Goal: Task Accomplishment & Management: Use online tool/utility

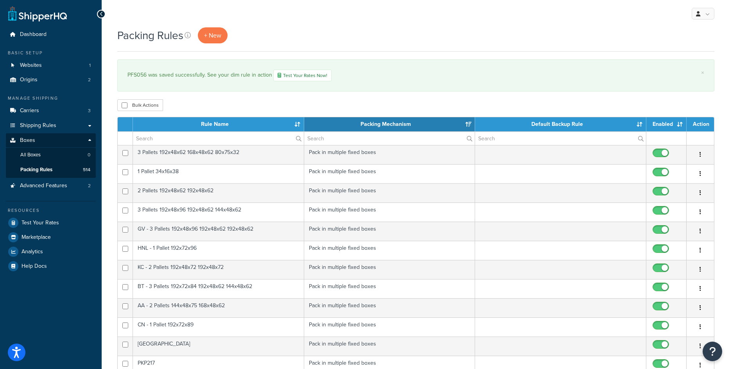
select select "15"
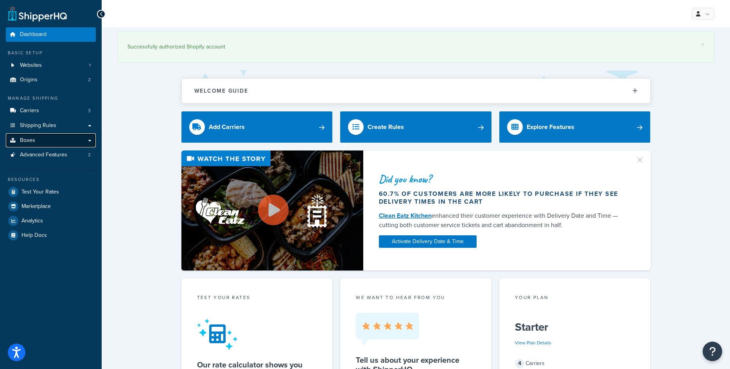
click at [85, 140] on link "Boxes" at bounding box center [51, 140] width 90 height 14
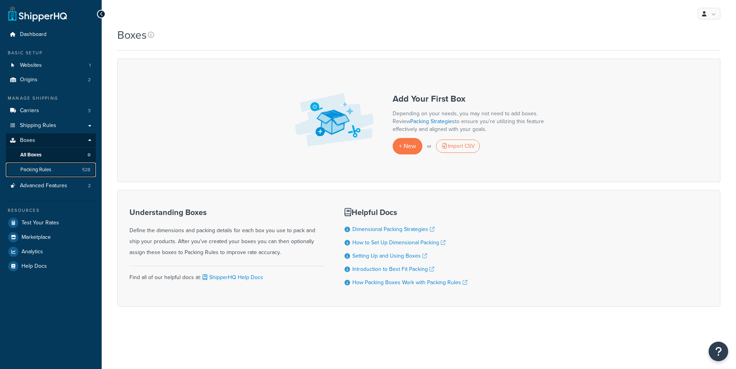
click at [53, 171] on link "Packing Rules 528" at bounding box center [51, 170] width 90 height 14
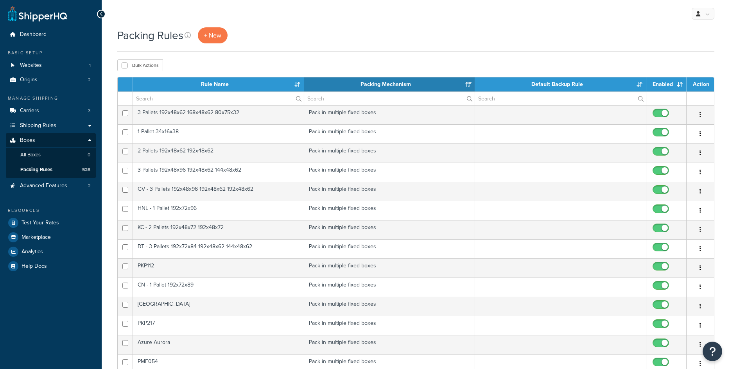
select select "15"
click at [206, 34] on span "+ New" at bounding box center [212, 35] width 17 height 9
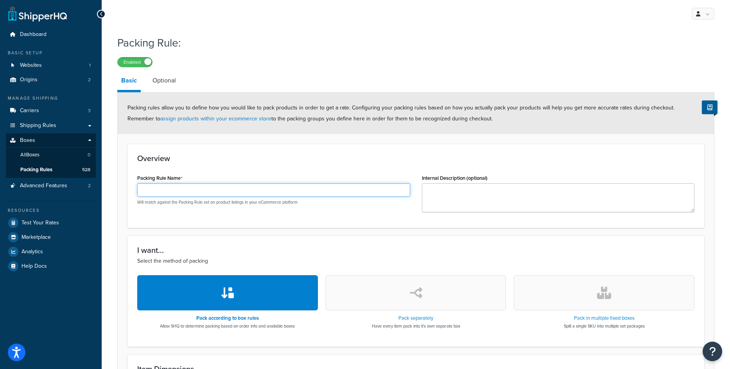
click at [196, 188] on input "Packing Rule Name" at bounding box center [273, 189] width 273 height 13
paste input "PFS055"
type input "PFS055"
click at [607, 293] on icon "button" at bounding box center [604, 293] width 14 height 13
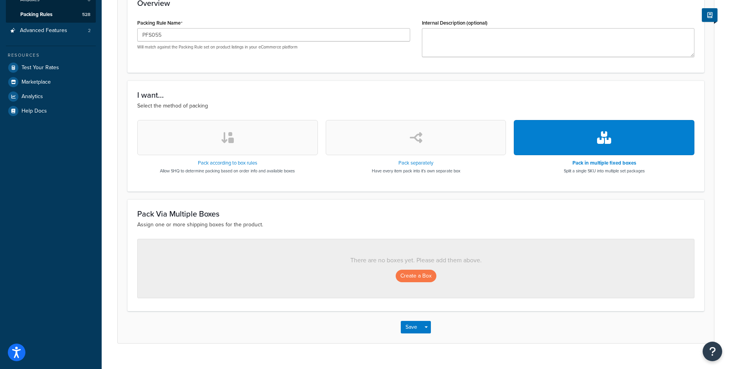
scroll to position [156, 0]
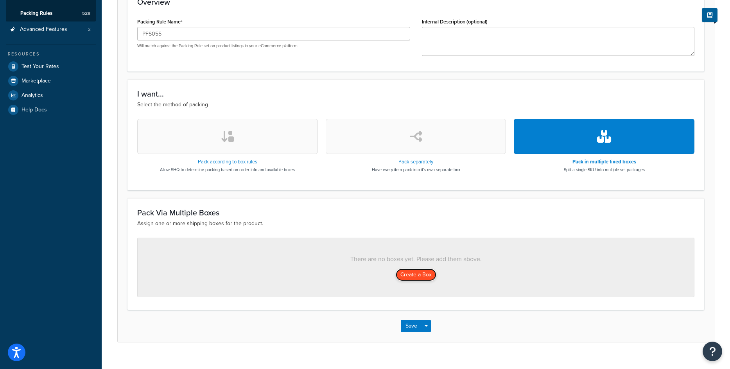
click at [428, 277] on button "Create a Box" at bounding box center [416, 275] width 41 height 13
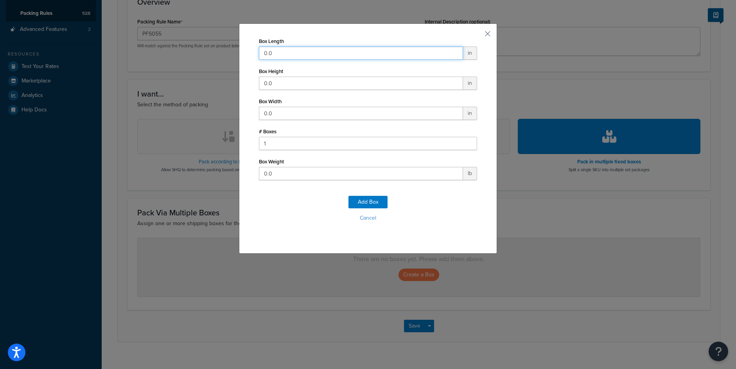
click at [269, 49] on input "0.0" at bounding box center [361, 53] width 204 height 13
click at [270, 55] on input "0.0" at bounding box center [361, 53] width 204 height 13
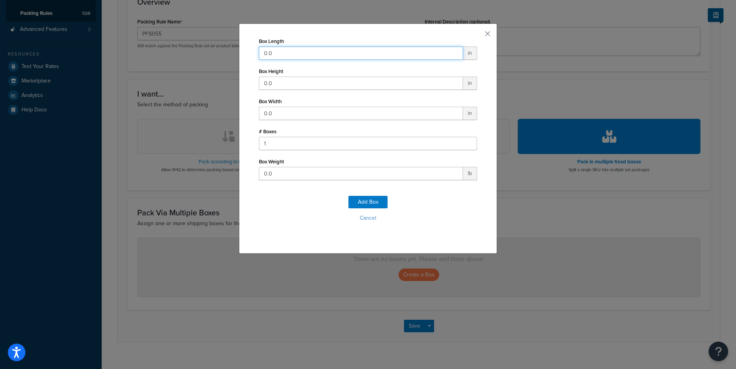
click at [270, 55] on input "0.0" at bounding box center [361, 53] width 204 height 13
type input "144"
click at [264, 83] on input "0.0" at bounding box center [361, 83] width 204 height 13
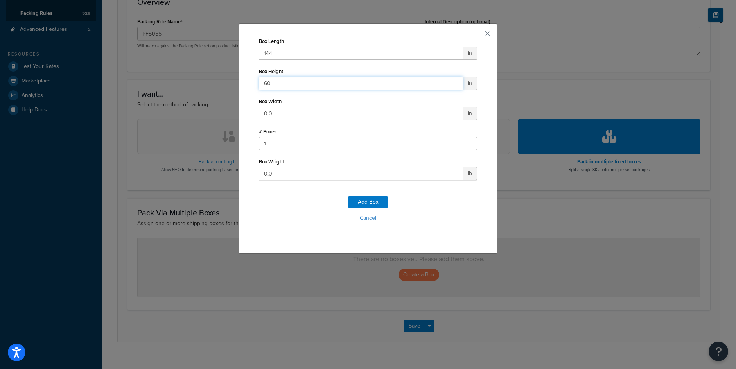
type input "60"
click at [263, 110] on input "0.0" at bounding box center [361, 113] width 204 height 13
type input "48"
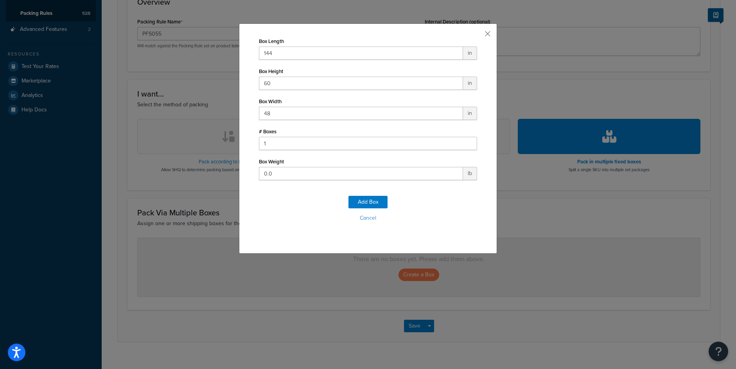
click at [273, 181] on form "Box Length 144 in Box Height 60 in Box Width 48 in # Boxes 1 Box Weight 0.0 lb …" at bounding box center [368, 137] width 218 height 202
click at [275, 174] on input "0.0" at bounding box center [361, 173] width 204 height 13
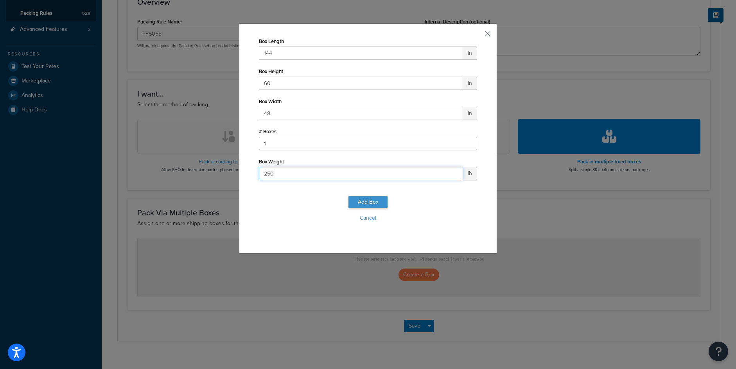
type input "250"
click at [373, 203] on button "Add Box" at bounding box center [368, 202] width 39 height 13
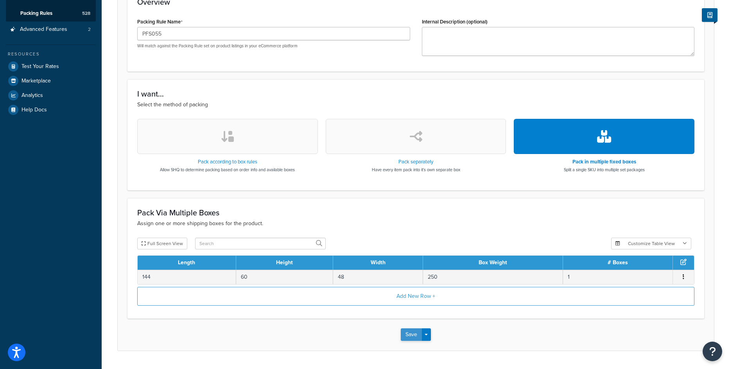
click at [408, 331] on button "Save" at bounding box center [411, 335] width 21 height 13
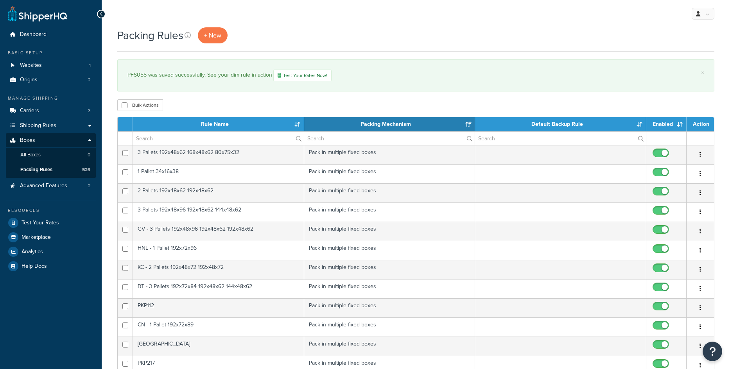
select select "15"
click at [210, 31] on span "+ New" at bounding box center [212, 35] width 17 height 9
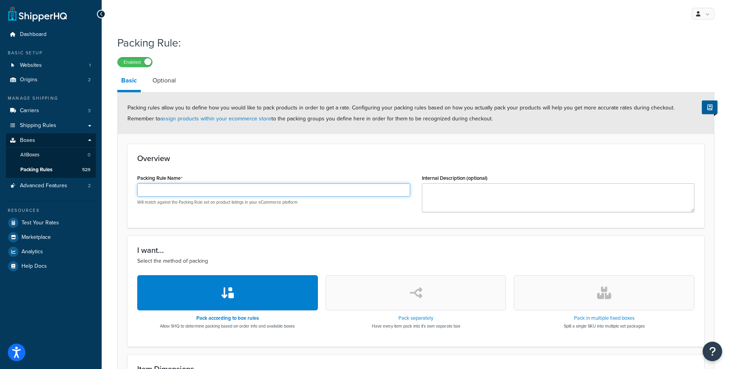
click at [210, 191] on input "Packing Rule Name" at bounding box center [273, 189] width 273 height 13
paste input "Regal Rocket"
type input "Regal Rocket"
click at [603, 303] on button "button" at bounding box center [604, 292] width 181 height 35
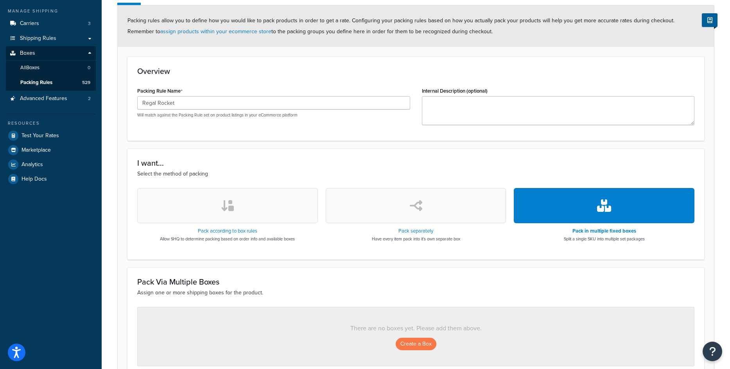
scroll to position [169, 0]
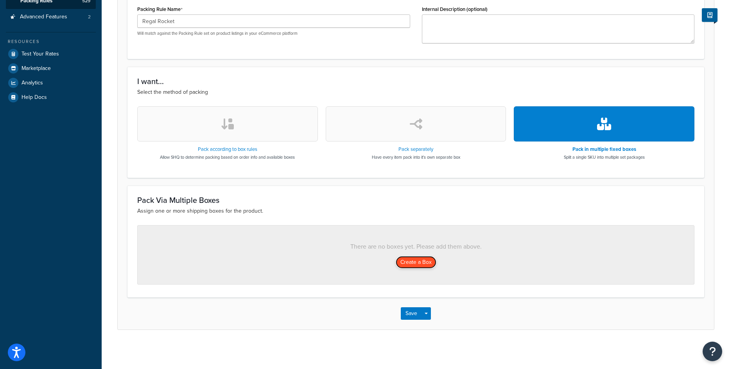
click at [425, 265] on button "Create a Box" at bounding box center [416, 262] width 41 height 13
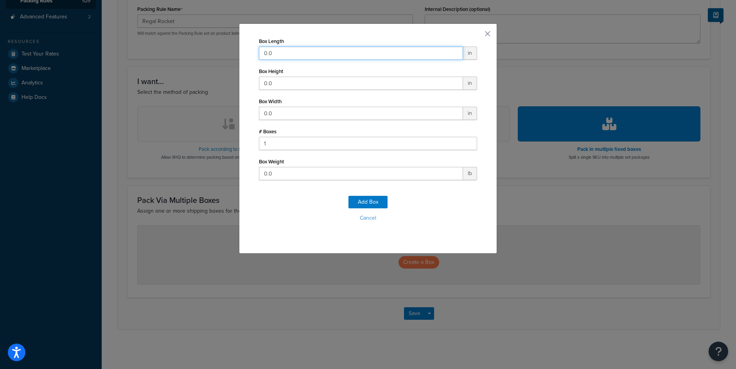
click at [311, 53] on input "0.0" at bounding box center [361, 53] width 204 height 13
type input "96"
click at [269, 116] on input "0.0" at bounding box center [361, 113] width 204 height 13
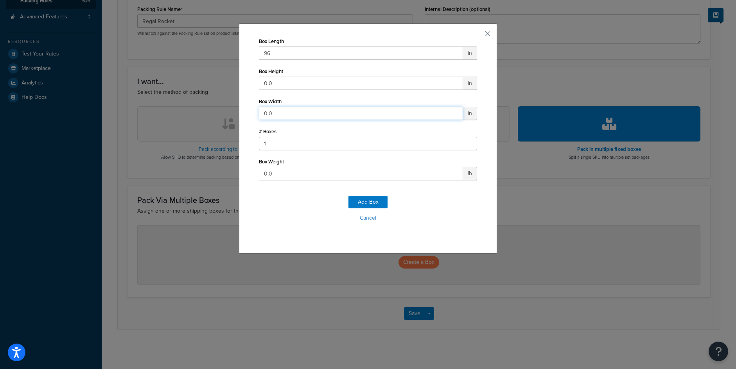
click at [269, 116] on input "0.0" at bounding box center [361, 113] width 204 height 13
type input "24"
click at [277, 84] on input "0.0" at bounding box center [361, 83] width 204 height 13
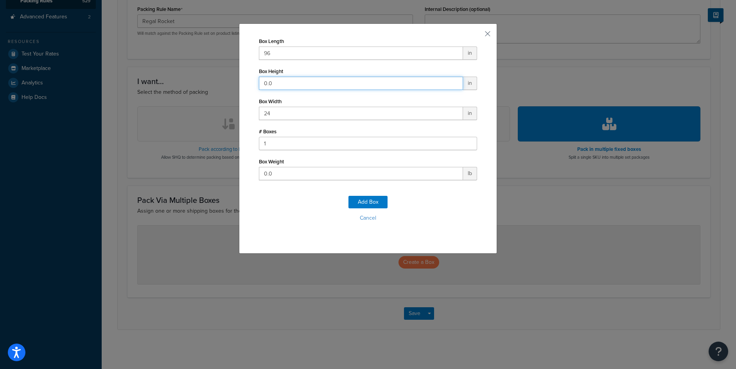
click at [277, 84] on input "0.0" at bounding box center [361, 83] width 204 height 13
type input "48"
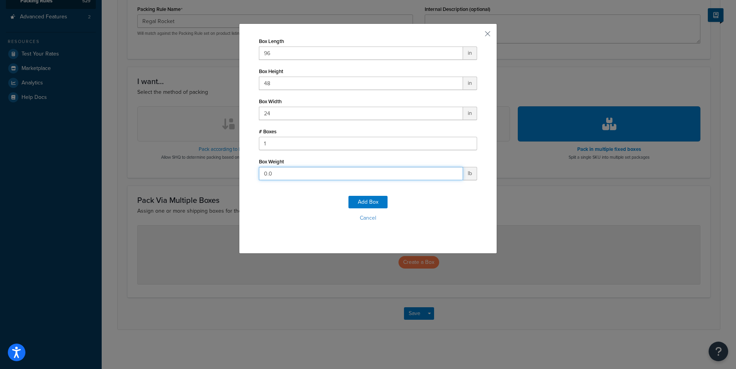
click at [277, 174] on input "0.0" at bounding box center [361, 173] width 204 height 13
type input "235"
click at [376, 201] on button "Add Box" at bounding box center [368, 202] width 39 height 13
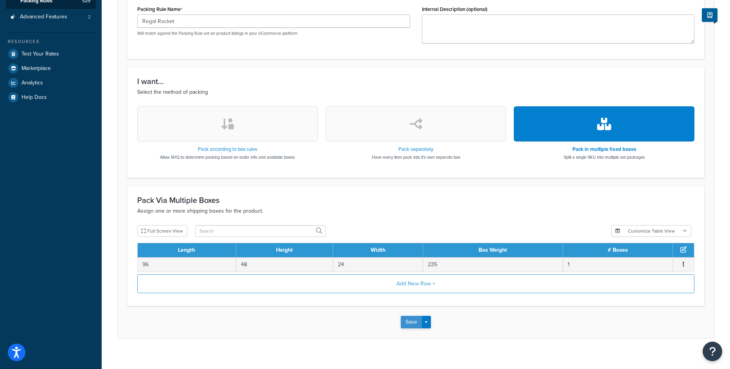
click at [411, 324] on button "Save" at bounding box center [411, 322] width 21 height 13
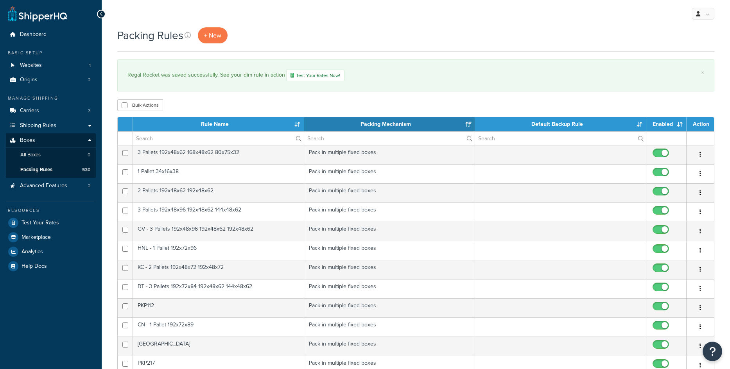
select select "15"
click at [143, 139] on input "text" at bounding box center [218, 138] width 171 height 13
paste input "Regal Rocket"
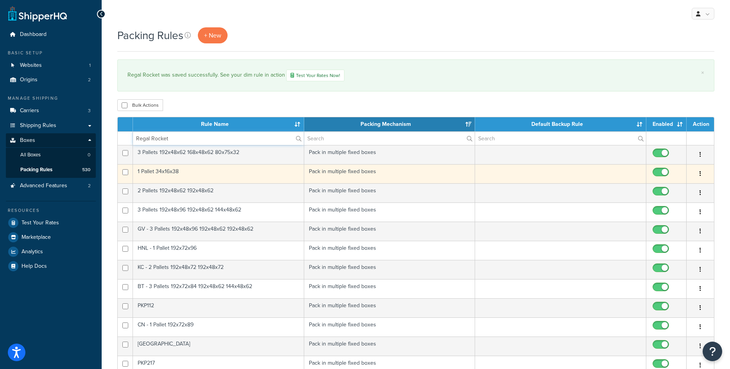
type input "Regal Rocket"
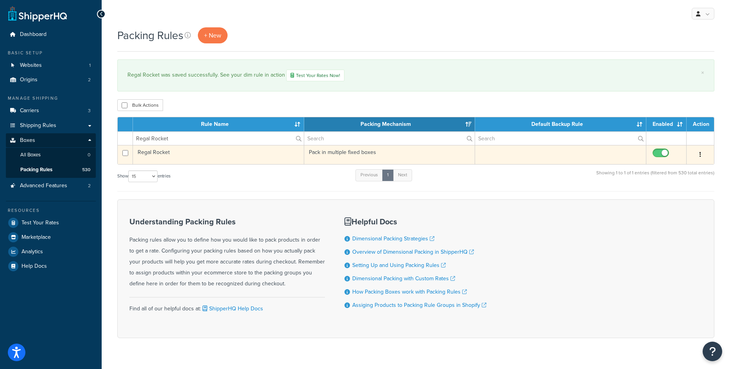
click at [165, 152] on td "Regal Rocket" at bounding box center [218, 154] width 171 height 19
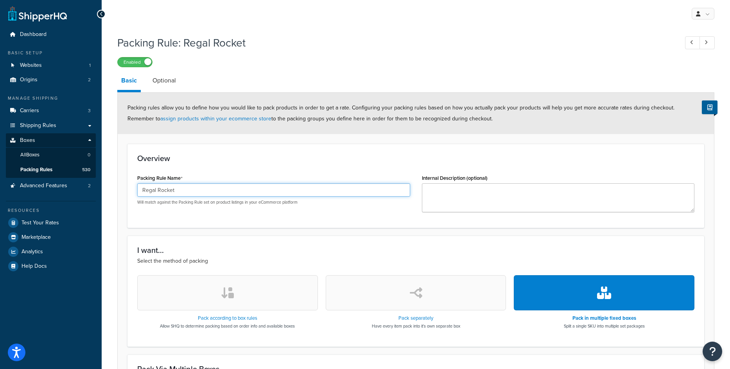
click at [162, 189] on input "Regal Rocket" at bounding box center [273, 189] width 273 height 13
click at [161, 189] on input "Regal Rocket" at bounding box center [273, 189] width 273 height 13
paste input "PFS054"
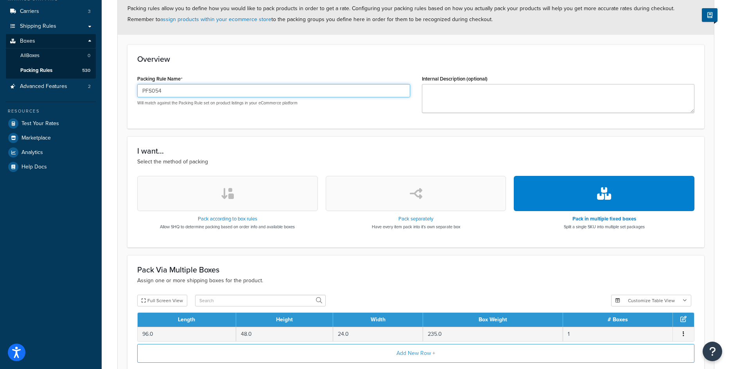
scroll to position [178, 0]
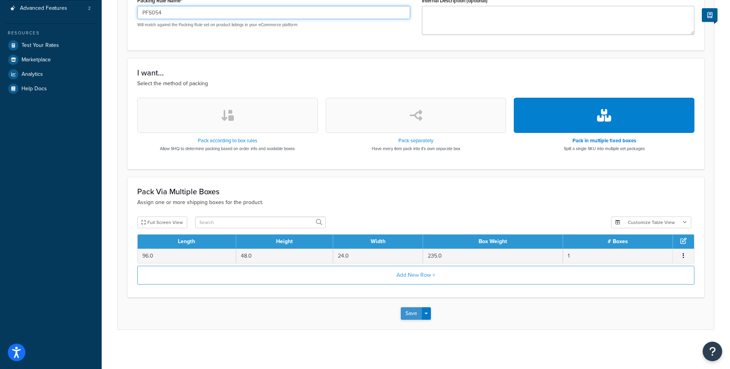
type input "PFS054"
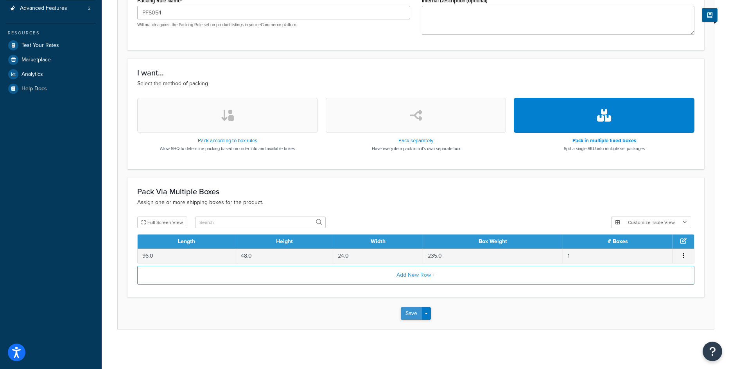
click at [404, 313] on button "Save" at bounding box center [411, 313] width 21 height 13
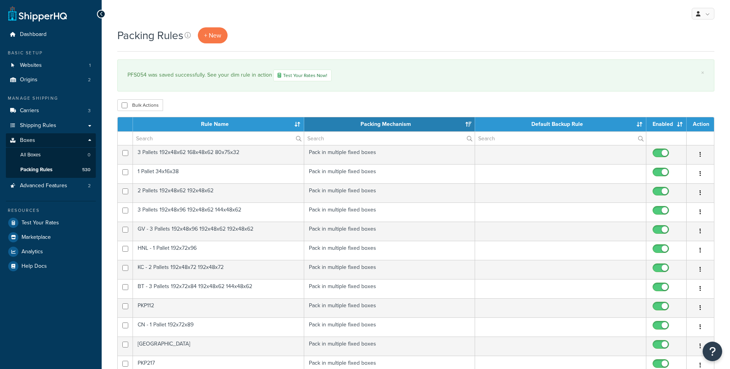
select select "15"
click at [209, 38] on span "+ New" at bounding box center [212, 35] width 17 height 9
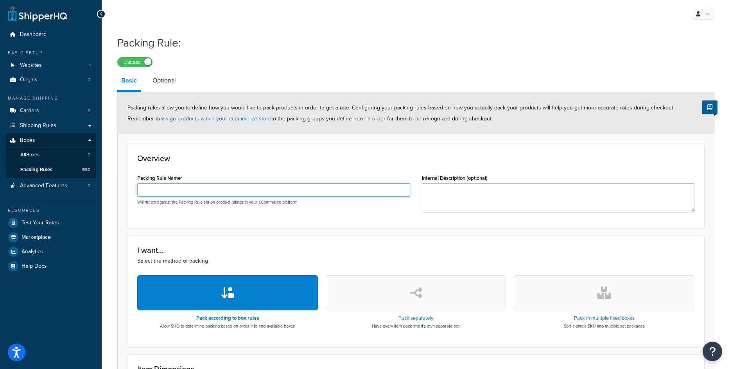
click at [156, 191] on input "Packing Rule Name" at bounding box center [273, 189] width 273 height 13
paste input "PFS053"
type input "PFS053"
click at [599, 275] on div "I want... Select the method of packing Pack according to box rules Allow SHQ to…" at bounding box center [416, 291] width 577 height 111
click at [601, 293] on icon "button" at bounding box center [604, 293] width 14 height 13
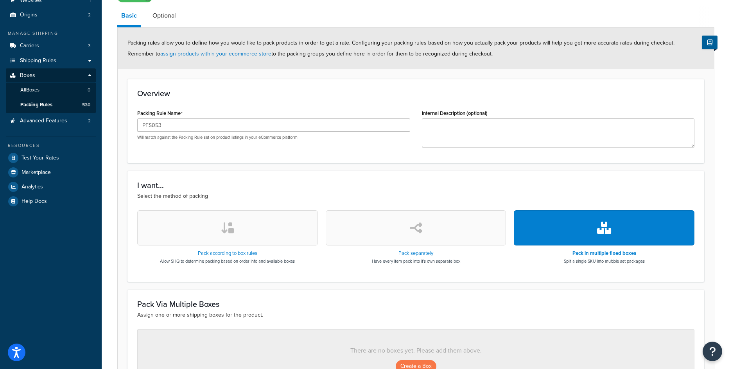
scroll to position [169, 0]
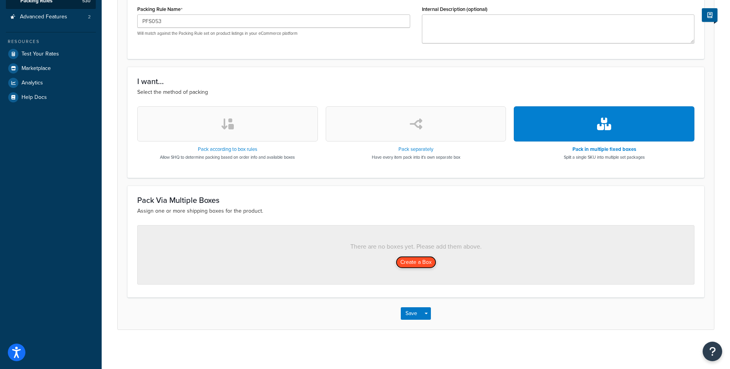
click at [407, 262] on button "Create a Box" at bounding box center [416, 262] width 41 height 13
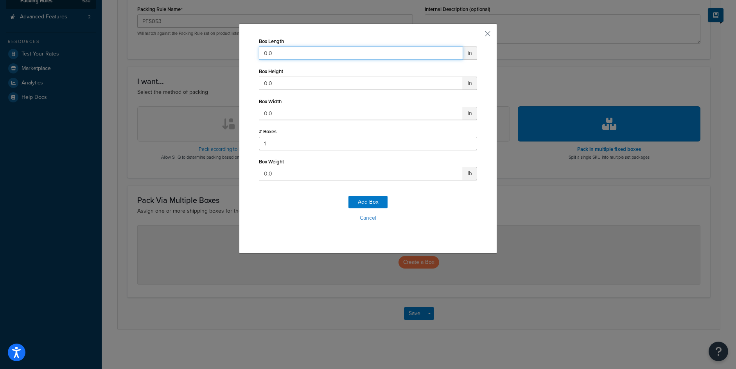
click at [273, 57] on input "0.0" at bounding box center [361, 53] width 204 height 13
type input "84"
click at [275, 77] on input "0.0" at bounding box center [361, 83] width 204 height 13
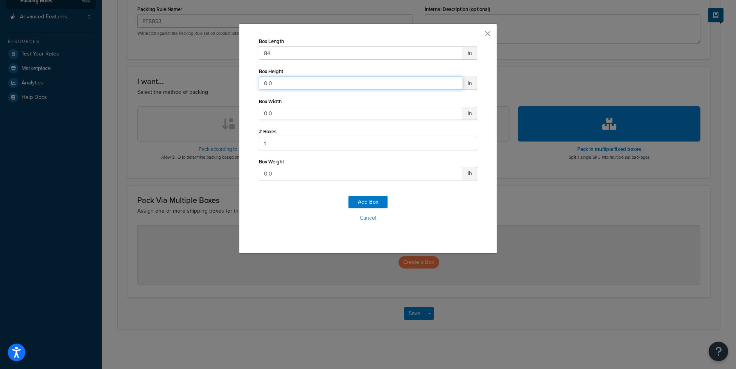
click at [275, 77] on input "0.0" at bounding box center [361, 83] width 204 height 13
type input "28"
click at [280, 113] on input "0.0" at bounding box center [361, 113] width 204 height 13
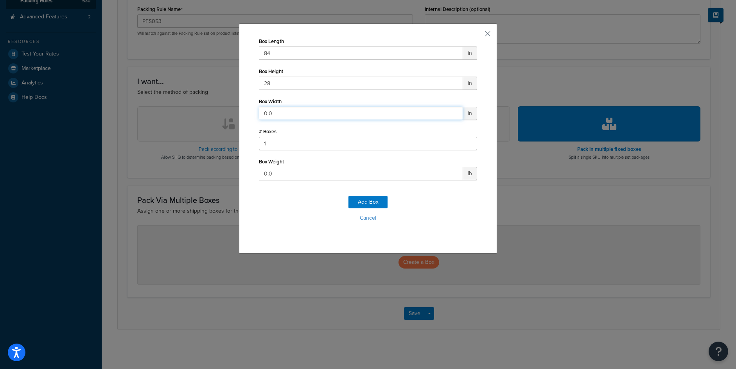
click at [280, 113] on input "0.0" at bounding box center [361, 113] width 204 height 13
type input "16"
click at [302, 175] on input "0.0" at bounding box center [361, 173] width 204 height 13
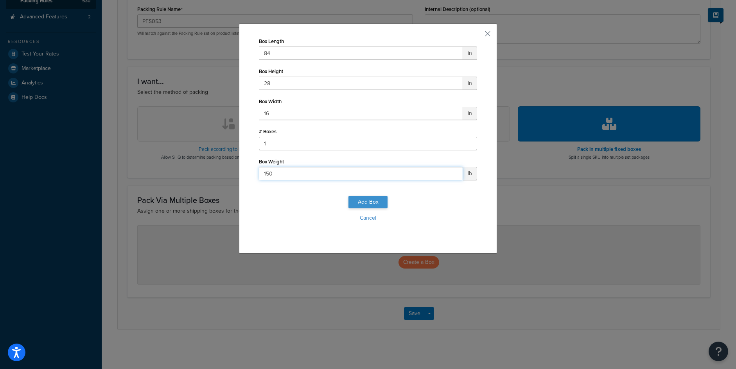
type input "150"
click at [365, 205] on button "Add Box" at bounding box center [368, 202] width 39 height 13
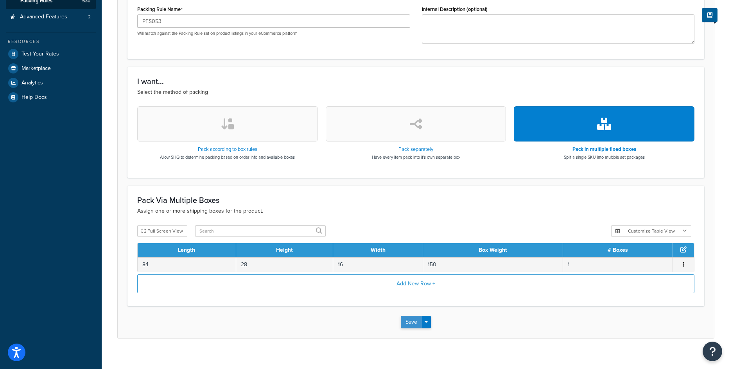
click at [409, 322] on button "Save" at bounding box center [411, 322] width 21 height 13
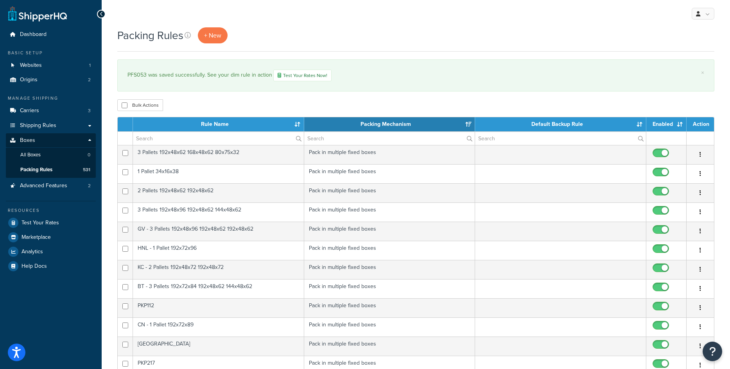
select select "15"
click at [219, 37] on span "+ New" at bounding box center [212, 35] width 17 height 9
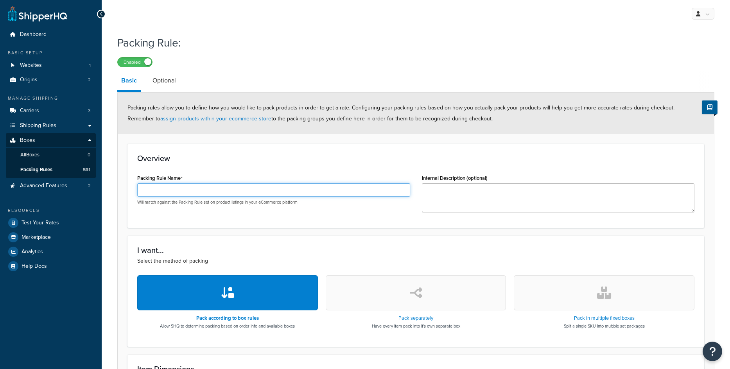
click at [202, 189] on input "Packing Rule Name" at bounding box center [273, 189] width 273 height 13
paste input "PFS052"
type input "PFS052"
click at [611, 302] on button "button" at bounding box center [604, 292] width 181 height 35
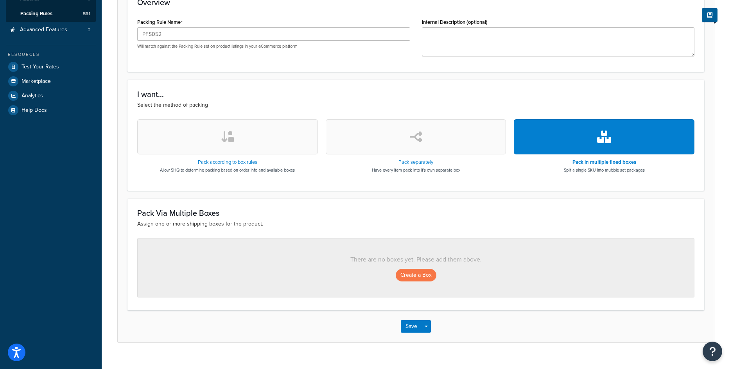
scroll to position [156, 0]
click at [417, 277] on button "Create a Box" at bounding box center [416, 275] width 41 height 13
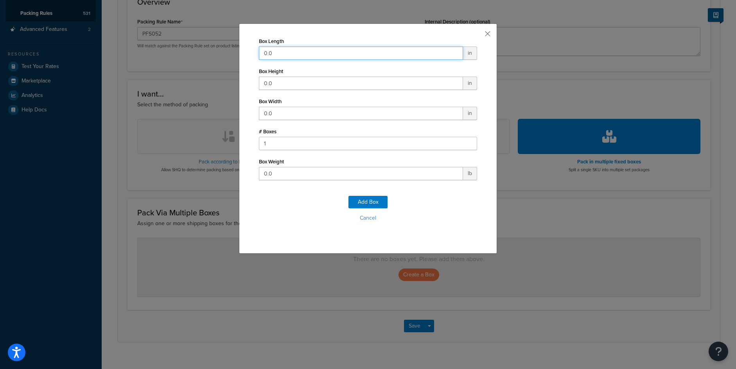
click at [306, 52] on input "0.0" at bounding box center [361, 53] width 204 height 13
type input "108"
click at [325, 83] on input "0.0" at bounding box center [361, 83] width 204 height 13
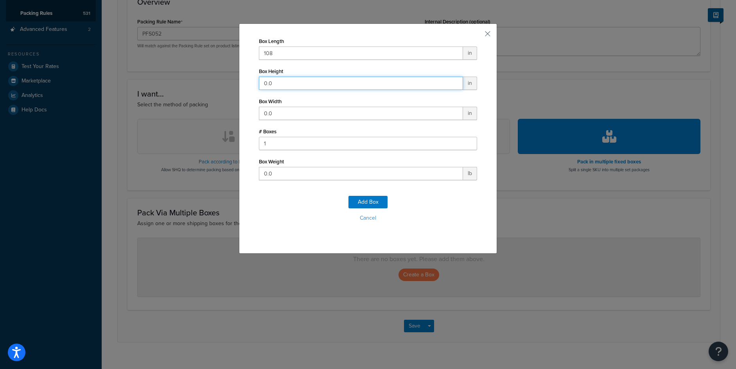
click at [325, 83] on input "0.0" at bounding box center [361, 83] width 204 height 13
type input "25"
click at [282, 114] on input "0.0" at bounding box center [361, 113] width 204 height 13
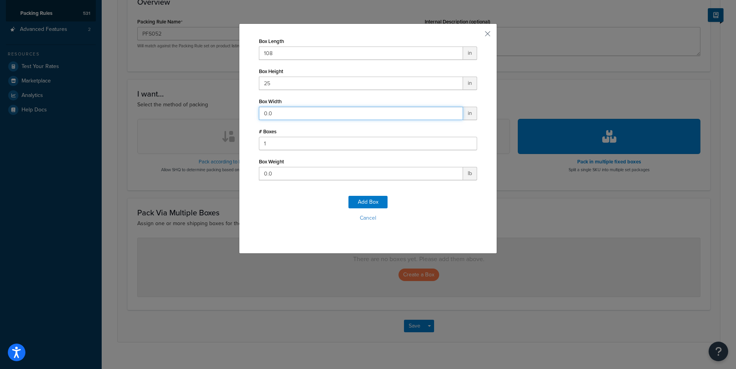
click at [282, 114] on input "0.0" at bounding box center [361, 113] width 204 height 13
type input "24"
click at [296, 172] on input "0.0" at bounding box center [361, 173] width 204 height 13
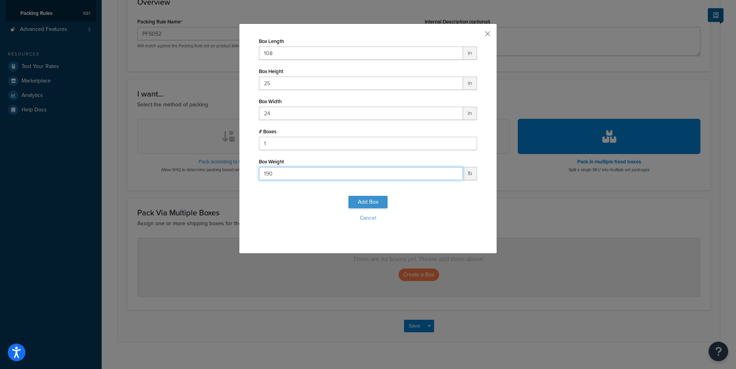
type input "190"
click at [376, 198] on button "Add Box" at bounding box center [368, 202] width 39 height 13
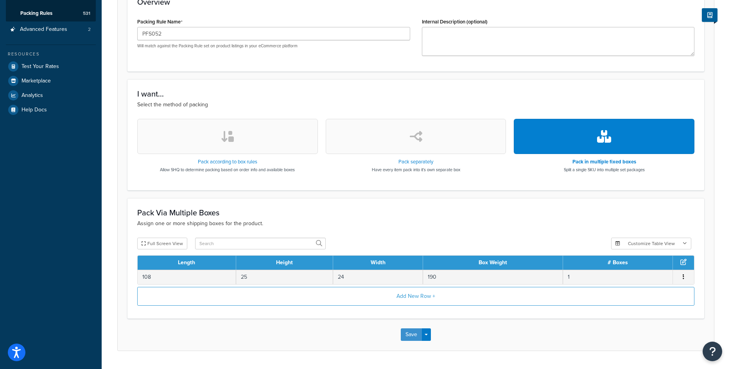
click at [416, 338] on button "Save" at bounding box center [411, 335] width 21 height 13
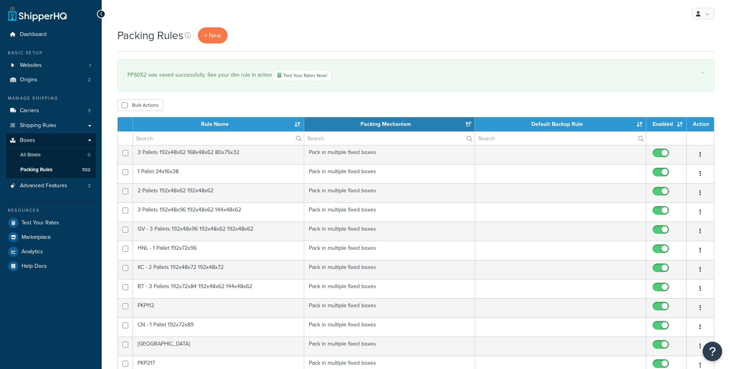
select select "15"
click at [221, 38] on span "+ New" at bounding box center [212, 35] width 17 height 9
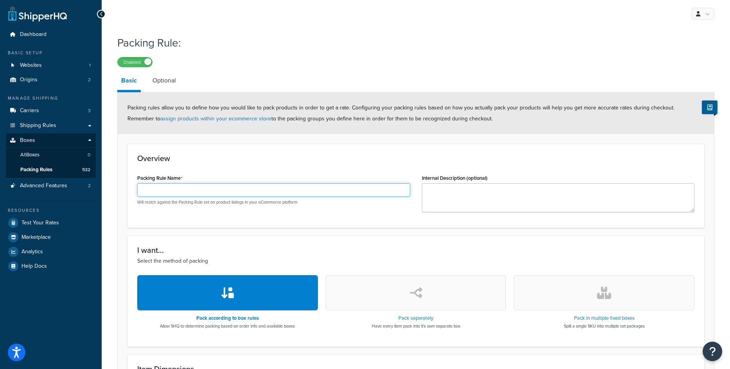
click at [180, 193] on input "Packing Rule Name" at bounding box center [273, 189] width 273 height 13
paste input "Fidget Spinner"
type input "Fidget Spinner"
click at [573, 289] on button "button" at bounding box center [604, 292] width 181 height 35
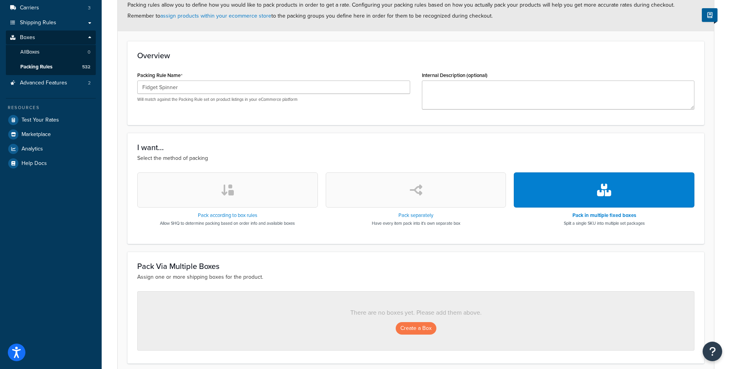
scroll to position [169, 0]
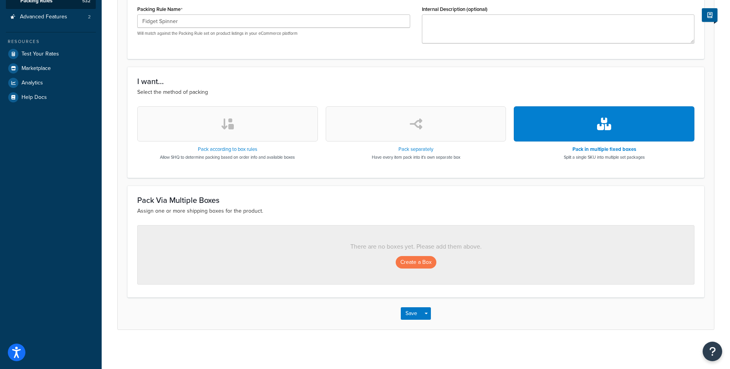
click at [396, 258] on div "Create a Box" at bounding box center [415, 262] width 525 height 13
click at [403, 259] on button "Create a Box" at bounding box center [416, 262] width 41 height 13
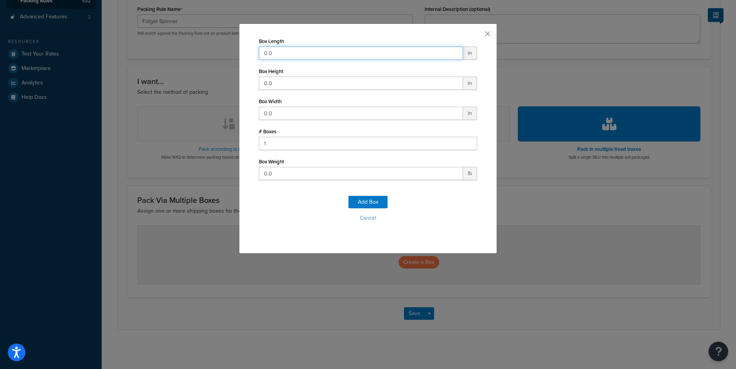
click at [303, 50] on input "0.0" at bounding box center [361, 53] width 204 height 13
type input "48"
click at [266, 81] on input "0.0" at bounding box center [361, 83] width 204 height 13
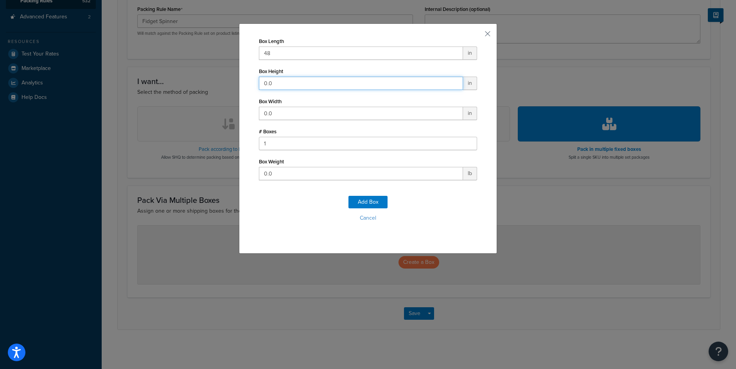
click at [266, 81] on input "0.0" at bounding box center [361, 83] width 204 height 13
type input "9"
type input "39"
click at [265, 112] on input "0.0" at bounding box center [361, 113] width 204 height 13
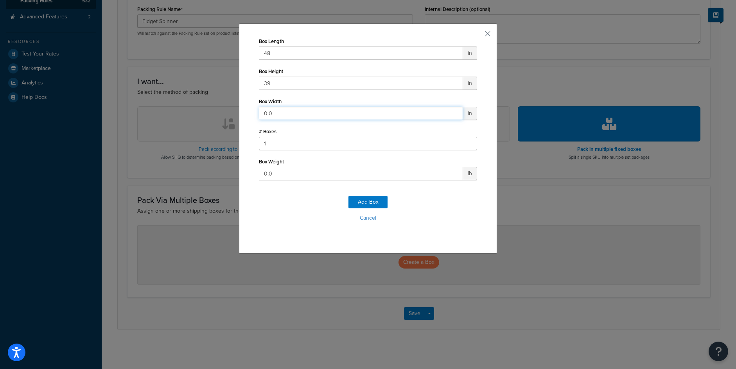
click at [265, 112] on input "0.0" at bounding box center [361, 113] width 204 height 13
type input "48"
click at [292, 171] on input "0.0" at bounding box center [361, 173] width 204 height 13
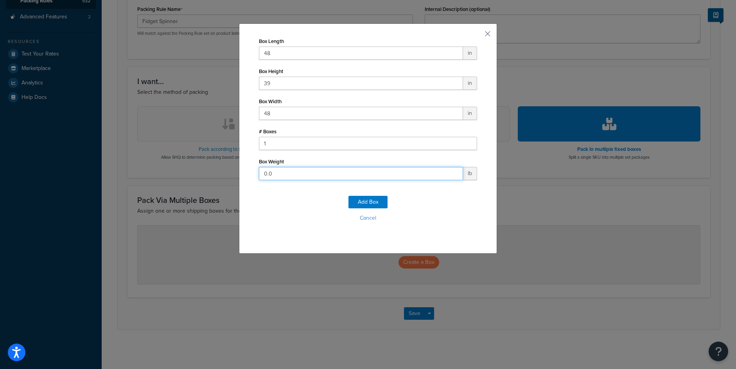
click at [292, 171] on input "0.0" at bounding box center [361, 173] width 204 height 13
type input "100"
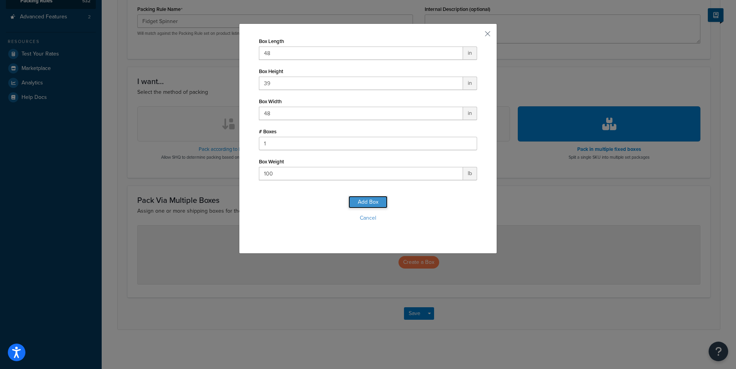
click at [373, 203] on button "Add Box" at bounding box center [368, 202] width 39 height 13
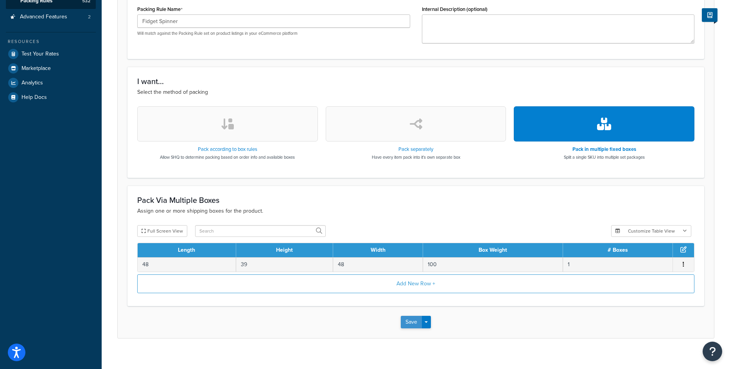
click at [410, 320] on button "Save" at bounding box center [411, 322] width 21 height 13
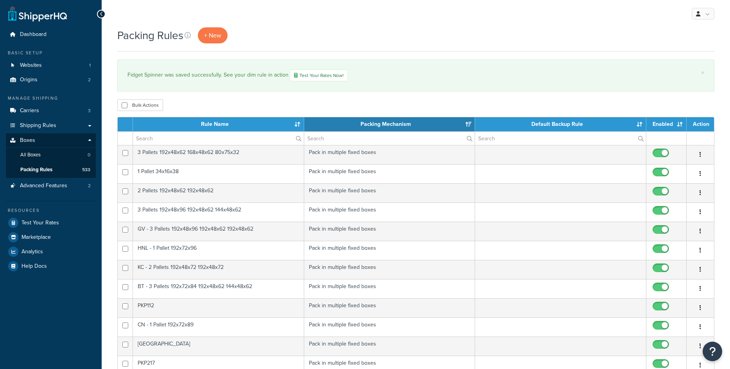
select select "15"
click at [159, 138] on input "text" at bounding box center [218, 138] width 171 height 13
paste input "Fidget Spinner"
type input "Fidget Spinner"
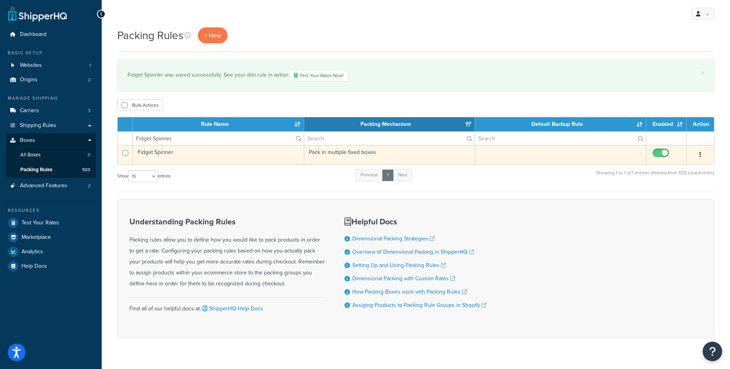
click at [161, 155] on td "Fidget Spinner" at bounding box center [218, 154] width 171 height 19
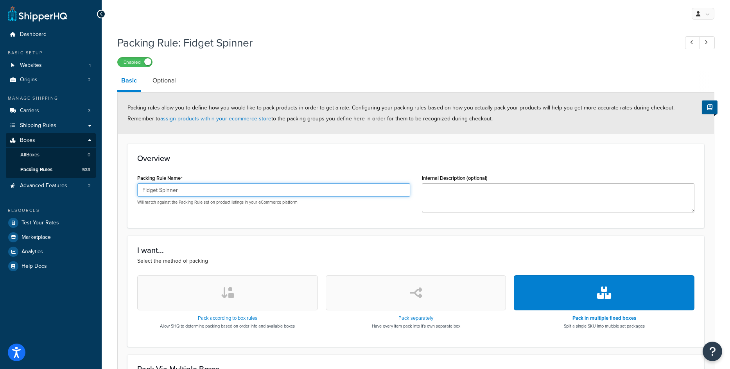
click at [155, 191] on input "Fidget Spinner" at bounding box center [273, 189] width 273 height 13
paste input "PFS051"
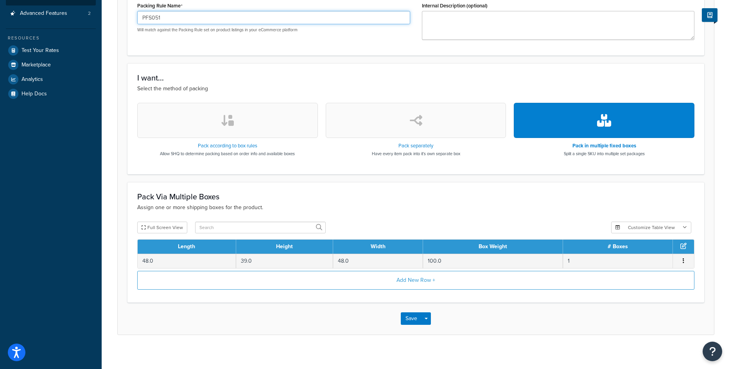
scroll to position [178, 0]
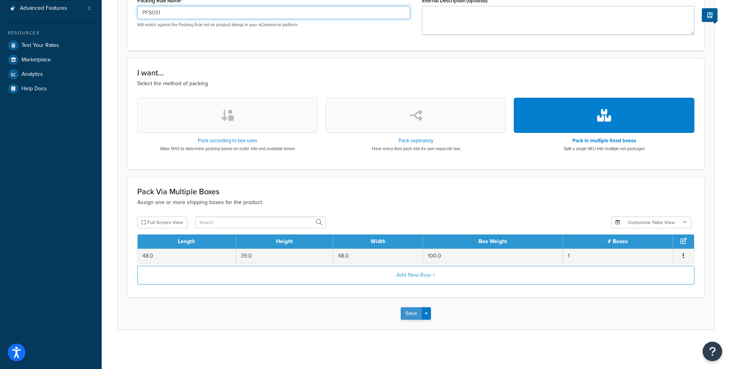
type input "PFS051"
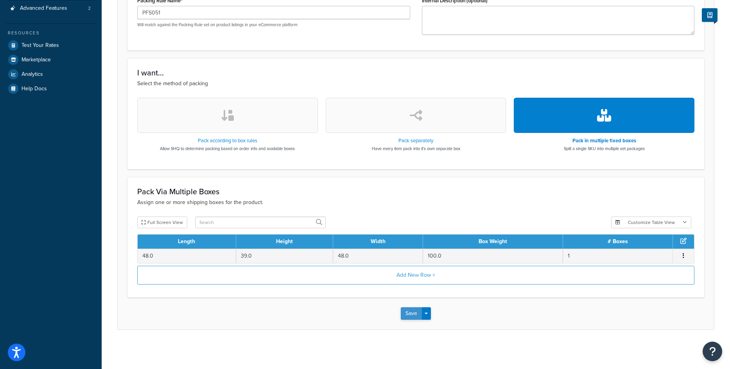
click at [410, 315] on button "Save" at bounding box center [411, 313] width 21 height 13
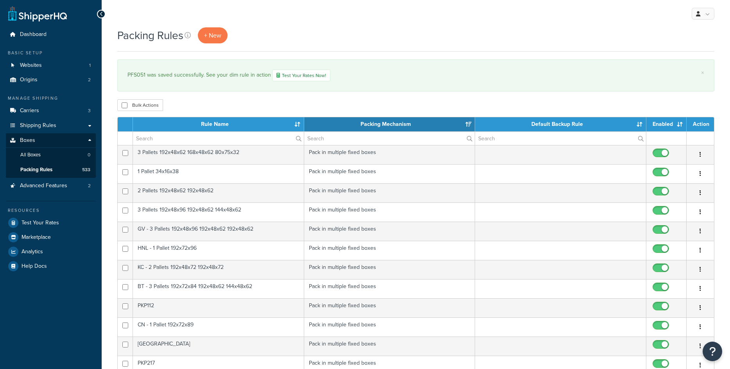
select select "15"
click at [211, 40] on link "+ New" at bounding box center [213, 35] width 30 height 16
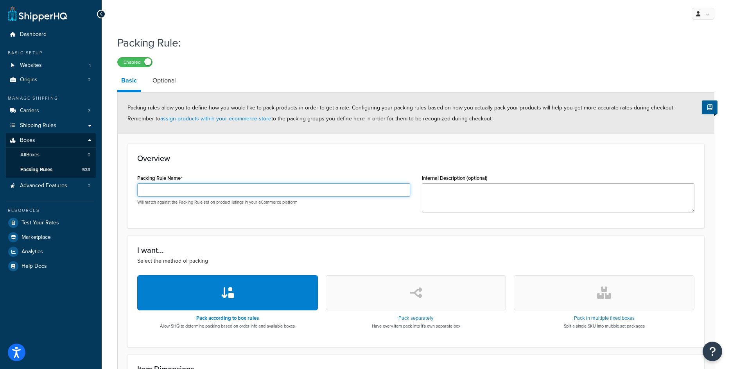
click at [181, 186] on input "Packing Rule Name" at bounding box center [273, 189] width 273 height 13
paste input "PFS038"
type input "PFS038"
click at [607, 291] on icon "button" at bounding box center [604, 293] width 14 height 13
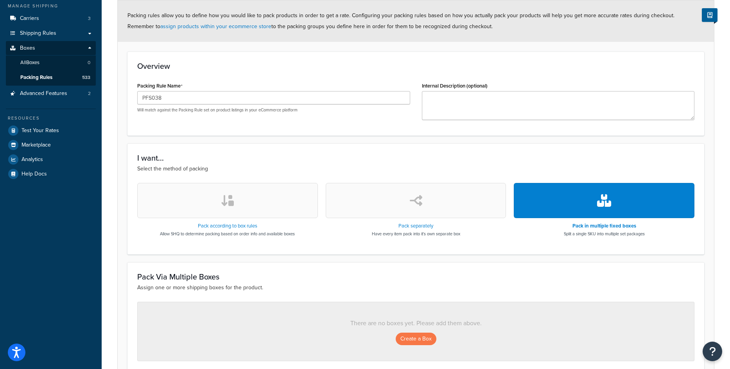
scroll to position [169, 0]
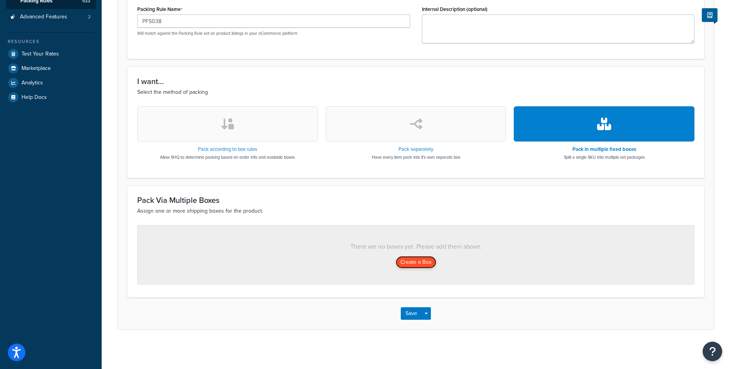
click at [413, 261] on button "Create a Box" at bounding box center [416, 262] width 41 height 13
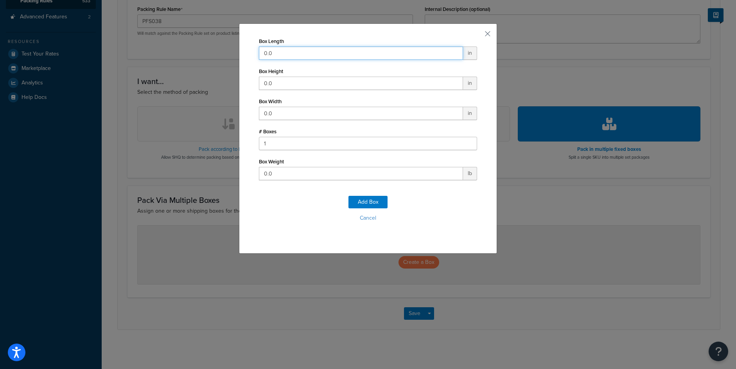
click at [272, 48] on input "0.0" at bounding box center [361, 53] width 204 height 13
click at [271, 49] on input "0.0" at bounding box center [361, 53] width 204 height 13
type input "98"
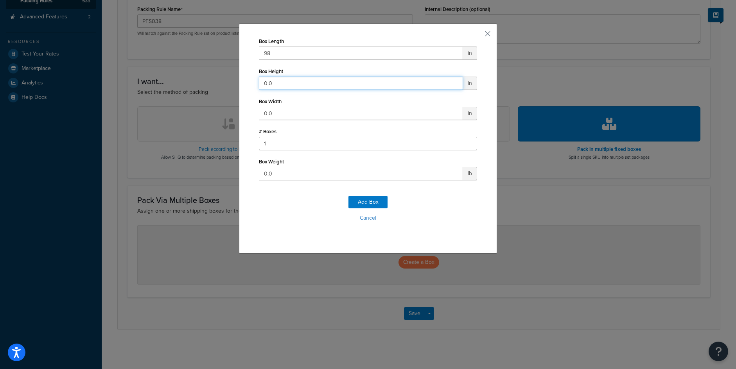
click at [275, 87] on input "0.0" at bounding box center [361, 83] width 204 height 13
type input "28"
click at [272, 110] on input "0.0" at bounding box center [361, 113] width 204 height 13
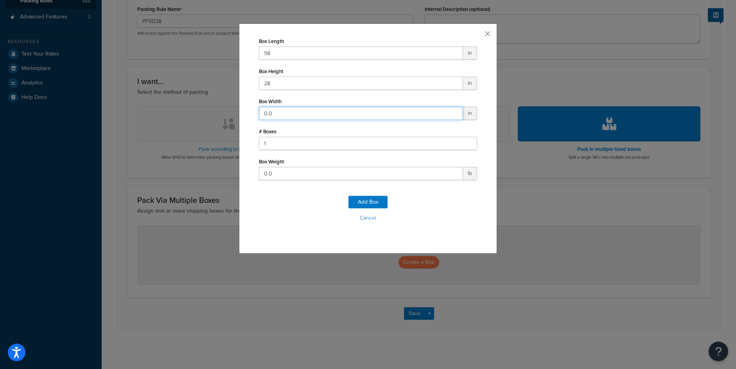
click at [272, 110] on input "0.0" at bounding box center [361, 113] width 204 height 13
type input "24"
click at [265, 174] on input "0.0" at bounding box center [361, 173] width 204 height 13
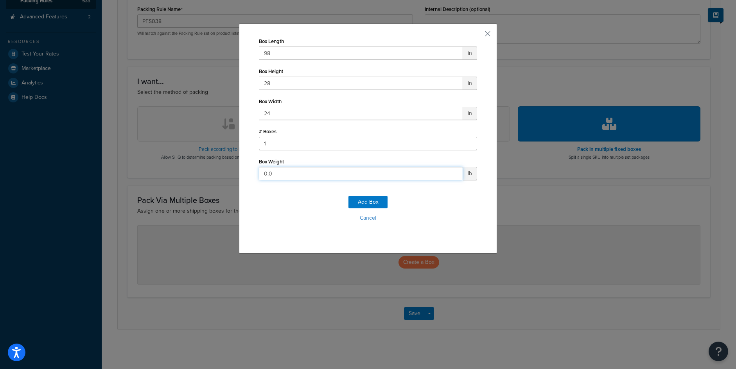
click at [265, 174] on input "0.0" at bounding box center [361, 173] width 204 height 13
type input "150"
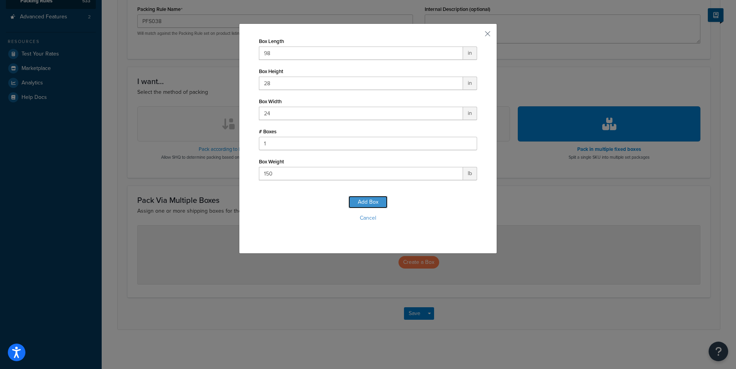
click at [355, 201] on button "Add Box" at bounding box center [368, 202] width 39 height 13
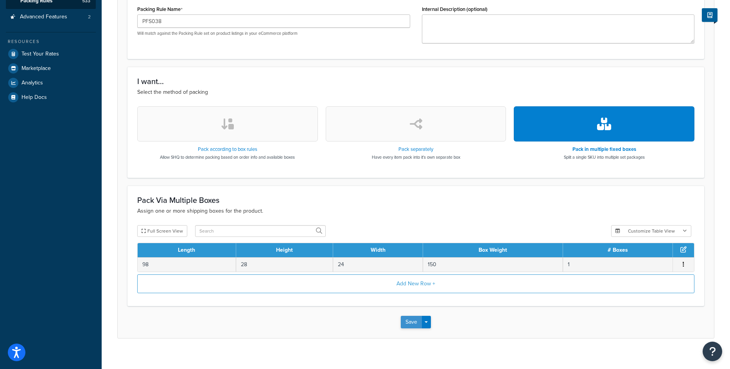
click at [411, 324] on button "Save" at bounding box center [411, 322] width 21 height 13
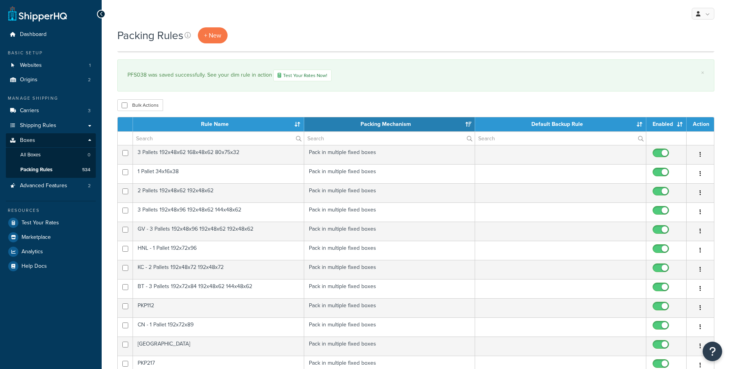
select select "15"
click at [223, 39] on link "+ New" at bounding box center [213, 35] width 30 height 16
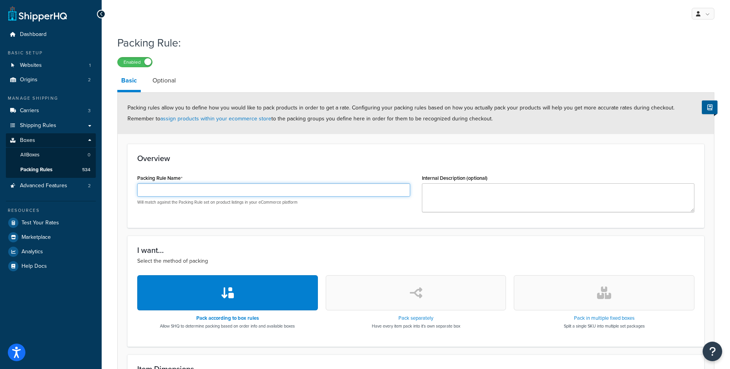
click at [260, 192] on input "Packing Rule Name" at bounding box center [273, 189] width 273 height 13
paste input "PFS022"
type input "PFS022"
click at [590, 301] on button "button" at bounding box center [604, 292] width 181 height 35
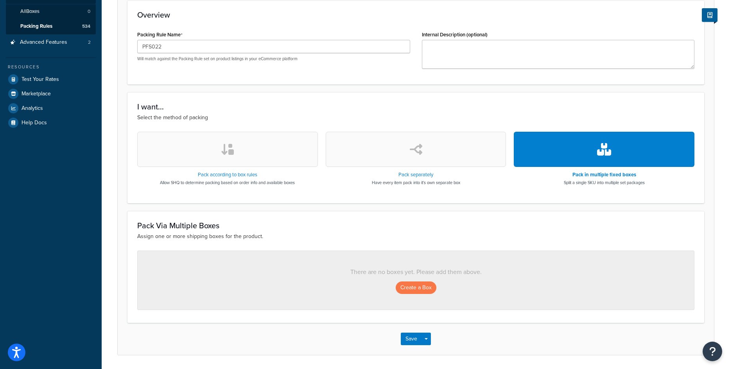
scroll to position [169, 0]
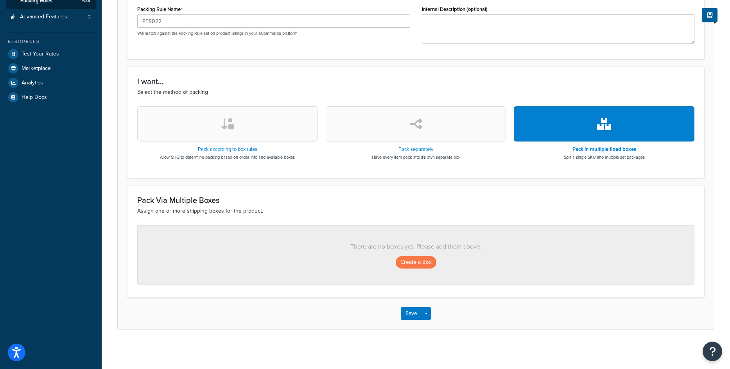
click at [400, 269] on div "There are no boxes yet. Please add them above. Create a Box" at bounding box center [415, 254] width 557 height 59
click at [409, 260] on button "Create a Box" at bounding box center [416, 262] width 41 height 13
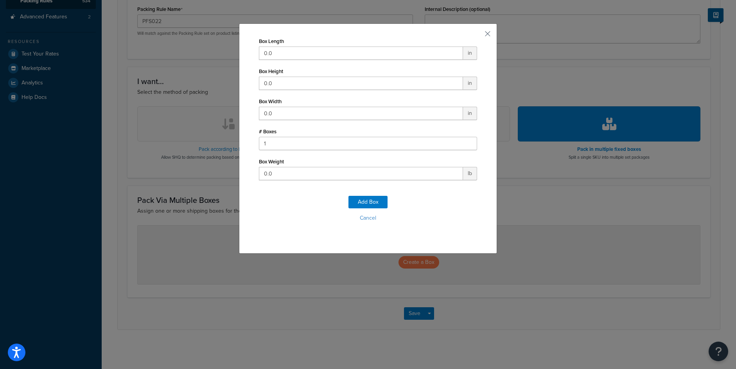
click at [259, 62] on div "Box Length 0.0 in Box Height 0.0 in Box Width 0.0 in # Boxes 1 Box Weight 0.0 lb" at bounding box center [368, 108] width 218 height 145
click at [268, 54] on input "0.0" at bounding box center [361, 53] width 204 height 13
type input "58"
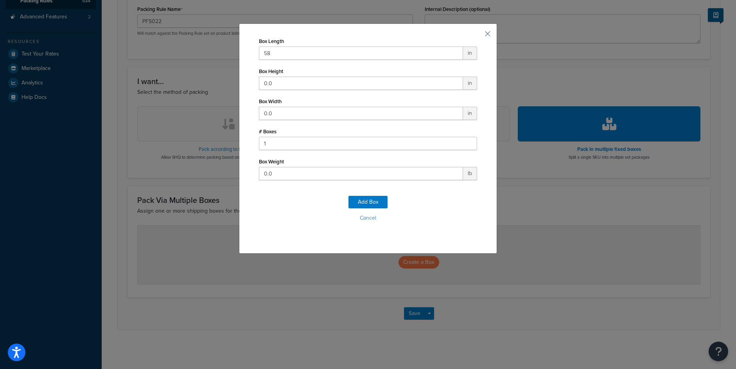
click at [288, 90] on div "Box Length 58 in Box Height 0.0 in Box Width 0.0 in # Boxes 1 Box Weight 0.0 lb" at bounding box center [368, 108] width 218 height 145
click at [289, 86] on input "0.0" at bounding box center [361, 83] width 204 height 13
type input "65"
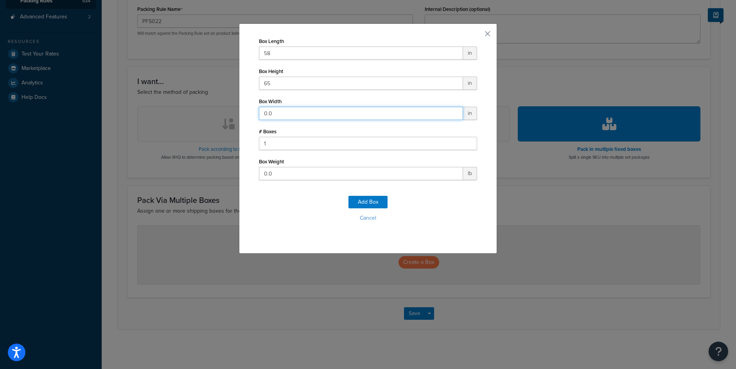
click at [264, 117] on input "0.0" at bounding box center [361, 113] width 204 height 13
type input "29"
click at [283, 172] on input "0.0" at bounding box center [361, 173] width 204 height 13
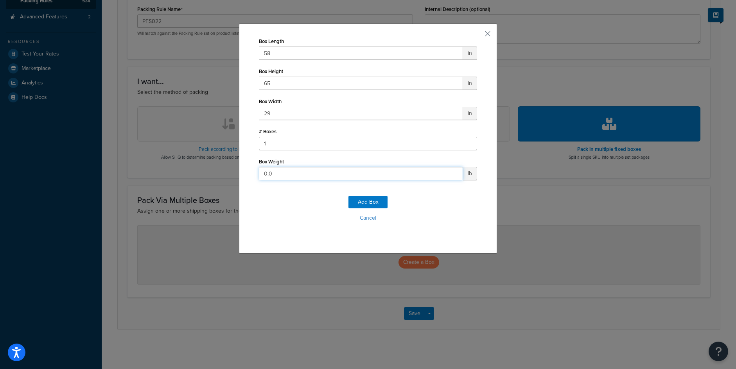
click at [283, 172] on input "0.0" at bounding box center [361, 173] width 204 height 13
type input "325"
click at [366, 208] on button "Add Box" at bounding box center [368, 202] width 39 height 13
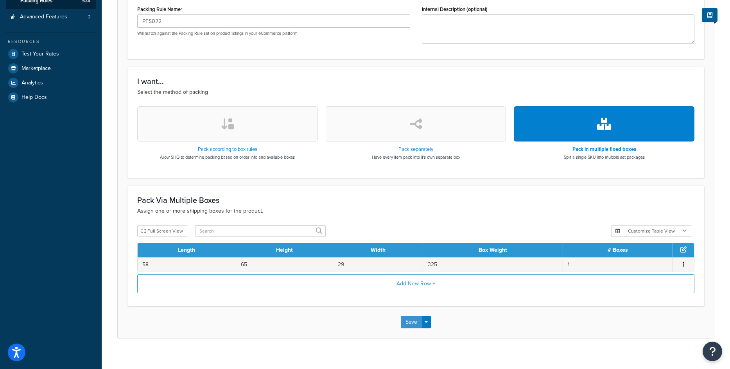
click at [414, 322] on button "Save" at bounding box center [411, 322] width 21 height 13
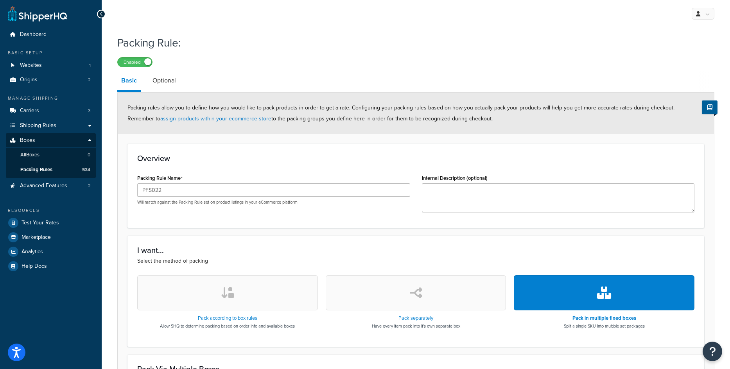
scroll to position [156, 0]
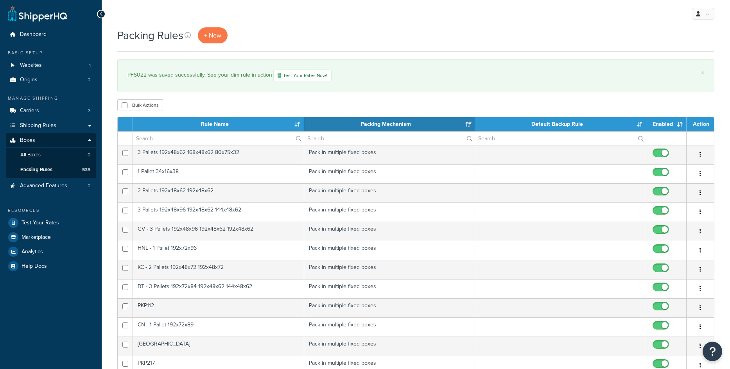
select select "15"
click at [221, 40] on span "+ New" at bounding box center [212, 35] width 17 height 9
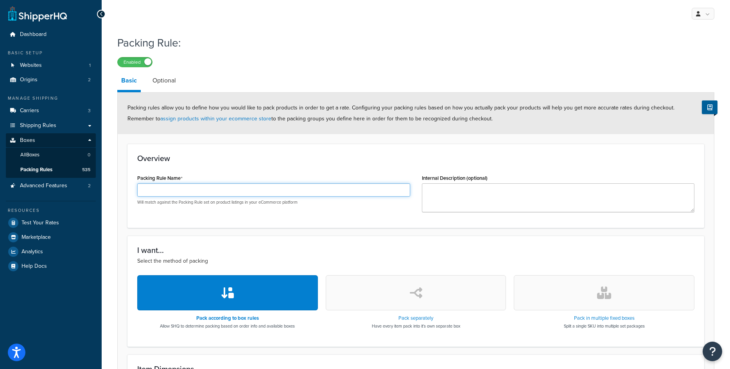
click at [184, 191] on input "Packing Rule Name" at bounding box center [273, 189] width 273 height 13
paste input "PFS021"
type input "PFS021"
click at [563, 292] on button "button" at bounding box center [604, 292] width 181 height 35
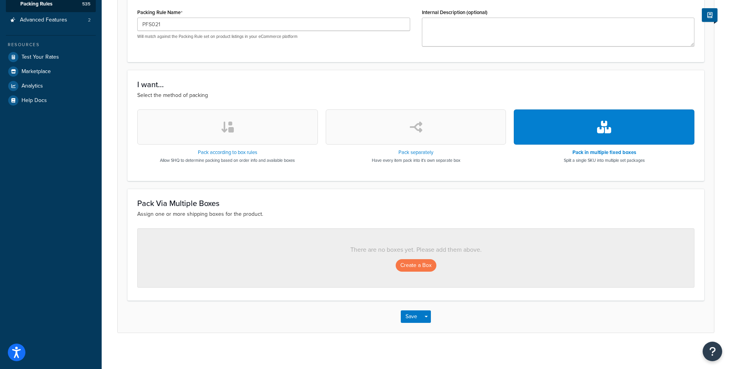
scroll to position [169, 0]
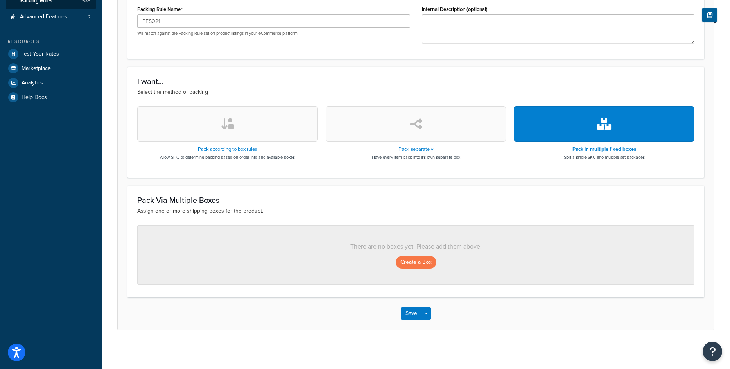
click at [397, 267] on div "Create a Box" at bounding box center [415, 262] width 525 height 13
click at [407, 264] on button "Create a Box" at bounding box center [416, 262] width 41 height 13
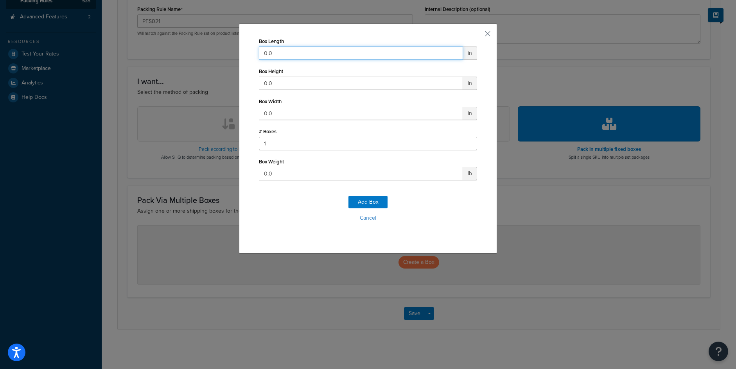
click at [286, 54] on input "0.0" at bounding box center [361, 53] width 204 height 13
type input "88"
click at [278, 80] on input "0.0" at bounding box center [361, 83] width 204 height 13
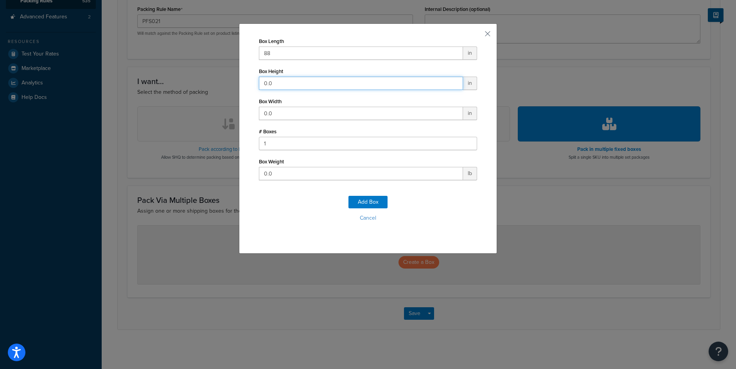
click at [278, 80] on input "0.0" at bounding box center [361, 83] width 204 height 13
type input "28"
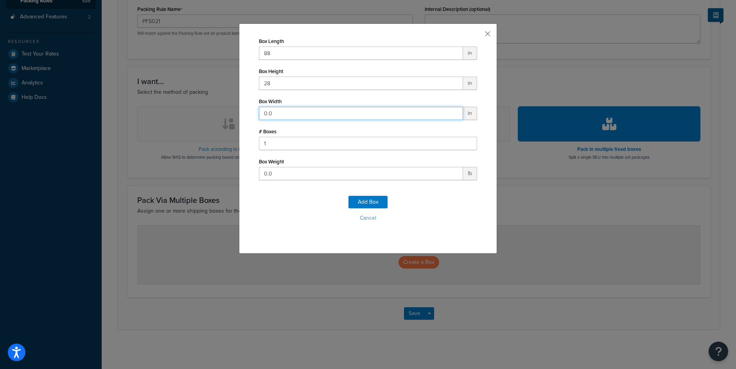
click at [264, 117] on input "0.0" at bounding box center [361, 113] width 204 height 13
type input "19"
click at [302, 174] on input "0.0" at bounding box center [361, 173] width 204 height 13
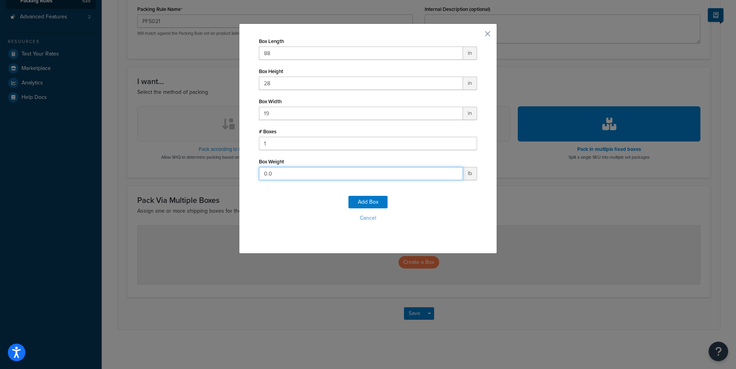
click at [302, 174] on input "0.0" at bounding box center [361, 173] width 204 height 13
type input "100"
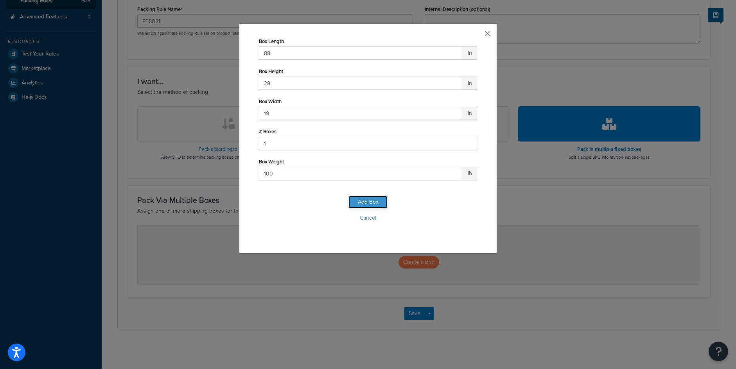
click at [361, 202] on button "Add Box" at bounding box center [368, 202] width 39 height 13
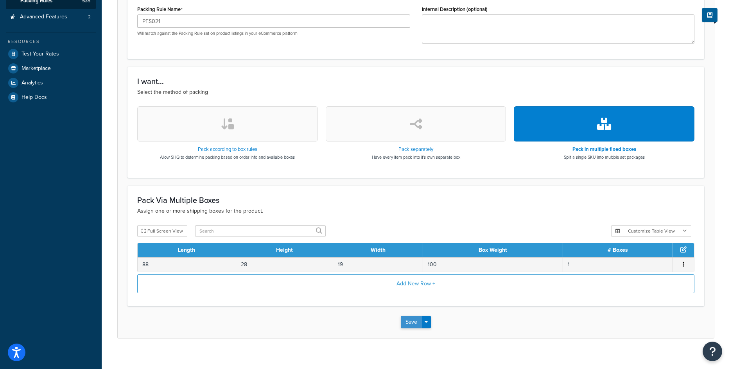
click at [418, 325] on button "Save" at bounding box center [411, 322] width 21 height 13
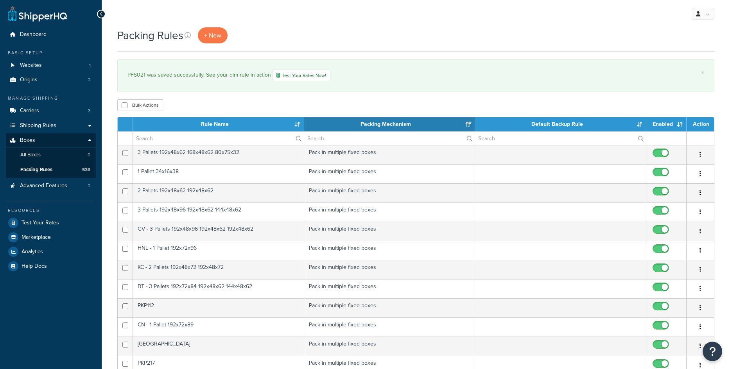
select select "15"
click at [216, 38] on span "+ New" at bounding box center [212, 35] width 17 height 9
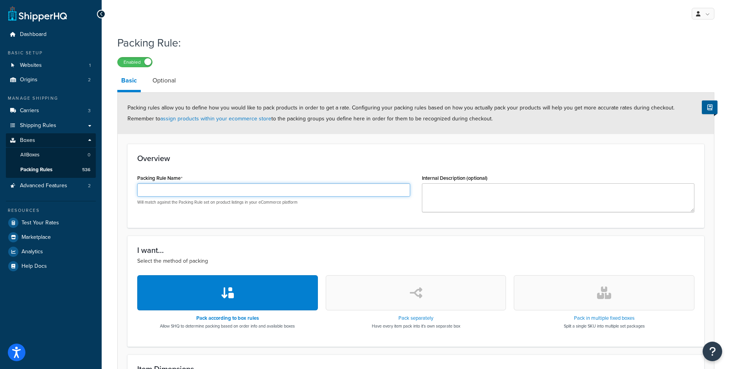
click at [219, 188] on input "Packing Rule Name" at bounding box center [273, 189] width 273 height 13
paste input "PFS020"
type input "PFS020"
click at [598, 303] on button "button" at bounding box center [604, 292] width 181 height 35
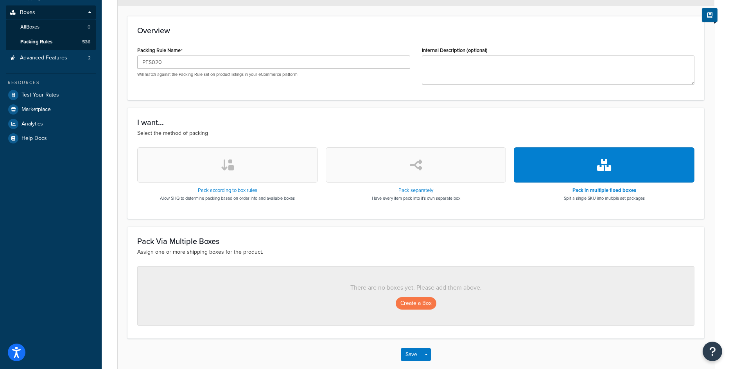
scroll to position [169, 0]
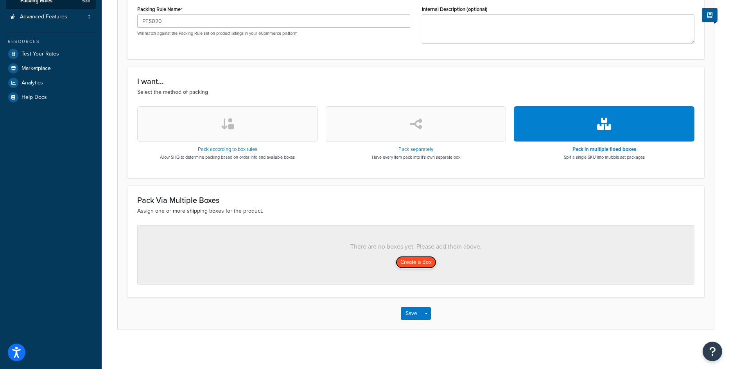
click at [413, 266] on button "Create a Box" at bounding box center [416, 262] width 41 height 13
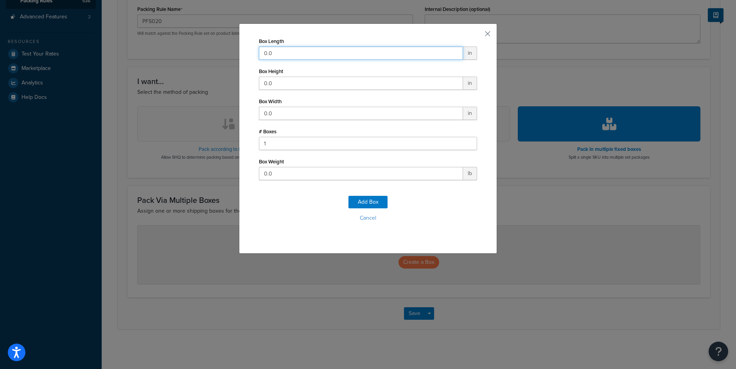
click at [306, 51] on input "0.0" at bounding box center [361, 53] width 204 height 13
type input "144"
click at [304, 81] on input "0.0" at bounding box center [361, 83] width 204 height 13
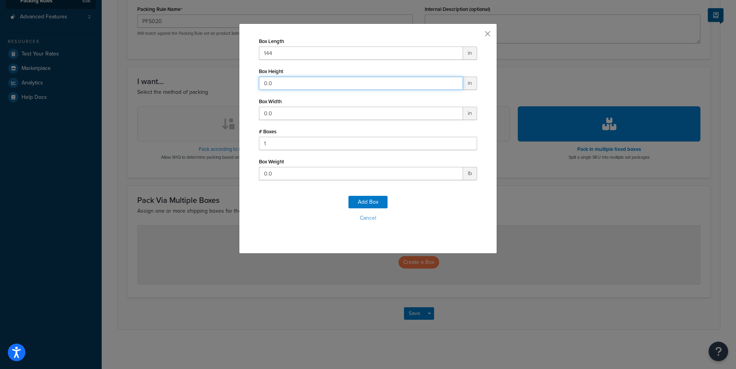
click at [304, 81] on input "0.0" at bounding box center [361, 83] width 204 height 13
type input "67"
click at [286, 112] on input "0.0" at bounding box center [361, 113] width 204 height 13
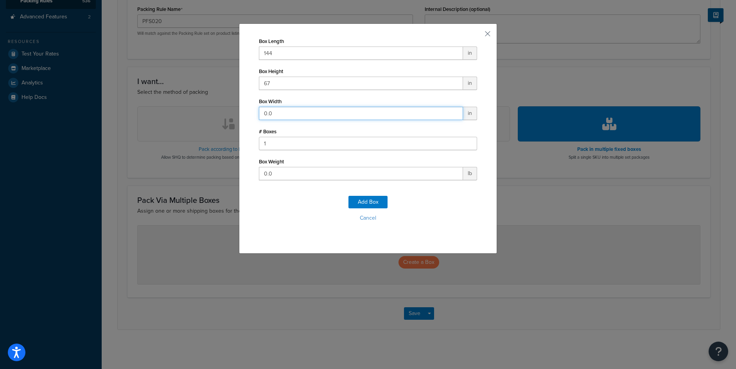
click at [286, 112] on input "0.0" at bounding box center [361, 113] width 204 height 13
type input "24"
click at [282, 173] on input "0.0" at bounding box center [361, 173] width 204 height 13
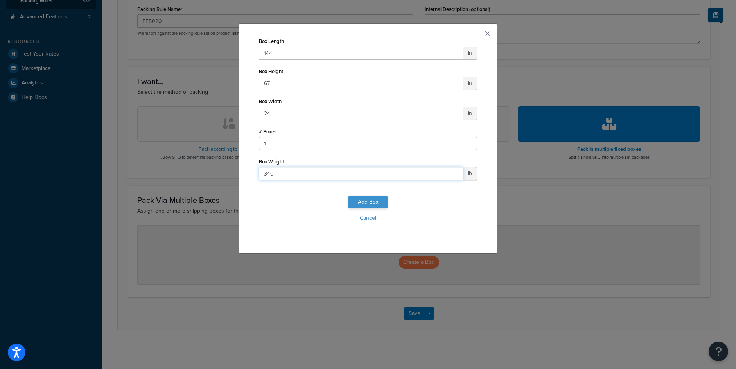
type input "340"
click at [352, 198] on button "Add Box" at bounding box center [368, 202] width 39 height 13
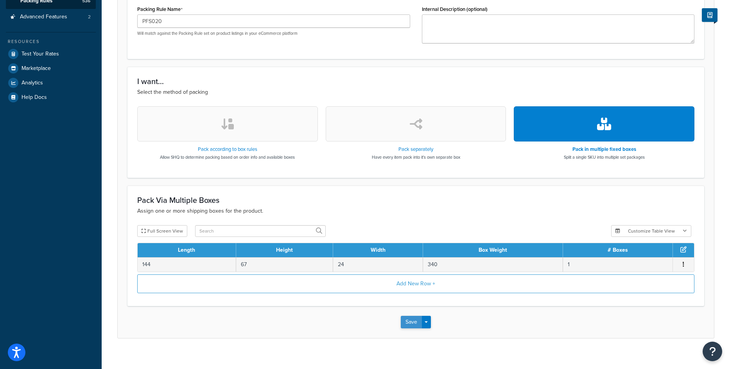
click at [415, 326] on button "Save" at bounding box center [411, 322] width 21 height 13
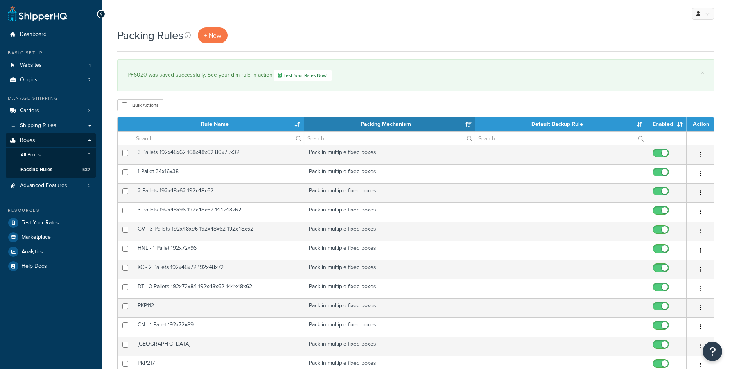
select select "15"
click at [203, 38] on link "+ New" at bounding box center [213, 35] width 30 height 16
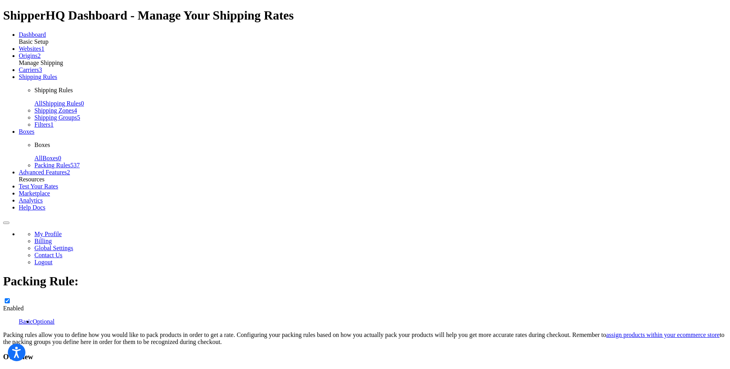
drag, startPoint x: 190, startPoint y: 183, endPoint x: 189, endPoint y: 187, distance: 4.6
paste input "PFS019"
type input "PFS019"
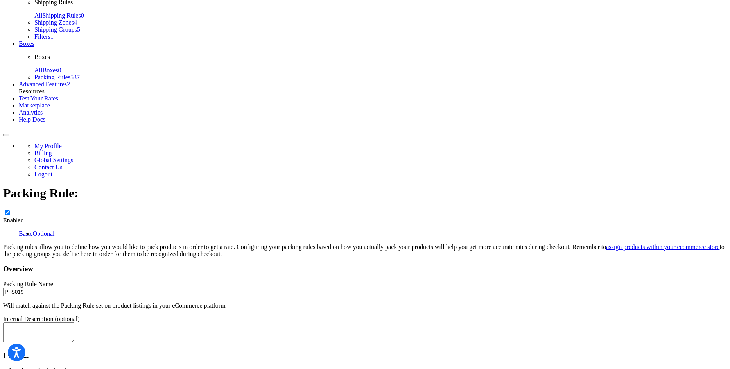
scroll to position [169, 0]
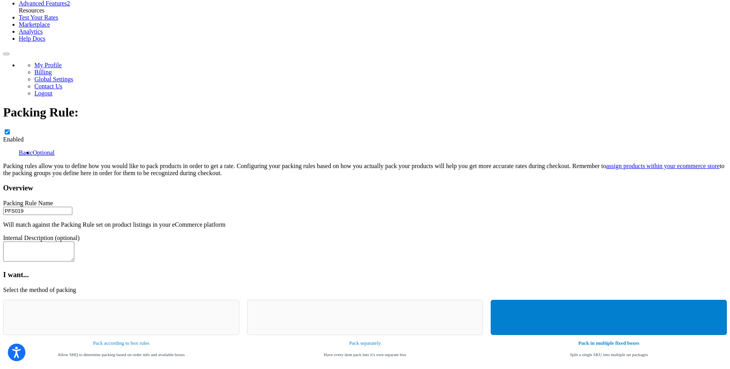
drag, startPoint x: 408, startPoint y: 262, endPoint x: 405, endPoint y: 266, distance: 4.7
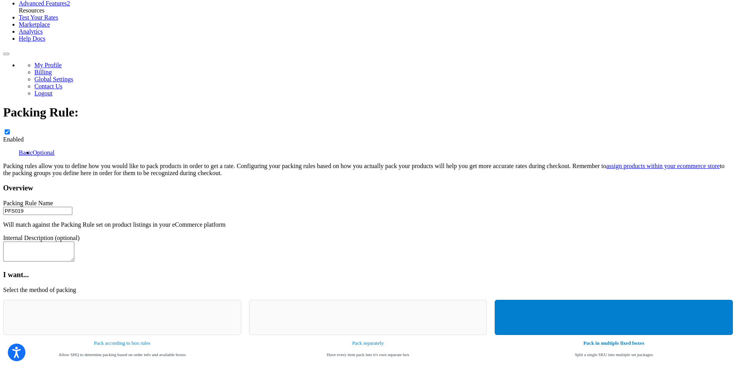
type input "60"
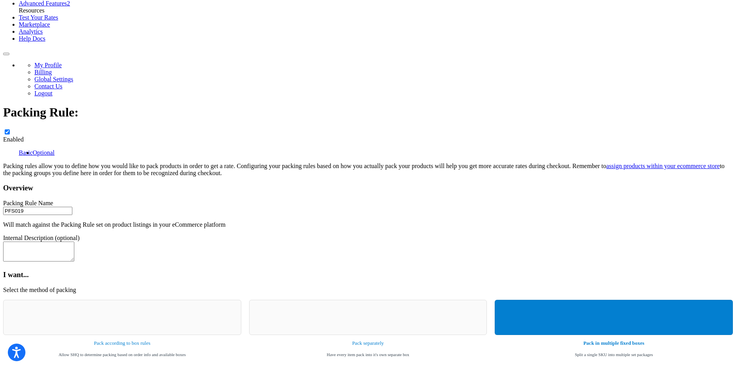
type input "48"
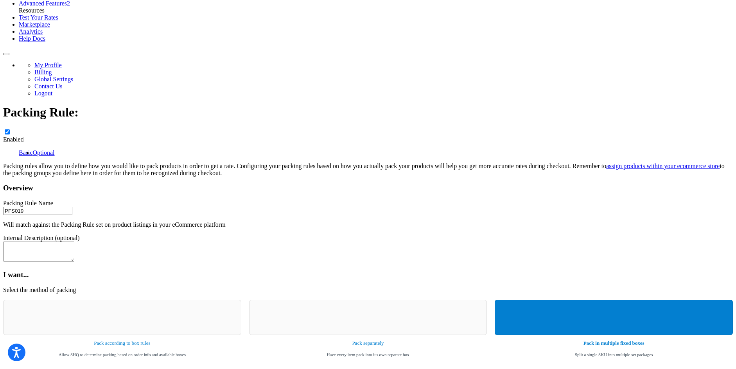
type input "36"
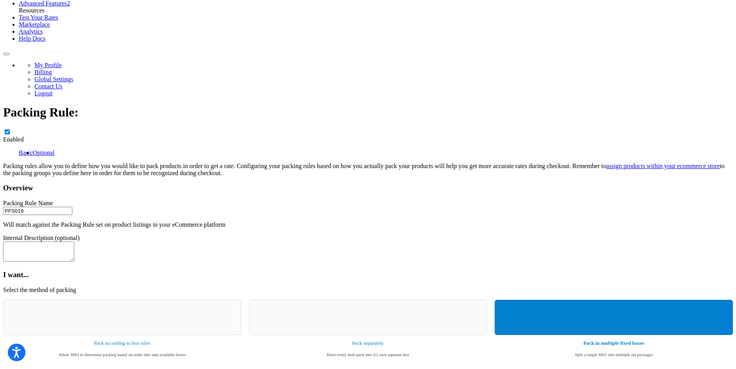
type input "135"
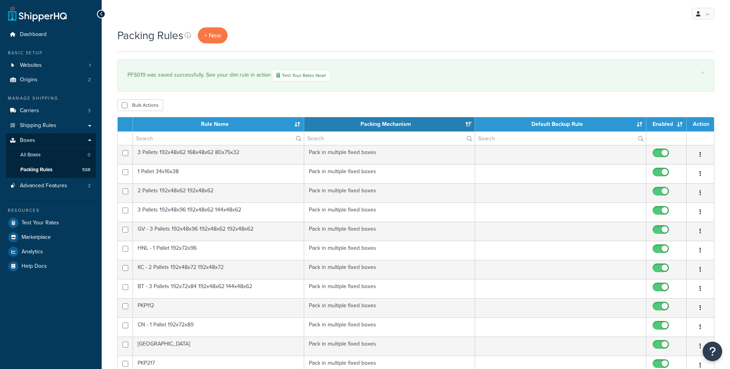
select select "15"
click at [210, 38] on span "+ New" at bounding box center [212, 35] width 17 height 9
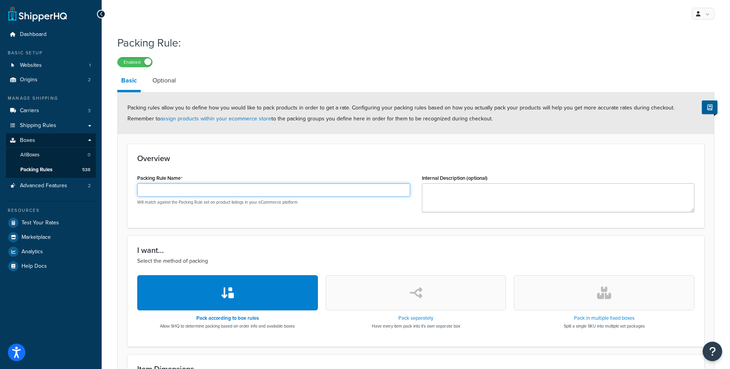
click at [274, 194] on input "Packing Rule Name" at bounding box center [273, 189] width 273 height 13
paste input "PFS050"
type input "PFS050"
click at [597, 317] on h3 "Pack in multiple fixed boxes" at bounding box center [604, 318] width 81 height 5
click at [606, 294] on icon "button" at bounding box center [604, 293] width 14 height 13
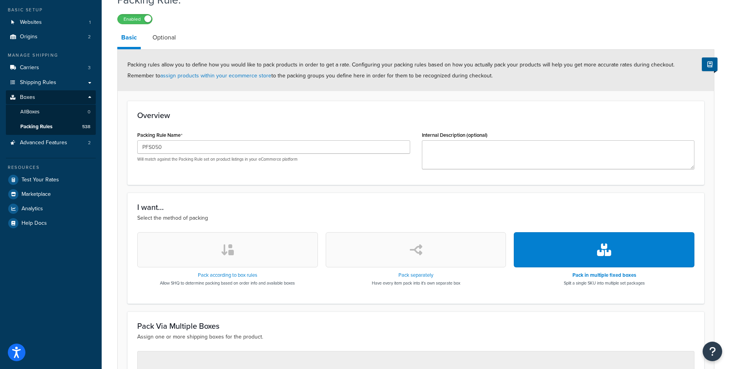
scroll to position [169, 0]
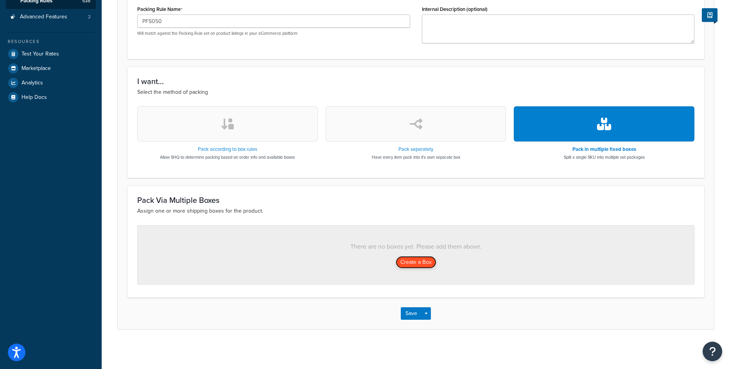
click at [418, 262] on button "Create a Box" at bounding box center [416, 262] width 41 height 13
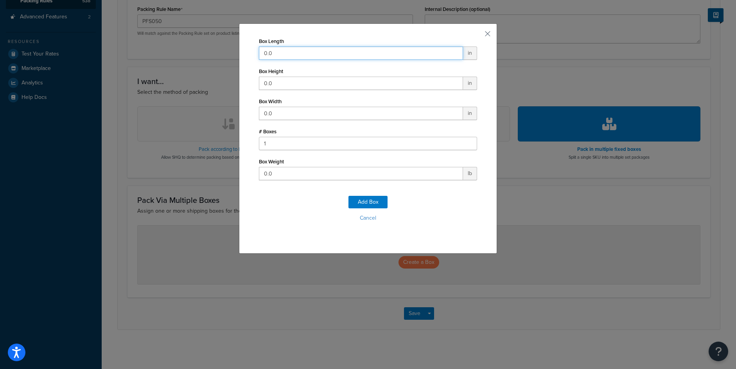
click at [262, 56] on input "0.0" at bounding box center [361, 53] width 204 height 13
type input "86"
click at [289, 83] on input "0.0" at bounding box center [361, 83] width 204 height 13
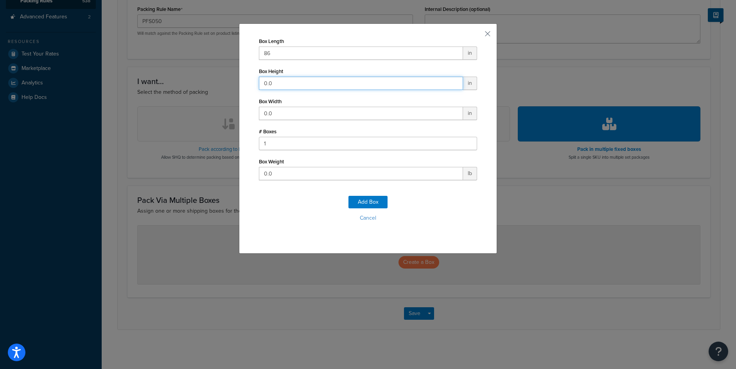
click at [289, 83] on input "0.0" at bounding box center [361, 83] width 204 height 13
type input "48"
click at [278, 114] on input "0.0" at bounding box center [361, 113] width 204 height 13
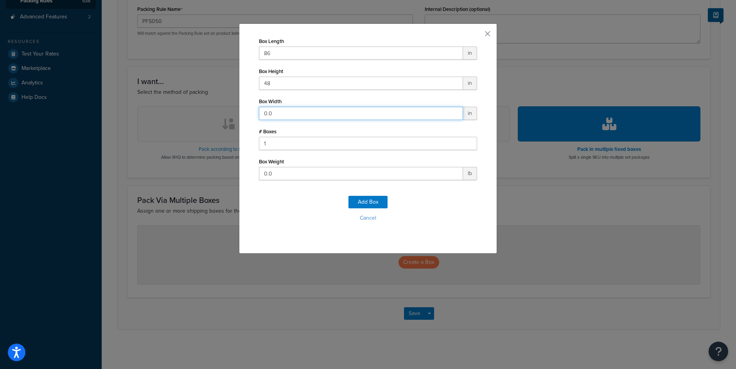
click at [278, 114] on input "0.0" at bounding box center [361, 113] width 204 height 13
type input "15"
click at [278, 174] on input "0.0" at bounding box center [361, 173] width 204 height 13
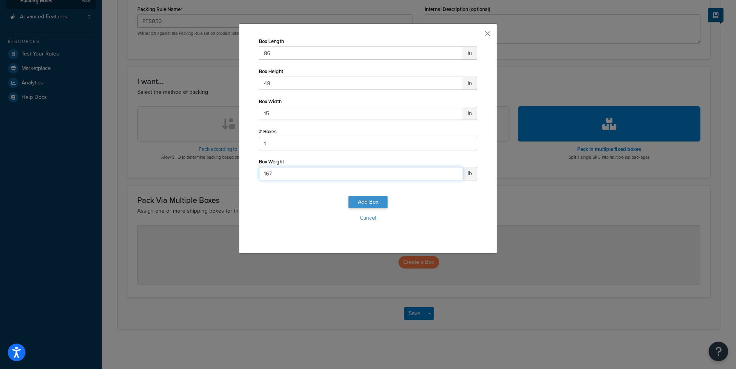
type input "167"
click at [359, 201] on button "Add Box" at bounding box center [368, 202] width 39 height 13
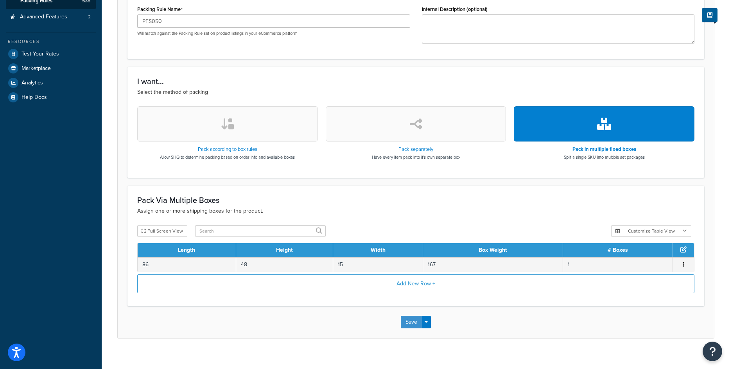
drag, startPoint x: 410, startPoint y: 320, endPoint x: 406, endPoint y: 323, distance: 4.5
click at [406, 323] on button "Save" at bounding box center [411, 322] width 21 height 13
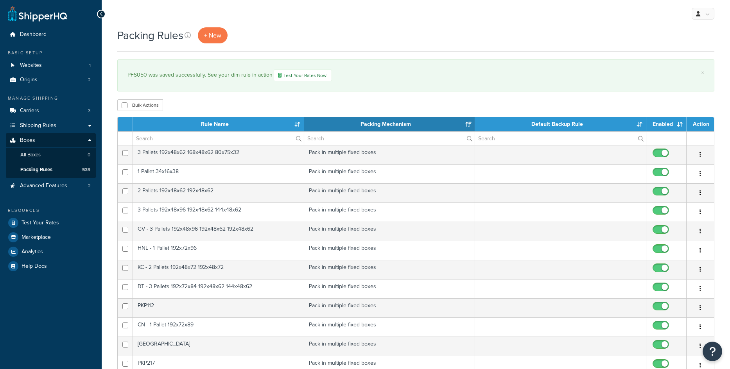
select select "15"
click at [225, 34] on link "+ New" at bounding box center [213, 35] width 30 height 16
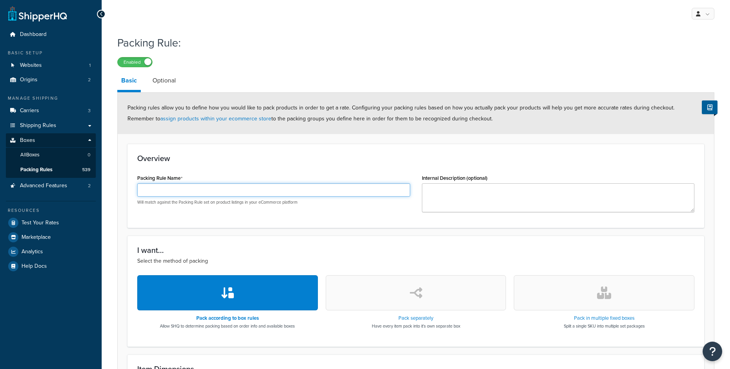
click at [292, 196] on input "Packing Rule Name" at bounding box center [273, 189] width 273 height 13
paste input "PFS044"
type input "PFS044"
click at [585, 280] on button "button" at bounding box center [604, 292] width 181 height 35
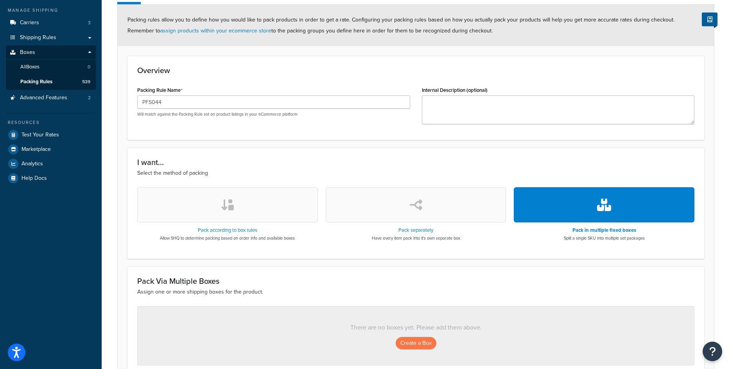
scroll to position [169, 0]
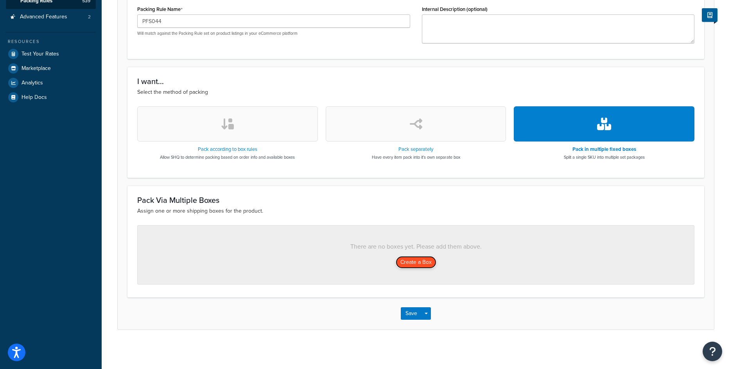
click at [425, 264] on button "Create a Box" at bounding box center [416, 262] width 41 height 13
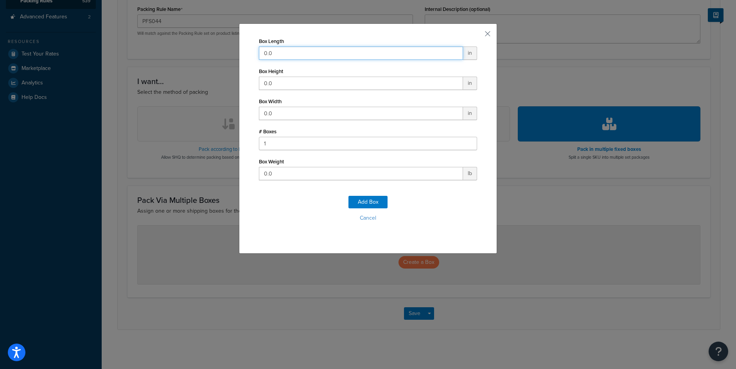
click at [327, 50] on input "0.0" at bounding box center [361, 53] width 204 height 13
type input "86"
click at [279, 83] on input "0.0" at bounding box center [361, 83] width 204 height 13
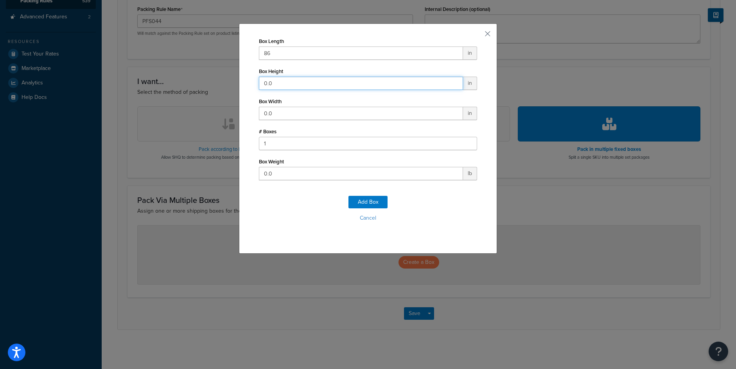
click at [279, 83] on input "0.0" at bounding box center [361, 83] width 204 height 13
type input "48"
click at [276, 106] on div "Box Width 0.0 in" at bounding box center [368, 108] width 218 height 24
click at [276, 111] on input "0.0" at bounding box center [361, 113] width 204 height 13
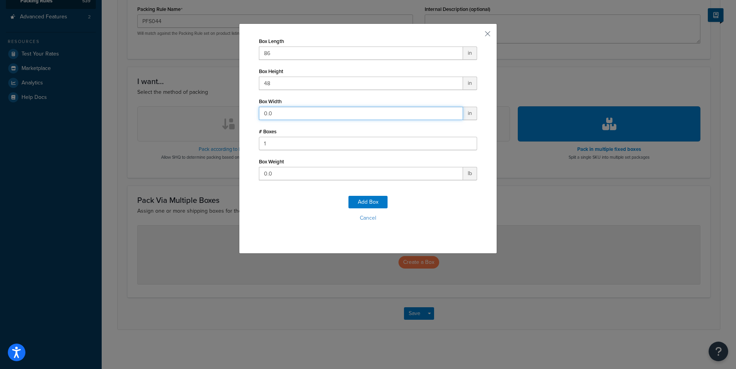
click at [276, 111] on input "0.0" at bounding box center [361, 113] width 204 height 13
type input "15"
click at [272, 175] on input "0.0" at bounding box center [361, 173] width 204 height 13
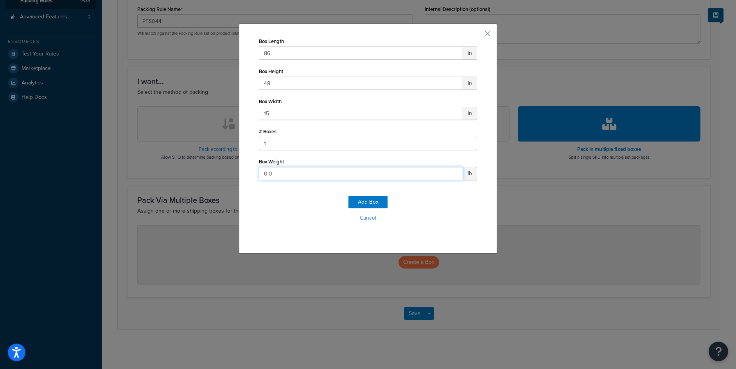
click at [272, 175] on input "0.0" at bounding box center [361, 173] width 204 height 13
type input "167"
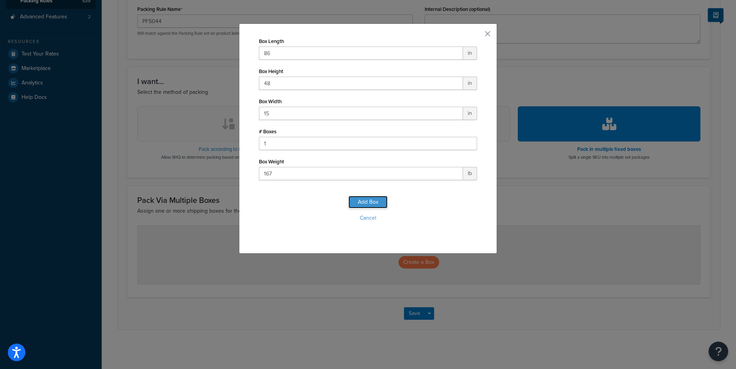
click at [377, 202] on button "Add Box" at bounding box center [368, 202] width 39 height 13
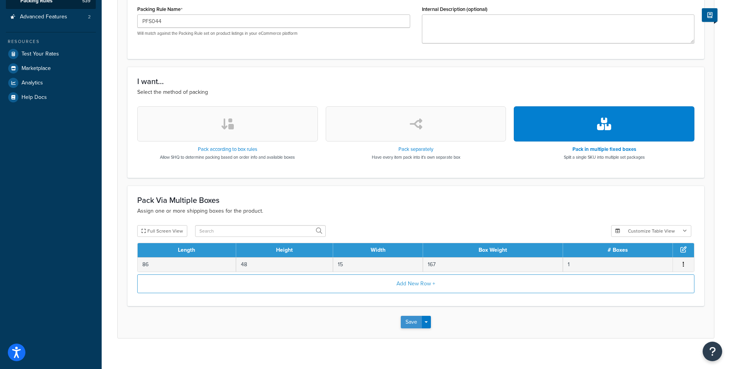
click at [412, 323] on button "Save" at bounding box center [411, 322] width 21 height 13
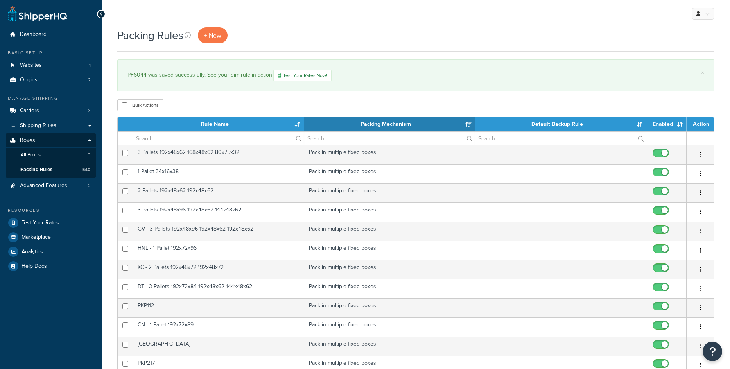
select select "15"
click at [217, 36] on span "+ New" at bounding box center [212, 35] width 17 height 9
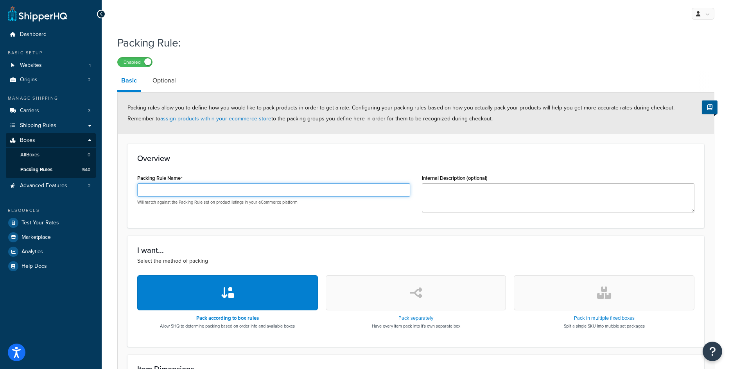
click at [200, 184] on input "Packing Rule Name" at bounding box center [273, 189] width 273 height 13
paste input "PFS043"
type input "PFS043"
click at [584, 298] on button "button" at bounding box center [604, 292] width 181 height 35
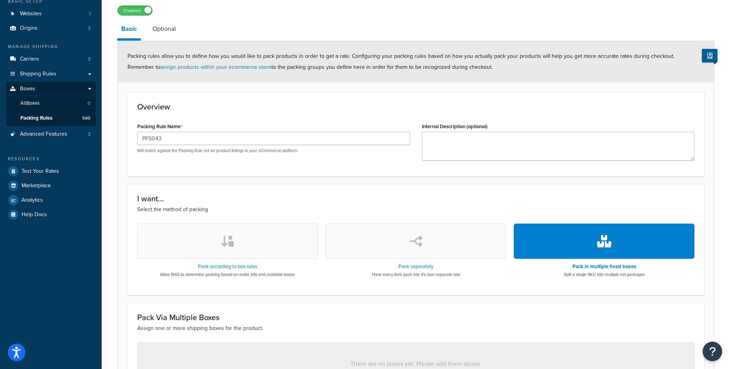
scroll to position [169, 0]
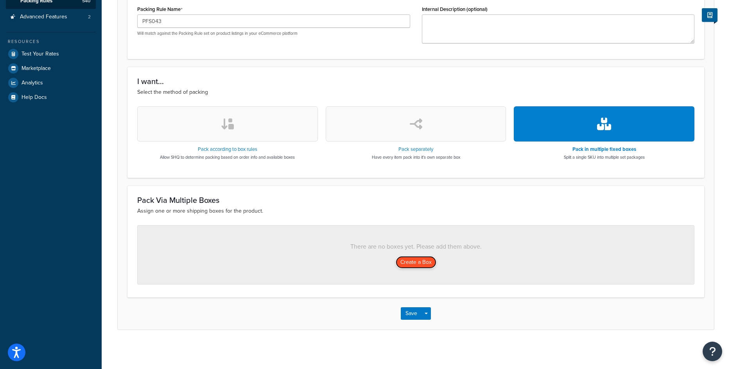
click at [426, 259] on button "Create a Box" at bounding box center [416, 262] width 41 height 13
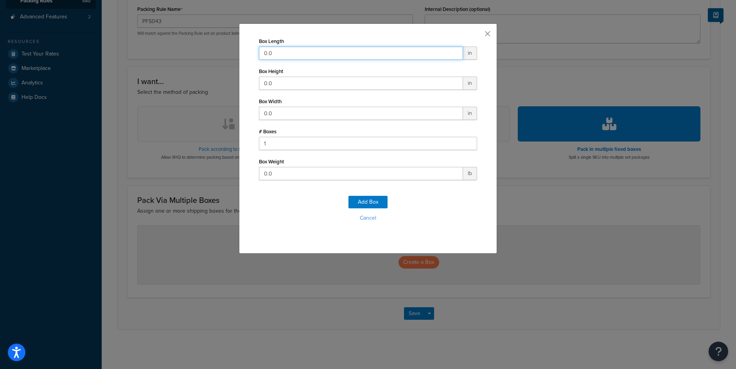
click at [318, 56] on input "0.0" at bounding box center [361, 53] width 204 height 13
type input "86"
click at [274, 111] on input "0.0" at bounding box center [361, 113] width 204 height 13
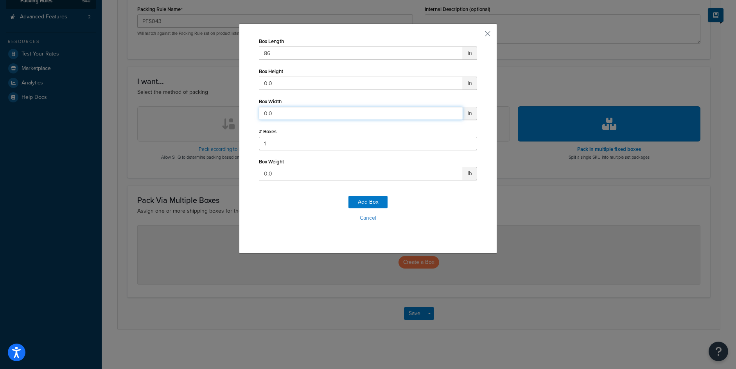
click at [274, 111] on input "0.0" at bounding box center [361, 113] width 204 height 13
type input "15"
click at [276, 84] on input "0.0" at bounding box center [361, 83] width 204 height 13
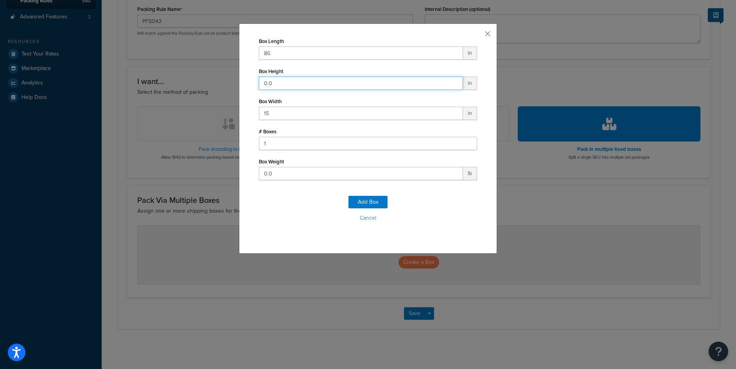
click at [276, 84] on input "0.0" at bounding box center [361, 83] width 204 height 13
type input "48"
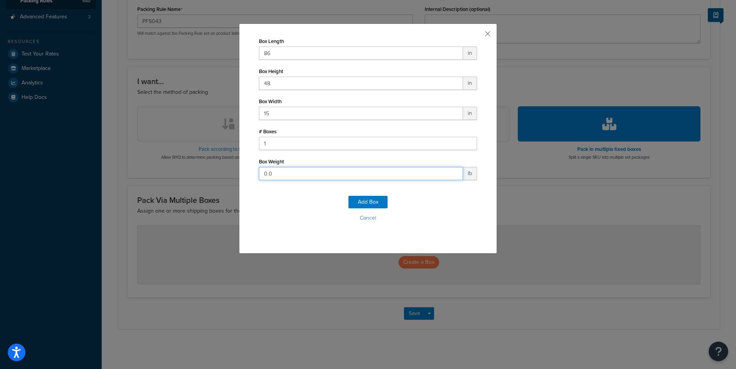
click at [282, 177] on input "0.0" at bounding box center [361, 173] width 204 height 13
type input "167"
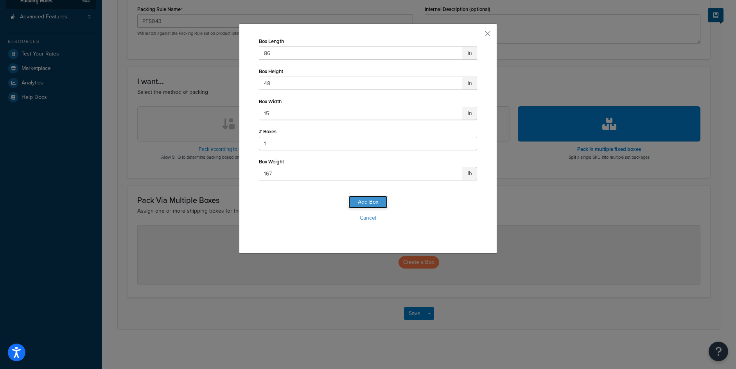
click at [377, 199] on button "Add Box" at bounding box center [368, 202] width 39 height 13
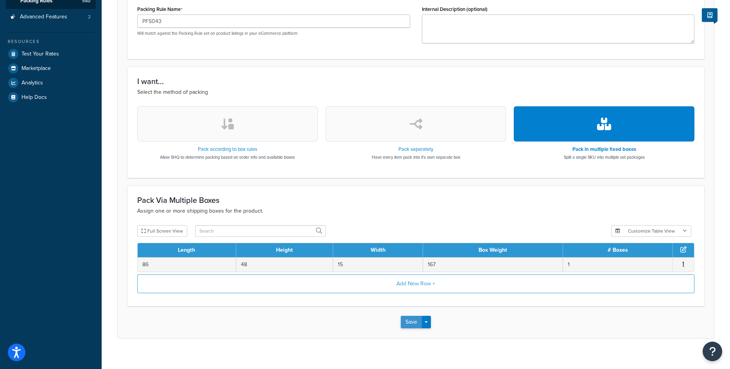
click at [407, 319] on button "Save" at bounding box center [411, 322] width 21 height 13
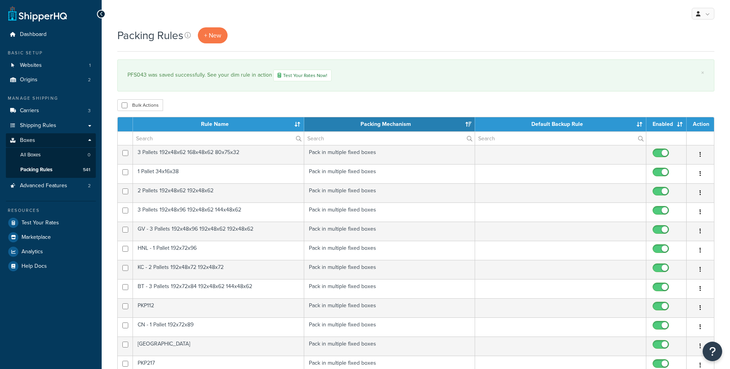
select select "15"
click at [220, 36] on span "+ New" at bounding box center [212, 35] width 17 height 9
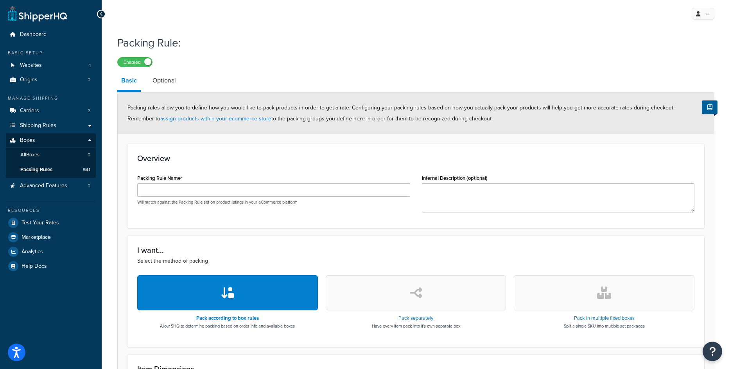
drag, startPoint x: 232, startPoint y: 176, endPoint x: 233, endPoint y: 181, distance: 4.9
click at [232, 176] on div "Packing Rule Name Will match against the Packing Rule set on product listings i…" at bounding box center [273, 189] width 273 height 33
click at [234, 184] on input "Packing Rule Name" at bounding box center [273, 189] width 273 height 13
click at [235, 192] on input "Packing Rule Name" at bounding box center [273, 189] width 273 height 13
paste input "PFS041"
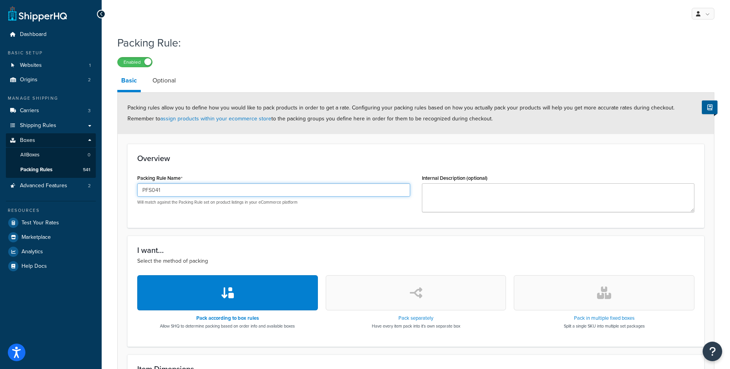
type input "PFS041"
click at [588, 306] on button "button" at bounding box center [604, 292] width 181 height 35
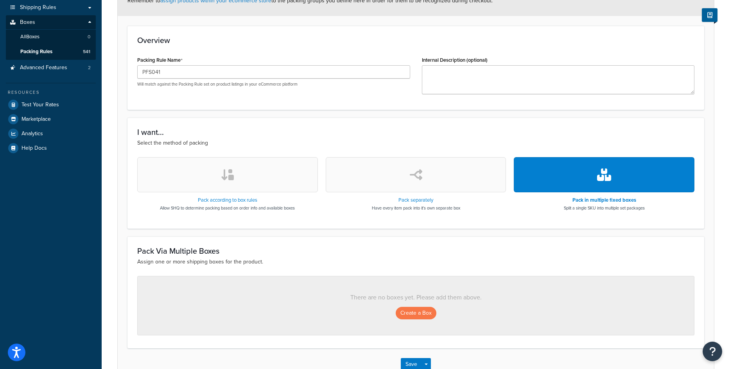
scroll to position [169, 0]
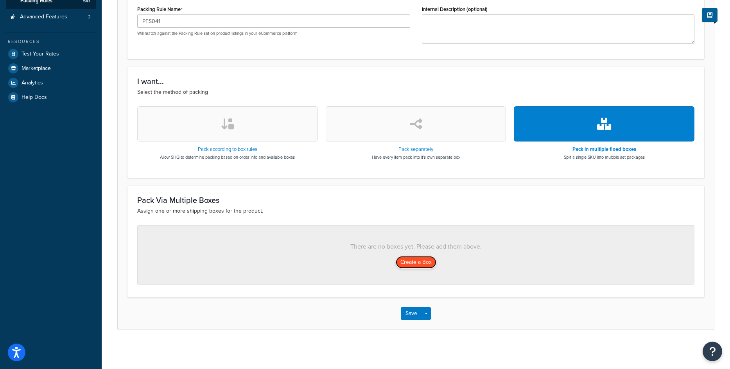
click at [416, 258] on button "Create a Box" at bounding box center [416, 262] width 41 height 13
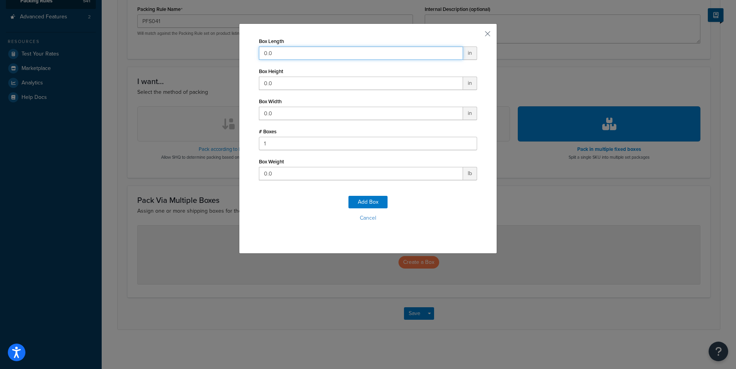
click at [276, 53] on input "0.0" at bounding box center [361, 53] width 204 height 13
type input "0.060"
click at [286, 84] on input "0.0" at bounding box center [361, 83] width 204 height 13
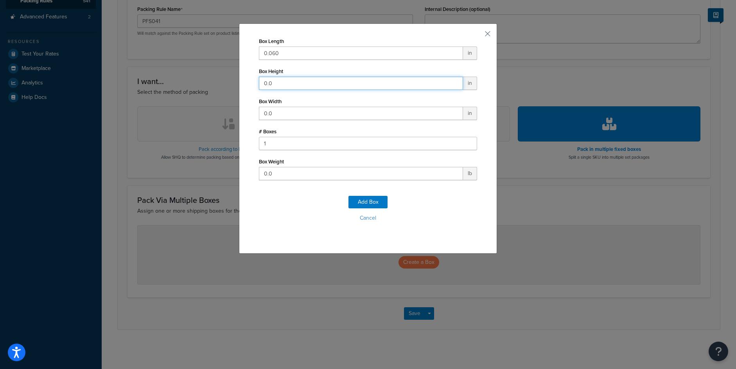
click at [286, 84] on input "0.0" at bounding box center [361, 83] width 204 height 13
type input "50"
click at [305, 112] on input "0.0" at bounding box center [361, 113] width 204 height 13
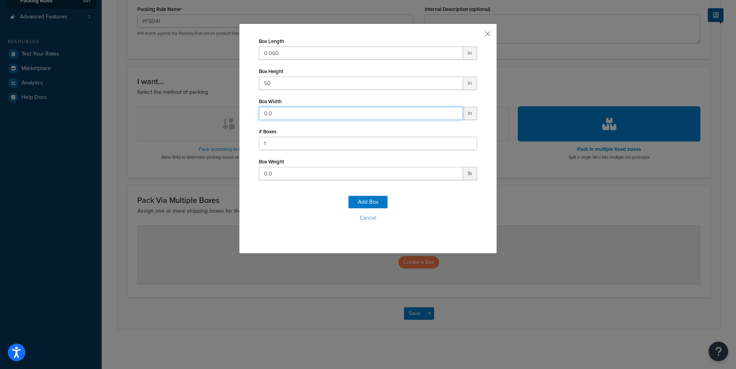
click at [305, 112] on input "0.0" at bounding box center [361, 113] width 204 height 13
type input "32"
click at [283, 177] on input "0.0" at bounding box center [361, 173] width 204 height 13
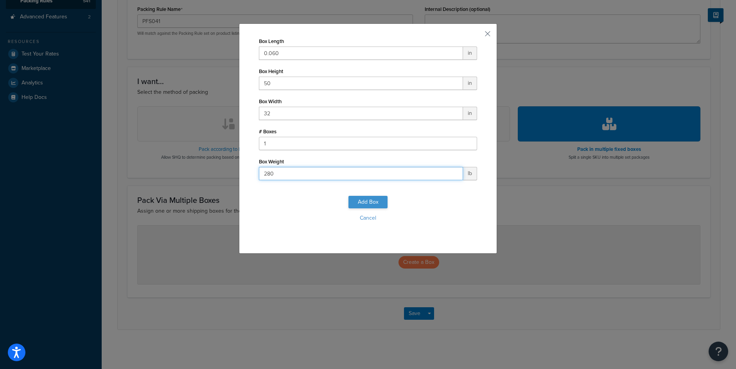
type input "280"
click at [349, 200] on button "Add Box" at bounding box center [368, 202] width 39 height 13
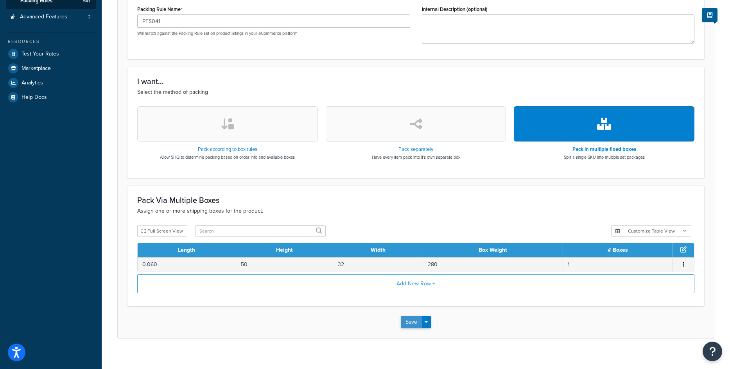
click at [415, 324] on button "Save" at bounding box center [411, 322] width 21 height 13
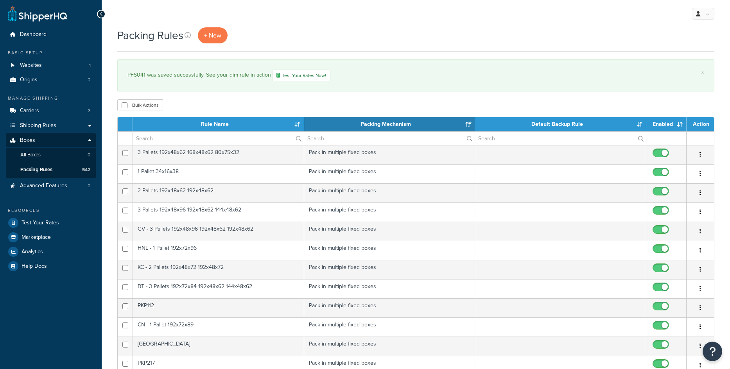
select select "15"
click at [219, 34] on span "+ New" at bounding box center [212, 35] width 17 height 9
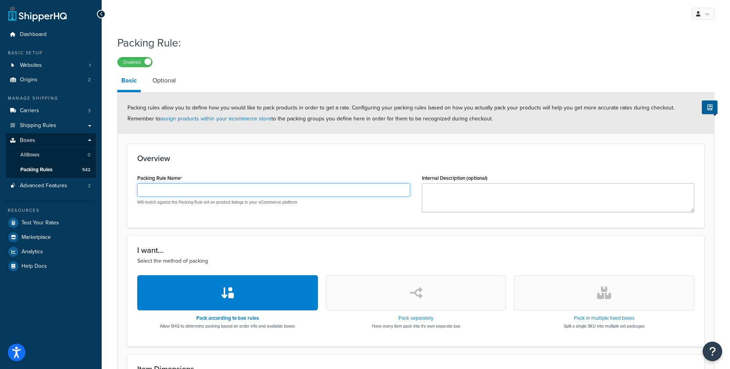
click at [150, 191] on input "Packing Rule Name" at bounding box center [273, 189] width 273 height 13
paste input "PFS010SQ"
type input "PFS010SQ"
click at [599, 279] on button "button" at bounding box center [604, 292] width 181 height 35
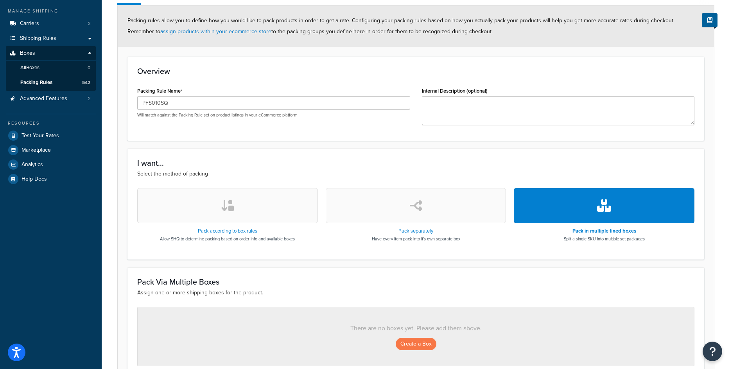
scroll to position [169, 0]
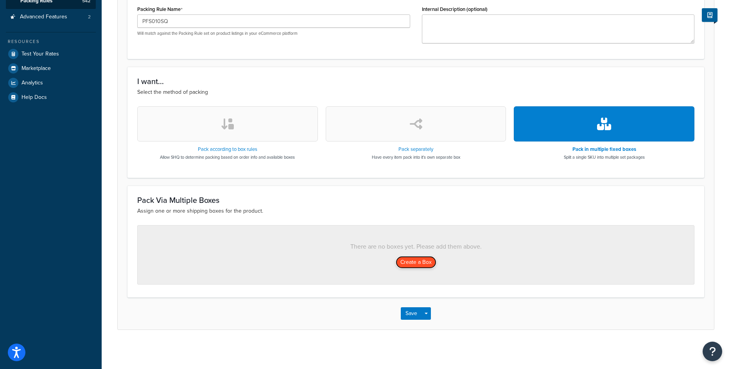
click at [411, 267] on button "Create a Box" at bounding box center [416, 262] width 41 height 13
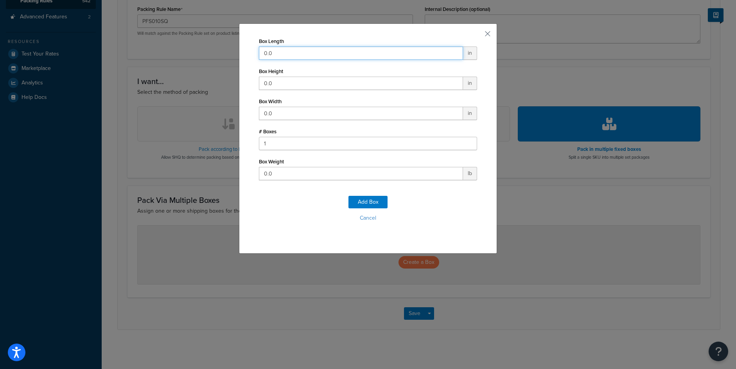
click at [265, 51] on input "0.0" at bounding box center [361, 53] width 204 height 13
type input "48"
click at [279, 110] on input "0.0" at bounding box center [361, 113] width 204 height 13
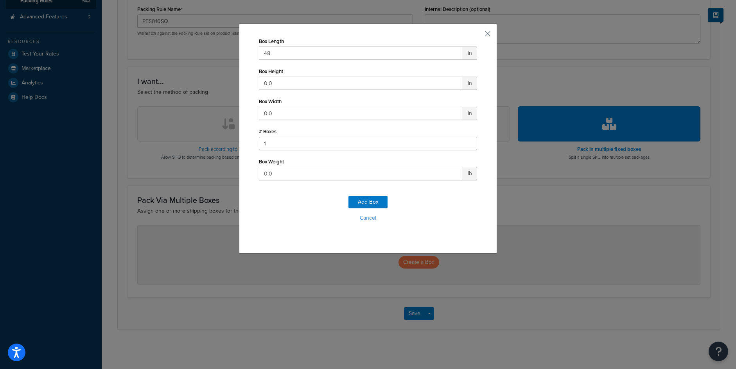
click at [279, 75] on div "Box Height 0.0 in" at bounding box center [368, 78] width 218 height 24
click at [278, 85] on input "0.0" at bounding box center [361, 83] width 204 height 13
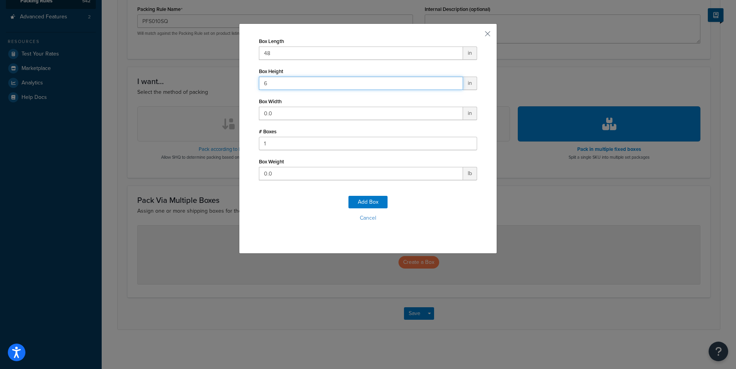
type input "6"
click at [273, 116] on input "0.0" at bounding box center [361, 113] width 204 height 13
type input "36"
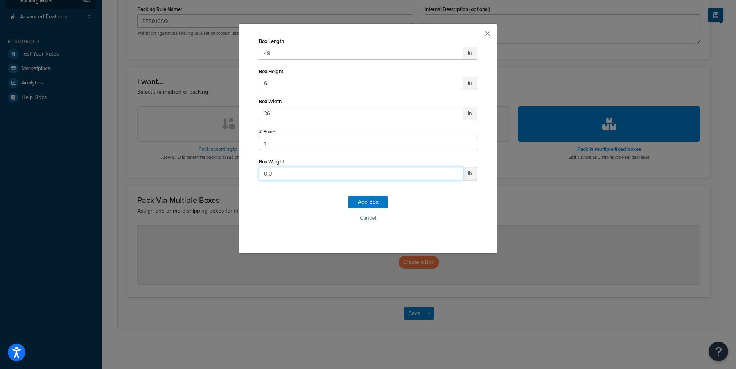
click at [271, 178] on input "0.0" at bounding box center [361, 173] width 204 height 13
type input "10"
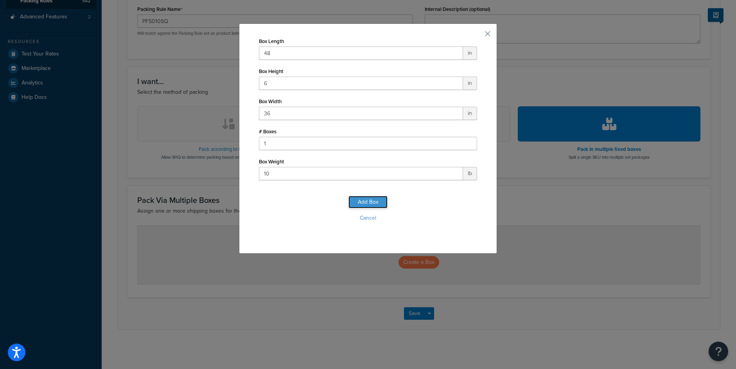
click at [370, 204] on button "Add Box" at bounding box center [368, 202] width 39 height 13
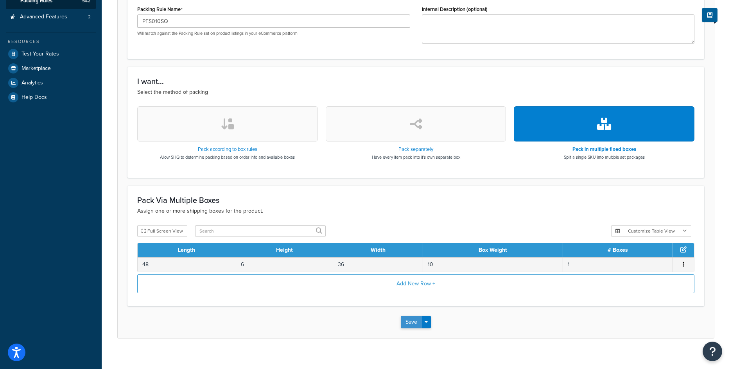
click at [404, 328] on button "Save" at bounding box center [411, 322] width 21 height 13
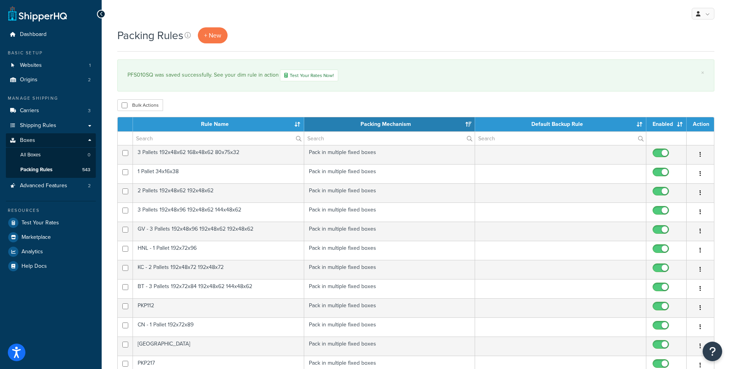
select select "15"
click at [208, 38] on span "+ New" at bounding box center [212, 35] width 17 height 9
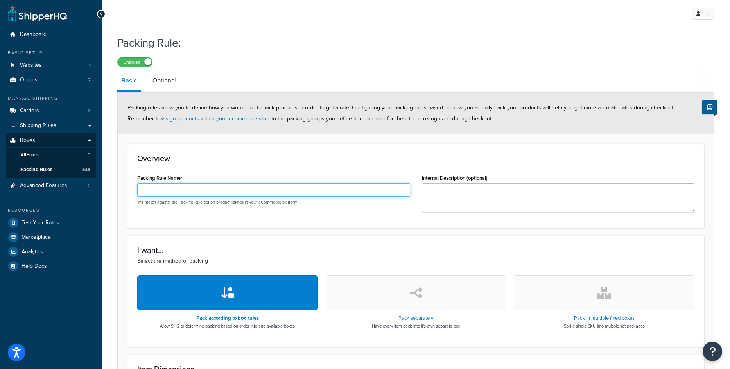
click at [177, 185] on input "Packing Rule Name" at bounding box center [273, 189] width 273 height 13
paste input "PFS010RC"
type input "PFS010RC"
click at [604, 300] on button "button" at bounding box center [604, 292] width 181 height 35
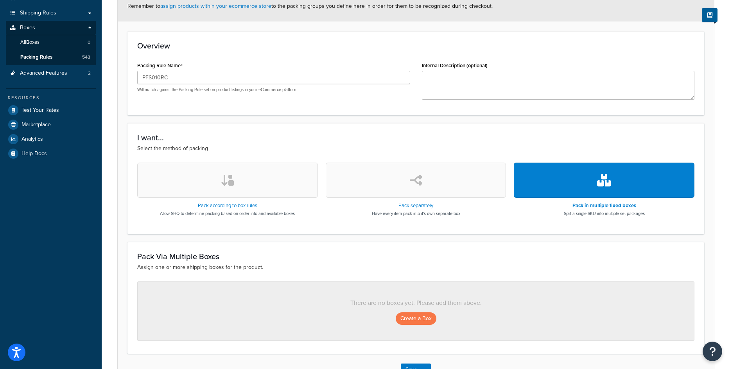
scroll to position [117, 0]
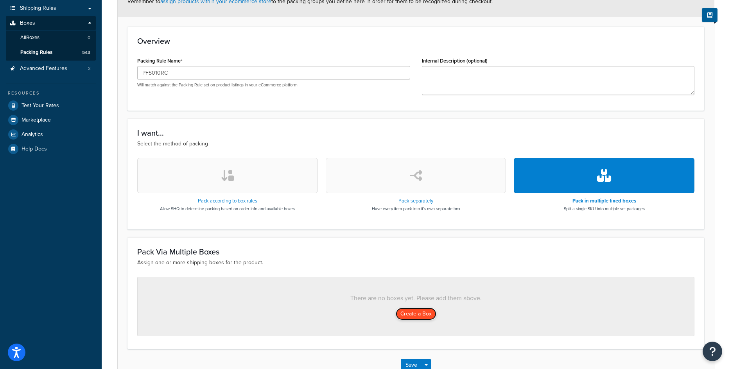
click at [410, 317] on button "Create a Box" at bounding box center [416, 314] width 41 height 13
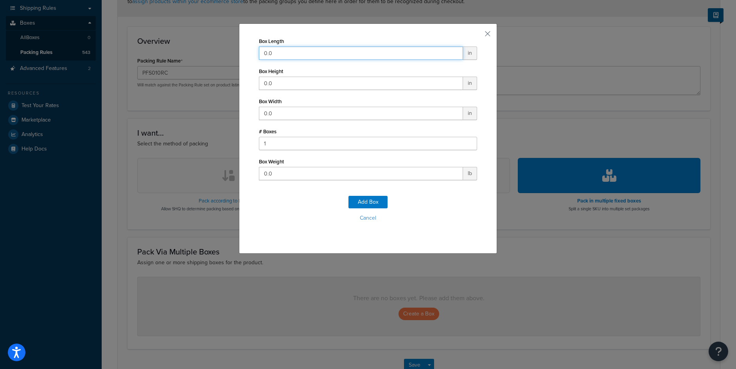
click at [307, 59] on input "0.0" at bounding box center [361, 53] width 204 height 13
drag, startPoint x: 268, startPoint y: 54, endPoint x: 257, endPoint y: 54, distance: 10.2
click at [259, 54] on input "0.045" at bounding box center [361, 53] width 204 height 13
type input "45"
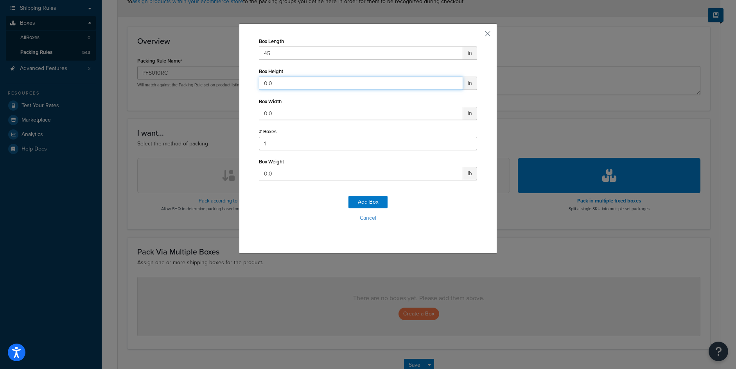
click at [293, 87] on input "0.0" at bounding box center [361, 83] width 204 height 13
type input "6"
type input "9"
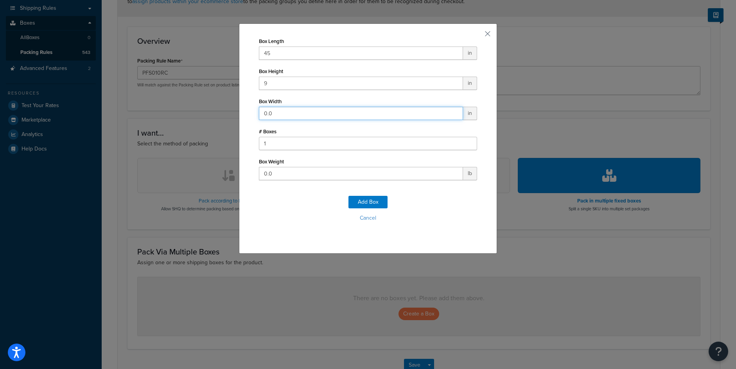
click at [291, 111] on input "0.0" at bounding box center [361, 113] width 204 height 13
type input "36"
click at [271, 181] on form "Box Length 45 in Box Height 9 in Box Width 36 in # Boxes 1 Box Weight 0.0 lb Ad…" at bounding box center [368, 137] width 218 height 202
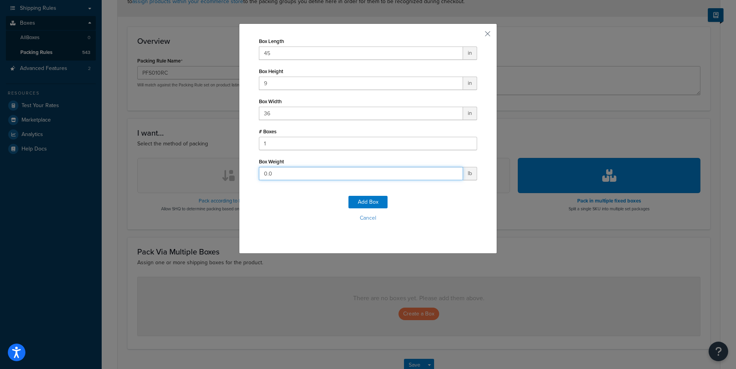
click at [280, 174] on input "0.0" at bounding box center [361, 173] width 204 height 13
type input "30"
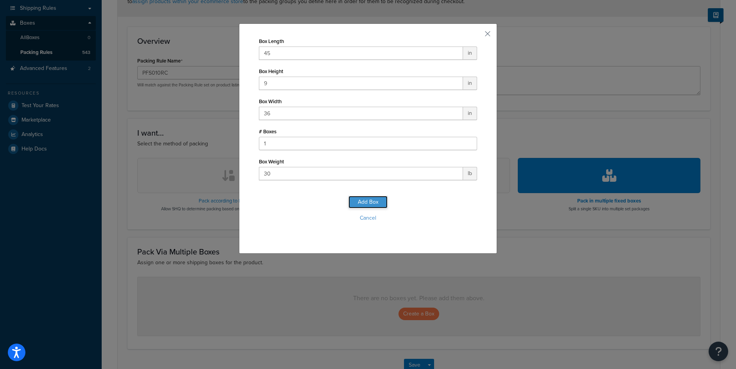
click at [372, 207] on button "Add Box" at bounding box center [368, 202] width 39 height 13
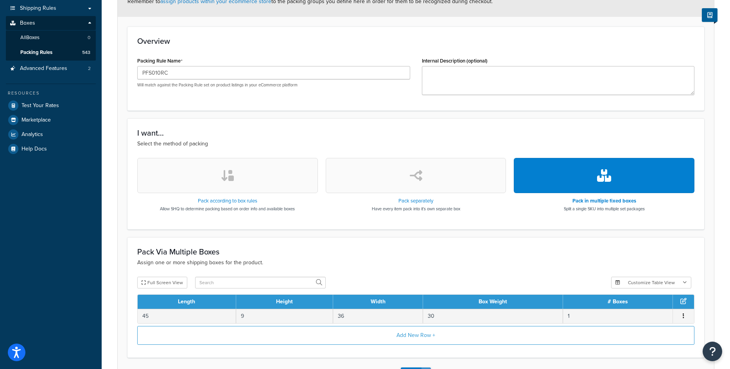
scroll to position [178, 0]
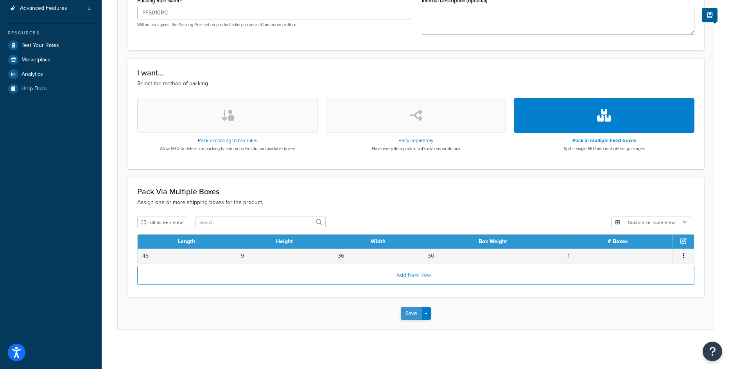
click at [411, 307] on button "Save" at bounding box center [411, 313] width 21 height 13
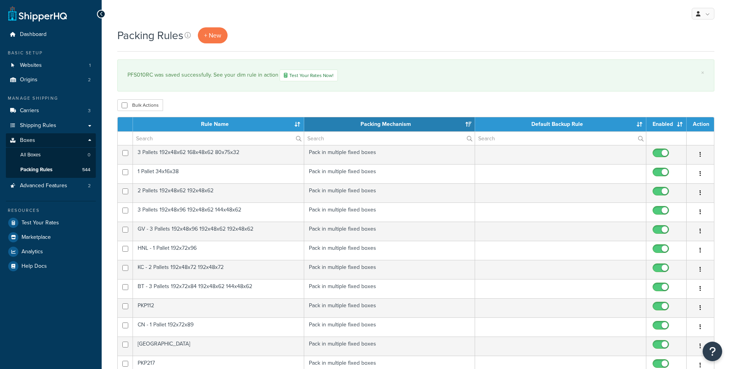
select select "15"
click at [211, 37] on span "+ New" at bounding box center [212, 35] width 17 height 9
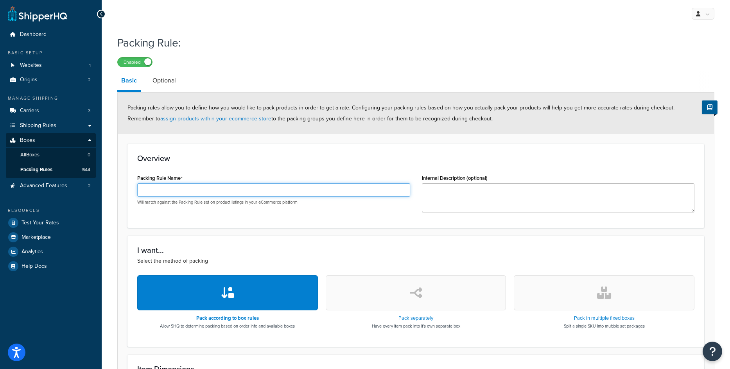
click at [288, 189] on input "Packing Rule Name" at bounding box center [273, 189] width 273 height 13
paste input "PFS009"
type input "PFS009"
click at [604, 302] on button "button" at bounding box center [604, 292] width 181 height 35
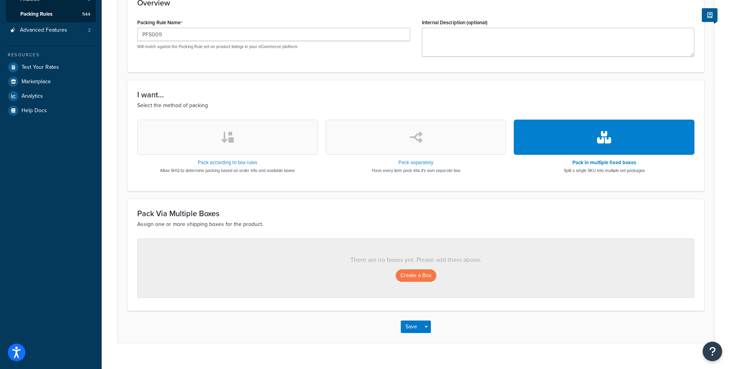
scroll to position [156, 0]
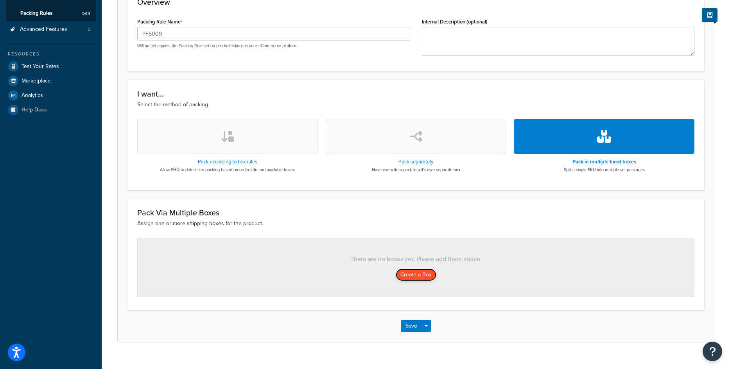
click at [416, 276] on button "Create a Box" at bounding box center [416, 275] width 41 height 13
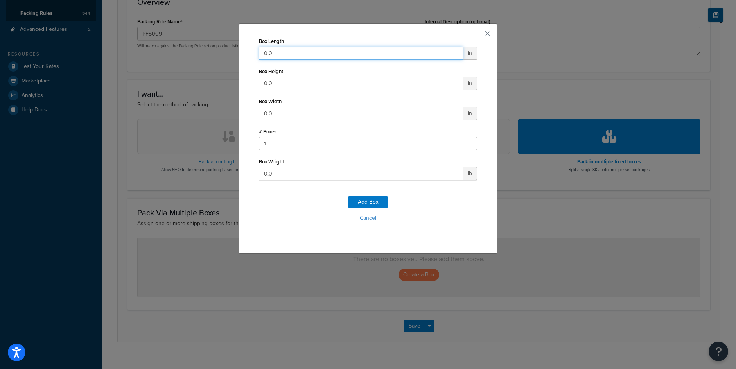
click at [297, 57] on input "0.0" at bounding box center [361, 53] width 204 height 13
type input "86"
click at [323, 88] on input "0.0" at bounding box center [361, 83] width 204 height 13
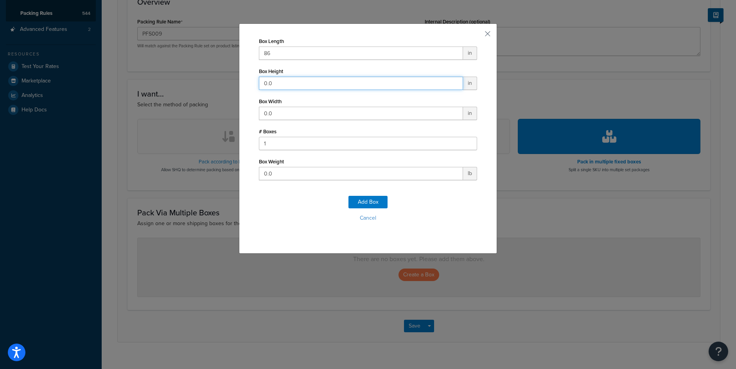
click at [323, 88] on input "0.0" at bounding box center [361, 83] width 204 height 13
type input "48"
click at [298, 118] on input "0.0" at bounding box center [361, 113] width 204 height 13
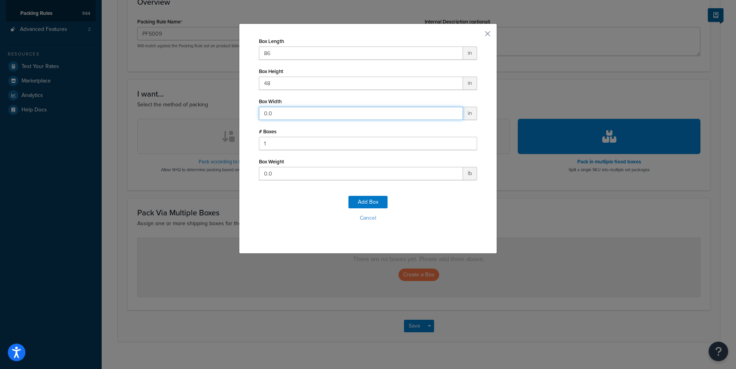
click at [298, 118] on input "0.0" at bounding box center [361, 113] width 204 height 13
type input "15"
click at [285, 178] on input "0.0" at bounding box center [361, 173] width 204 height 13
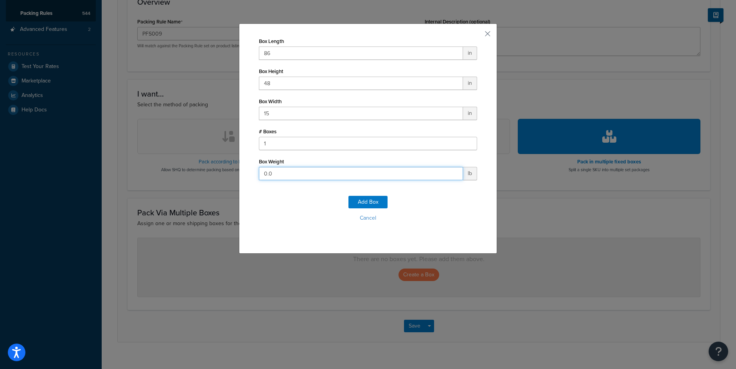
click at [285, 178] on input "0.0" at bounding box center [361, 173] width 204 height 13
type input "250"
click at [375, 205] on button "Add Box" at bounding box center [368, 202] width 39 height 13
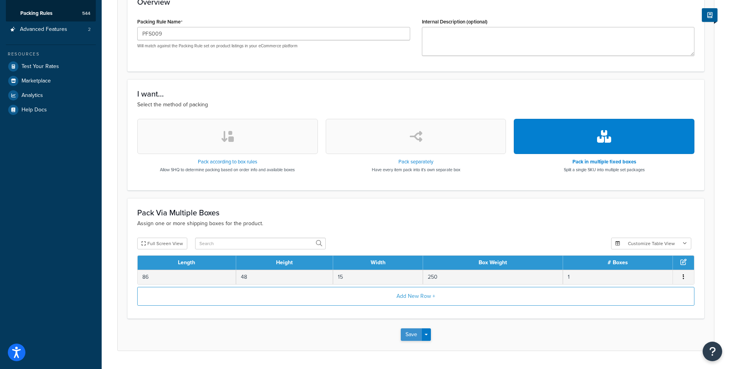
click at [407, 332] on button "Save" at bounding box center [411, 335] width 21 height 13
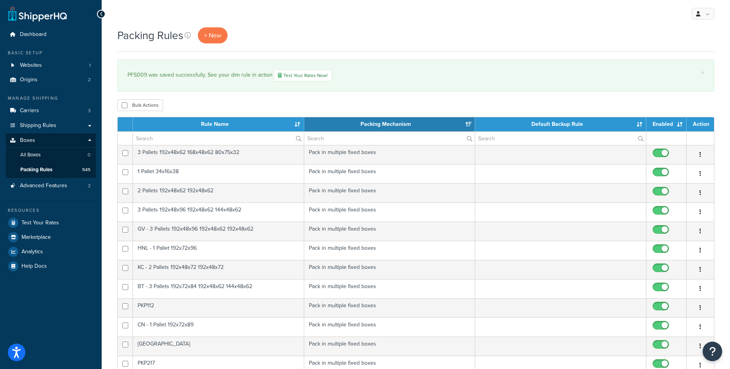
select select "15"
click at [203, 37] on link "+ New" at bounding box center [213, 35] width 30 height 16
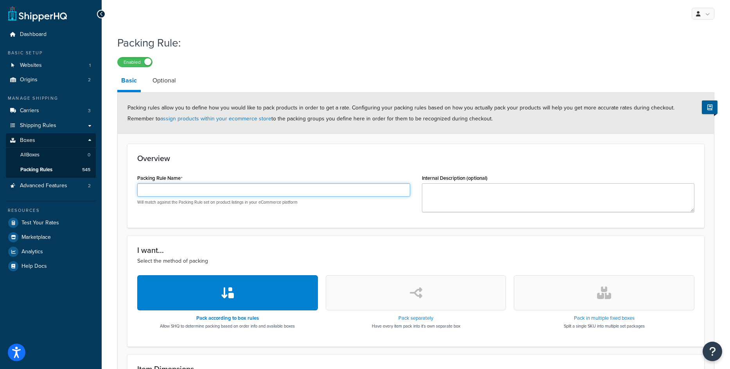
click at [211, 192] on input "Packing Rule Name" at bounding box center [273, 189] width 273 height 13
paste input "PFS008"
type input "PFS008"
click at [592, 297] on button "button" at bounding box center [604, 292] width 181 height 35
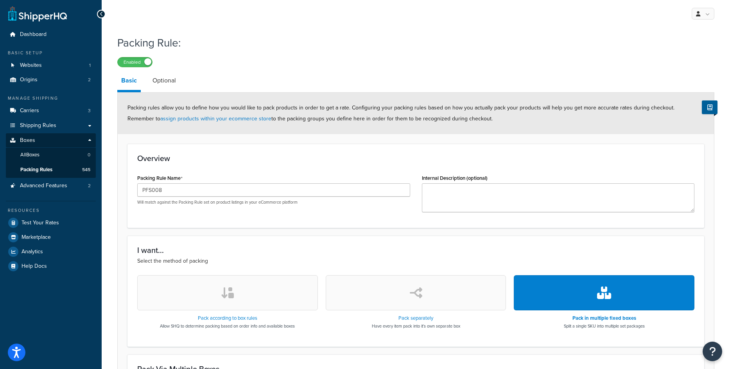
scroll to position [169, 0]
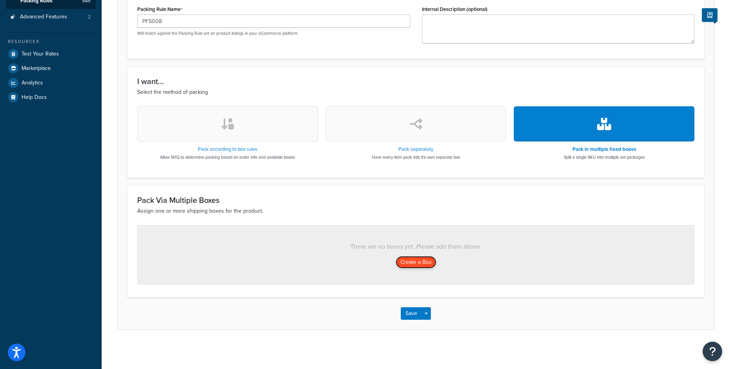
click at [412, 265] on button "Create a Box" at bounding box center [416, 262] width 41 height 13
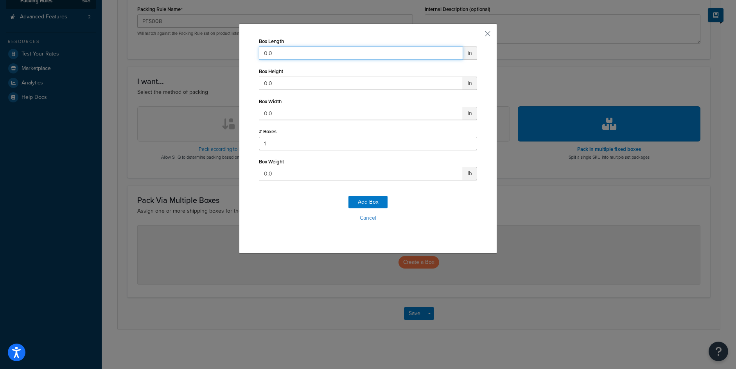
click at [272, 54] on input "0.0" at bounding box center [361, 53] width 204 height 13
type input "86"
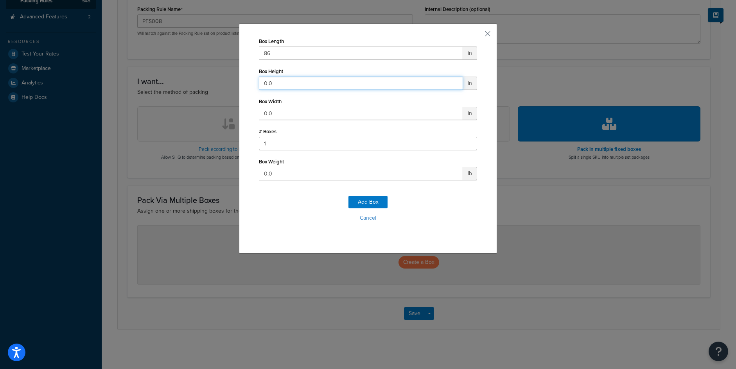
click at [286, 84] on input "0.0" at bounding box center [361, 83] width 204 height 13
type input "60"
click at [271, 115] on input "0.0" at bounding box center [361, 113] width 204 height 13
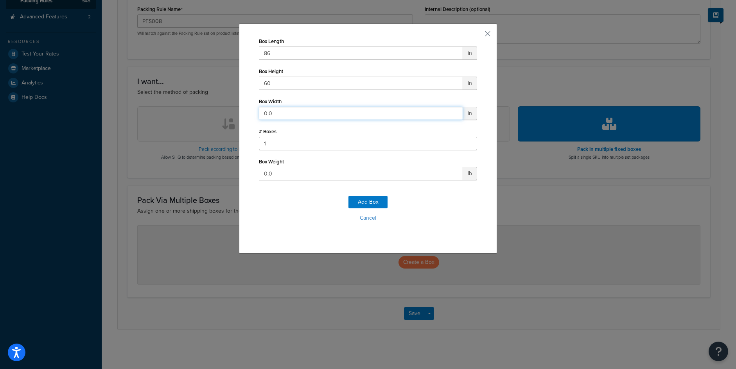
click at [271, 115] on input "0.0" at bounding box center [361, 113] width 204 height 13
type input "18"
click at [297, 175] on input "0.0" at bounding box center [361, 173] width 204 height 13
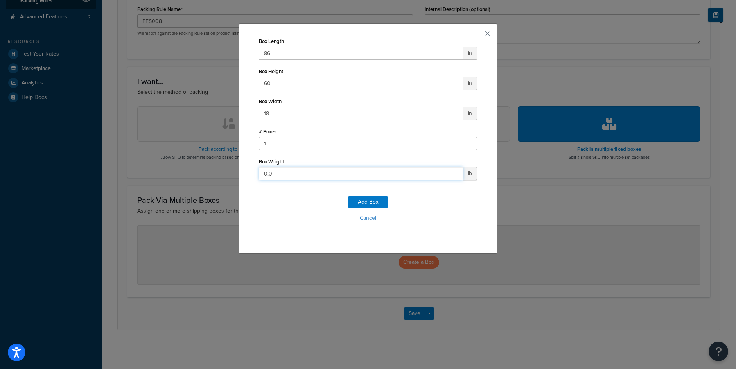
click at [297, 175] on input "0.0" at bounding box center [361, 173] width 204 height 13
type input "175"
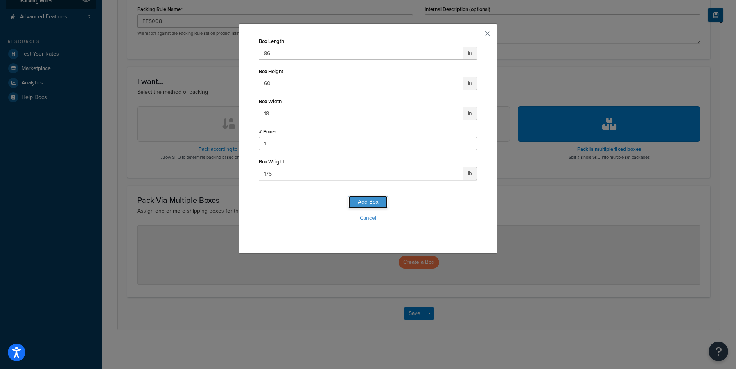
click at [375, 205] on button "Add Box" at bounding box center [368, 202] width 39 height 13
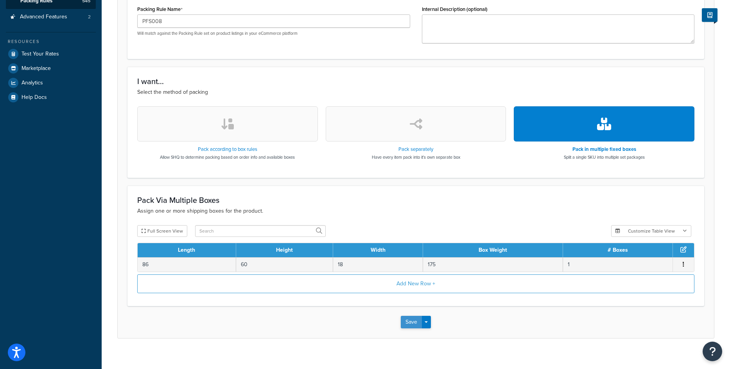
click at [413, 327] on button "Save" at bounding box center [411, 322] width 21 height 13
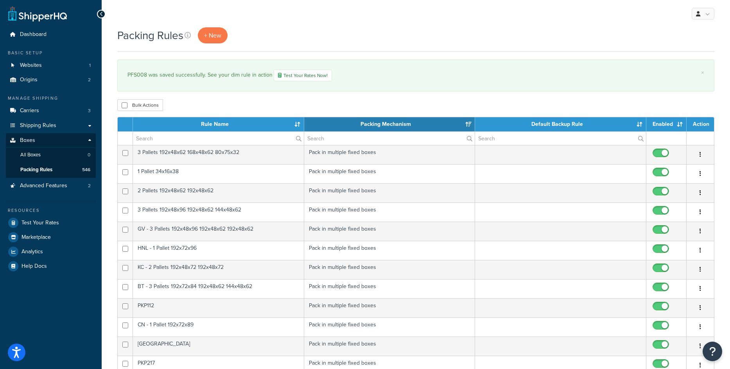
select select "15"
click at [207, 35] on span "+ New" at bounding box center [212, 35] width 17 height 9
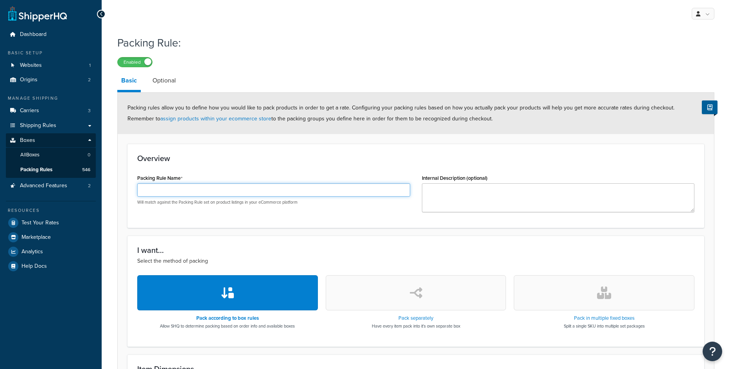
click at [180, 196] on input "Packing Rule Name" at bounding box center [273, 189] width 273 height 13
paste input "PFS007"
type input "PFS007"
click at [596, 286] on button "button" at bounding box center [604, 292] width 181 height 35
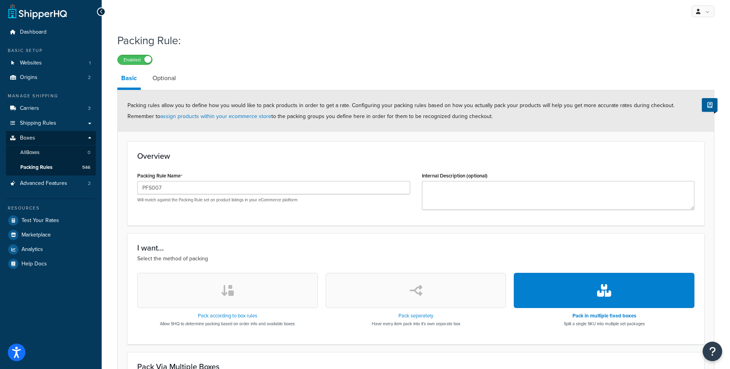
scroll to position [169, 0]
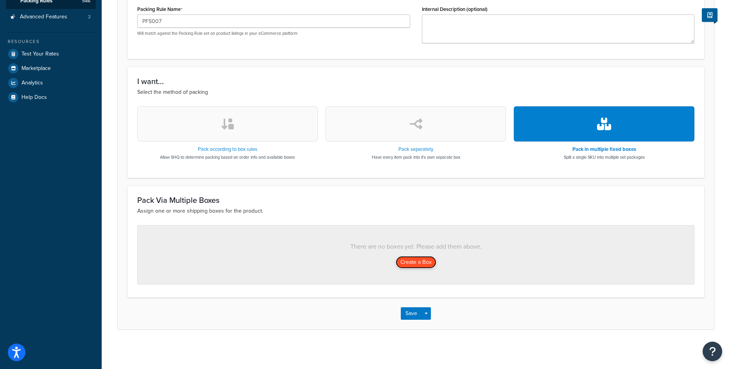
click at [402, 261] on button "Create a Box" at bounding box center [416, 262] width 41 height 13
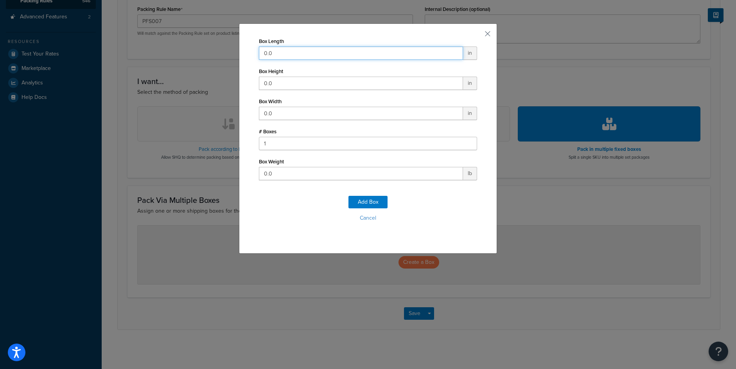
click at [282, 53] on input "0.0" at bounding box center [361, 53] width 204 height 13
type input "86"
click at [268, 117] on input "0.0" at bounding box center [361, 113] width 204 height 13
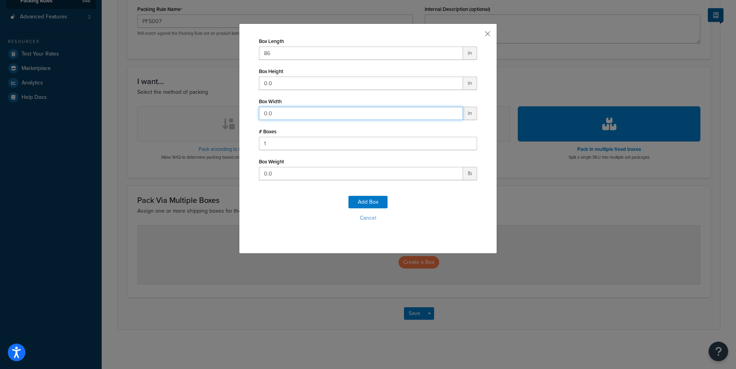
click at [268, 117] on input "0.0" at bounding box center [361, 113] width 204 height 13
type input "15"
click at [281, 89] on input "0.0" at bounding box center [361, 83] width 204 height 13
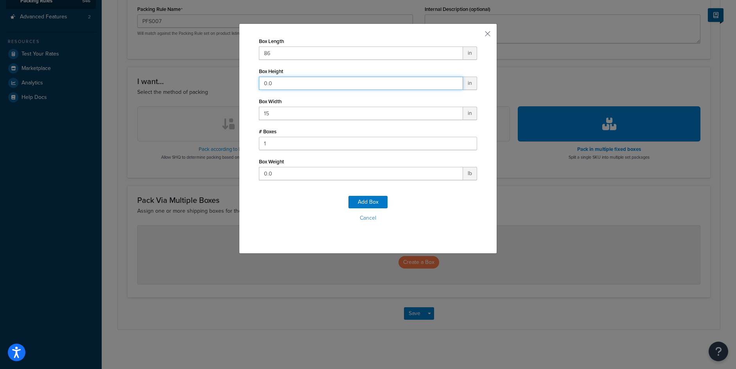
click at [281, 89] on input "0.0" at bounding box center [361, 83] width 204 height 13
type input "48"
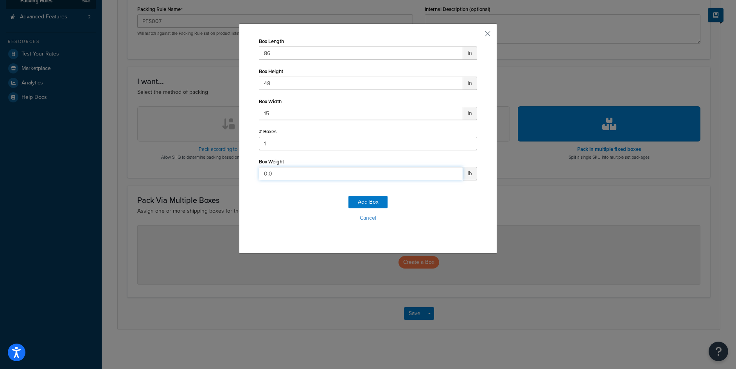
click at [269, 173] on input "0.0" at bounding box center [361, 173] width 204 height 13
type input "250"
click at [374, 203] on button "Add Box" at bounding box center [368, 202] width 39 height 13
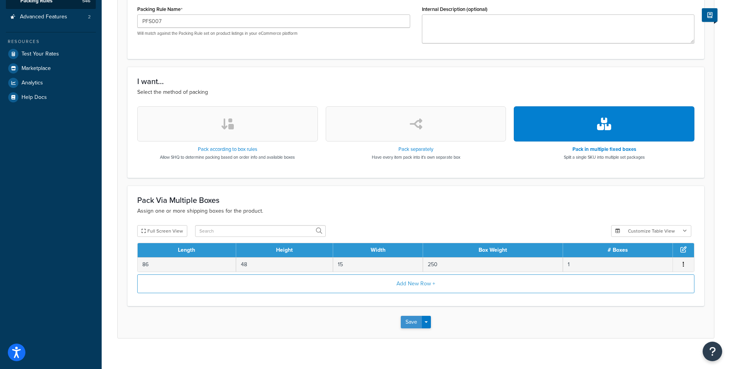
click at [416, 324] on button "Save" at bounding box center [411, 322] width 21 height 13
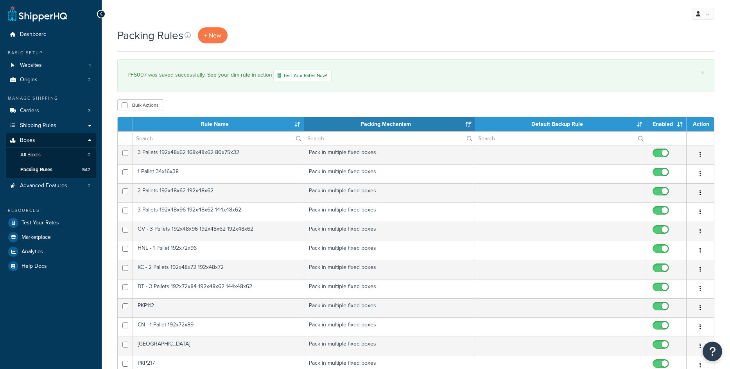
select select "15"
click at [216, 38] on span "+ New" at bounding box center [212, 35] width 17 height 9
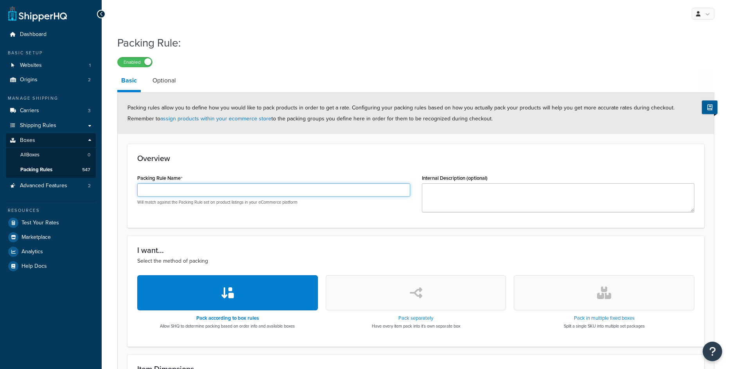
click at [210, 196] on input "Packing Rule Name" at bounding box center [273, 189] width 273 height 13
paste input "PFS006"
type input "PFS006"
click at [597, 300] on button "button" at bounding box center [604, 292] width 181 height 35
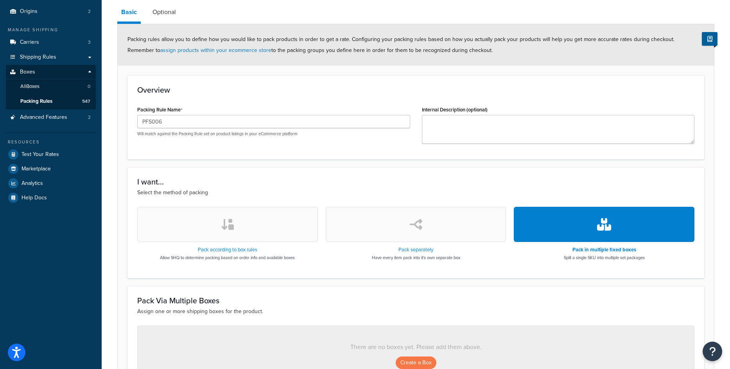
scroll to position [169, 0]
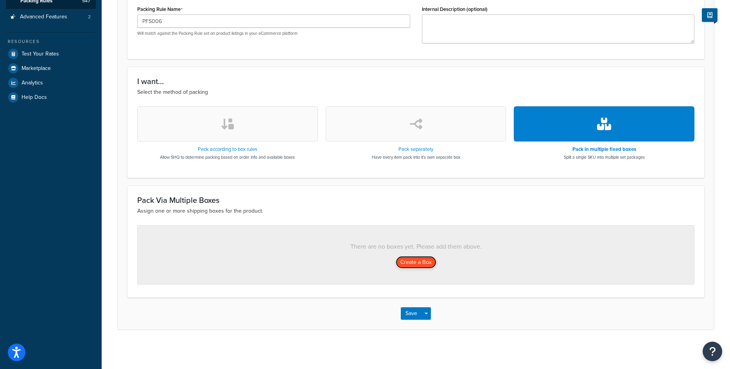
click at [404, 262] on button "Create a Box" at bounding box center [416, 262] width 41 height 13
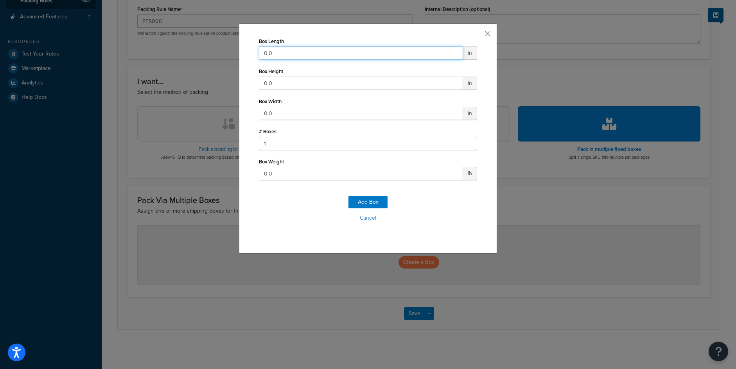
click at [262, 49] on input "0.0" at bounding box center [361, 53] width 204 height 13
type input "86"
click at [288, 113] on input "0.0" at bounding box center [361, 113] width 204 height 13
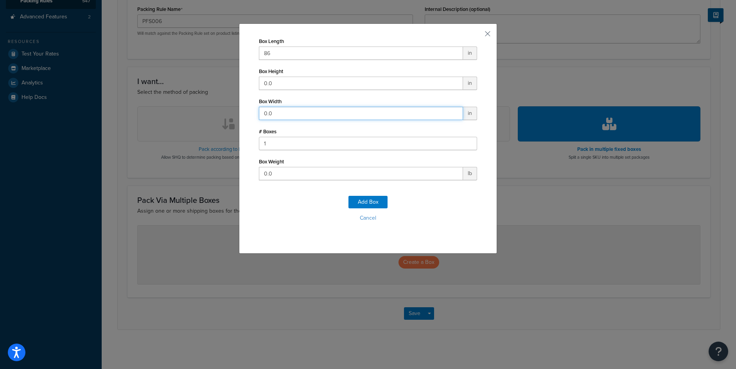
click at [288, 113] on input "0.0" at bounding box center [361, 113] width 204 height 13
type input "15"
click at [275, 81] on input "0.0" at bounding box center [361, 83] width 204 height 13
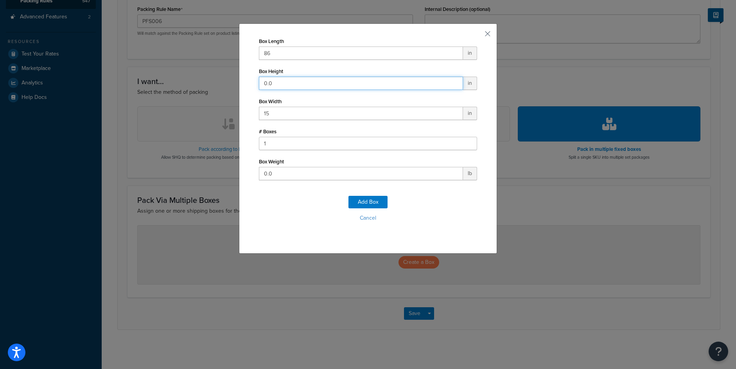
click at [275, 81] on input "0.0" at bounding box center [361, 83] width 204 height 13
type input "54"
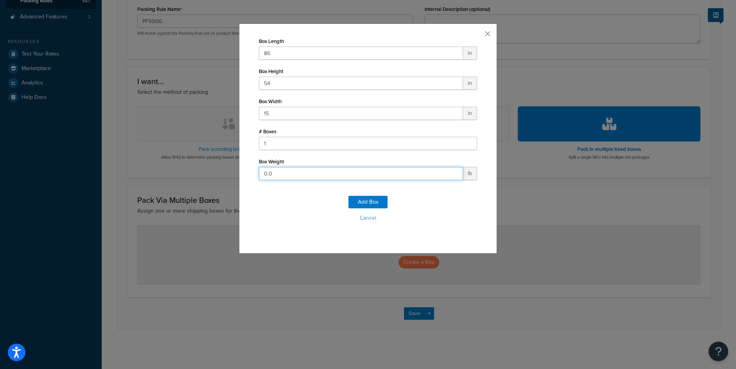
click at [281, 175] on input "0.0" at bounding box center [361, 173] width 204 height 13
type input "200"
click at [381, 206] on button "Add Box" at bounding box center [368, 202] width 39 height 13
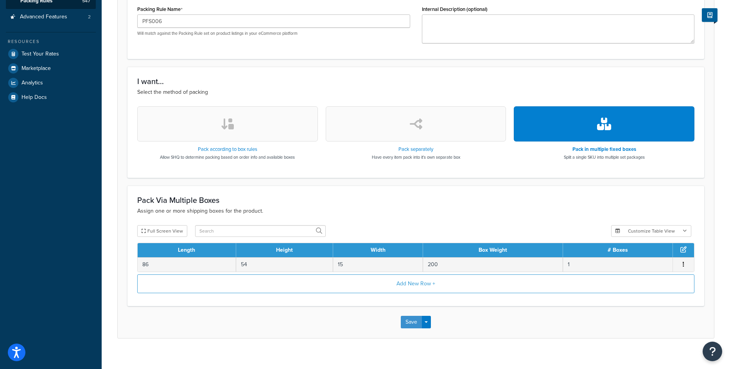
click at [410, 325] on button "Save" at bounding box center [411, 322] width 21 height 13
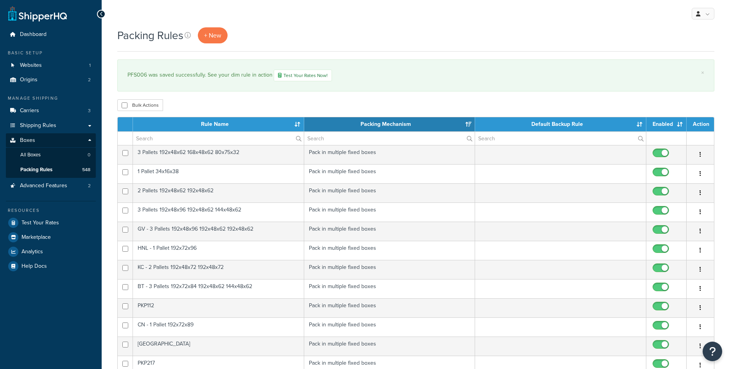
select select "15"
click at [215, 31] on span "+ New" at bounding box center [212, 35] width 17 height 9
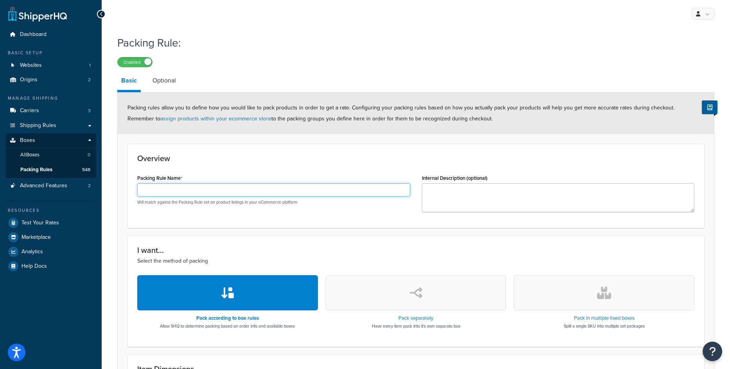
click at [208, 192] on input "Packing Rule Name" at bounding box center [273, 189] width 273 height 13
paste input "PFS005"
type input "PFS005"
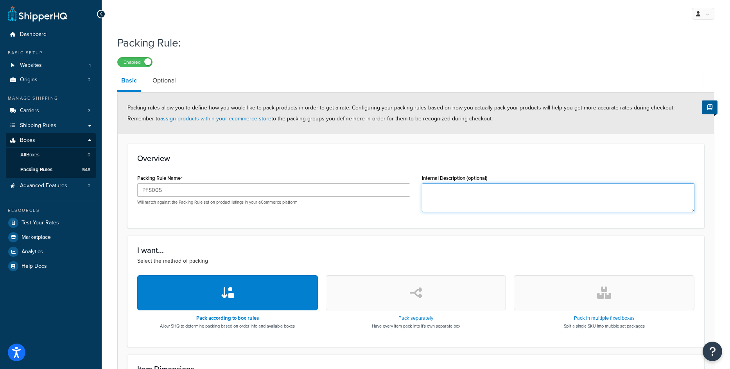
click at [466, 192] on textarea "Internal Description (optional)" at bounding box center [558, 197] width 273 height 29
click at [621, 307] on button "button" at bounding box center [604, 292] width 181 height 35
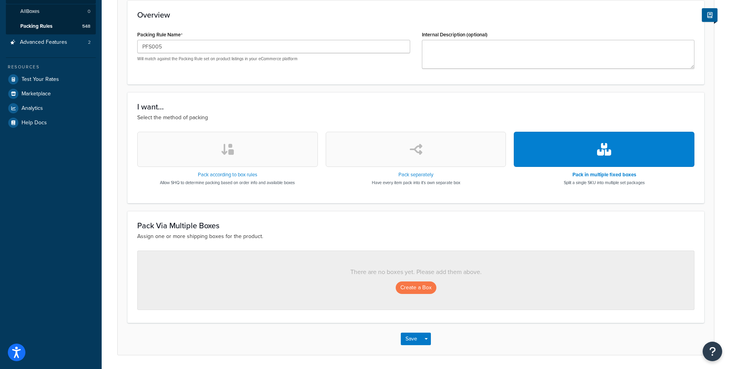
scroll to position [169, 0]
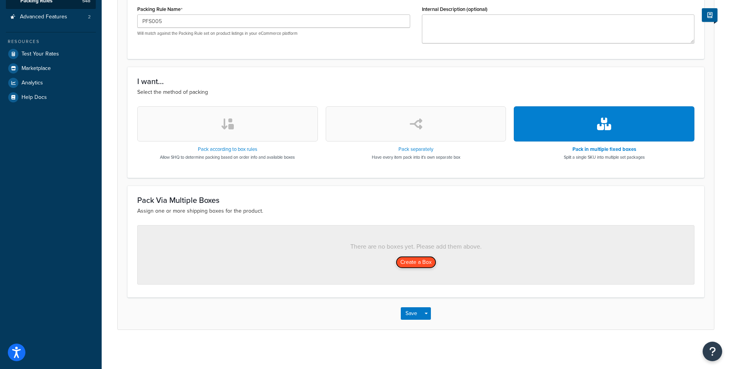
click at [423, 265] on button "Create a Box" at bounding box center [416, 262] width 41 height 13
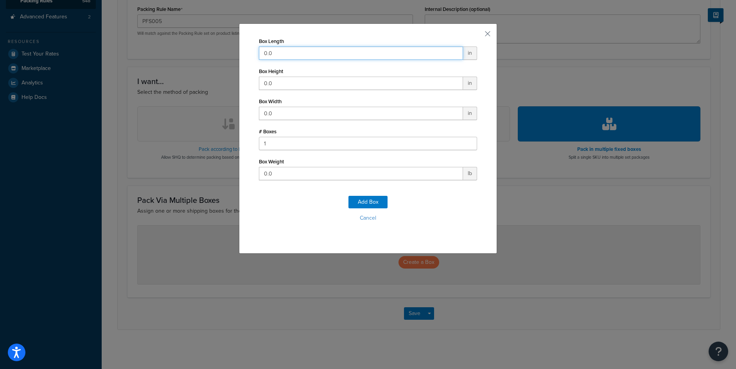
click at [284, 51] on input "0.0" at bounding box center [361, 53] width 204 height 13
type input "86"
click at [285, 86] on input "0.0" at bounding box center [361, 83] width 204 height 13
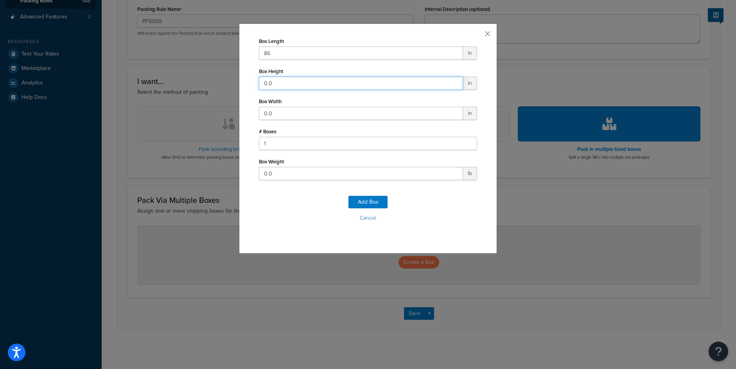
click at [285, 86] on input "0.0" at bounding box center [361, 83] width 204 height 13
type input "48"
click at [271, 107] on input "0.0" at bounding box center [361, 113] width 204 height 13
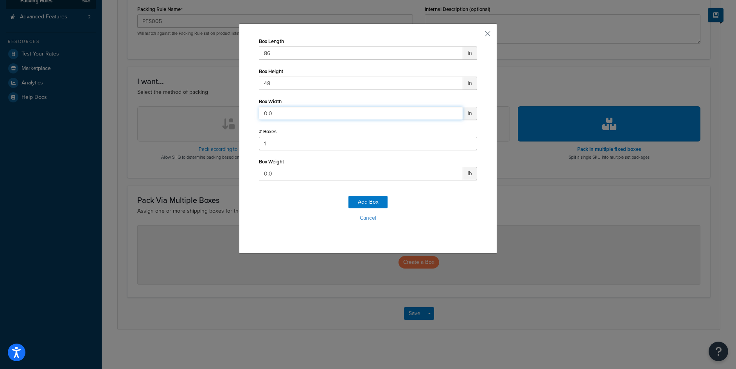
click at [271, 107] on input "0.0" at bounding box center [361, 113] width 204 height 13
click at [273, 110] on input "48" at bounding box center [361, 113] width 204 height 13
type input "4"
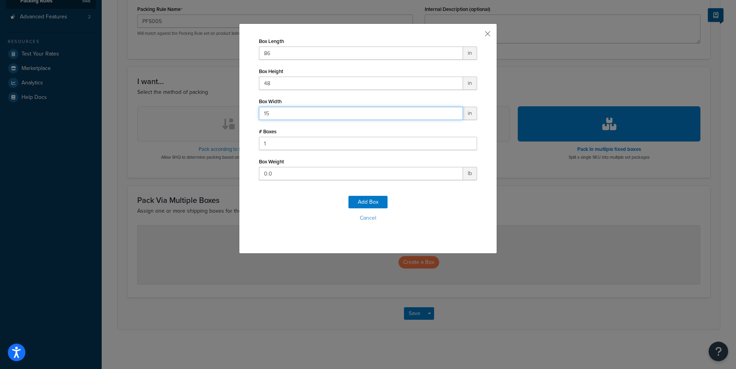
type input "15"
click at [265, 174] on input "0.0" at bounding box center [361, 173] width 204 height 13
type input "167"
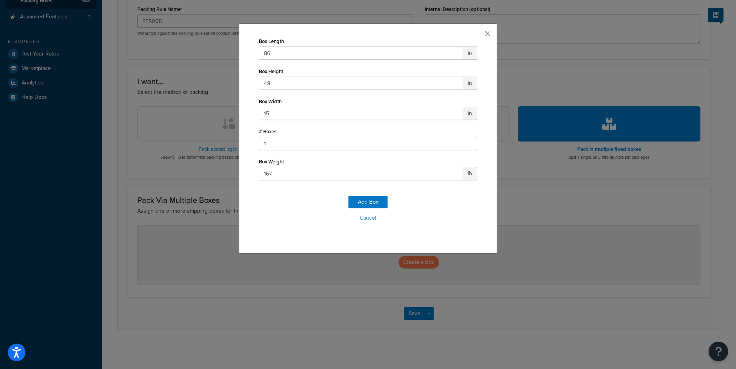
click at [367, 195] on div "Add Box Cancel" at bounding box center [368, 212] width 218 height 52
click at [366, 205] on button "Add Box" at bounding box center [368, 202] width 39 height 13
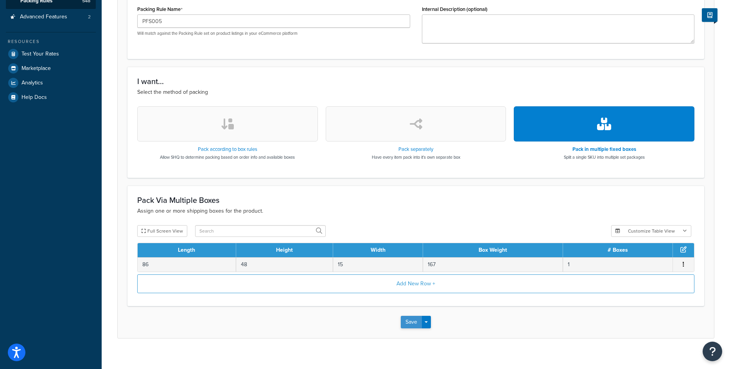
click at [408, 327] on button "Save" at bounding box center [411, 322] width 21 height 13
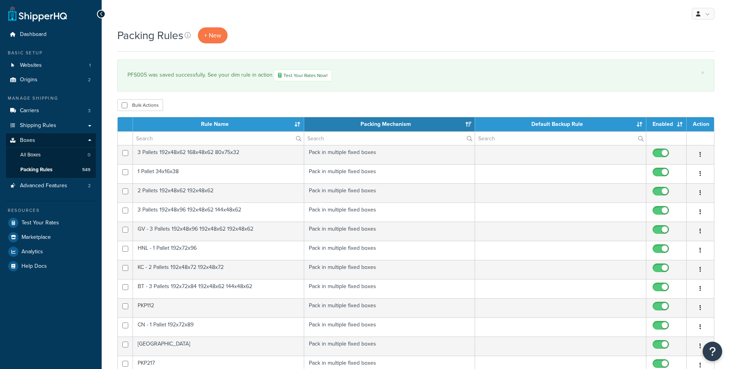
select select "15"
click at [217, 31] on link "+ New" at bounding box center [213, 35] width 30 height 16
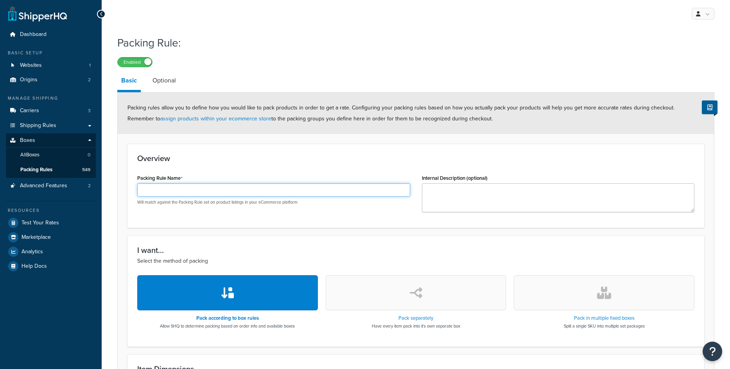
click at [220, 197] on input "Packing Rule Name" at bounding box center [273, 189] width 273 height 13
paste input "PFS004"
type input "PFS004"
click at [608, 300] on button "button" at bounding box center [604, 292] width 181 height 35
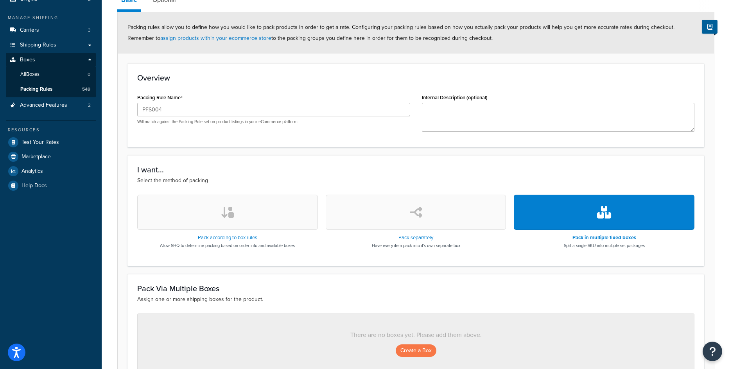
scroll to position [169, 0]
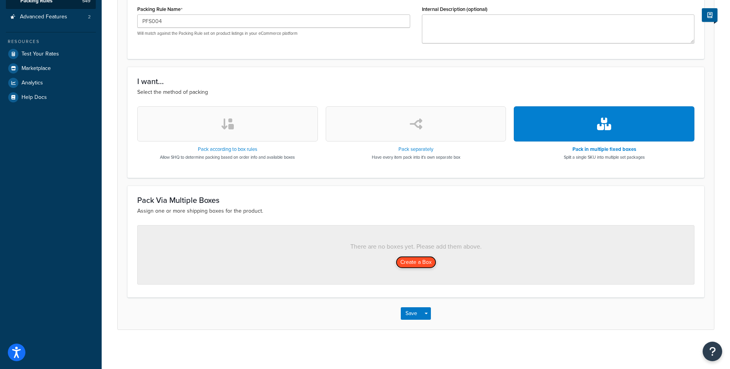
click at [430, 265] on button "Create a Box" at bounding box center [416, 262] width 41 height 13
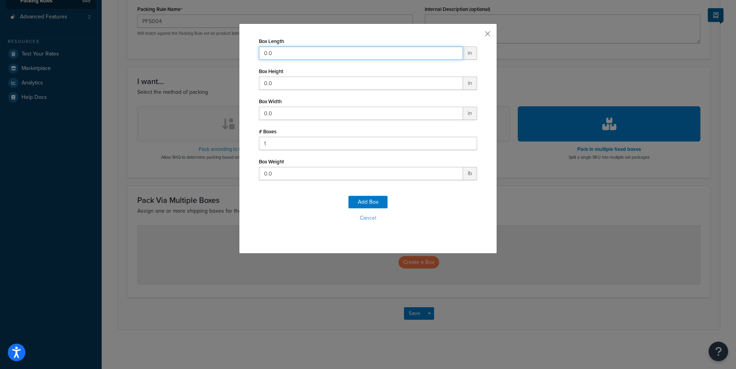
click at [292, 50] on input "0.0" at bounding box center [361, 53] width 204 height 13
type input "0.087"
click at [296, 86] on input "0.0" at bounding box center [361, 83] width 204 height 13
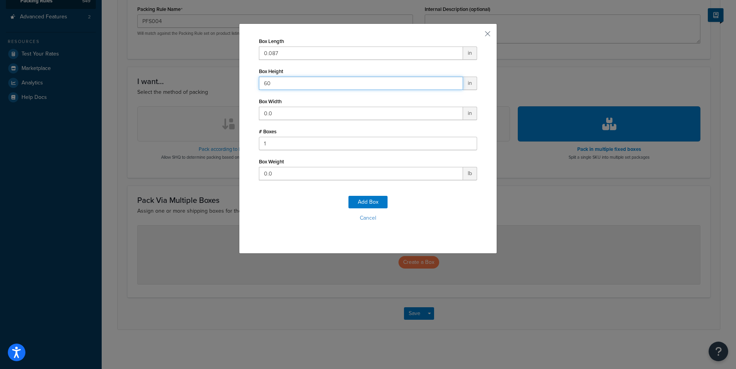
type input "60"
click at [261, 113] on input "0.0" at bounding box center [361, 113] width 204 height 13
type input "15"
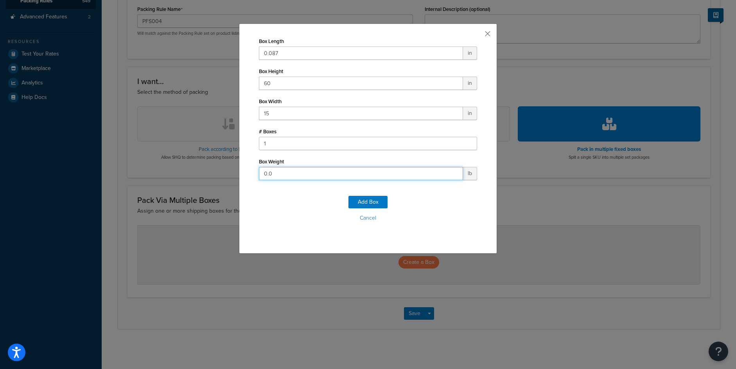
click at [268, 174] on input "0.0" at bounding box center [361, 173] width 204 height 13
type input "180"
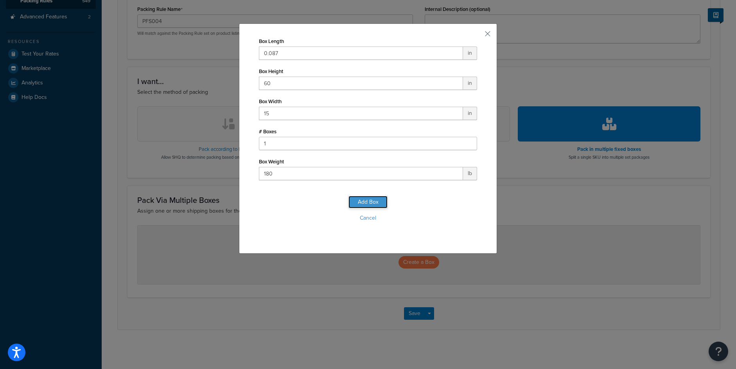
click at [358, 197] on button "Add Box" at bounding box center [368, 202] width 39 height 13
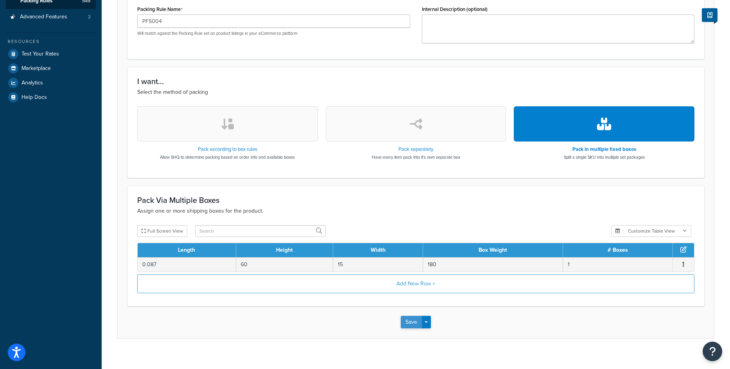
click at [414, 323] on button "Save" at bounding box center [411, 322] width 21 height 13
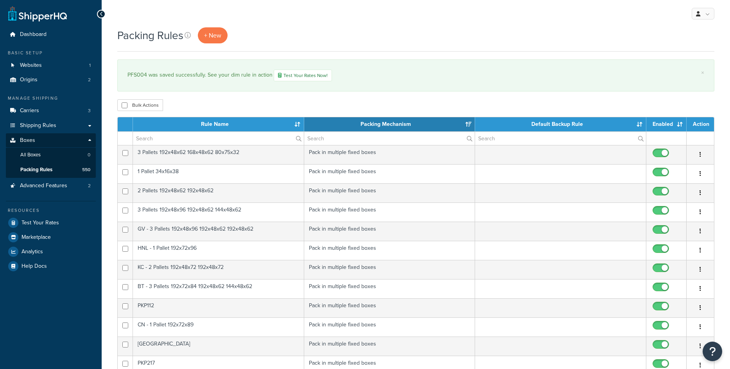
select select "15"
click at [211, 37] on span "+ New" at bounding box center [212, 35] width 17 height 9
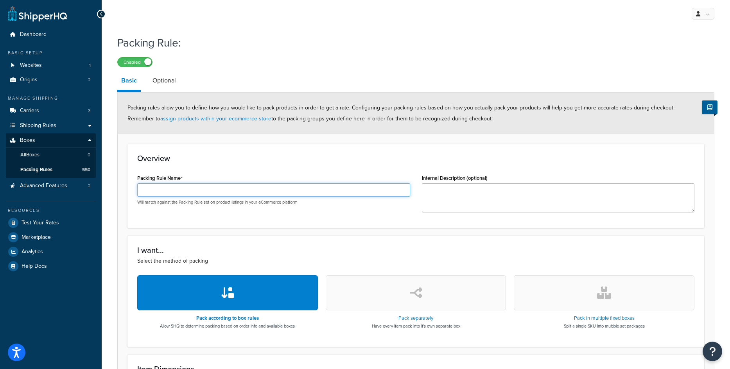
click at [169, 188] on input "Packing Rule Name" at bounding box center [273, 189] width 273 height 13
paste input "PFS003"
type input "PFS003"
click at [601, 300] on button "button" at bounding box center [604, 292] width 181 height 35
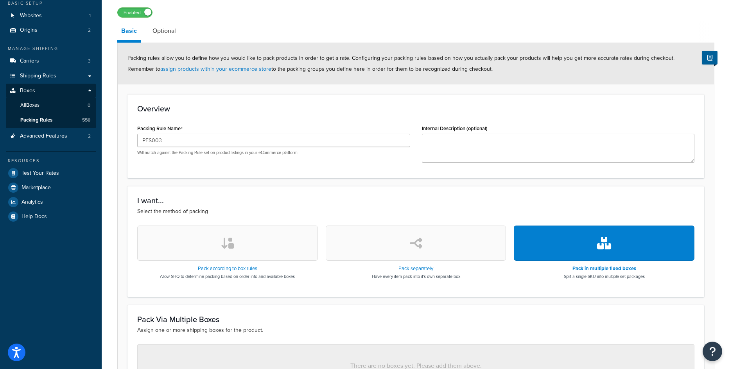
scroll to position [156, 0]
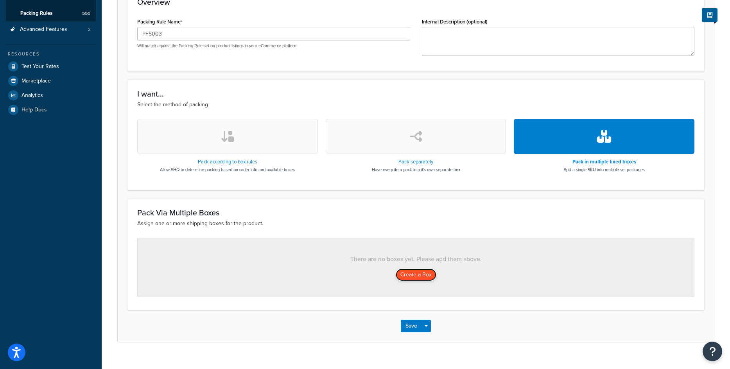
click at [426, 275] on button "Create a Box" at bounding box center [416, 275] width 41 height 13
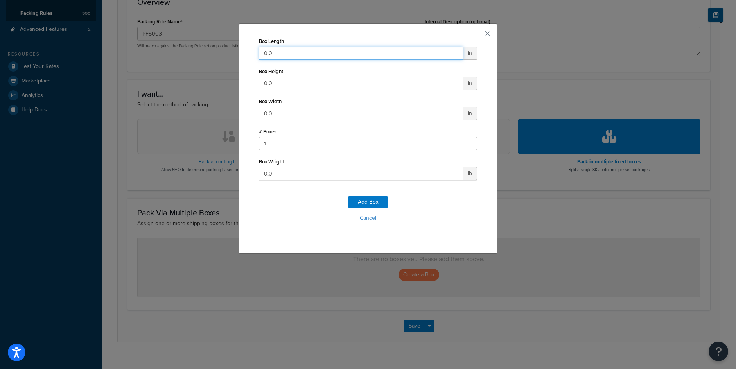
click at [285, 49] on input "0.0" at bounding box center [361, 53] width 204 height 13
type input "86"
click at [261, 83] on input "0.0" at bounding box center [361, 83] width 204 height 13
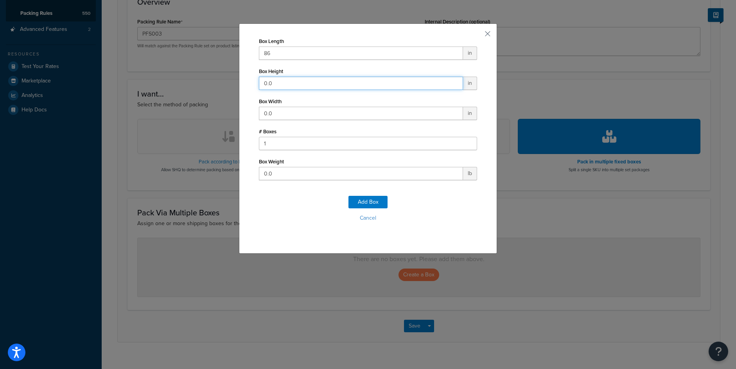
click at [261, 83] on input "0.0" at bounding box center [361, 83] width 204 height 13
type input "60"
click at [271, 114] on input "0.0" at bounding box center [361, 113] width 204 height 13
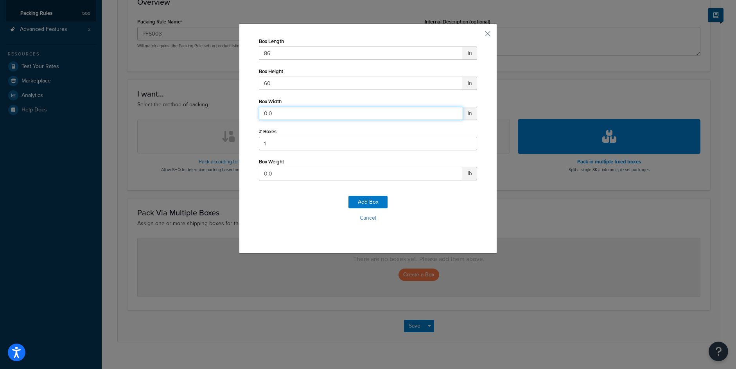
click at [271, 114] on input "0.0" at bounding box center [361, 113] width 204 height 13
type input "15"
click at [264, 177] on input "0.0" at bounding box center [361, 173] width 204 height 13
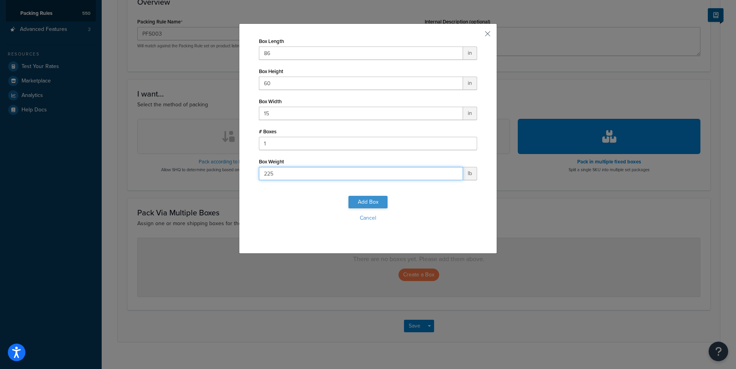
type input "225"
click at [368, 204] on button "Add Box" at bounding box center [368, 202] width 39 height 13
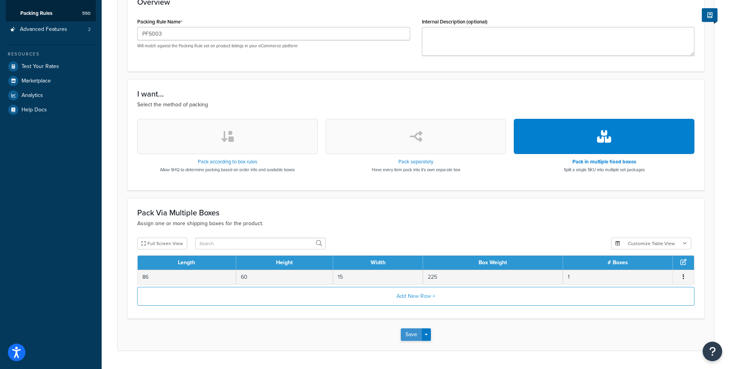
click at [406, 340] on button "Save" at bounding box center [411, 335] width 21 height 13
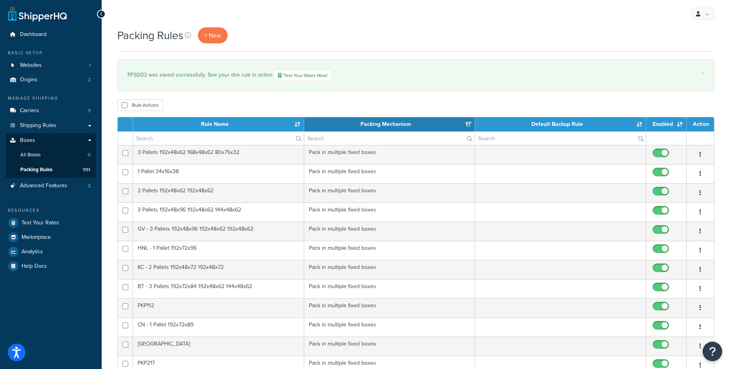
select select "15"
click at [219, 43] on link "+ New" at bounding box center [213, 35] width 30 height 16
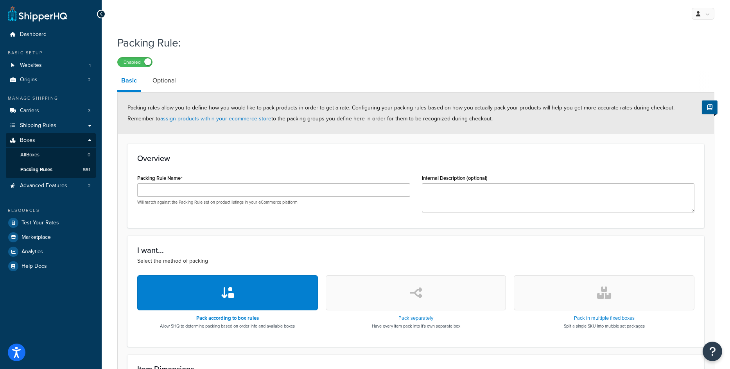
click at [233, 182] on div "Packing Rule Name Will match against the Packing Rule set on product listings i…" at bounding box center [273, 189] width 273 height 33
click at [232, 182] on div "Packing Rule Name Will match against the Packing Rule set on product listings i…" at bounding box center [273, 189] width 273 height 33
click at [232, 191] on input "Packing Rule Name" at bounding box center [273, 189] width 273 height 13
paste input "PFS002"
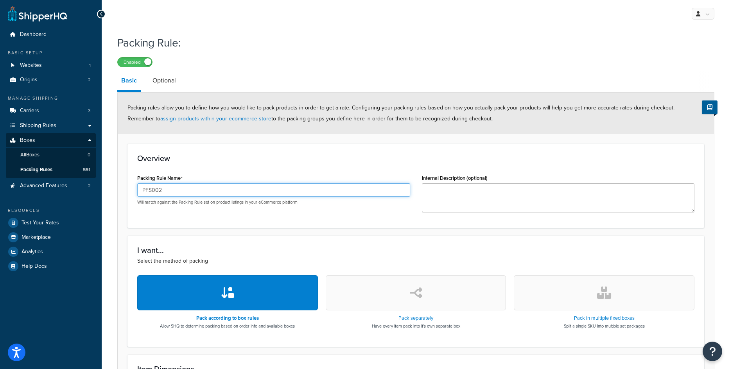
type input "PFS002"
click at [602, 307] on button "button" at bounding box center [604, 292] width 181 height 35
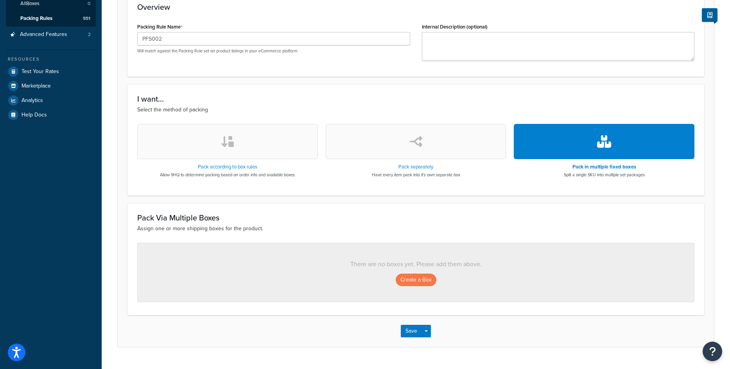
scroll to position [156, 0]
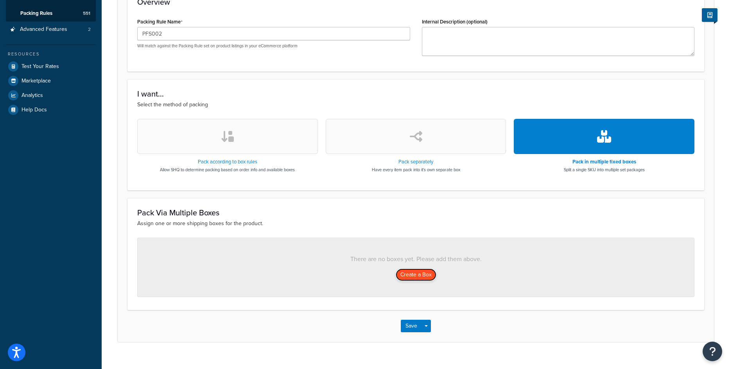
click at [404, 275] on button "Create a Box" at bounding box center [416, 275] width 41 height 13
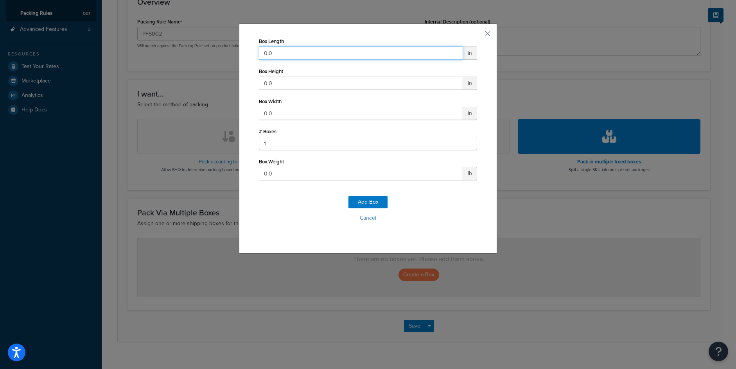
click at [316, 51] on input "0.0" at bounding box center [361, 53] width 204 height 13
click at [326, 52] on input "0.0" at bounding box center [361, 53] width 204 height 13
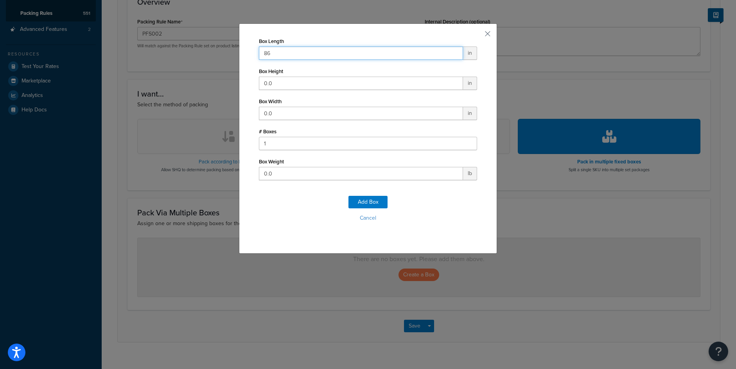
type input "86"
click at [295, 80] on input "0.0" at bounding box center [361, 83] width 204 height 13
type input "48"
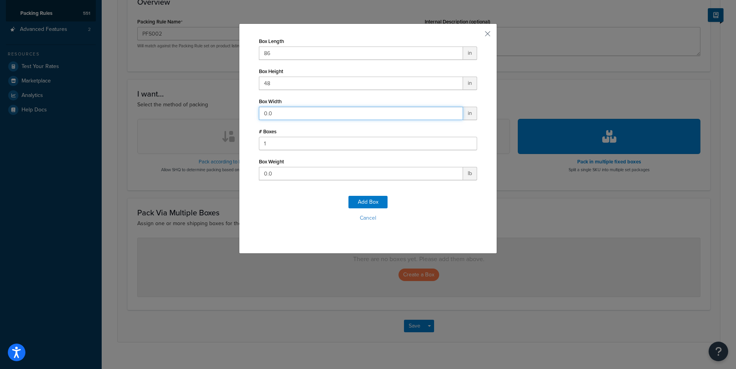
click at [268, 114] on input "0.0" at bounding box center [361, 113] width 204 height 13
type input "15"
click at [285, 172] on input "0.0" at bounding box center [361, 173] width 204 height 13
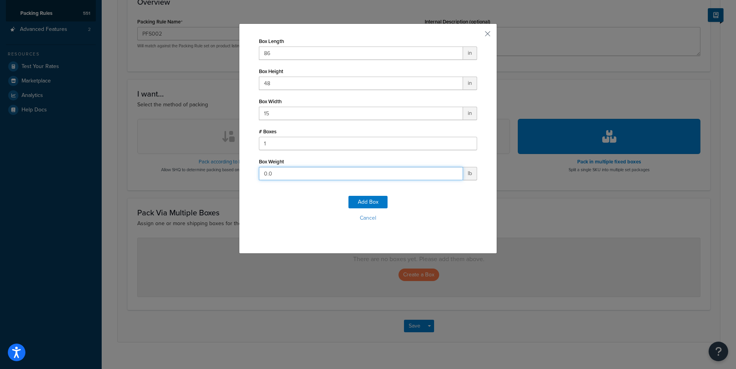
click at [285, 172] on input "0.0" at bounding box center [361, 173] width 204 height 13
type input "200"
click at [374, 204] on button "Add Box" at bounding box center [368, 202] width 39 height 13
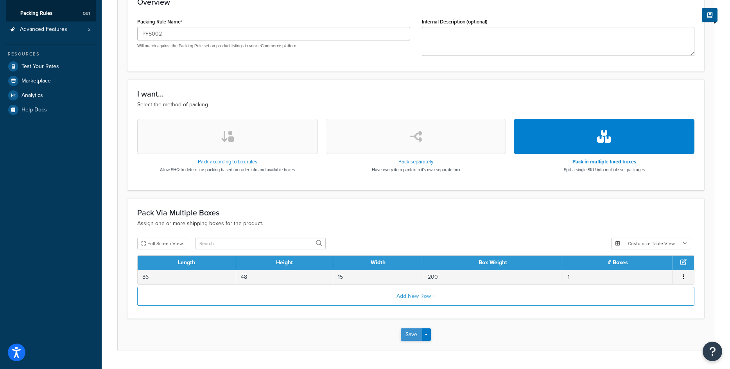
click at [405, 334] on button "Save" at bounding box center [411, 335] width 21 height 13
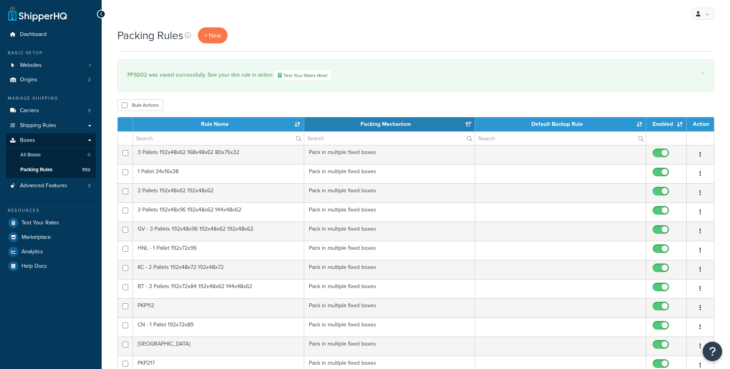
select select "15"
click at [212, 38] on span "+ New" at bounding box center [212, 35] width 17 height 9
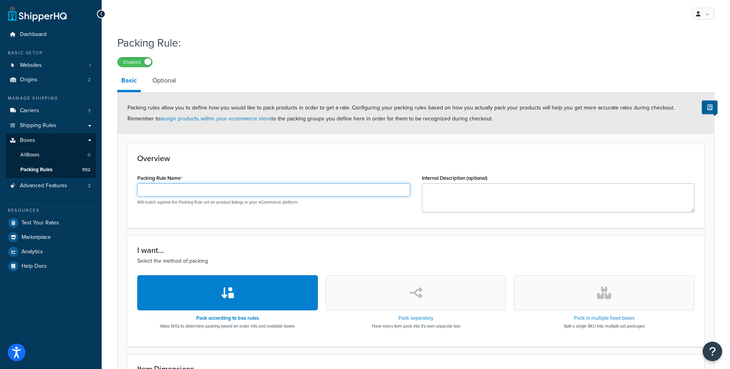
click at [173, 189] on input "Packing Rule Name" at bounding box center [273, 189] width 273 height 13
paste input "PFS001"
type input "PFS001"
click at [599, 300] on button "button" at bounding box center [604, 292] width 181 height 35
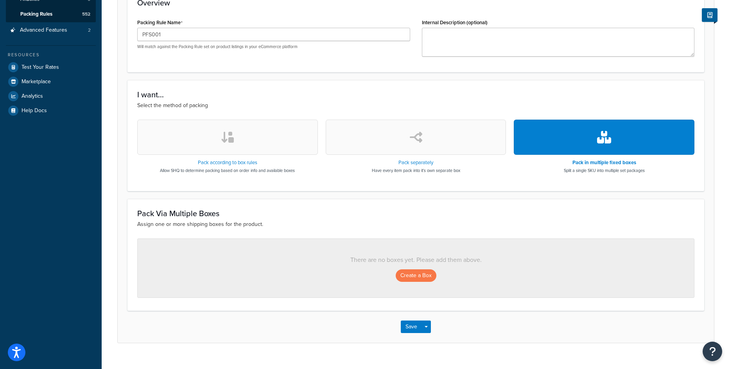
scroll to position [169, 0]
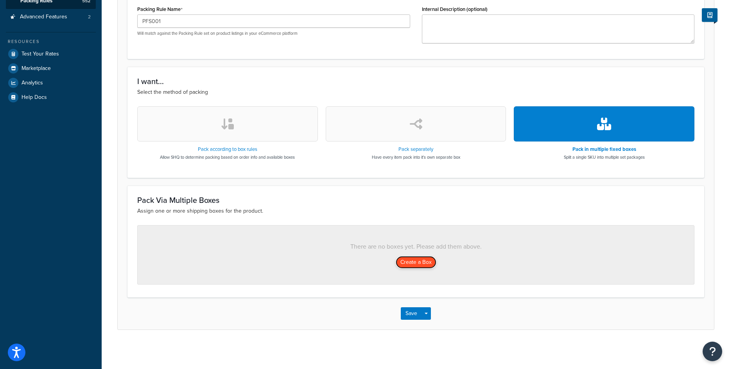
click at [408, 266] on button "Create a Box" at bounding box center [416, 262] width 41 height 13
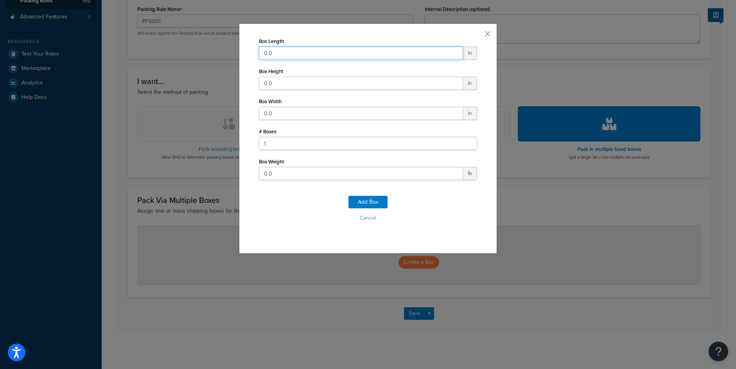
click at [275, 54] on input "0.0" at bounding box center [361, 53] width 204 height 13
type input "86"
click at [273, 112] on input "0.0" at bounding box center [361, 113] width 204 height 13
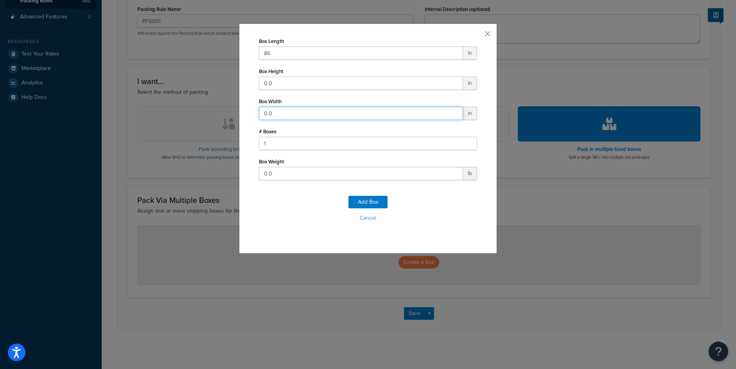
click at [273, 112] on input "0.0" at bounding box center [361, 113] width 204 height 13
type input "24"
click at [268, 79] on input "0.0" at bounding box center [361, 83] width 204 height 13
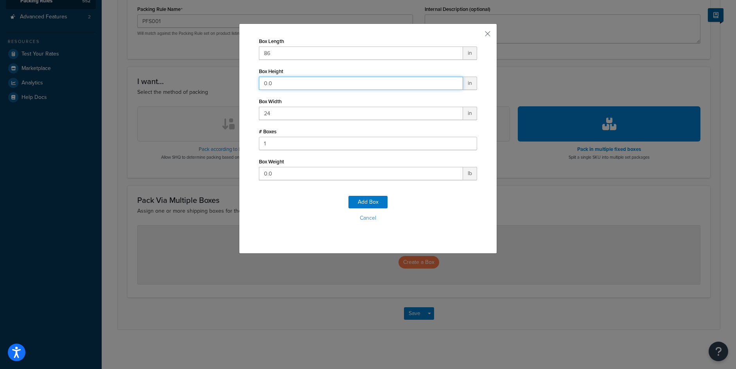
click at [268, 79] on input "0.0" at bounding box center [361, 83] width 204 height 13
type input "54"
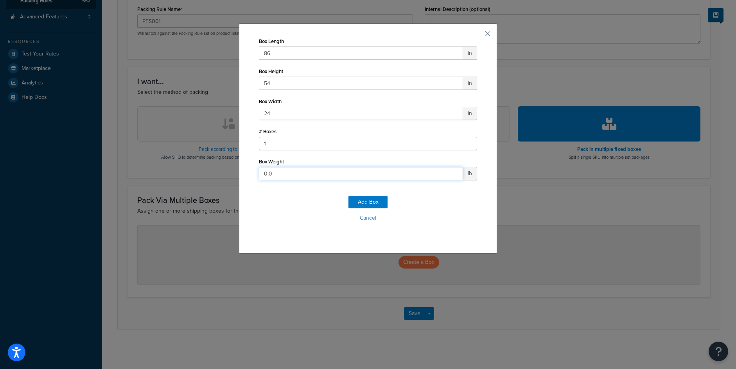
click at [273, 175] on input "0.0" at bounding box center [361, 173] width 204 height 13
type input "250"
click at [353, 205] on button "Add Box" at bounding box center [368, 202] width 39 height 13
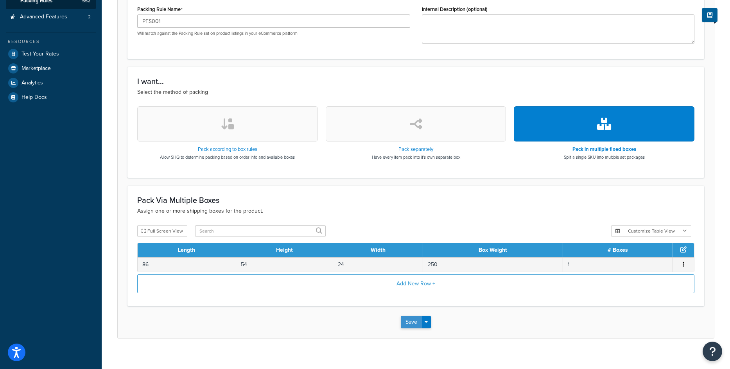
click at [409, 320] on button "Save" at bounding box center [411, 322] width 21 height 13
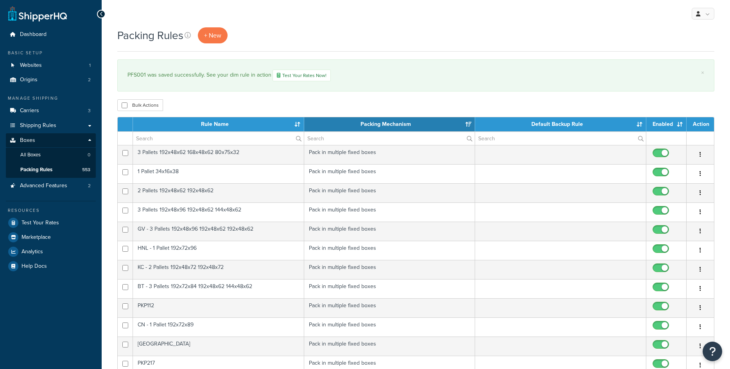
select select "15"
click at [215, 30] on link "+ New" at bounding box center [213, 35] width 30 height 16
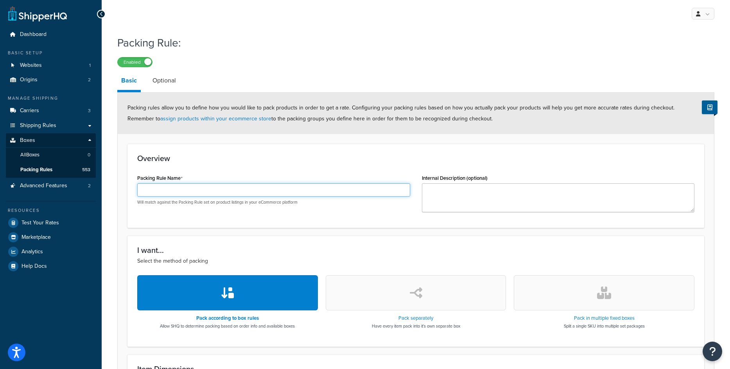
click at [218, 192] on input "Packing Rule Name" at bounding box center [273, 189] width 273 height 13
paste input "PFS045"
type input "PFS045"
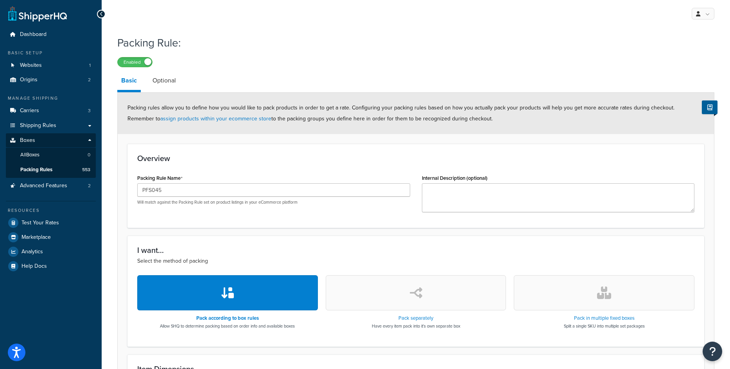
click at [602, 302] on button "button" at bounding box center [604, 292] width 181 height 35
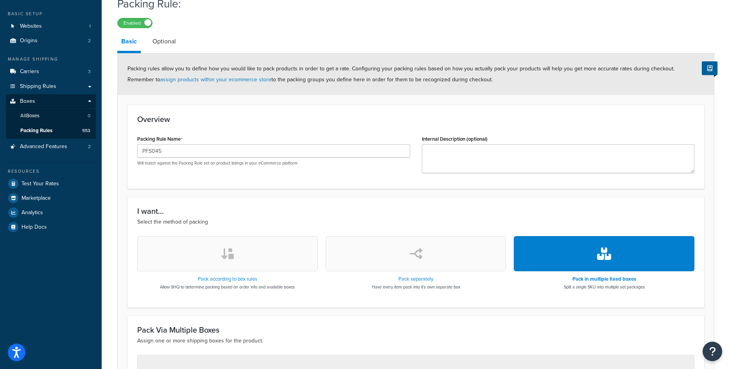
scroll to position [169, 0]
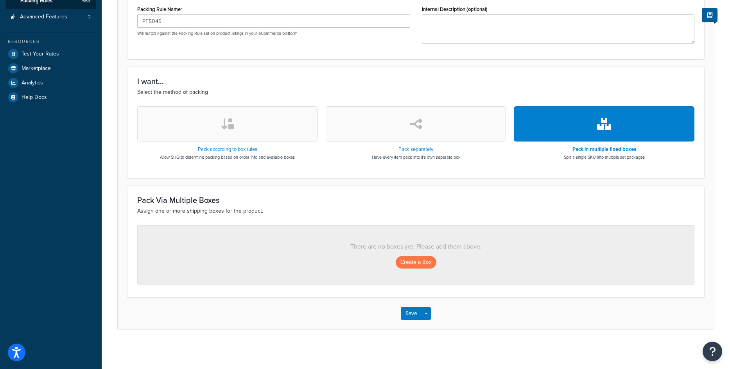
click at [427, 269] on div "There are no boxes yet. Please add them above. Create a Box" at bounding box center [415, 254] width 557 height 59
click at [429, 266] on button "Create a Box" at bounding box center [416, 262] width 41 height 13
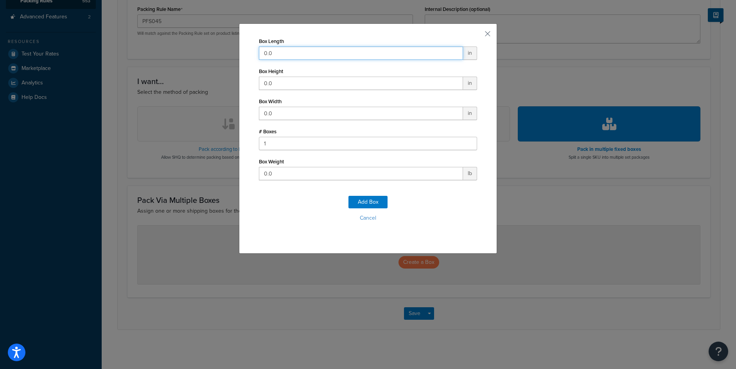
click at [278, 51] on input "0.0" at bounding box center [361, 53] width 204 height 13
type input "156"
click at [267, 90] on input "0.0" at bounding box center [361, 83] width 204 height 13
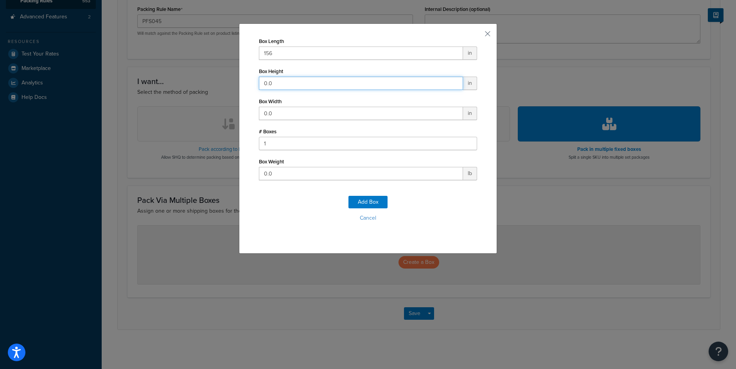
click at [267, 90] on input "0.0" at bounding box center [361, 83] width 204 height 13
type input "96"
click at [283, 117] on input "0.0" at bounding box center [361, 113] width 204 height 13
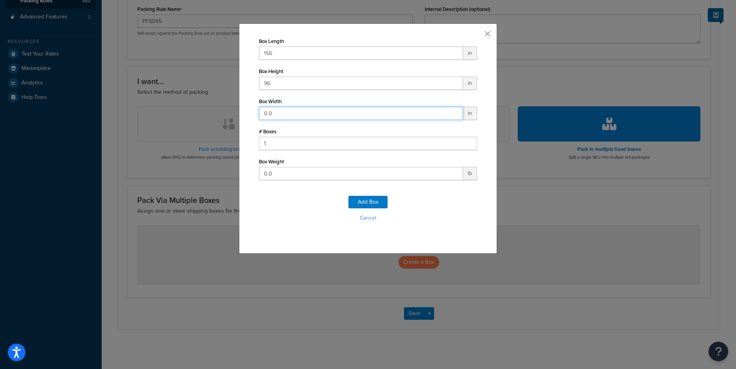
click at [283, 117] on input "0.0" at bounding box center [361, 113] width 204 height 13
type input "40"
click at [282, 176] on input "0.0" at bounding box center [361, 173] width 204 height 13
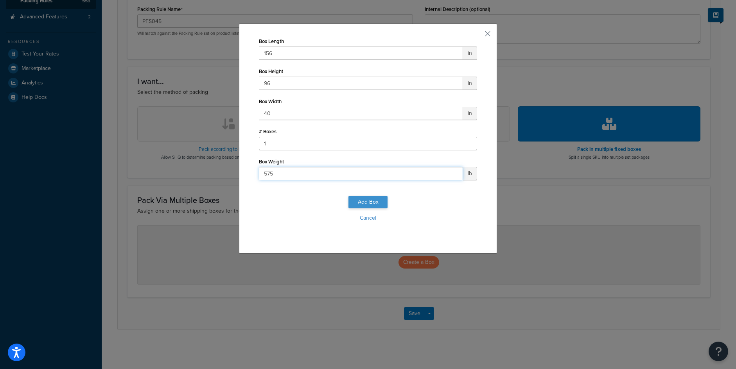
type input "575"
click at [370, 207] on button "Add Box" at bounding box center [368, 202] width 39 height 13
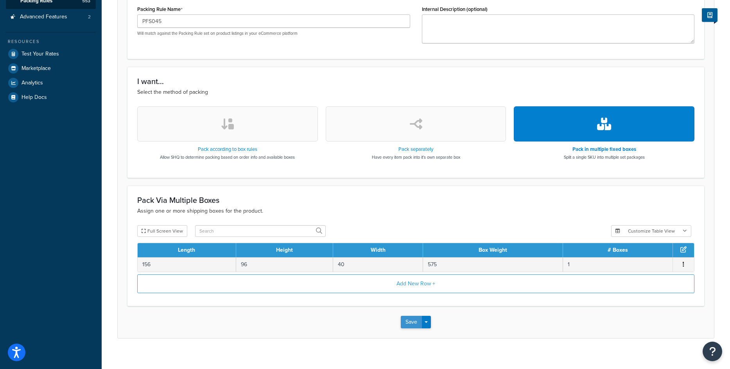
click at [413, 324] on button "Save" at bounding box center [411, 322] width 21 height 13
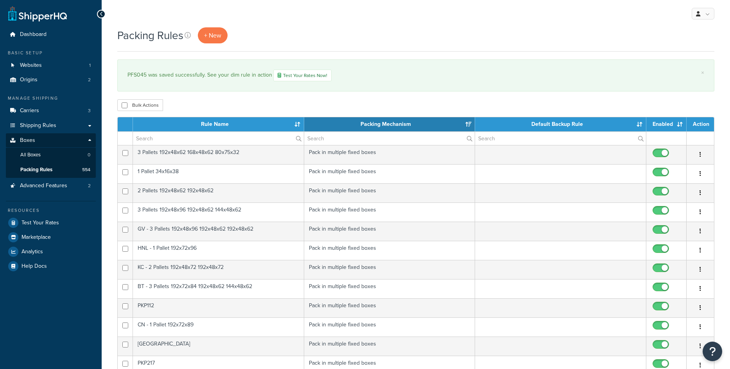
select select "15"
click at [207, 38] on span "+ New" at bounding box center [212, 35] width 17 height 9
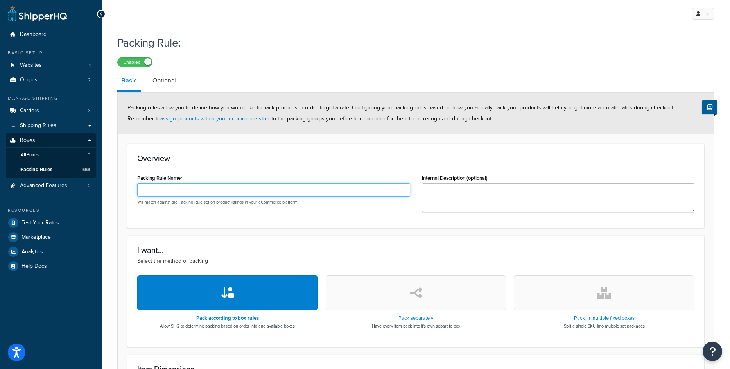
click at [229, 186] on input "Packing Rule Name" at bounding box center [273, 189] width 273 height 13
paste input "PFS018"
type input "PFS018"
click at [611, 299] on icon "button" at bounding box center [604, 293] width 14 height 13
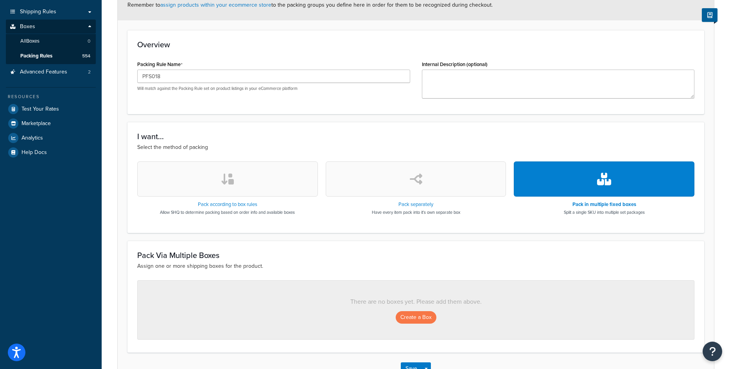
scroll to position [156, 0]
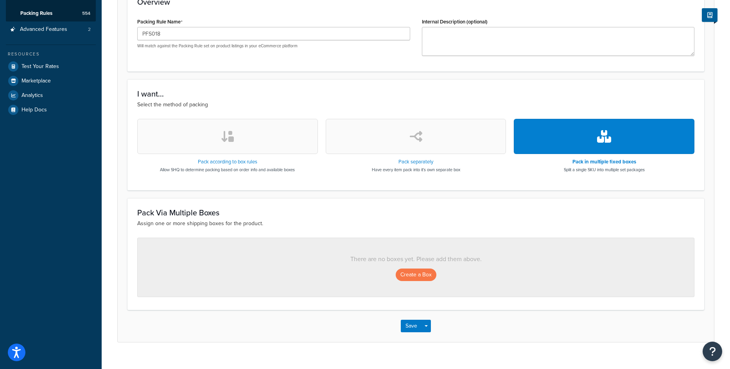
click at [395, 273] on div "Create a Box" at bounding box center [415, 275] width 525 height 13
click at [412, 277] on button "Create a Box" at bounding box center [416, 275] width 41 height 13
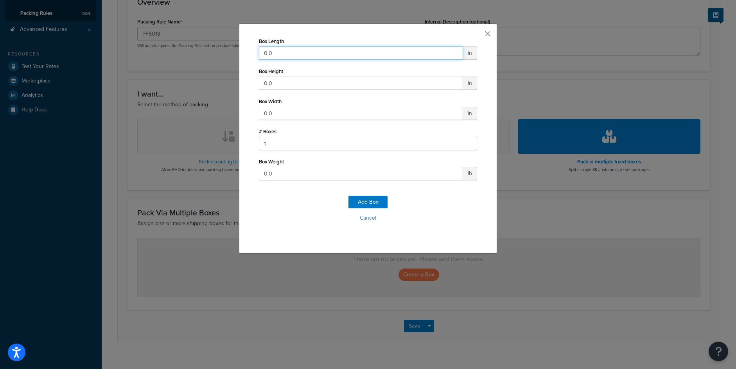
click at [307, 50] on input "0.0" at bounding box center [361, 53] width 204 height 13
type input "108"
click at [288, 81] on input "0.0" at bounding box center [361, 83] width 204 height 13
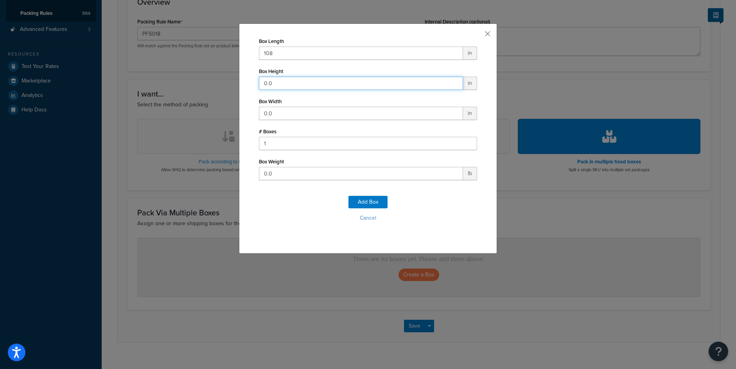
click at [288, 81] on input "0.0" at bounding box center [361, 83] width 204 height 13
type input "50"
click at [274, 111] on input "0.0" at bounding box center [361, 113] width 204 height 13
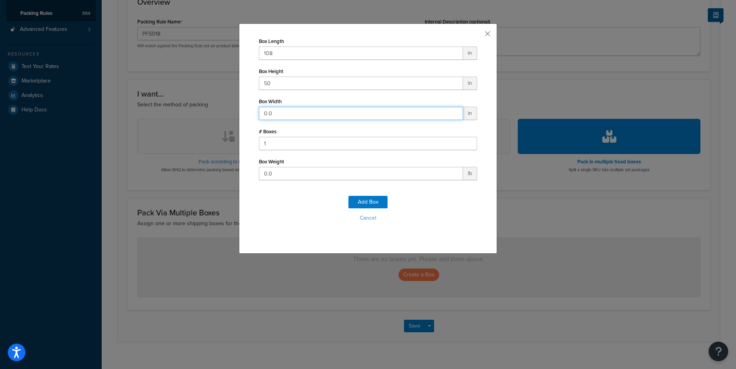
click at [274, 111] on input "0.0" at bounding box center [361, 113] width 204 height 13
type input "48"
click at [282, 178] on input "0.0" at bounding box center [361, 173] width 204 height 13
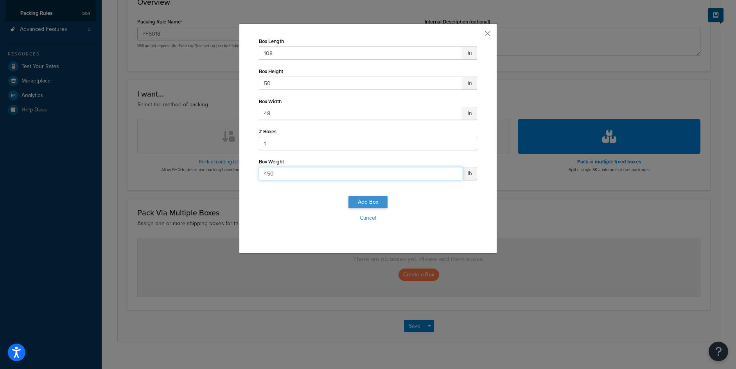
type input "450"
click at [365, 201] on button "Add Box" at bounding box center [368, 202] width 39 height 13
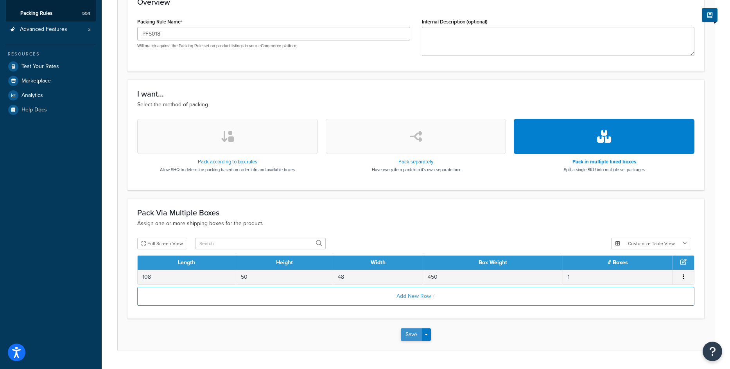
click at [417, 337] on button "Save" at bounding box center [411, 335] width 21 height 13
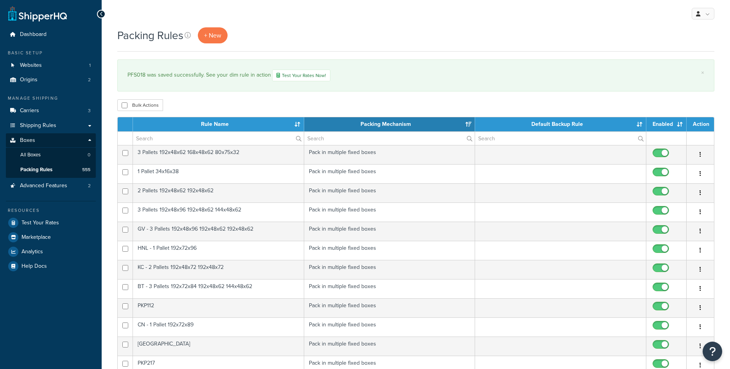
select select "15"
click at [209, 35] on span "+ New" at bounding box center [212, 35] width 17 height 9
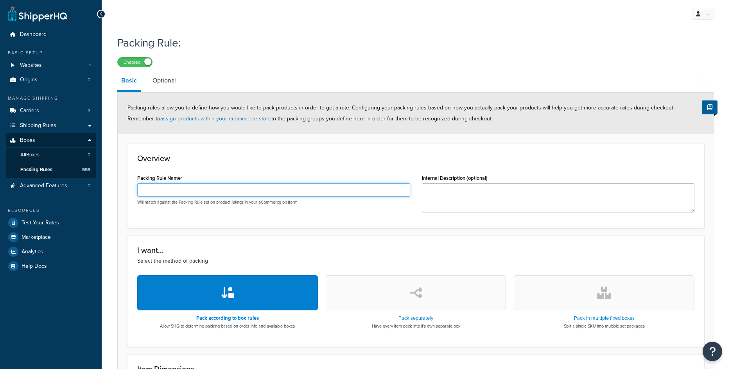
click at [258, 191] on input "Packing Rule Name" at bounding box center [273, 189] width 273 height 13
paste input "PFS017"
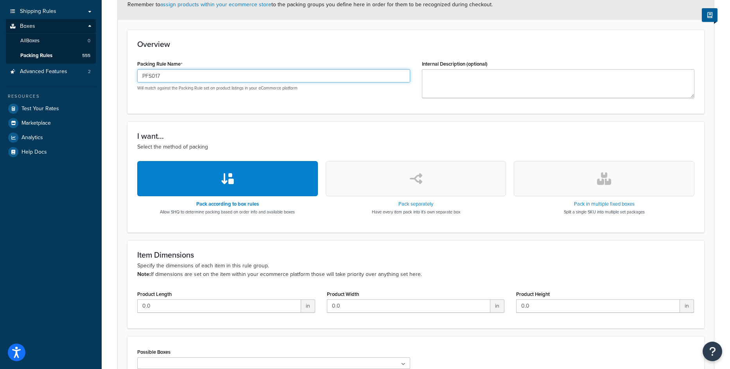
scroll to position [117, 0]
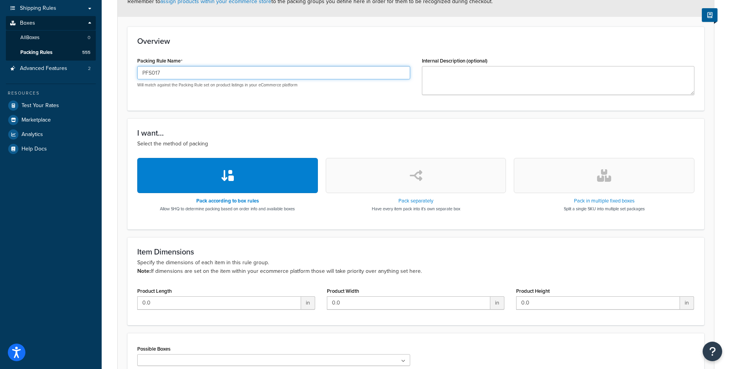
type input "PFS017"
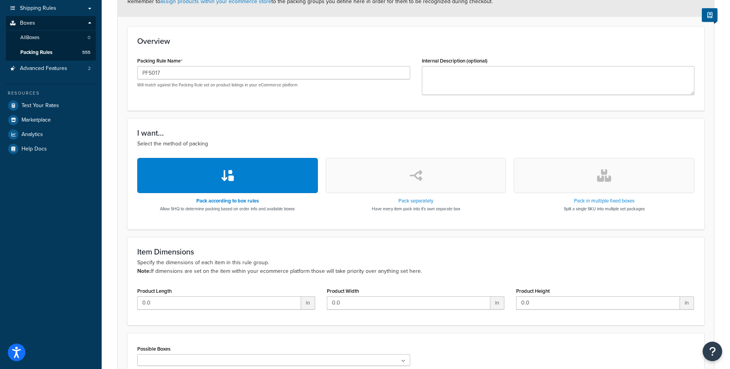
click at [640, 192] on button "button" at bounding box center [604, 175] width 181 height 35
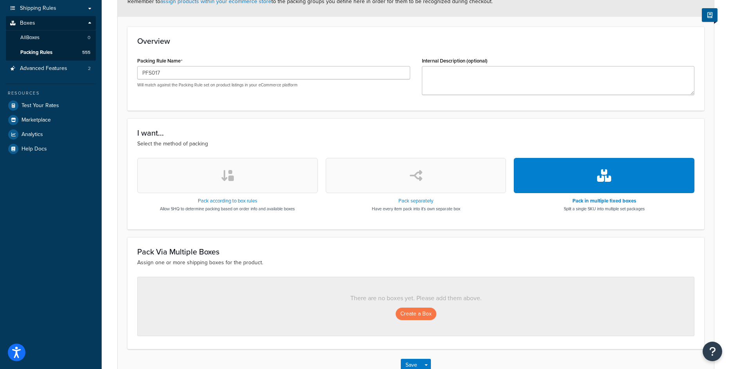
click at [408, 305] on div "There are no boxes yet. Please add them above. Create a Box" at bounding box center [415, 306] width 557 height 59
click at [412, 313] on button "Create a Box" at bounding box center [416, 314] width 41 height 13
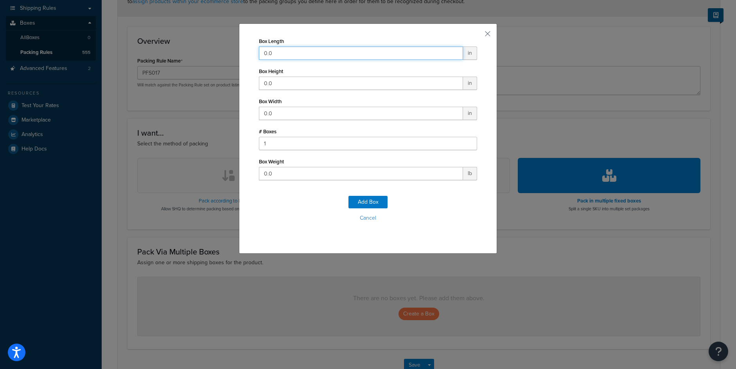
click at [298, 49] on input "0.0" at bounding box center [361, 53] width 204 height 13
type input "96"
click at [287, 115] on input "0.0" at bounding box center [361, 113] width 204 height 13
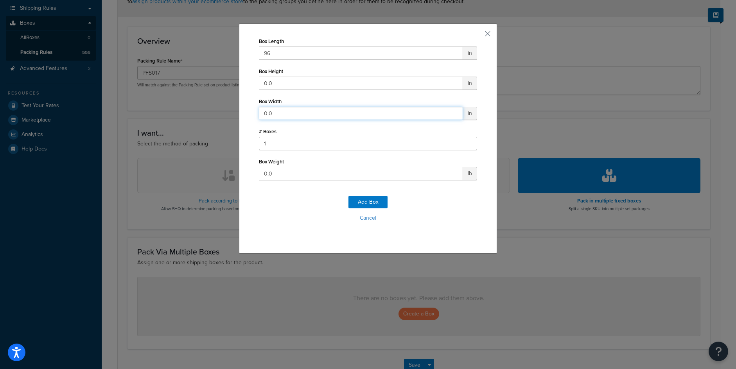
click at [287, 115] on input "0.0" at bounding box center [361, 113] width 204 height 13
type input "48"
click at [287, 82] on input "0.0" at bounding box center [361, 83] width 204 height 13
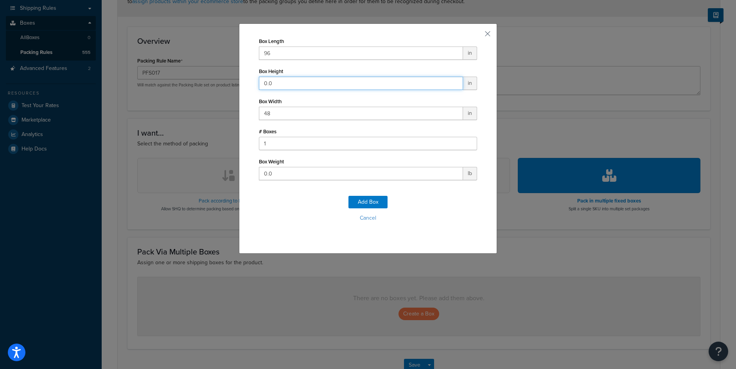
click at [287, 82] on input "0.0" at bounding box center [361, 83] width 204 height 13
type input "60"
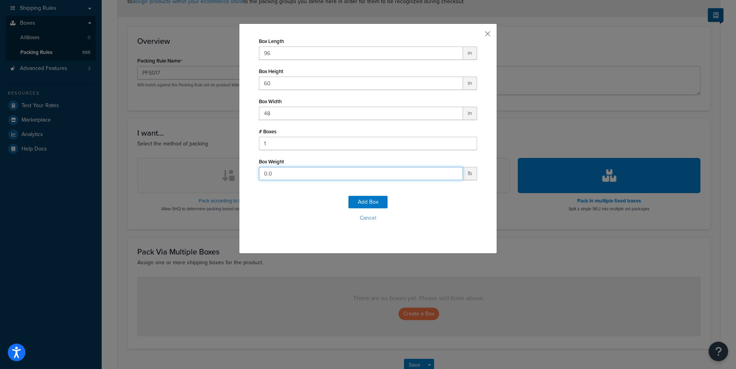
click at [280, 168] on input "0.0" at bounding box center [361, 173] width 204 height 13
type input "725"
click at [377, 201] on button "Add Box" at bounding box center [368, 202] width 39 height 13
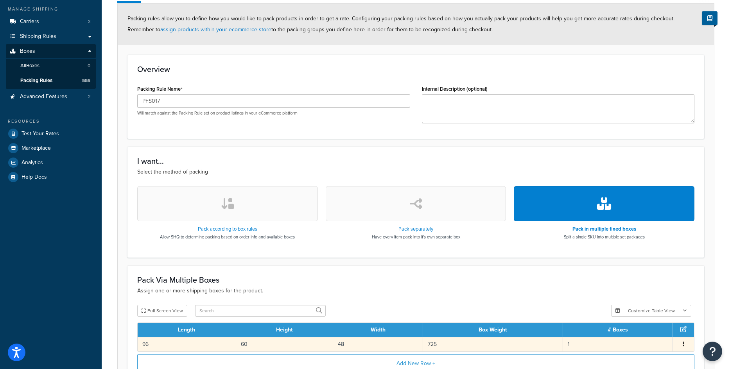
scroll to position [178, 0]
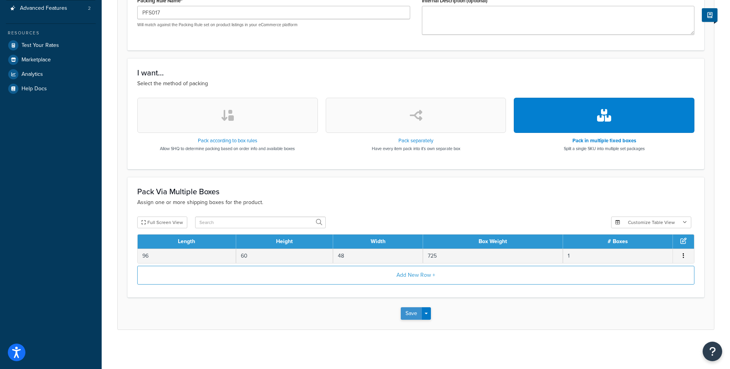
click at [415, 318] on button "Save" at bounding box center [411, 313] width 21 height 13
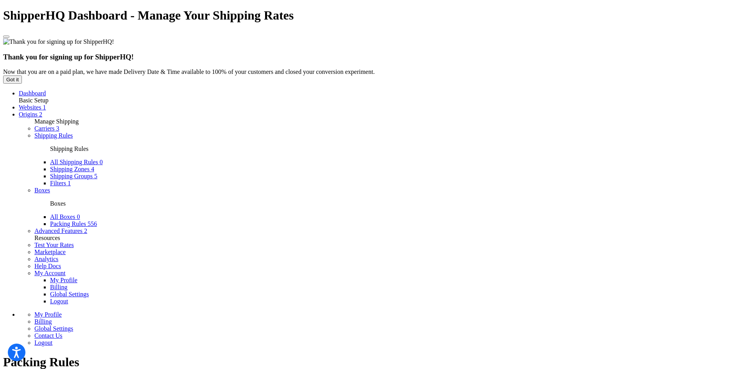
select select "15"
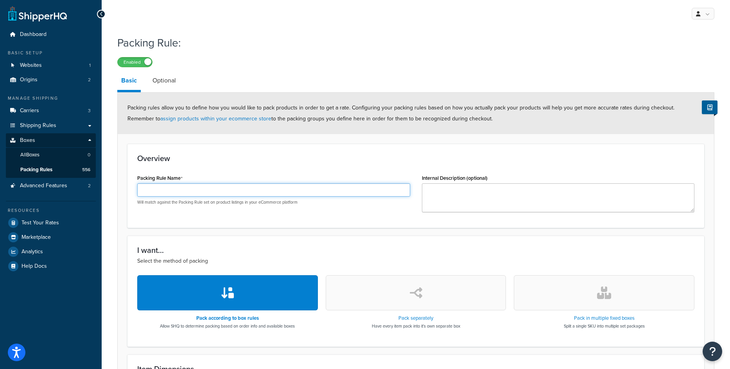
click at [165, 189] on input "Packing Rule Name" at bounding box center [273, 189] width 273 height 13
paste input "PFS070"
type input "PFS070"
click at [586, 298] on button "button" at bounding box center [604, 292] width 181 height 35
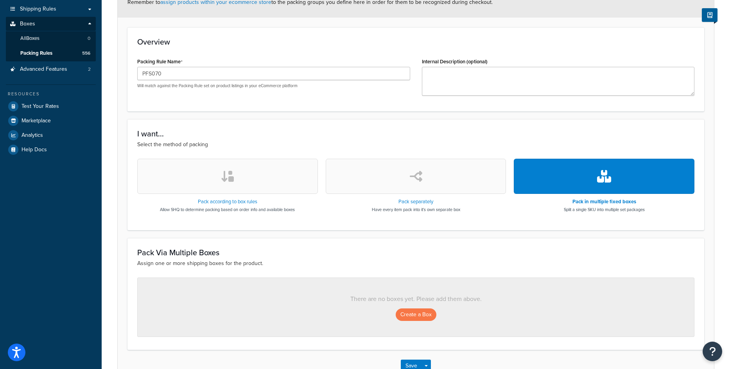
scroll to position [156, 0]
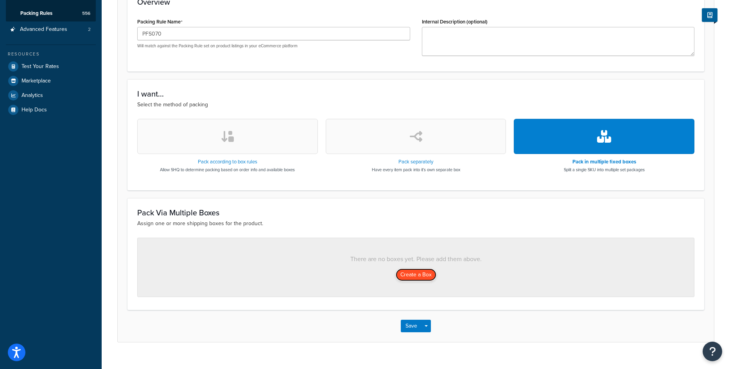
click at [421, 271] on button "Create a Box" at bounding box center [416, 275] width 41 height 13
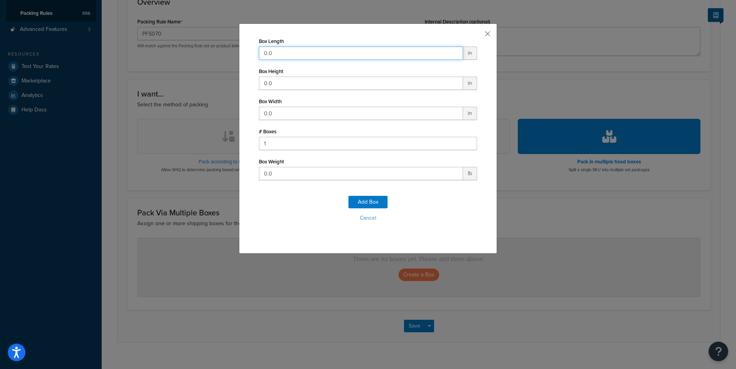
click at [261, 53] on input "0.0" at bounding box center [361, 53] width 204 height 13
type input "156"
click at [270, 80] on input "0.0" at bounding box center [361, 83] width 204 height 13
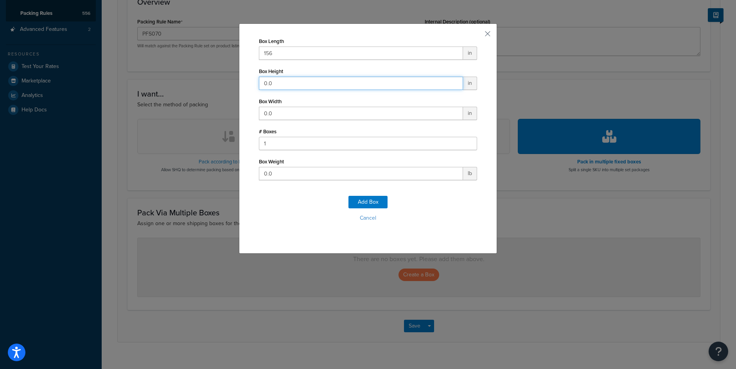
click at [270, 80] on input "0.0" at bounding box center [361, 83] width 204 height 13
type input "72"
click at [275, 113] on input "0.0" at bounding box center [361, 113] width 204 height 13
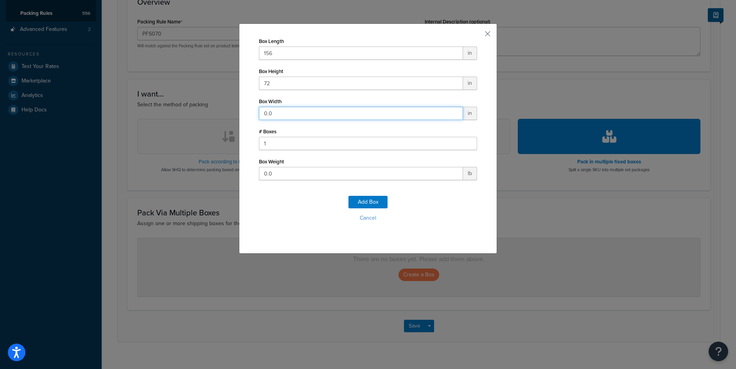
click at [275, 113] on input "0.0" at bounding box center [361, 113] width 204 height 13
type input "48"
click at [271, 171] on input "0.0" at bounding box center [361, 173] width 204 height 13
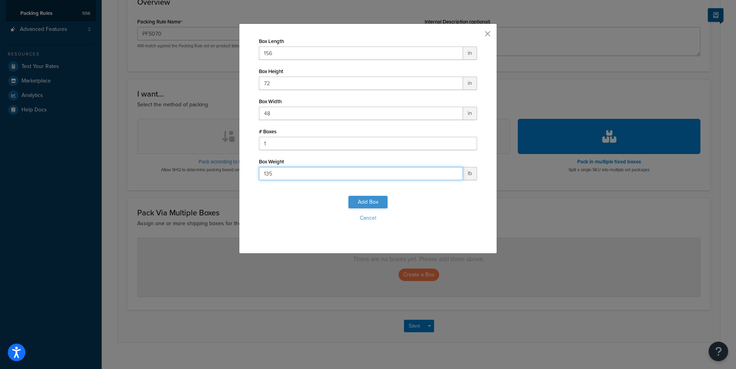
type input "135"
click at [370, 203] on button "Add Box" at bounding box center [368, 202] width 39 height 13
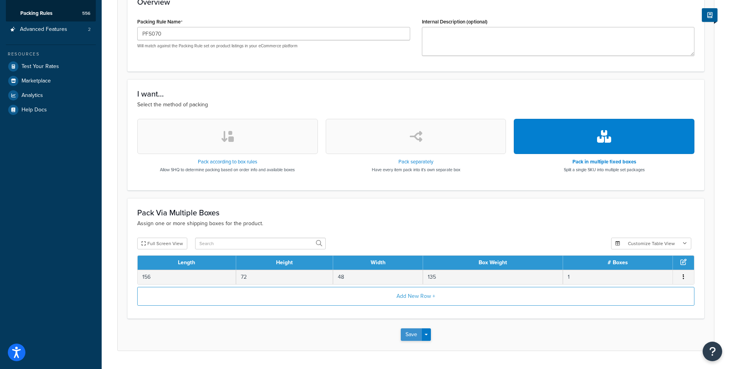
click at [413, 336] on button "Save" at bounding box center [411, 335] width 21 height 13
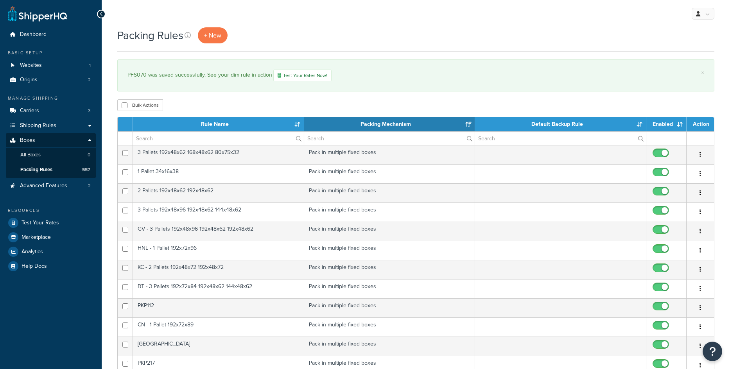
select select "15"
click at [204, 39] on link "+ New" at bounding box center [213, 35] width 30 height 16
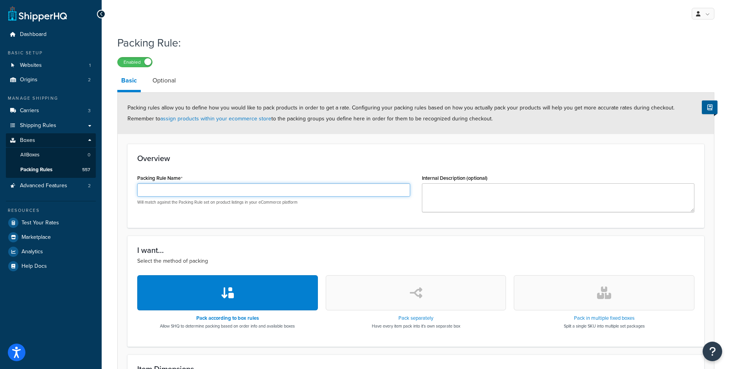
click at [232, 188] on input "Packing Rule Name" at bounding box center [273, 189] width 273 height 13
paste input "Snake Balance Track"
type input "Snake Balance Track"
click at [303, 205] on p "Will match against the Packing Rule set on product listings in your eCommerce p…" at bounding box center [273, 203] width 273 height 6
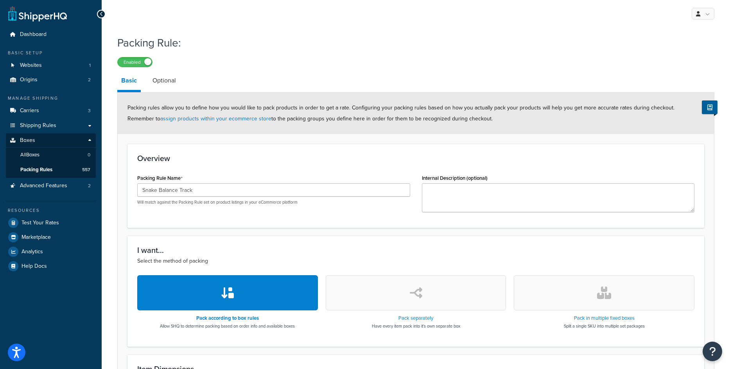
click at [303, 205] on p "Will match against the Packing Rule set on product listings in your eCommerce p…" at bounding box center [273, 203] width 273 height 6
click at [304, 192] on input "Snake Balance Track" at bounding box center [273, 189] width 273 height 13
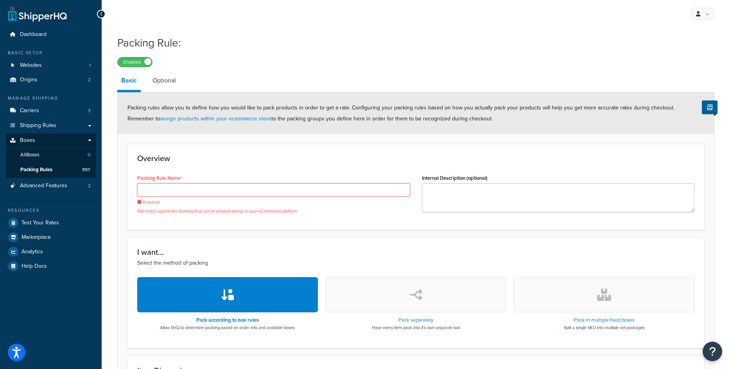
click at [211, 187] on input "Packing Rule Name" at bounding box center [273, 189] width 273 height 13
paste input "PFS069"
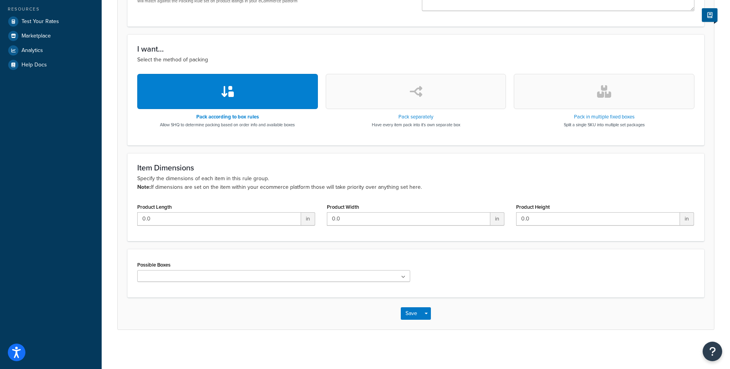
type input "PFS069"
click at [615, 100] on button "button" at bounding box center [604, 91] width 181 height 35
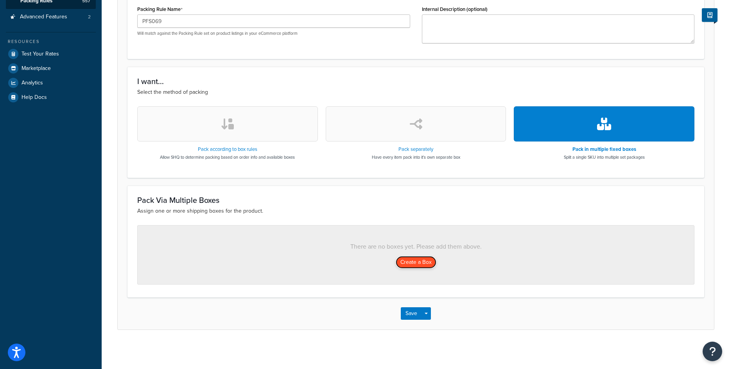
click at [419, 268] on button "Create a Box" at bounding box center [416, 262] width 41 height 13
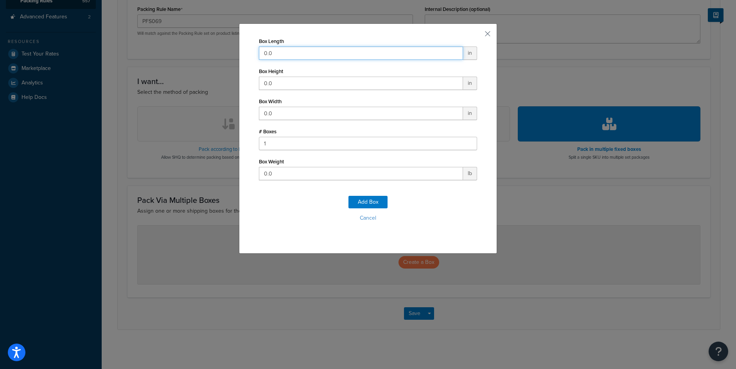
click at [267, 58] on input "0.0" at bounding box center [361, 53] width 204 height 13
type input "144"
click at [273, 86] on input "0.0" at bounding box center [361, 83] width 204 height 13
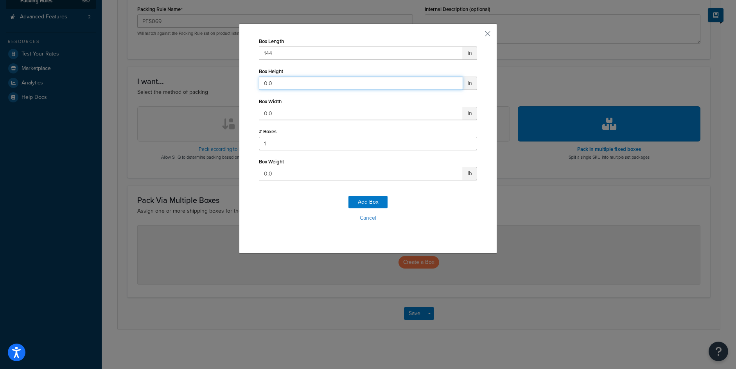
click at [273, 86] on input "0.0" at bounding box center [361, 83] width 204 height 13
type input "72"
click at [275, 113] on input "0.0" at bounding box center [361, 113] width 204 height 13
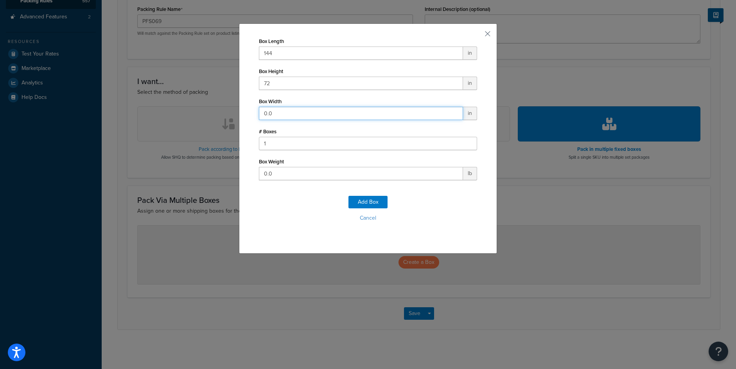
click at [275, 113] on input "0.0" at bounding box center [361, 113] width 204 height 13
type input "48"
click at [279, 172] on input "0.0" at bounding box center [361, 173] width 204 height 13
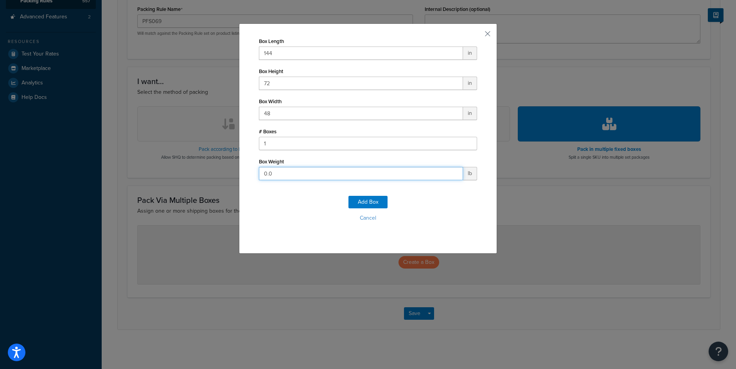
click at [279, 172] on input "0.0" at bounding box center [361, 173] width 204 height 13
type input "120"
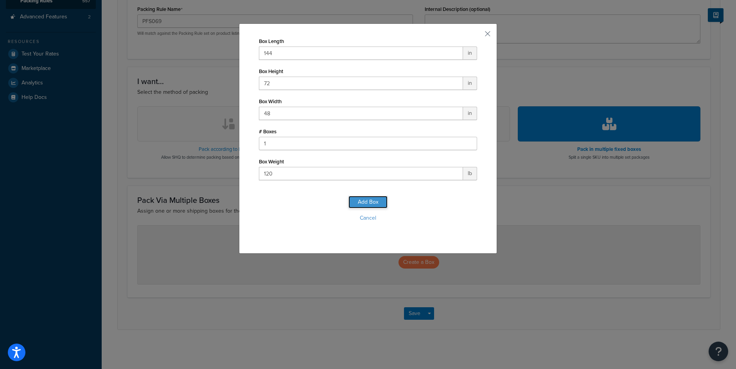
click at [377, 199] on button "Add Box" at bounding box center [368, 202] width 39 height 13
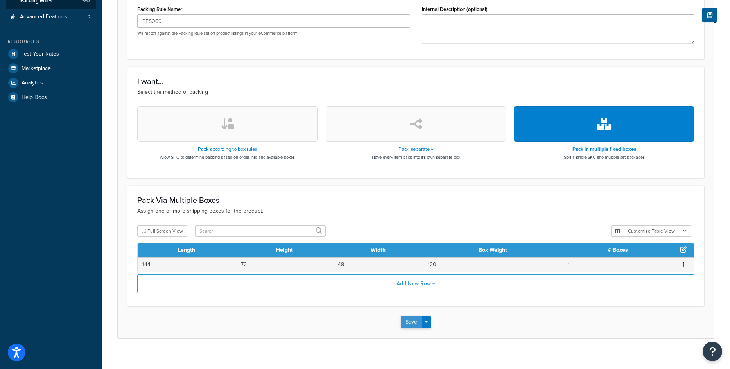
click at [408, 325] on button "Save" at bounding box center [411, 322] width 21 height 13
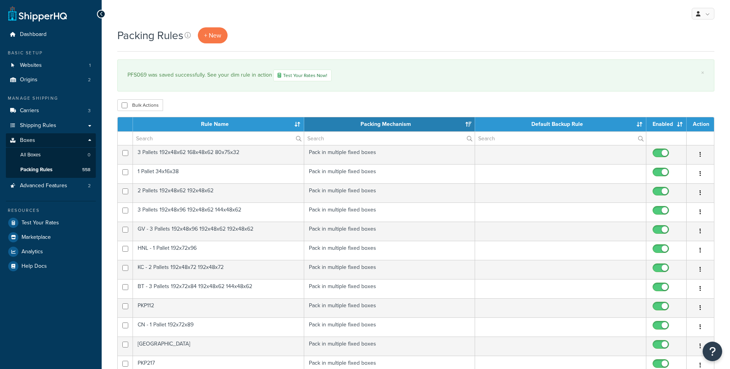
select select "15"
click at [208, 35] on span "+ New" at bounding box center [212, 35] width 17 height 9
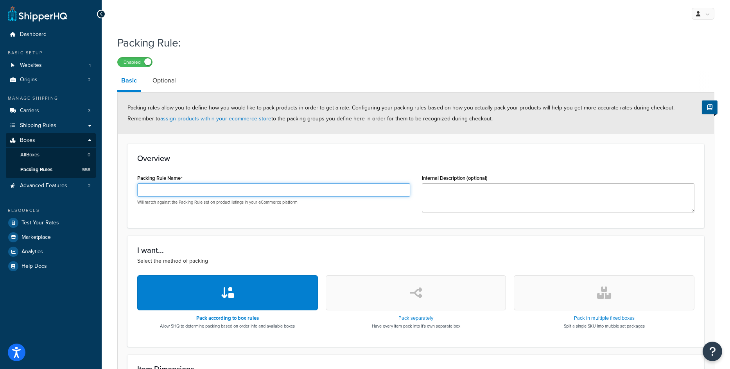
click at [147, 186] on input "Packing Rule Name" at bounding box center [273, 189] width 273 height 13
paste input "PFS067"
type input "PFS067"
click at [591, 298] on button "button" at bounding box center [604, 292] width 181 height 35
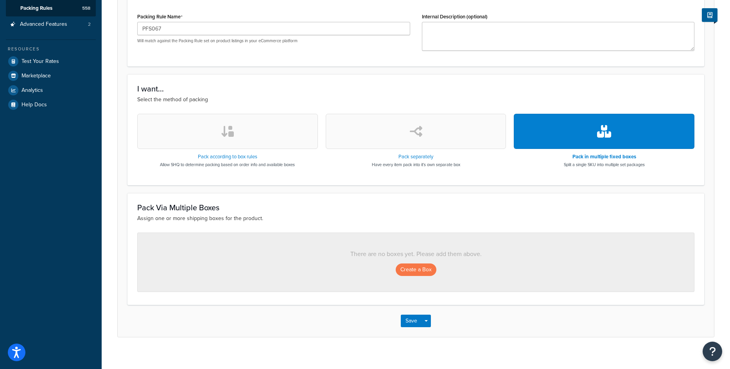
scroll to position [169, 0]
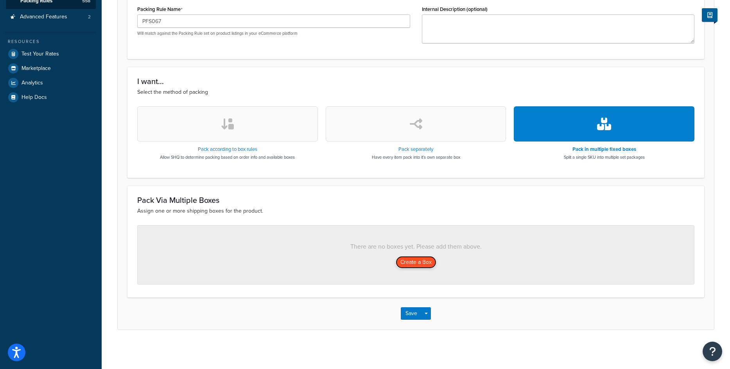
click at [401, 259] on button "Create a Box" at bounding box center [416, 262] width 41 height 13
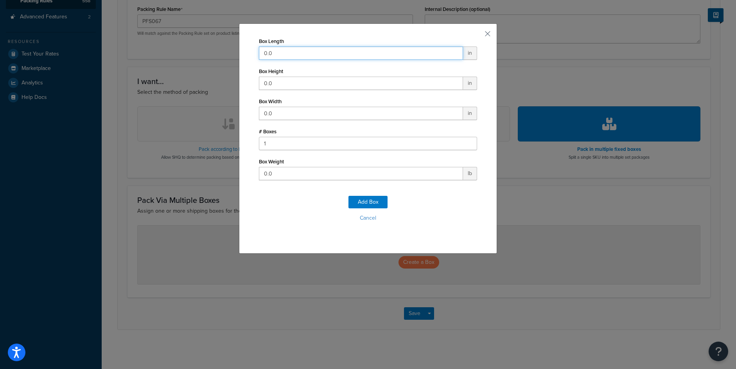
click at [316, 52] on input "0.0" at bounding box center [361, 53] width 204 height 13
type input "120"
click at [282, 84] on input "0.0" at bounding box center [361, 83] width 204 height 13
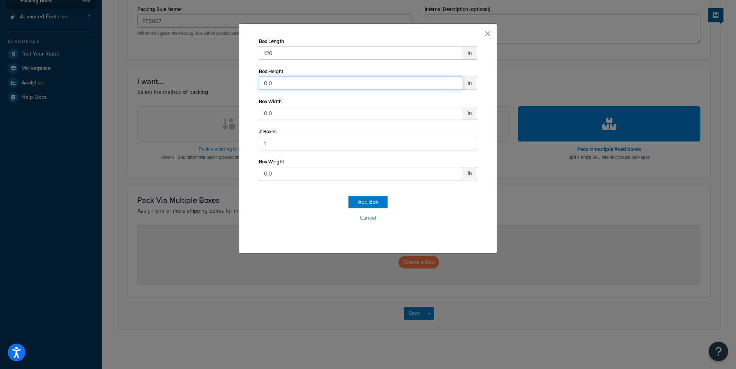
click at [282, 84] on input "0.0" at bounding box center [361, 83] width 204 height 13
type input "48"
click at [286, 117] on input "0.0" at bounding box center [361, 113] width 204 height 13
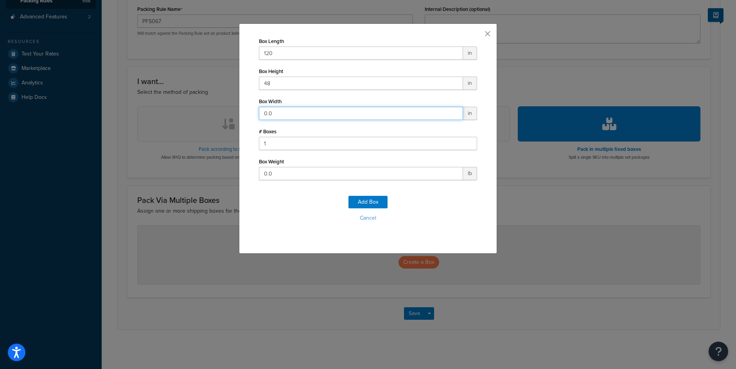
click at [286, 117] on input "0.0" at bounding box center [361, 113] width 204 height 13
type input "36"
click at [288, 174] on input "0.0" at bounding box center [361, 173] width 204 height 13
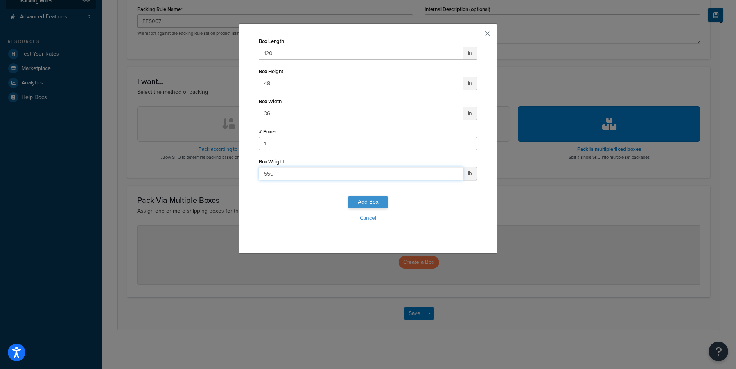
type input "550"
click at [370, 201] on button "Add Box" at bounding box center [368, 202] width 39 height 13
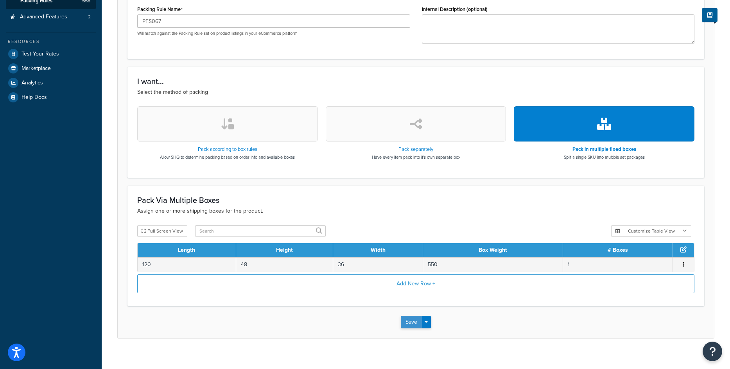
click at [410, 324] on button "Save" at bounding box center [411, 322] width 21 height 13
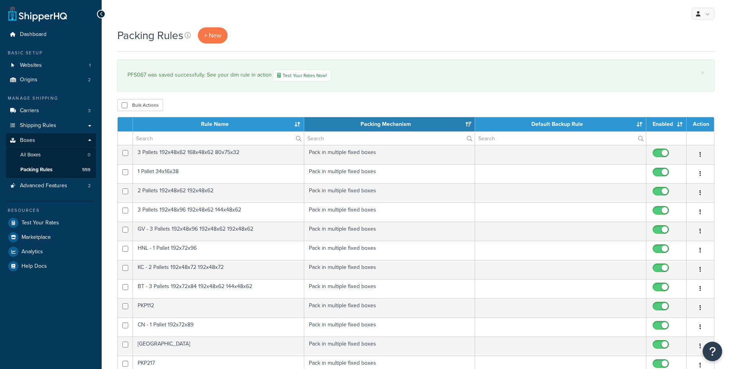
select select "15"
click at [223, 31] on link "+ New" at bounding box center [213, 35] width 30 height 16
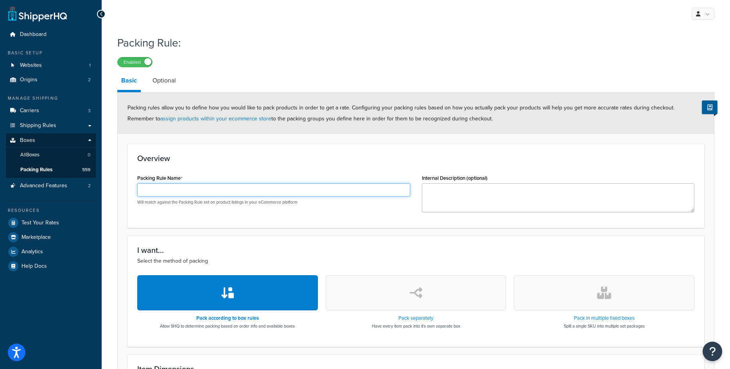
click at [266, 192] on input "Packing Rule Name" at bounding box center [273, 189] width 273 height 13
paste input "PFS066"
type input "PFS066"
click at [597, 291] on button "button" at bounding box center [604, 292] width 181 height 35
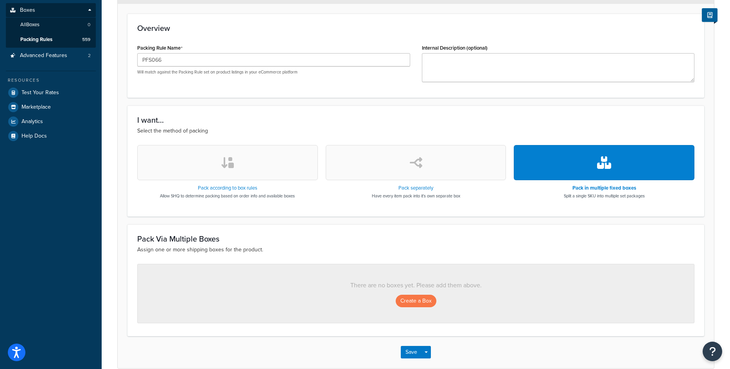
scroll to position [156, 0]
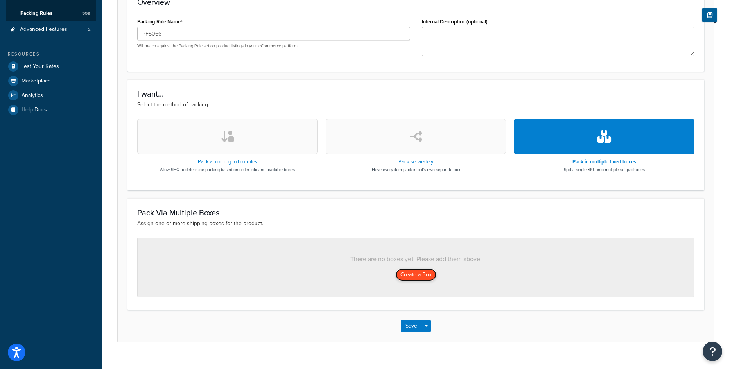
click at [406, 272] on button "Create a Box" at bounding box center [416, 275] width 41 height 13
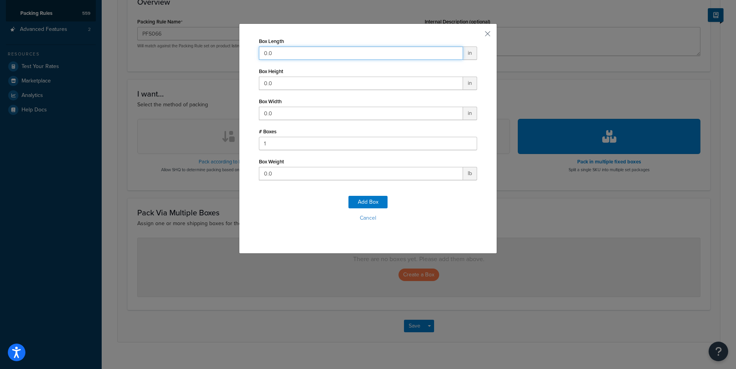
click at [265, 55] on input "0.0" at bounding box center [361, 53] width 204 height 13
type input "96"
click at [271, 79] on input "0.0" at bounding box center [361, 83] width 204 height 13
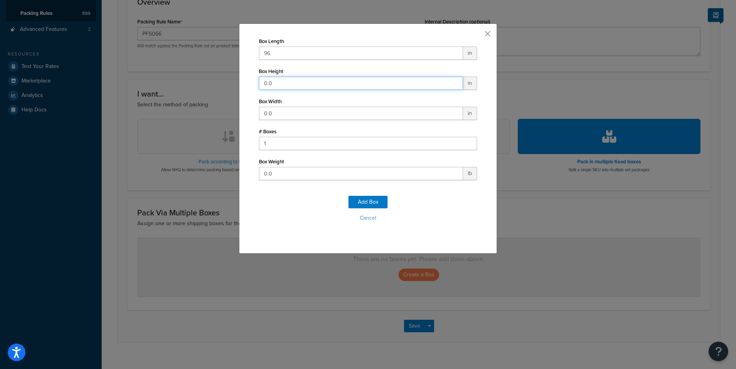
click at [271, 79] on input "0.0" at bounding box center [361, 83] width 204 height 13
type input "30"
click at [269, 118] on input "0.0" at bounding box center [361, 113] width 204 height 13
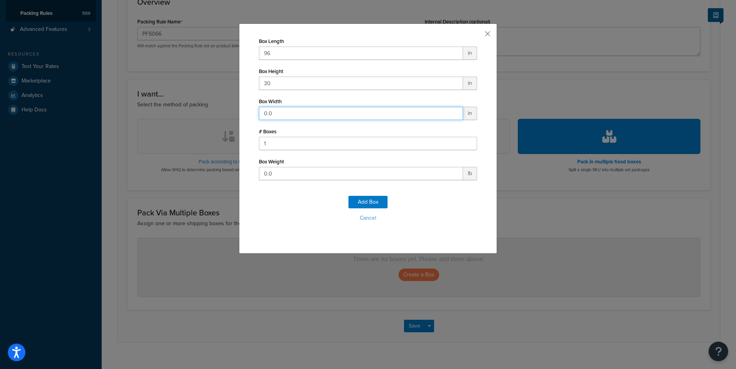
click at [269, 118] on input "0.0" at bounding box center [361, 113] width 204 height 13
type input "24"
click at [273, 175] on input "0.0" at bounding box center [361, 173] width 204 height 13
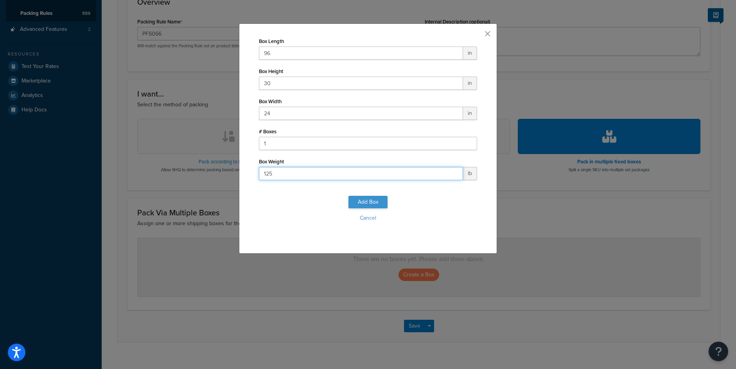
type input "125"
click at [365, 198] on button "Add Box" at bounding box center [368, 202] width 39 height 13
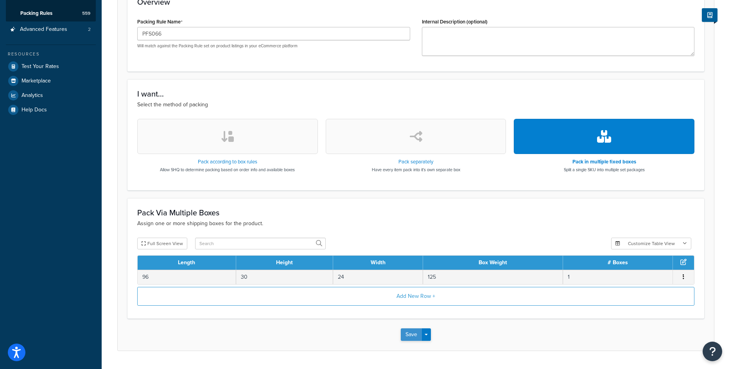
click at [403, 329] on button "Save" at bounding box center [411, 335] width 21 height 13
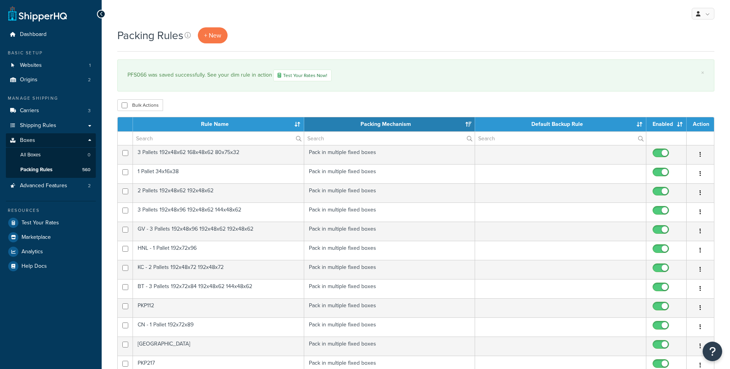
select select "15"
click at [226, 32] on link "+ New" at bounding box center [213, 35] width 30 height 16
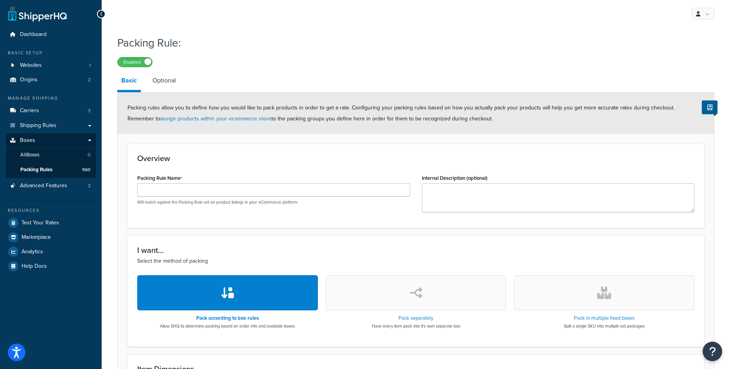
click at [279, 197] on div "Will match against the Packing Rule set on product listings in your eCommerce p…" at bounding box center [273, 194] width 273 height 22
click at [280, 192] on input "Packing Rule Name" at bounding box center [273, 189] width 273 height 13
paste input "PFS016"
type input "PFS016"
click at [597, 302] on button "button" at bounding box center [604, 292] width 181 height 35
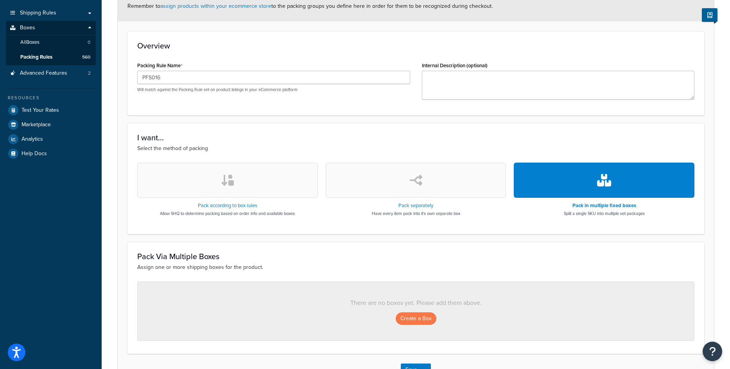
scroll to position [117, 0]
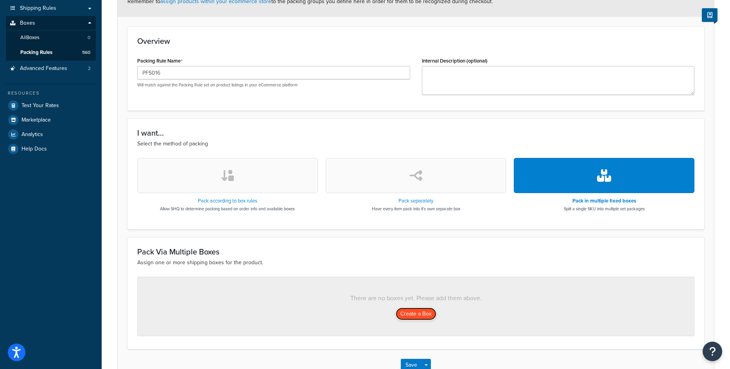
click at [417, 318] on button "Create a Box" at bounding box center [416, 314] width 41 height 13
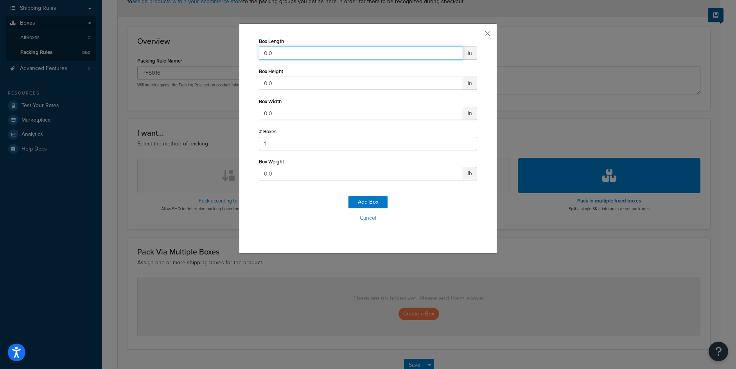
click at [359, 56] on input "0.0" at bounding box center [361, 53] width 204 height 13
type input "43"
click at [340, 80] on input "0.0" at bounding box center [361, 83] width 204 height 13
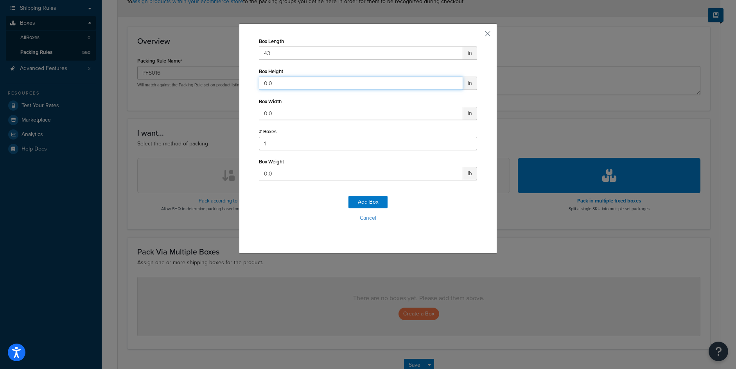
click at [340, 80] on input "0.0" at bounding box center [361, 83] width 204 height 13
type input "65"
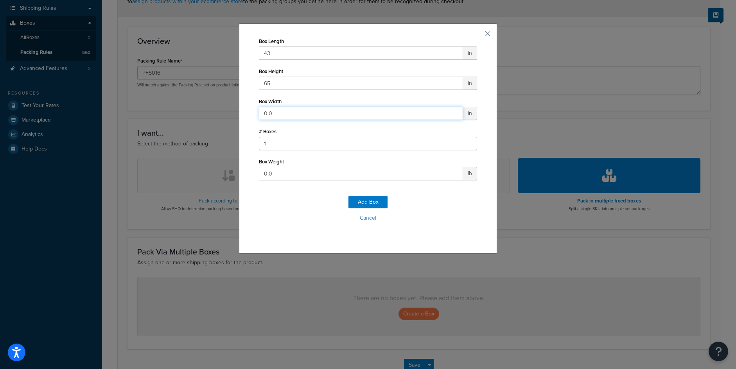
click at [313, 119] on input "0.0" at bounding box center [361, 113] width 204 height 13
click at [313, 118] on input "0.0" at bounding box center [361, 113] width 204 height 13
type input "36"
click at [279, 173] on input "0.0" at bounding box center [361, 173] width 204 height 13
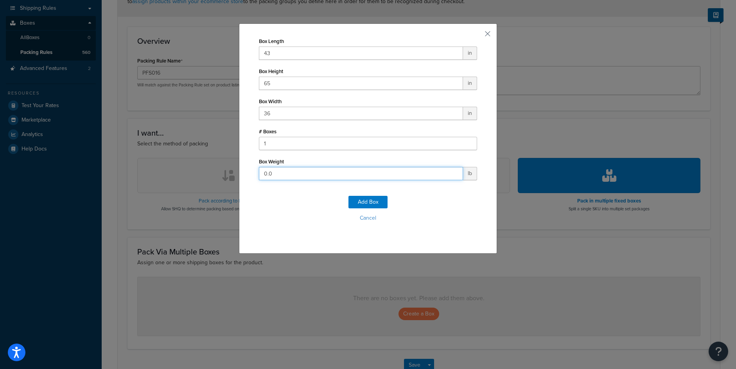
click at [279, 173] on input "0.0" at bounding box center [361, 173] width 204 height 13
type input "280"
click at [355, 201] on button "Add Box" at bounding box center [368, 202] width 39 height 13
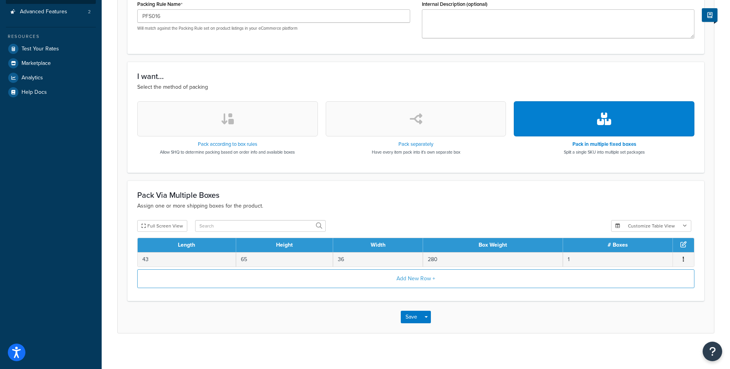
scroll to position [178, 0]
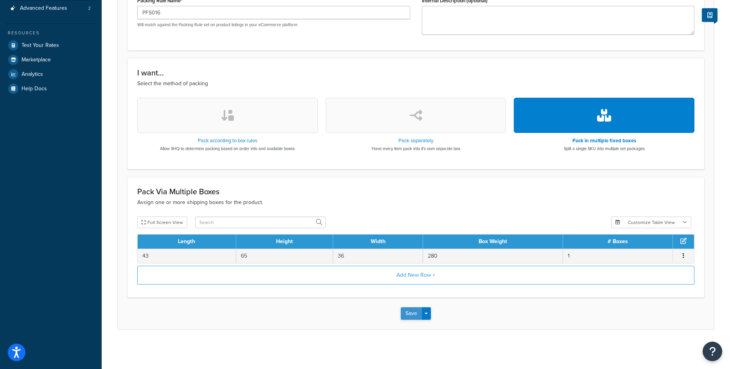
click at [413, 315] on button "Save" at bounding box center [411, 313] width 21 height 13
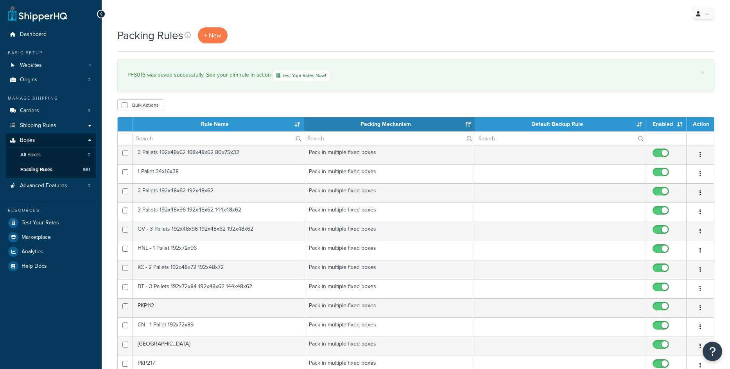
select select "15"
click at [219, 37] on span "+ New" at bounding box center [212, 35] width 17 height 9
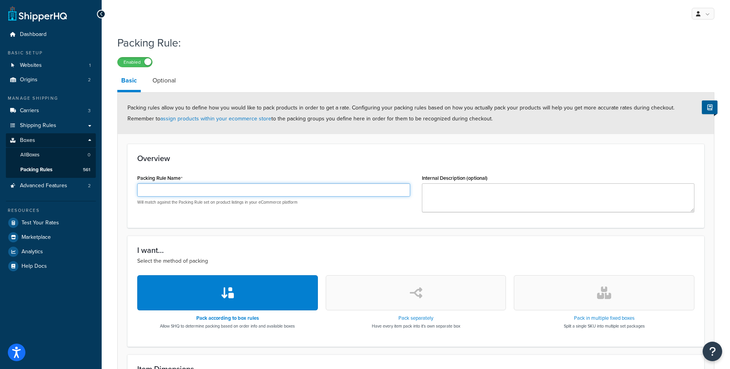
click at [168, 187] on input "Packing Rule Name" at bounding box center [273, 189] width 273 height 13
paste input "PFS015"
type input "PFS015"
click at [586, 300] on button "button" at bounding box center [604, 292] width 181 height 35
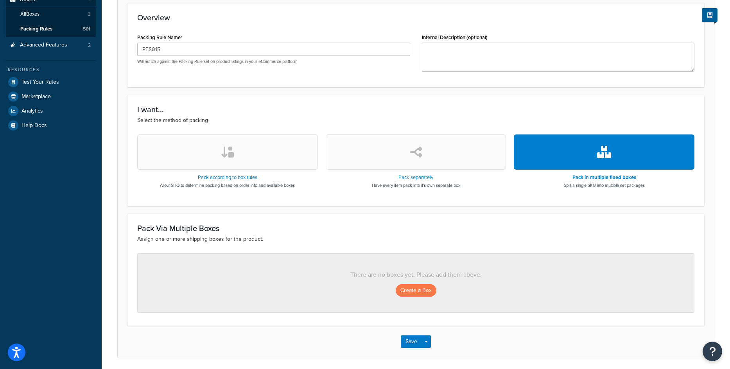
scroll to position [156, 0]
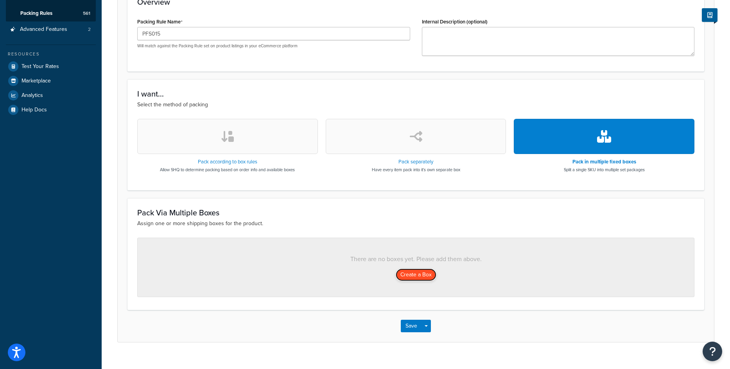
click at [426, 277] on button "Create a Box" at bounding box center [416, 275] width 41 height 13
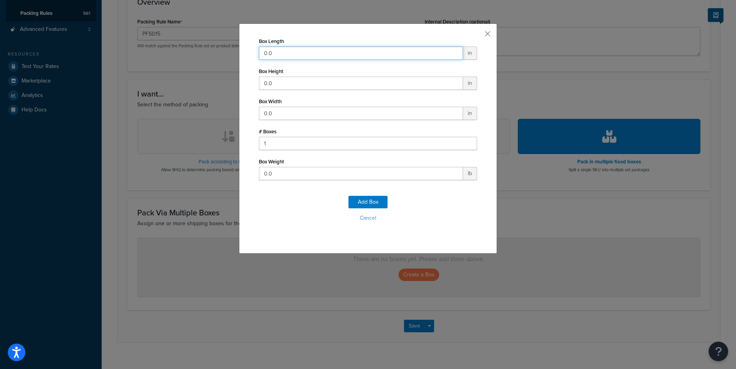
click at [295, 52] on input "0.0" at bounding box center [361, 53] width 204 height 13
type input "12"
click at [303, 84] on input "0.0" at bounding box center [361, 83] width 204 height 13
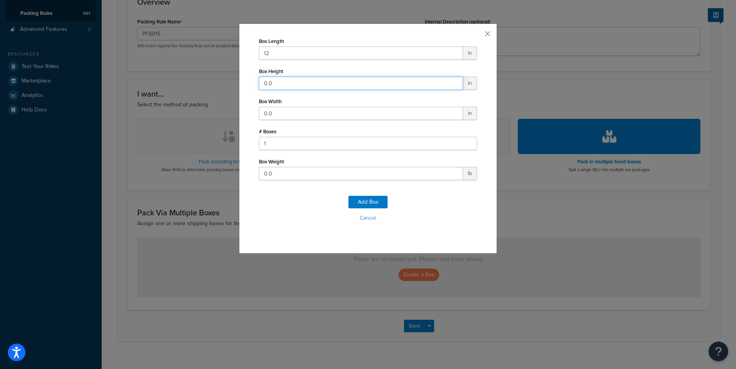
click at [303, 84] on input "0.0" at bounding box center [361, 83] width 204 height 13
type input "60"
click at [289, 110] on input "0.0" at bounding box center [361, 113] width 204 height 13
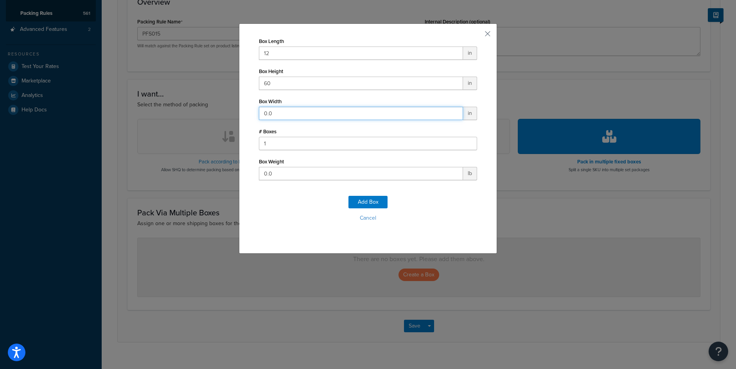
click at [289, 110] on input "0.0" at bounding box center [361, 113] width 204 height 13
drag, startPoint x: 289, startPoint y: 110, endPoint x: 264, endPoint y: 114, distance: 26.2
click at [264, 114] on input "0.0" at bounding box center [361, 113] width 204 height 13
click at [277, 115] on input "0.0" at bounding box center [361, 113] width 204 height 13
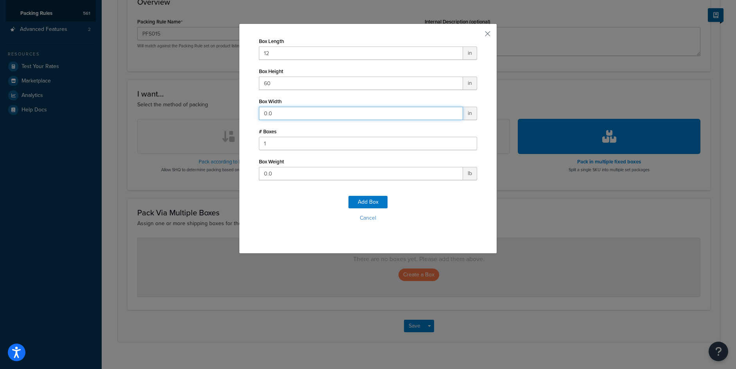
click at [277, 115] on input "0.0" at bounding box center [361, 113] width 204 height 13
click at [278, 115] on input "0.0" at bounding box center [361, 113] width 204 height 13
type input "12"
click at [274, 172] on input "0.0" at bounding box center [361, 173] width 204 height 13
click at [273, 172] on input "0.0" at bounding box center [361, 173] width 204 height 13
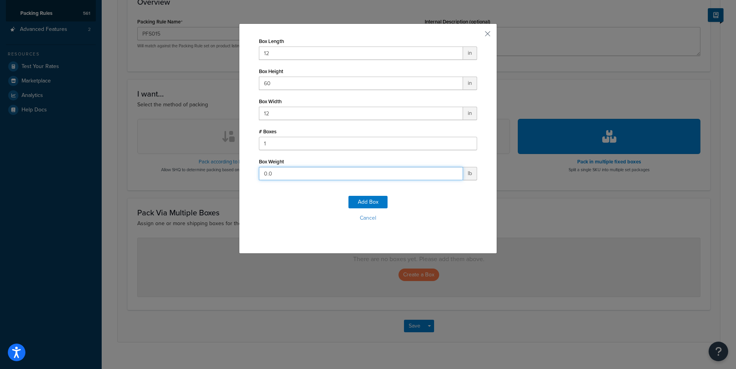
click at [273, 172] on input "0.0" at bounding box center [361, 173] width 204 height 13
drag, startPoint x: 273, startPoint y: 172, endPoint x: 266, endPoint y: 174, distance: 8.2
click at [266, 174] on input "0.0" at bounding box center [361, 173] width 204 height 13
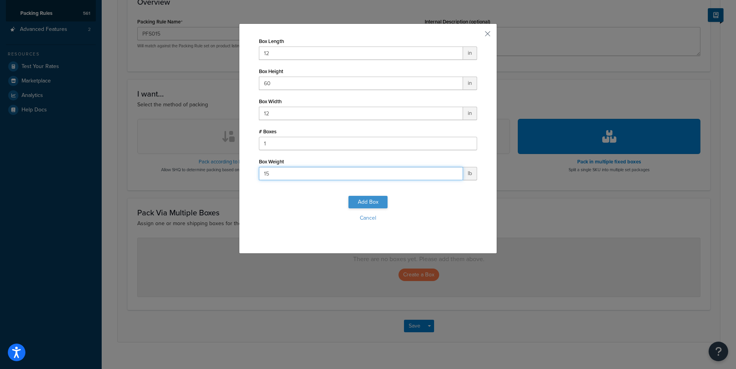
type input "15"
click at [351, 200] on button "Add Box" at bounding box center [368, 202] width 39 height 13
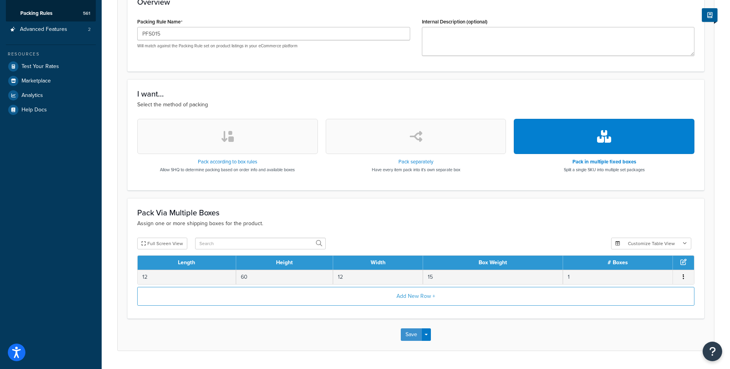
click at [410, 332] on button "Save" at bounding box center [411, 335] width 21 height 13
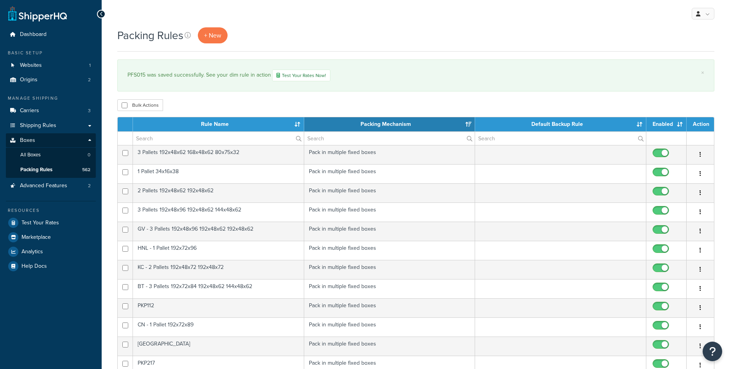
select select "15"
click at [207, 36] on span "+ New" at bounding box center [212, 35] width 17 height 9
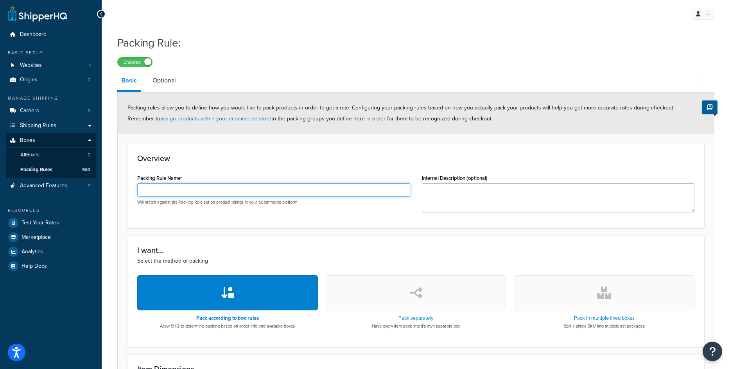
click at [219, 192] on input "Packing Rule Name" at bounding box center [273, 189] width 273 height 13
paste input "PFS062"
type input "PFS062"
click at [599, 292] on icon "button" at bounding box center [604, 293] width 14 height 13
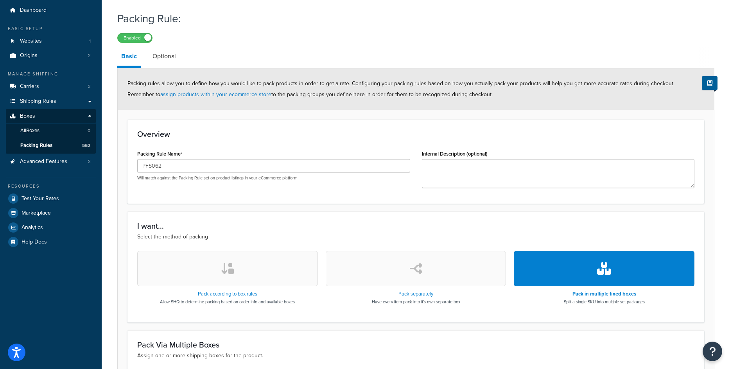
scroll to position [117, 0]
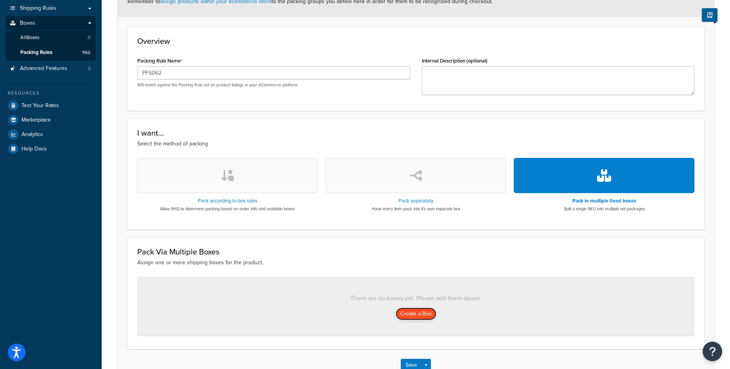
click at [412, 313] on button "Create a Box" at bounding box center [416, 314] width 41 height 13
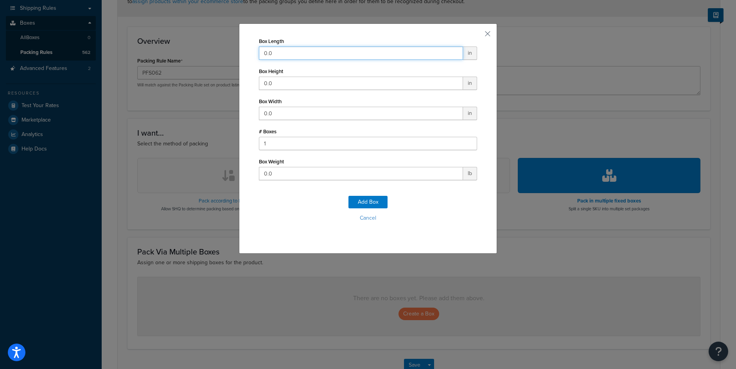
click at [279, 56] on input "0.0" at bounding box center [361, 53] width 204 height 13
click at [278, 56] on input "0.0" at bounding box center [361, 53] width 204 height 13
type input "108"
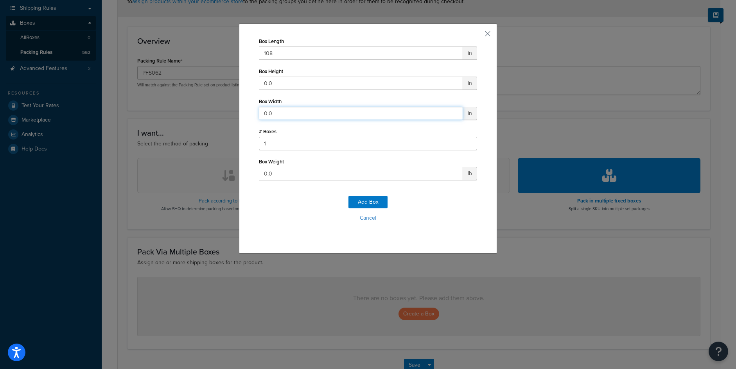
click at [284, 117] on input "0.0" at bounding box center [361, 113] width 204 height 13
type input "26"
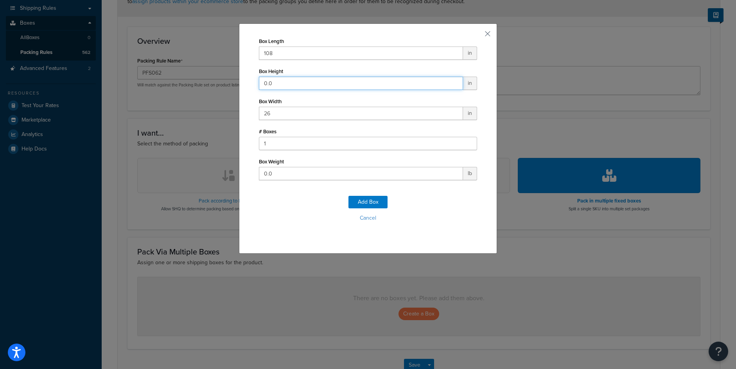
click at [275, 86] on input "0.0" at bounding box center [361, 83] width 204 height 13
click at [275, 85] on input "0.0" at bounding box center [361, 83] width 204 height 13
click at [276, 86] on input "0.0" at bounding box center [361, 83] width 204 height 13
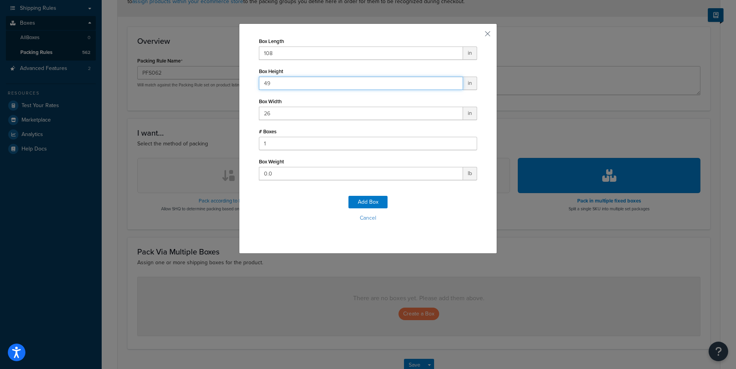
type input "49"
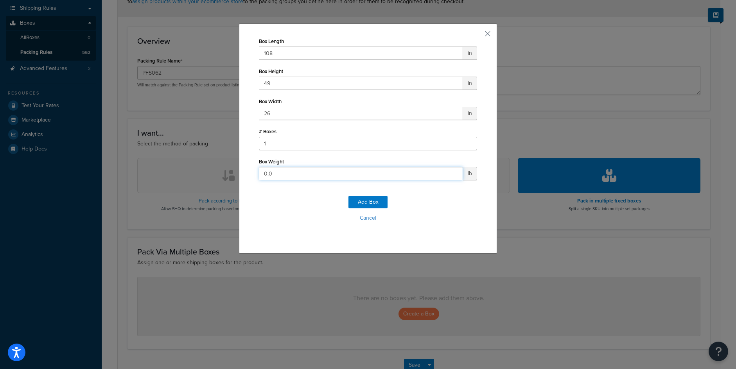
click at [267, 173] on input "0.0" at bounding box center [361, 173] width 204 height 13
type input "200"
click at [370, 203] on button "Add Box" at bounding box center [368, 202] width 39 height 13
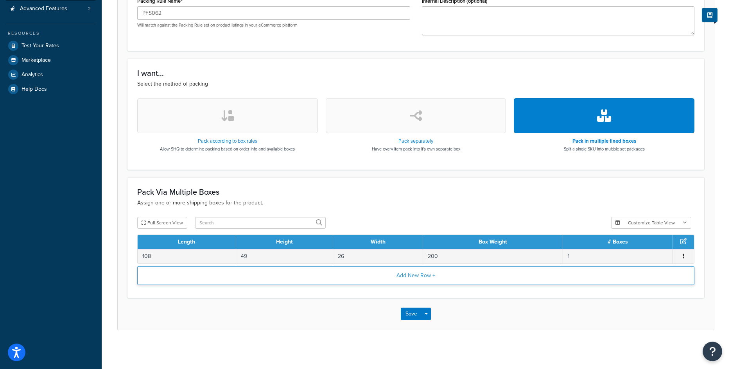
scroll to position [178, 0]
click at [415, 310] on button "Save" at bounding box center [411, 313] width 21 height 13
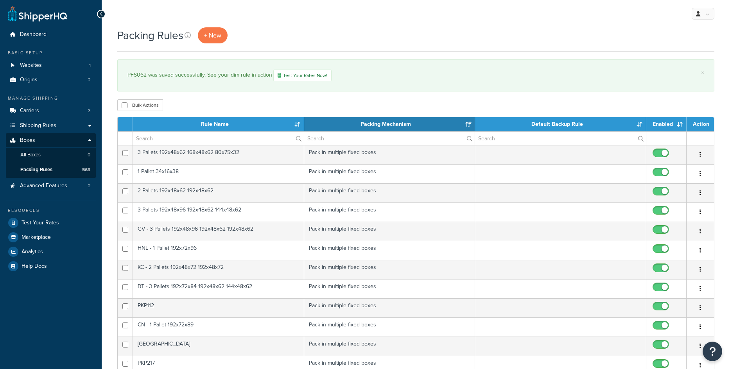
select select "15"
click at [213, 41] on link "+ New" at bounding box center [213, 35] width 30 height 16
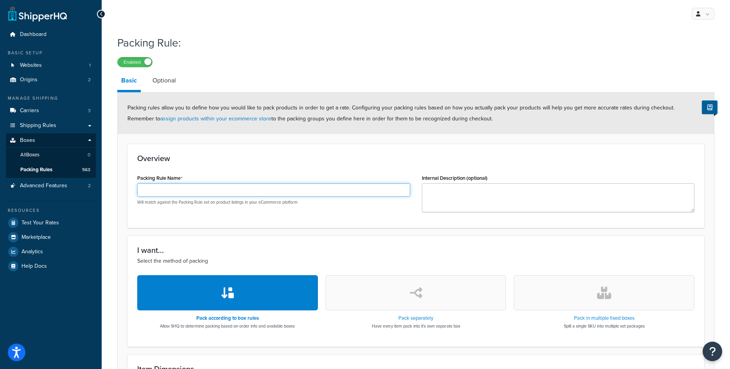
click at [192, 191] on input "Packing Rule Name" at bounding box center [273, 189] width 273 height 13
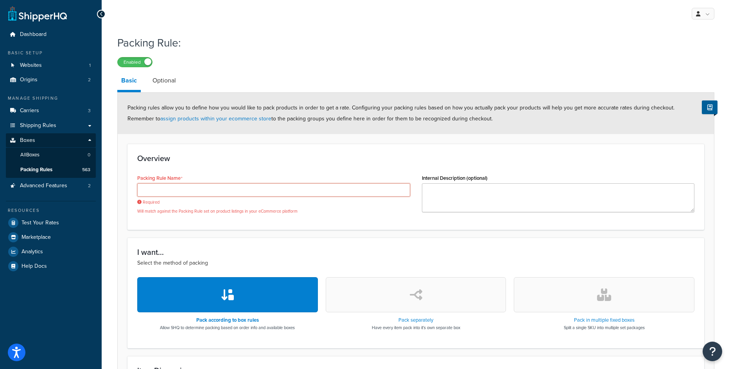
click at [212, 186] on input "Packing Rule Name" at bounding box center [273, 189] width 273 height 13
paste input "PFS014"
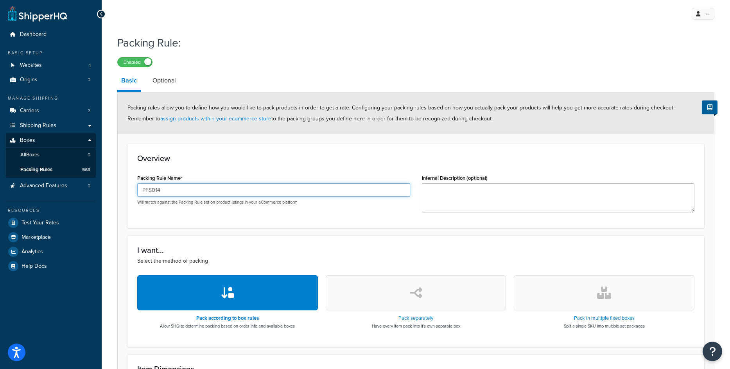
type input "PFS014"
click at [618, 300] on button "button" at bounding box center [604, 292] width 181 height 35
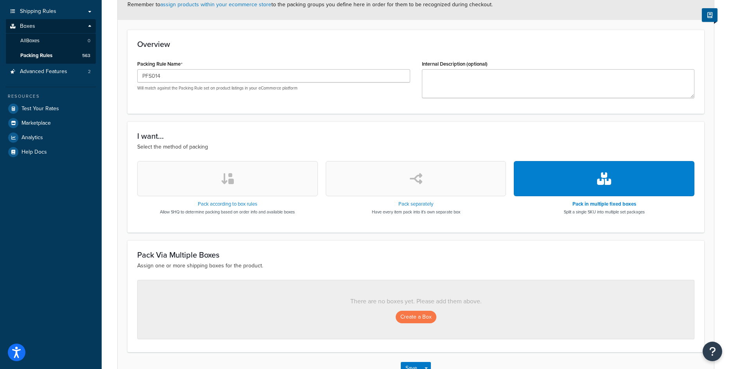
scroll to position [156, 0]
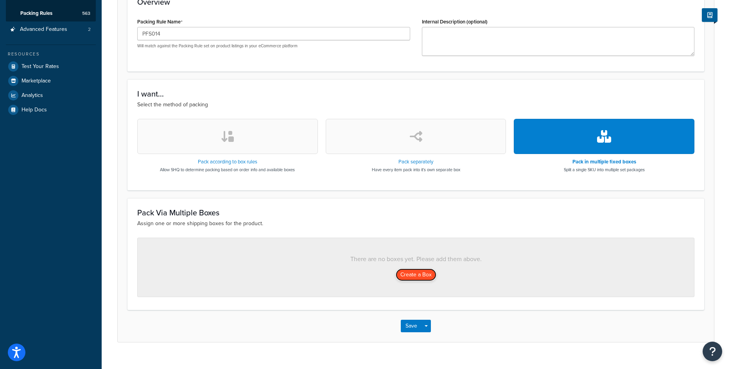
click at [416, 276] on button "Create a Box" at bounding box center [416, 275] width 41 height 13
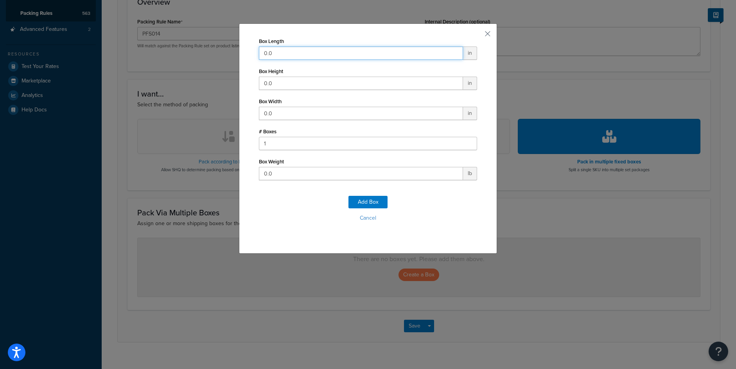
click at [312, 53] on input "0.0" at bounding box center [361, 53] width 204 height 13
type input "101"
click at [286, 84] on input "0.0" at bounding box center [361, 83] width 204 height 13
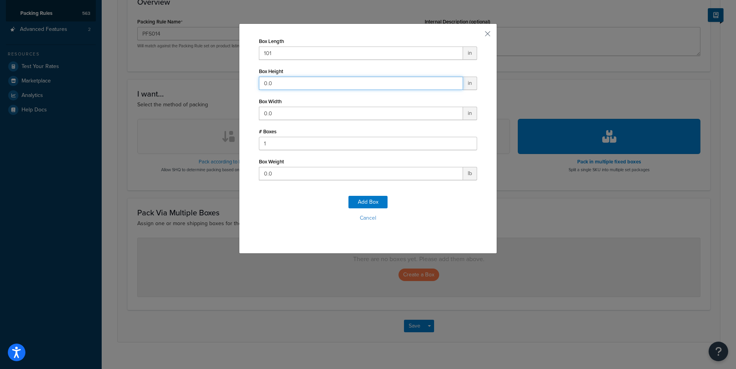
click at [286, 83] on input "0.0" at bounding box center [361, 83] width 204 height 13
type input "50"
click at [289, 110] on input "0.0" at bounding box center [361, 113] width 204 height 13
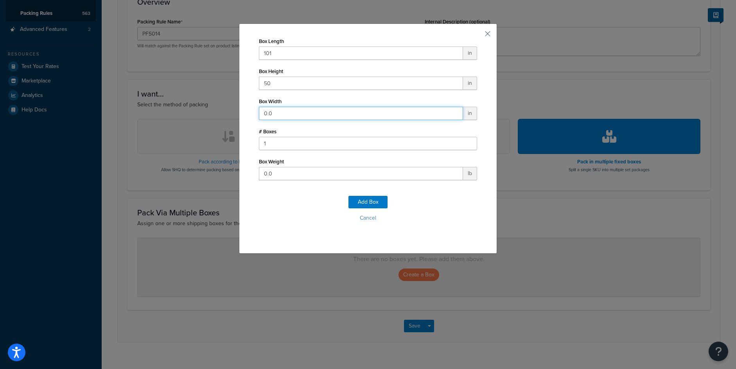
click at [289, 110] on input "0.0" at bounding box center [361, 113] width 204 height 13
type input "10"
click at [278, 172] on input "0.0" at bounding box center [361, 173] width 204 height 13
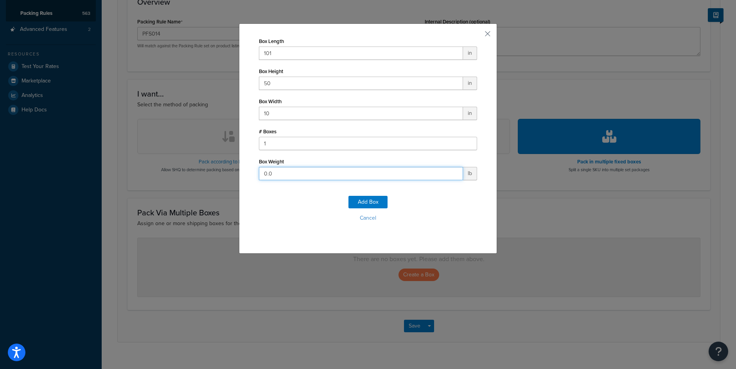
click at [278, 172] on input "0.0" at bounding box center [361, 173] width 204 height 13
type input "150"
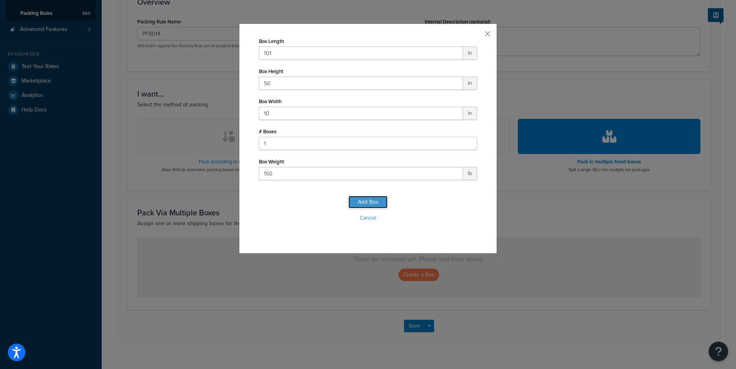
click at [362, 203] on button "Add Box" at bounding box center [368, 202] width 39 height 13
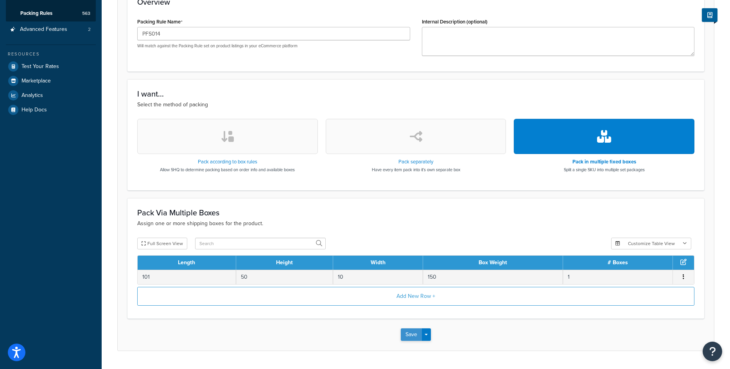
click at [409, 329] on button "Save" at bounding box center [411, 335] width 21 height 13
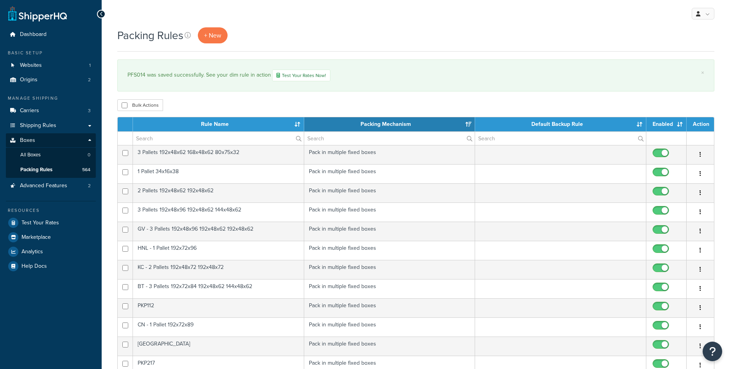
select select "15"
click at [218, 37] on span "+ New" at bounding box center [212, 35] width 17 height 9
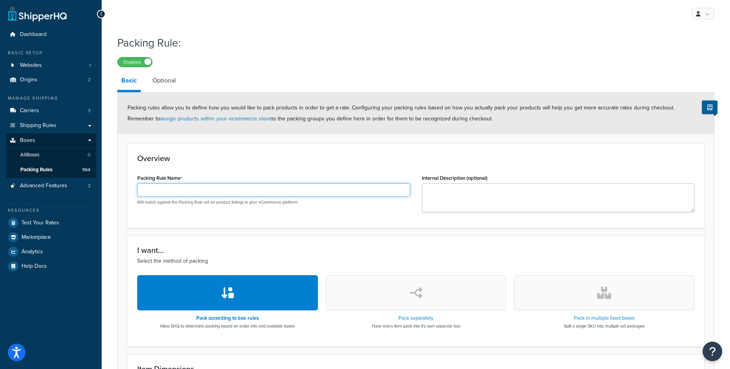
click at [178, 184] on input "Packing Rule Name" at bounding box center [273, 189] width 273 height 13
paste input "PGS038"
type input "PGS038"
click at [600, 292] on icon "button" at bounding box center [604, 293] width 14 height 13
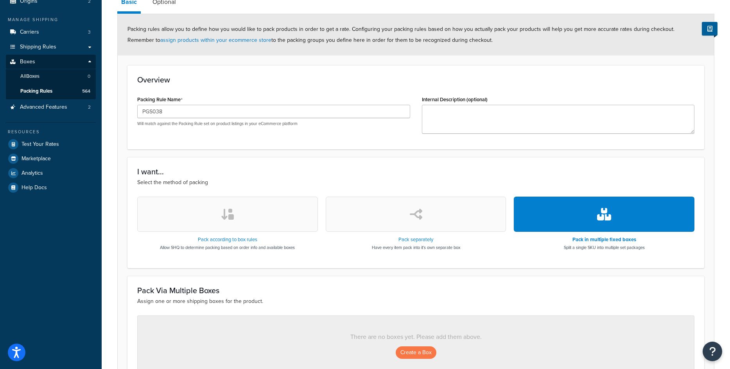
scroll to position [169, 0]
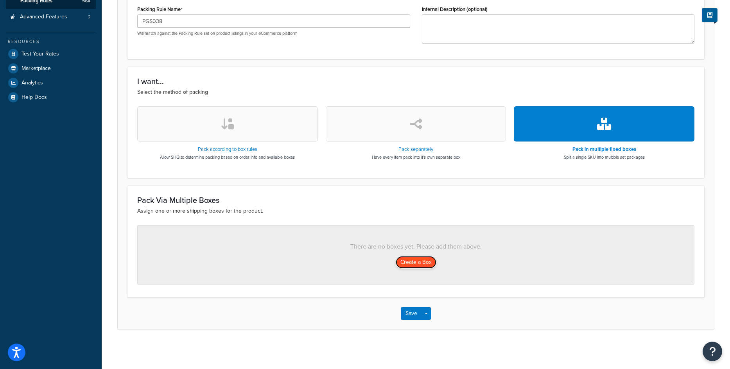
click at [430, 265] on button "Create a Box" at bounding box center [416, 262] width 41 height 13
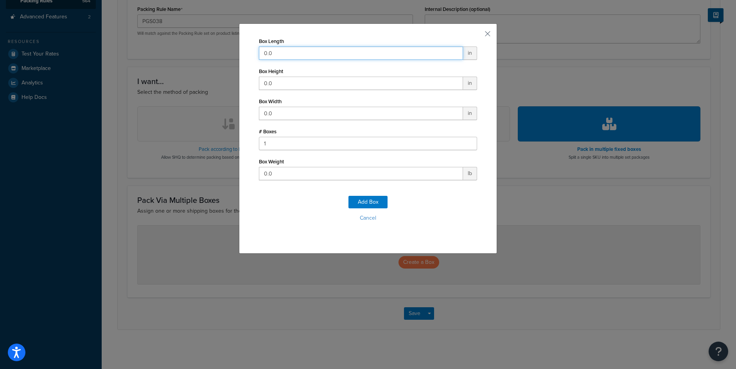
click at [279, 50] on input "0.0" at bounding box center [361, 53] width 204 height 13
click at [290, 52] on input "0.0" at bounding box center [361, 53] width 204 height 13
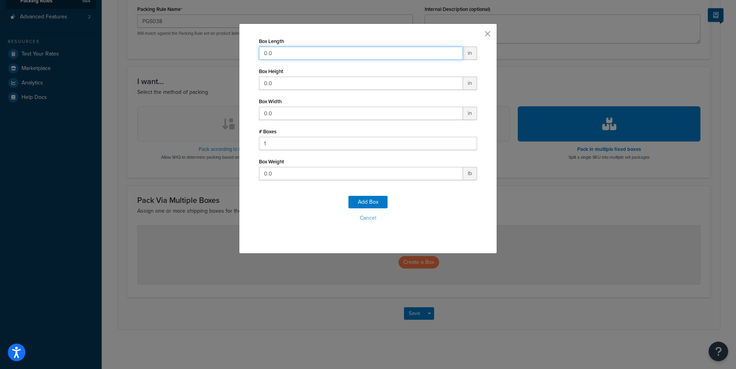
click at [290, 52] on input "0.0" at bounding box center [361, 53] width 204 height 13
type input "132"
click at [275, 83] on input "0.0" at bounding box center [361, 83] width 204 height 13
click at [274, 83] on input "0.0" at bounding box center [361, 83] width 204 height 13
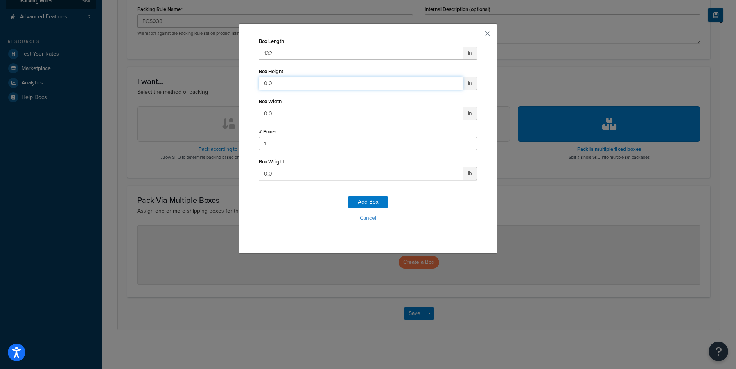
click at [274, 84] on input "0.0" at bounding box center [361, 83] width 204 height 13
click at [273, 86] on input "0.0" at bounding box center [361, 83] width 204 height 13
click at [264, 83] on input "0.0" at bounding box center [361, 83] width 204 height 13
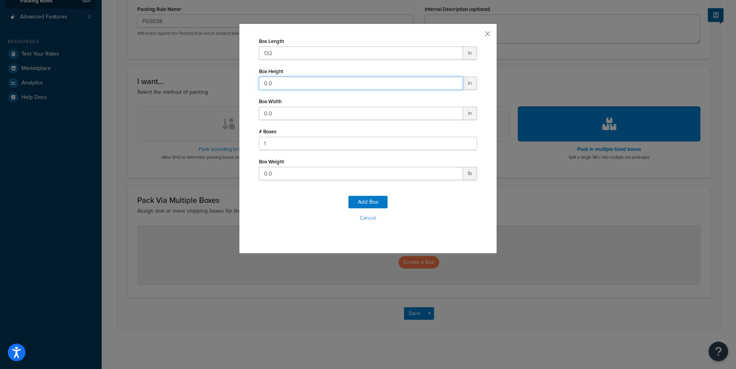
click at [263, 83] on input "0.0" at bounding box center [361, 83] width 204 height 13
click at [276, 84] on input "0.0" at bounding box center [361, 83] width 204 height 13
type input "72"
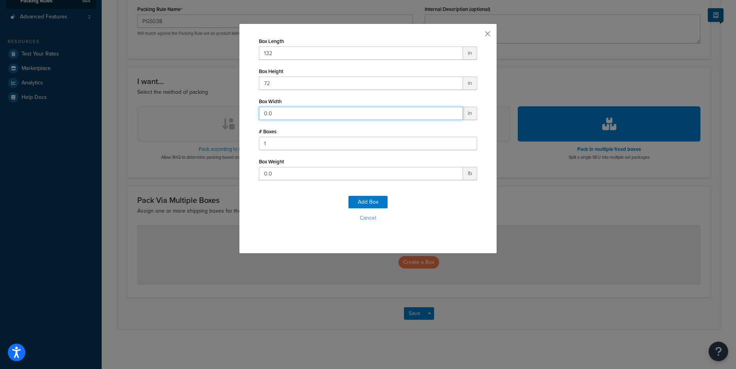
click at [278, 112] on input "0.0" at bounding box center [361, 113] width 204 height 13
click at [284, 115] on input "0.0" at bounding box center [361, 113] width 204 height 13
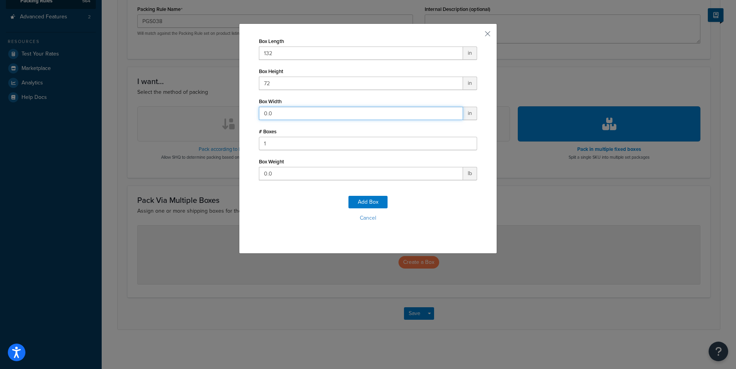
click at [284, 115] on input "0.0" at bounding box center [361, 113] width 204 height 13
type input "72"
click at [287, 172] on input "0.0" at bounding box center [361, 173] width 204 height 13
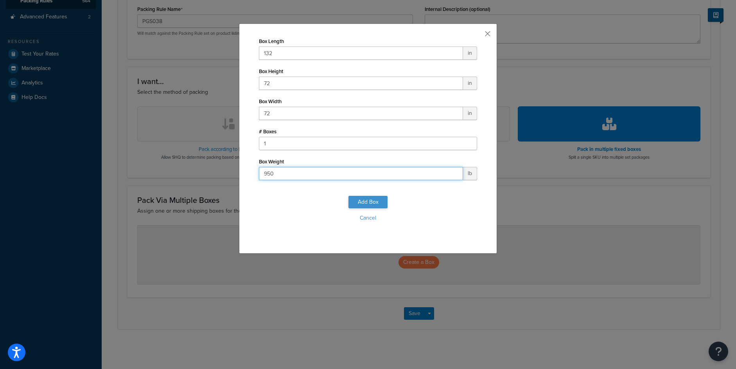
type input "950"
click at [357, 201] on button "Add Box" at bounding box center [368, 202] width 39 height 13
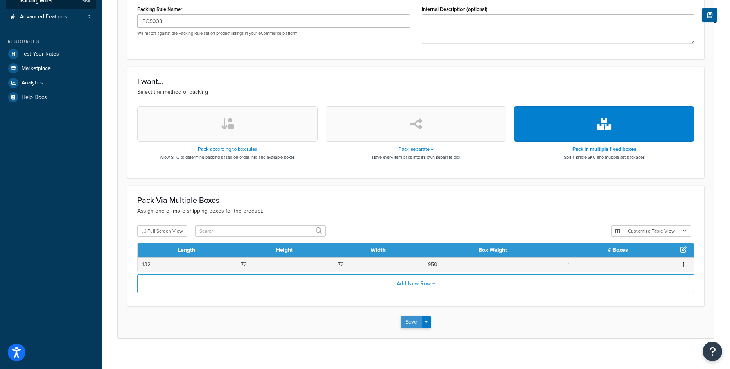
click at [413, 323] on button "Save" at bounding box center [411, 322] width 21 height 13
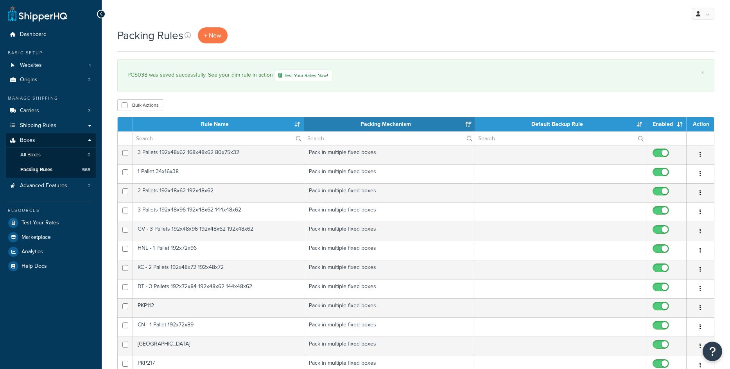
select select "15"
click at [219, 35] on span "+ New" at bounding box center [212, 35] width 17 height 9
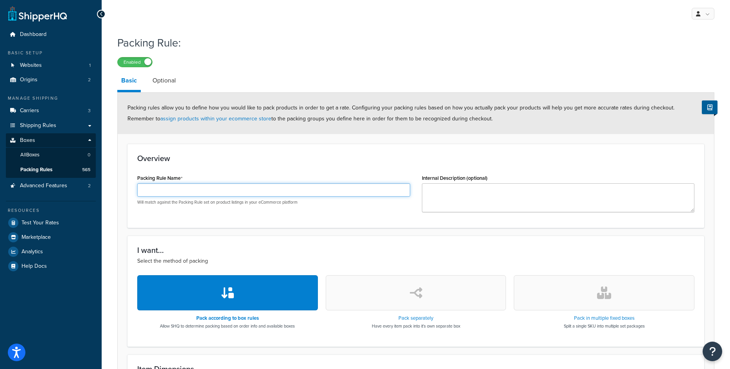
click at [177, 192] on input "Packing Rule Name" at bounding box center [273, 189] width 273 height 13
paste input "PGS038"
click at [611, 289] on icon "button" at bounding box center [604, 293] width 14 height 13
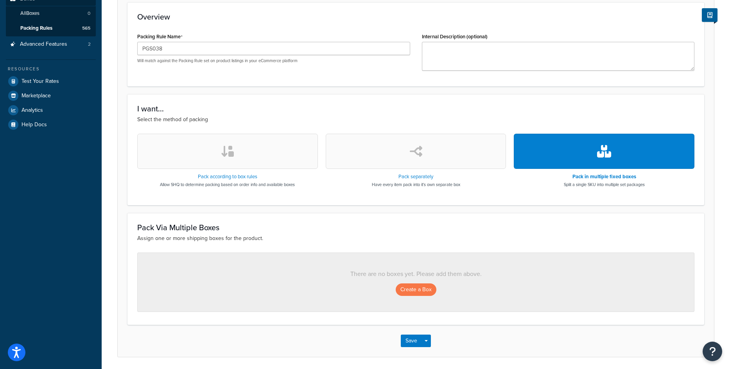
scroll to position [156, 0]
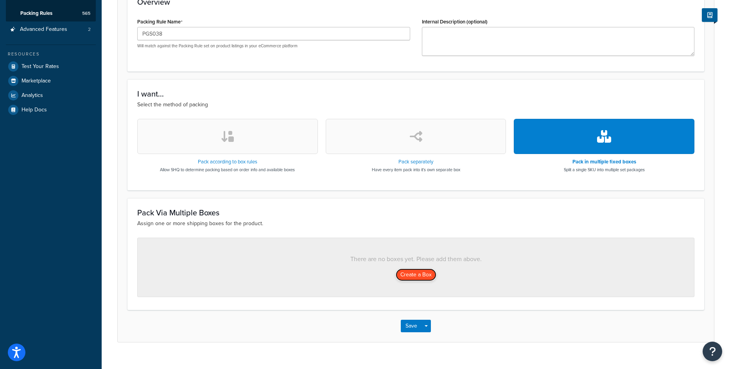
click at [414, 269] on button "Create a Box" at bounding box center [416, 275] width 41 height 13
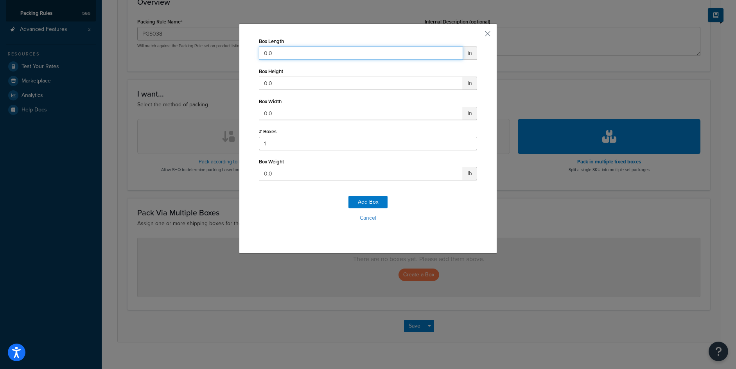
click at [302, 50] on input "0.0" at bounding box center [361, 53] width 204 height 13
click at [369, 219] on button "Cancel" at bounding box center [368, 218] width 218 height 12
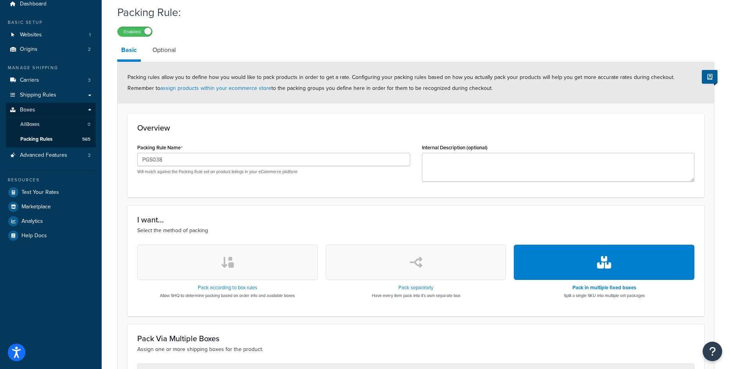
scroll to position [0, 0]
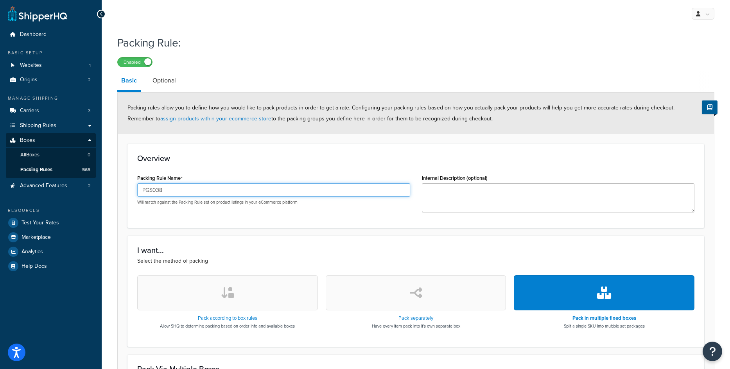
click at [182, 196] on input "PGS038" at bounding box center [273, 189] width 273 height 13
click at [183, 193] on input "PGS038" at bounding box center [273, 189] width 273 height 13
paste input "7"
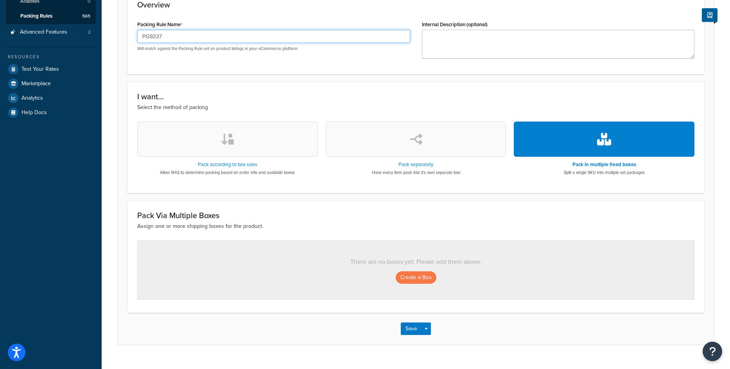
scroll to position [156, 0]
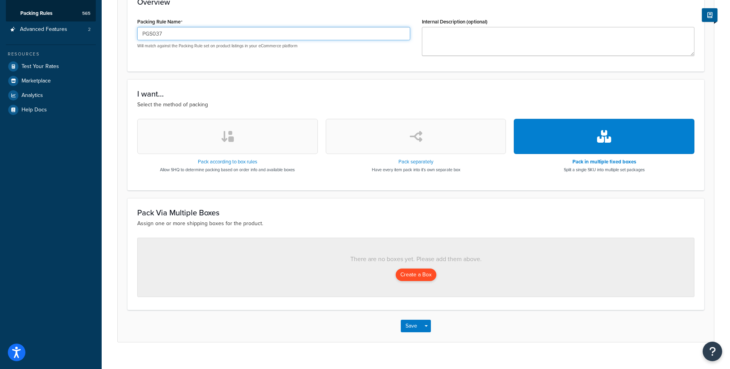
type input "PGS037"
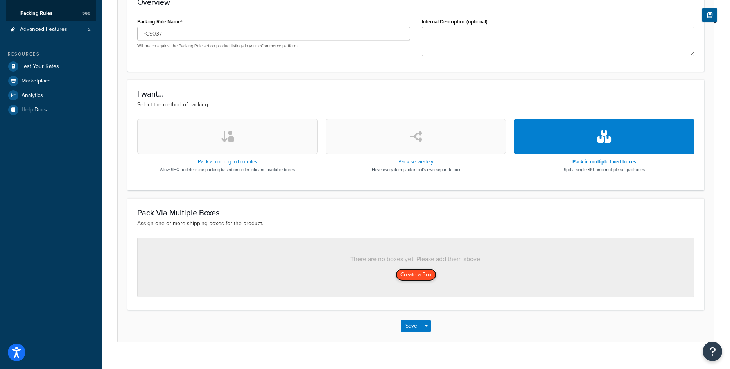
click at [412, 278] on button "Create a Box" at bounding box center [416, 275] width 41 height 13
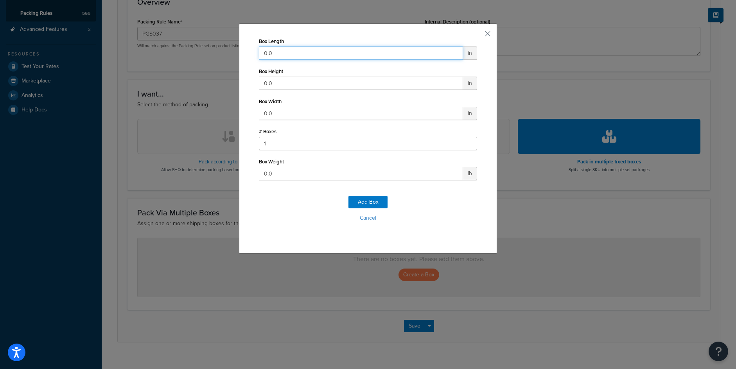
click at [271, 50] on input "0.0" at bounding box center [361, 53] width 204 height 13
click at [288, 56] on input "0.0" at bounding box center [361, 53] width 204 height 13
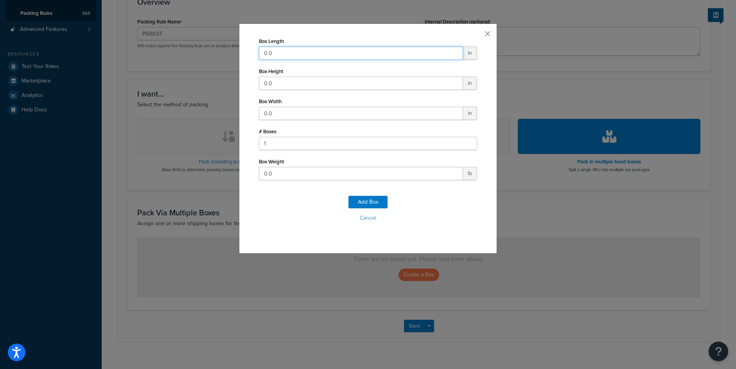
click at [288, 56] on input "0.0" at bounding box center [361, 53] width 204 height 13
type input "144"
click at [277, 81] on input "0.0" at bounding box center [361, 83] width 204 height 13
click at [277, 82] on input "0.0" at bounding box center [361, 83] width 204 height 13
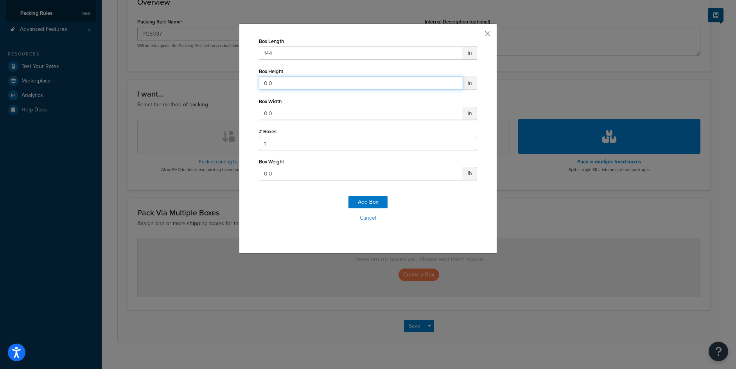
click at [277, 82] on input "0.0" at bounding box center [361, 83] width 204 height 13
type input "72"
click at [283, 112] on input "0.0" at bounding box center [361, 113] width 204 height 13
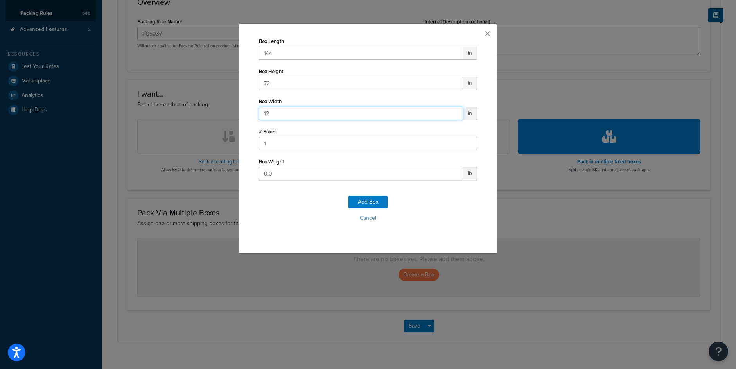
type input "12"
click at [280, 177] on input "0.0" at bounding box center [361, 173] width 204 height 13
type input "300"
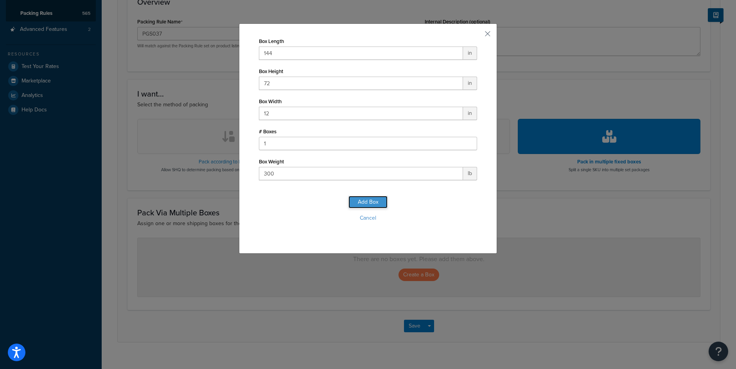
click at [381, 203] on button "Add Box" at bounding box center [368, 202] width 39 height 13
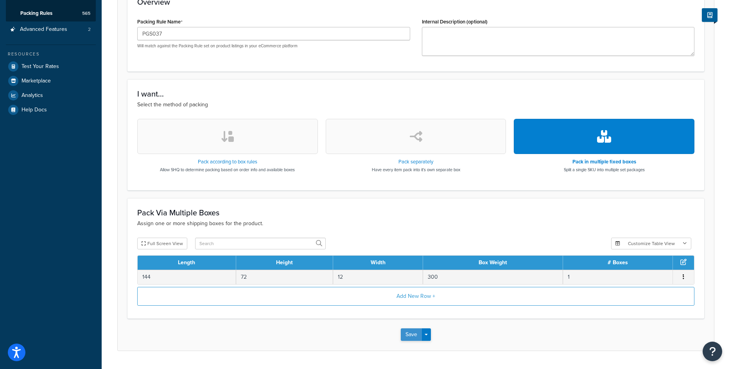
click at [408, 338] on button "Save" at bounding box center [411, 335] width 21 height 13
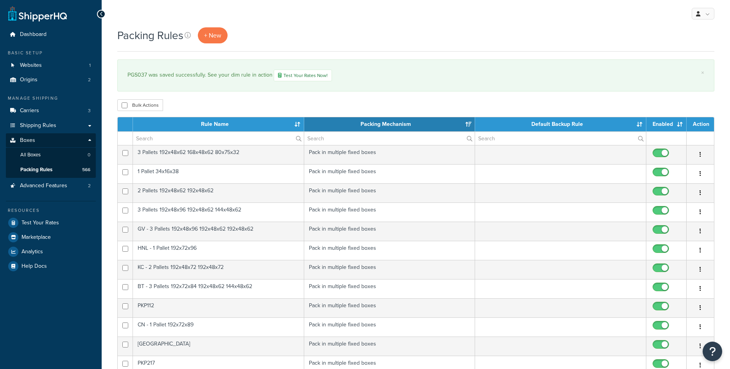
select select "15"
click at [225, 35] on link "+ New" at bounding box center [213, 35] width 30 height 16
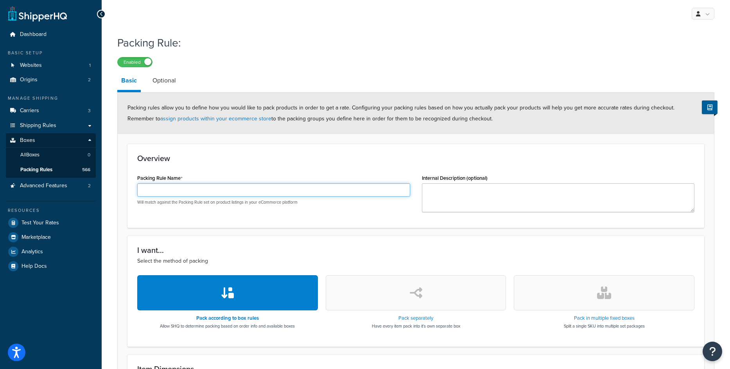
click at [252, 195] on input "Packing Rule Name" at bounding box center [273, 189] width 273 height 13
paste input "PGS036"
type input "PGS036"
click at [590, 306] on button "button" at bounding box center [604, 292] width 181 height 35
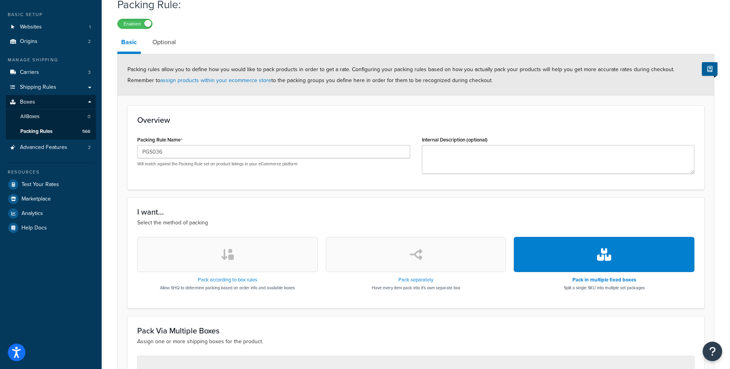
scroll to position [117, 0]
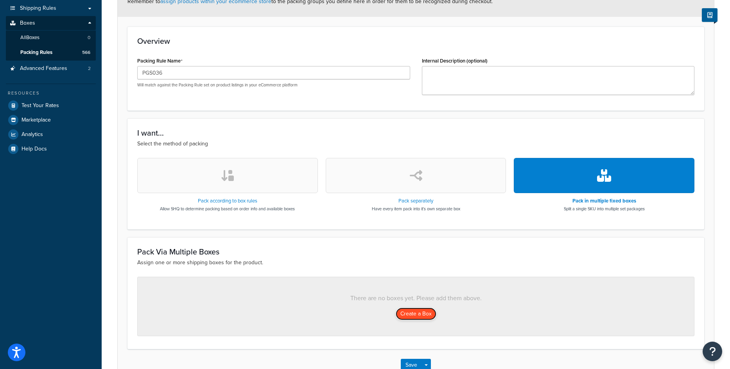
click at [425, 316] on button "Create a Box" at bounding box center [416, 314] width 41 height 13
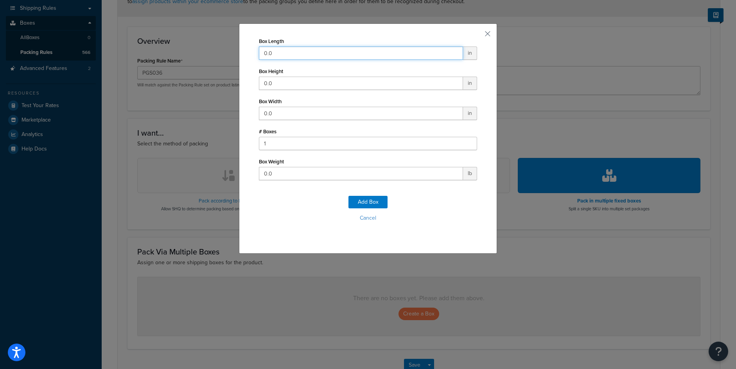
click at [309, 56] on input "0.0" at bounding box center [361, 53] width 204 height 13
type input "144"
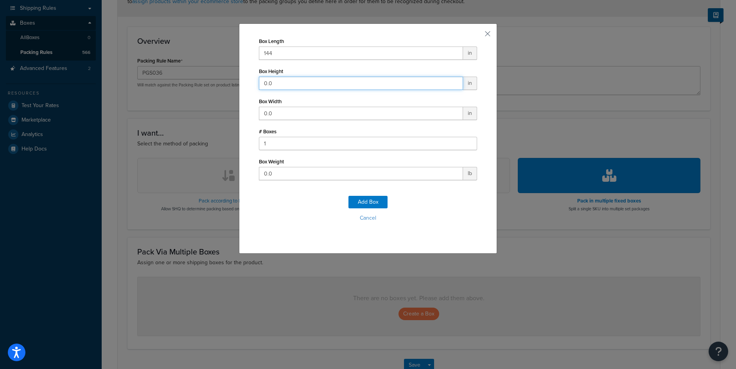
click at [290, 84] on input "0.0" at bounding box center [361, 83] width 204 height 13
type input "60"
click at [273, 116] on input "0.0" at bounding box center [361, 113] width 204 height 13
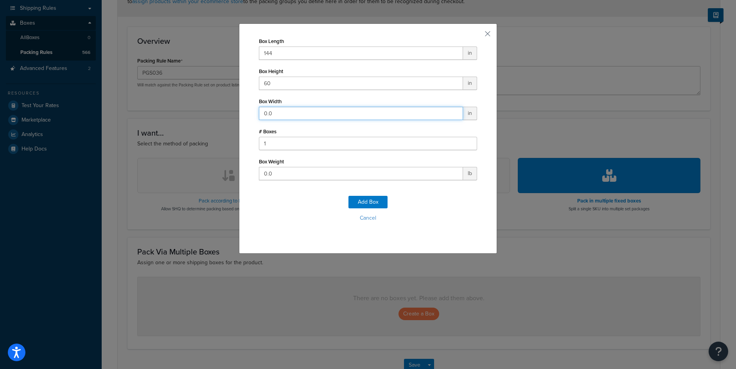
click at [273, 116] on input "0.0" at bounding box center [361, 113] width 204 height 13
type input "24"
click at [274, 169] on input "0.0" at bounding box center [361, 173] width 204 height 13
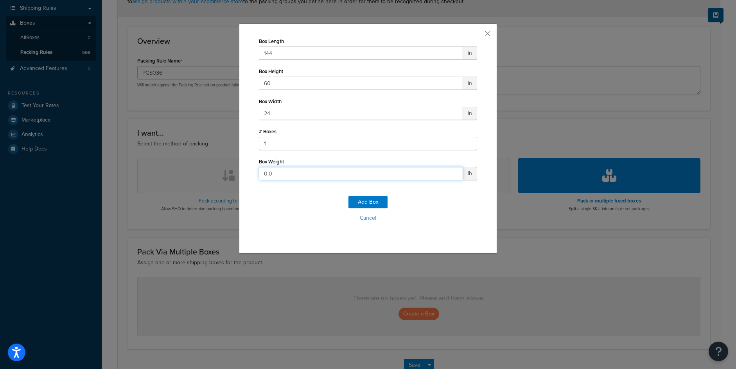
click at [274, 169] on input "0.0" at bounding box center [361, 173] width 204 height 13
type input "375"
click at [362, 200] on button "Add Box" at bounding box center [368, 202] width 39 height 13
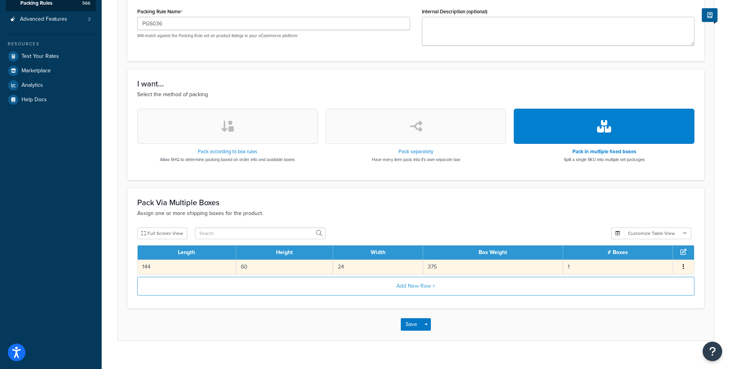
scroll to position [178, 0]
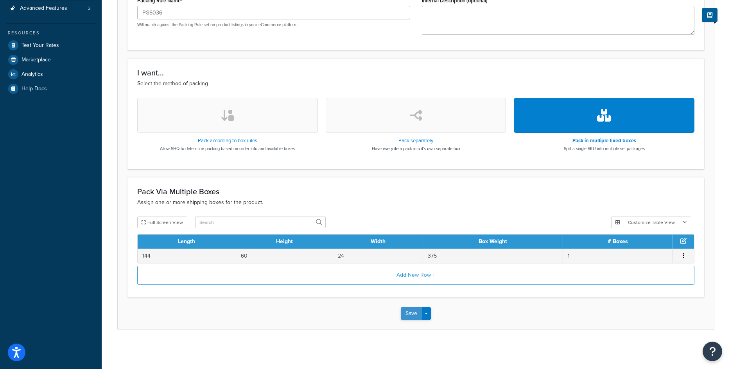
click at [413, 315] on button "Save" at bounding box center [411, 313] width 21 height 13
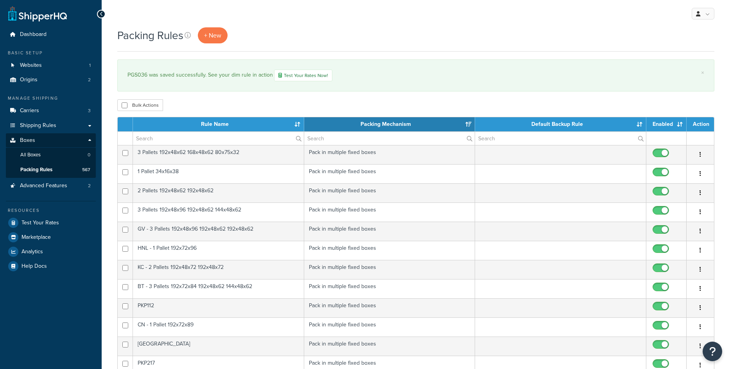
select select "15"
click at [209, 35] on span "+ New" at bounding box center [212, 35] width 17 height 9
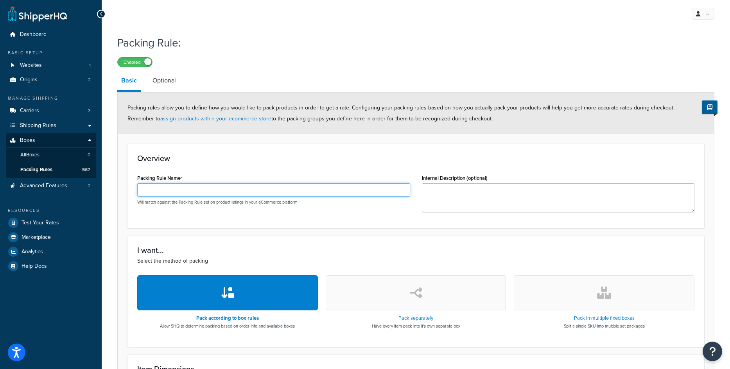
click at [144, 191] on input "Packing Rule Name" at bounding box center [273, 189] width 273 height 13
paste input "PGS035"
type input "PGS035"
click at [608, 297] on icon "button" at bounding box center [604, 293] width 14 height 13
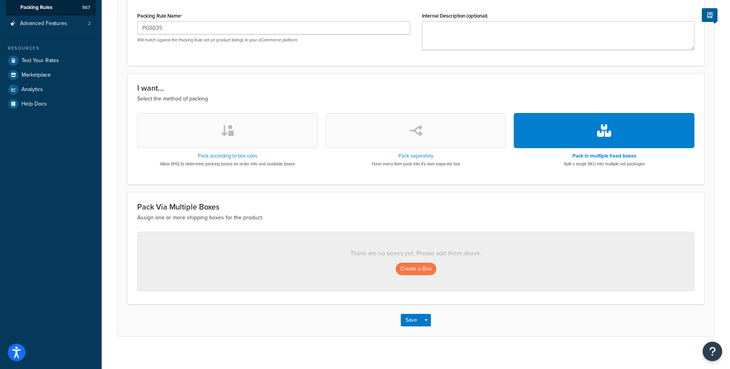
scroll to position [169, 0]
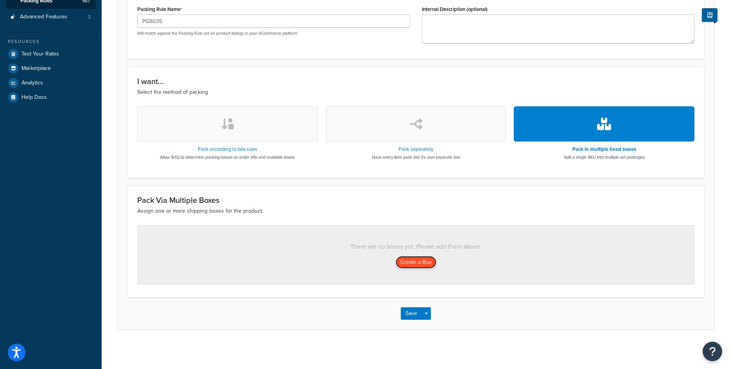
click at [417, 261] on button "Create a Box" at bounding box center [416, 262] width 41 height 13
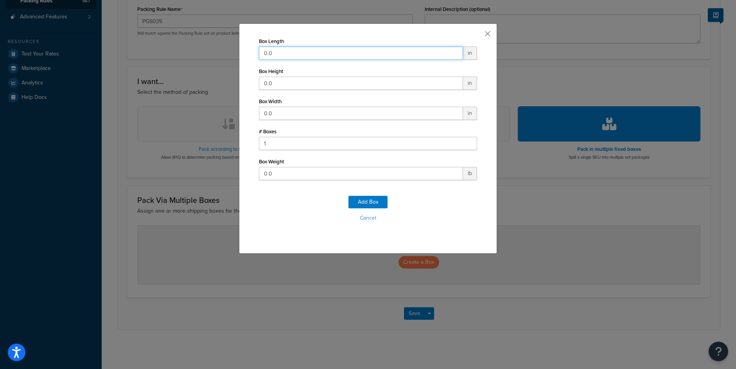
click at [275, 56] on input "0.0" at bounding box center [361, 53] width 204 height 13
click at [285, 51] on input "0.0" at bounding box center [361, 53] width 204 height 13
type input "144"
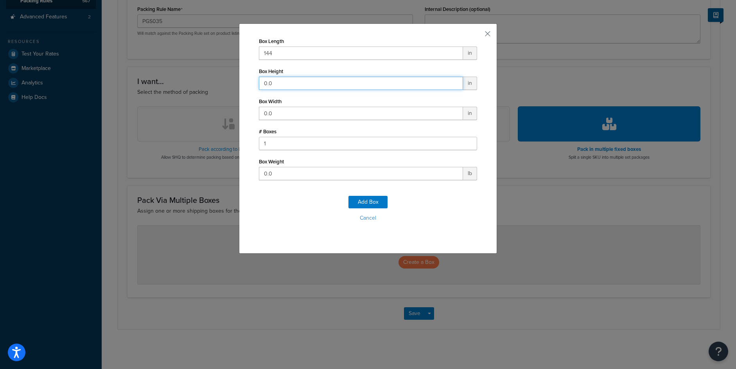
click at [276, 79] on input "0.0" at bounding box center [361, 83] width 204 height 13
type input "72"
click at [286, 111] on input "0.0" at bounding box center [361, 113] width 204 height 13
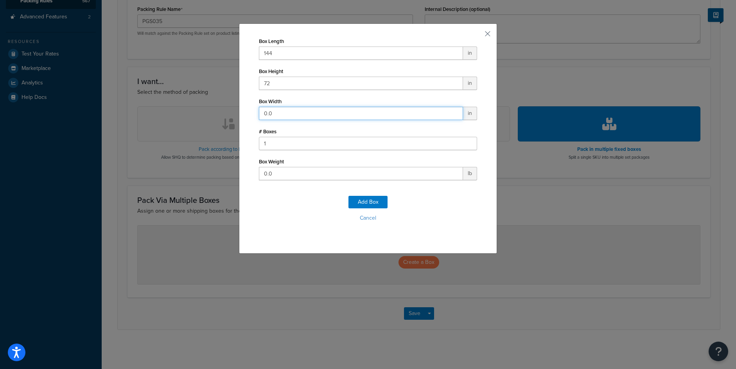
click at [286, 111] on input "0.0" at bounding box center [361, 113] width 204 height 13
click at [286, 110] on input "0.0" at bounding box center [361, 113] width 204 height 13
type input "12"
click at [273, 179] on input "0.0" at bounding box center [361, 173] width 204 height 13
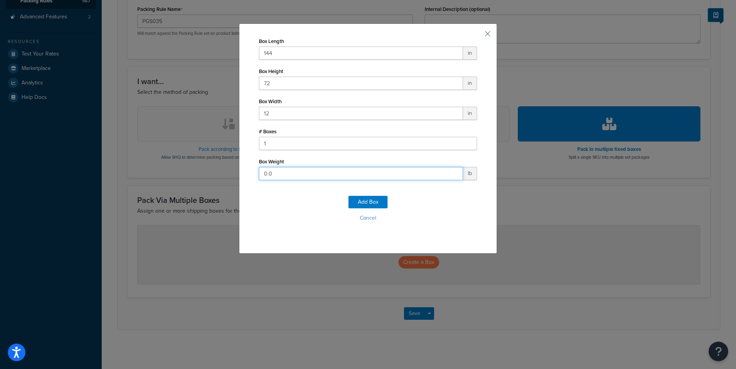
click at [273, 179] on input "0.0" at bounding box center [361, 173] width 204 height 13
type input "301"
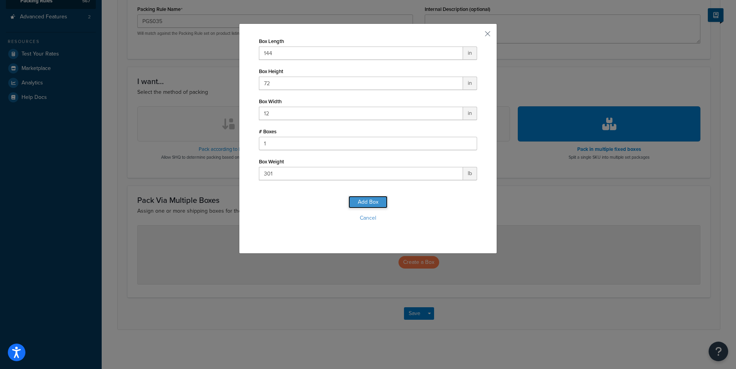
click at [357, 197] on button "Add Box" at bounding box center [368, 202] width 39 height 13
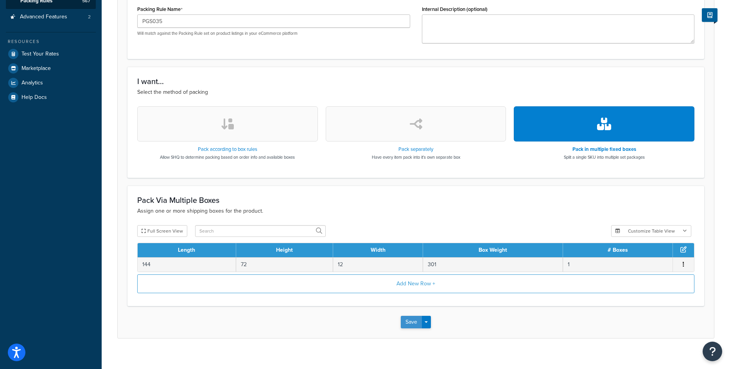
click at [422, 323] on button "Save" at bounding box center [411, 322] width 21 height 13
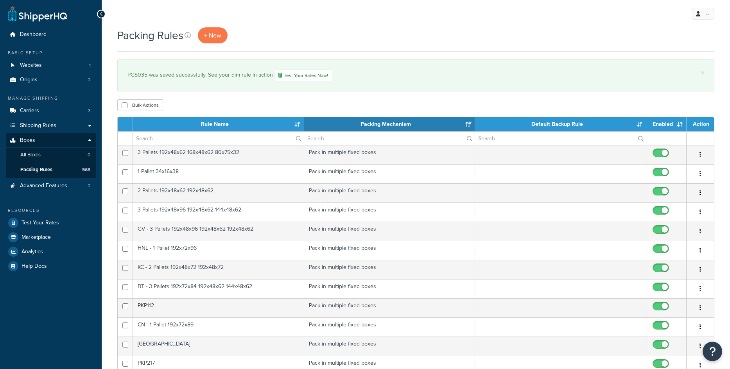
select select "15"
click at [201, 37] on link "+ New" at bounding box center [213, 35] width 30 height 16
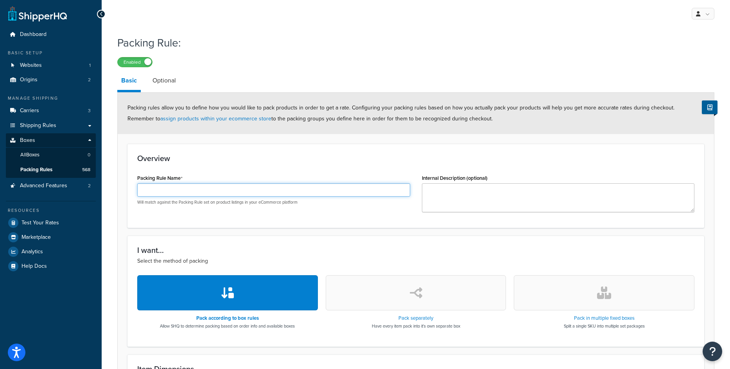
click at [210, 186] on input "Packing Rule Name" at bounding box center [273, 189] width 273 height 13
paste input "PGS035"
type input "PGS035"
drag, startPoint x: 624, startPoint y: 316, endPoint x: 626, endPoint y: 312, distance: 4.8
click at [624, 316] on h3 "Pack in multiple fixed boxes" at bounding box center [604, 318] width 81 height 5
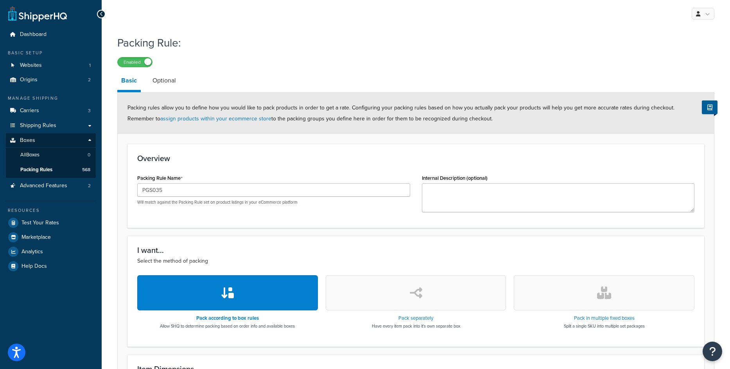
click at [602, 294] on icon "button" at bounding box center [604, 293] width 14 height 13
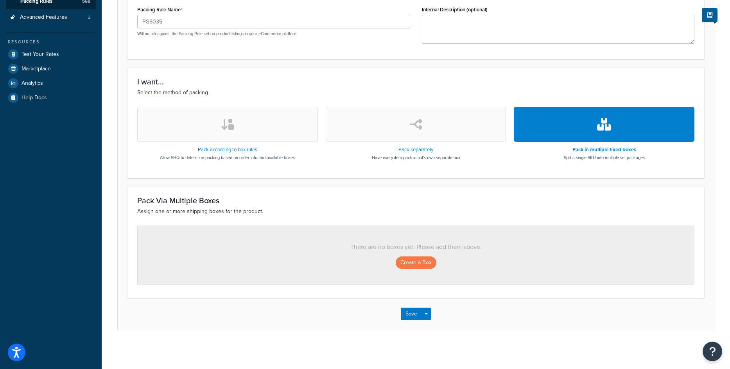
scroll to position [169, 0]
click at [421, 264] on button "Create a Box" at bounding box center [416, 262] width 41 height 13
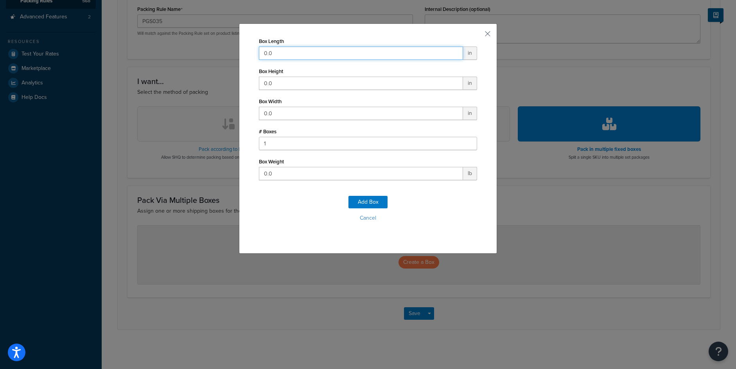
click at [270, 54] on input "0.0" at bounding box center [361, 53] width 204 height 13
type input "144"
click at [264, 79] on input "0.0" at bounding box center [361, 83] width 204 height 13
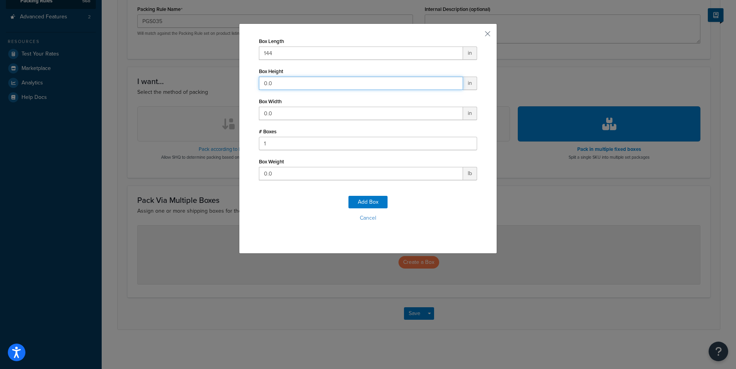
click at [264, 79] on input "0.0" at bounding box center [361, 83] width 204 height 13
click at [289, 111] on input "0.0" at bounding box center [361, 113] width 204 height 13
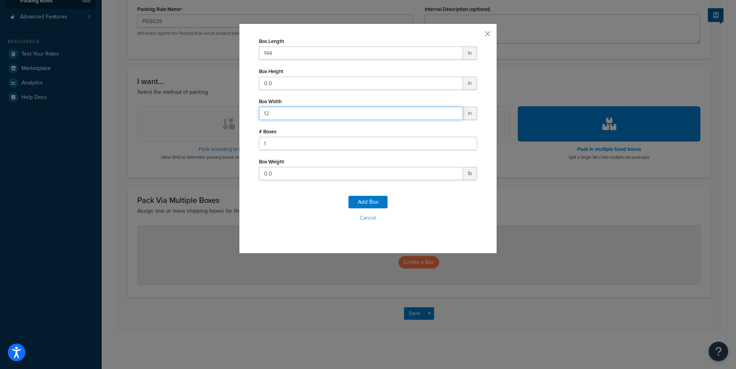
type input "12"
click at [304, 83] on input "0.0" at bounding box center [361, 83] width 204 height 13
type input "72"
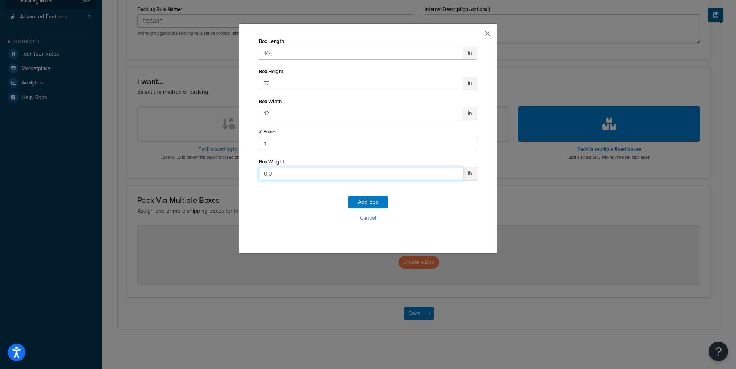
click at [276, 174] on input "0.0" at bounding box center [361, 173] width 204 height 13
type input "300"
click at [356, 200] on button "Add Box" at bounding box center [368, 202] width 39 height 13
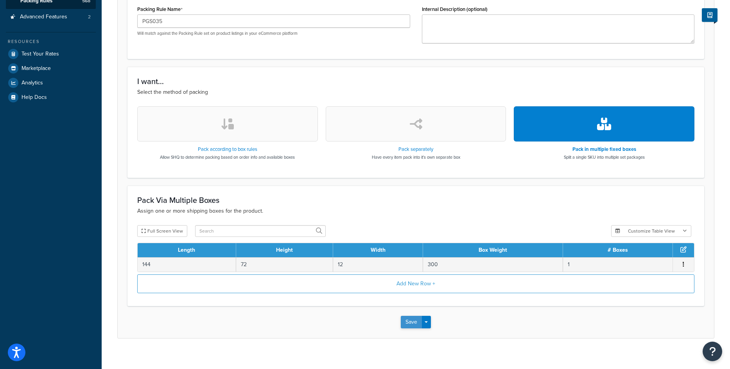
click at [408, 322] on button "Save" at bounding box center [411, 322] width 21 height 13
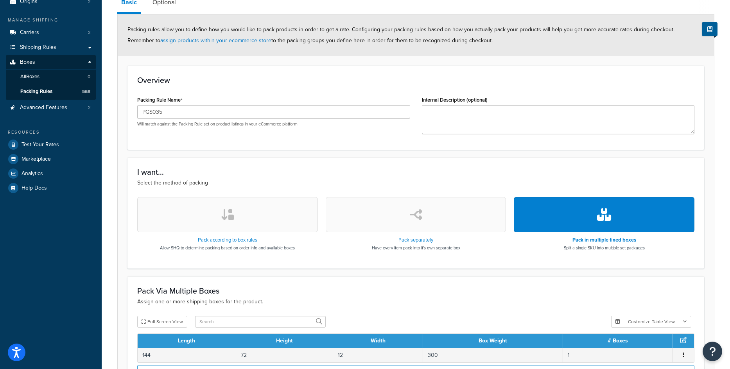
scroll to position [178, 0]
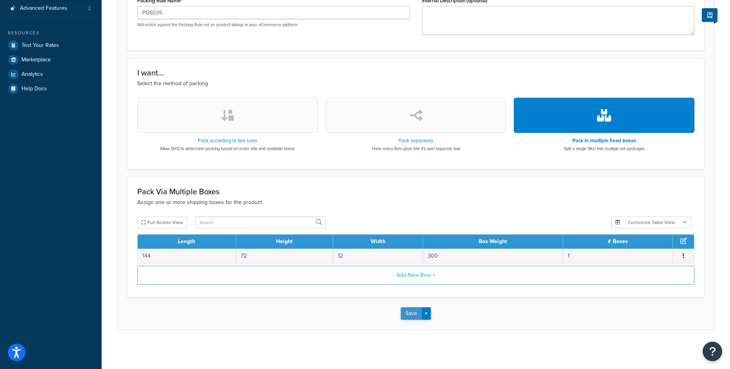
click at [411, 315] on button "Save" at bounding box center [411, 313] width 21 height 13
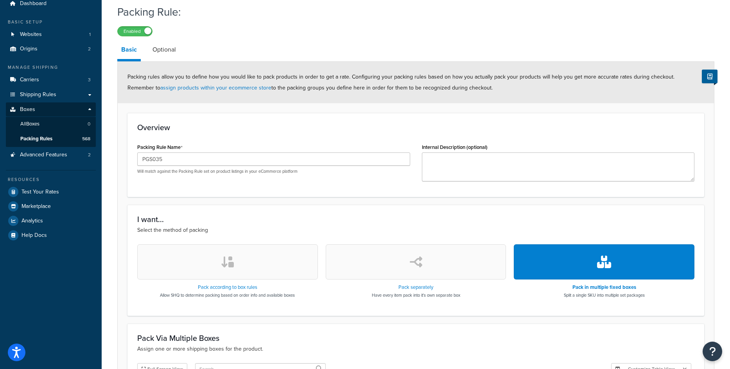
scroll to position [0, 0]
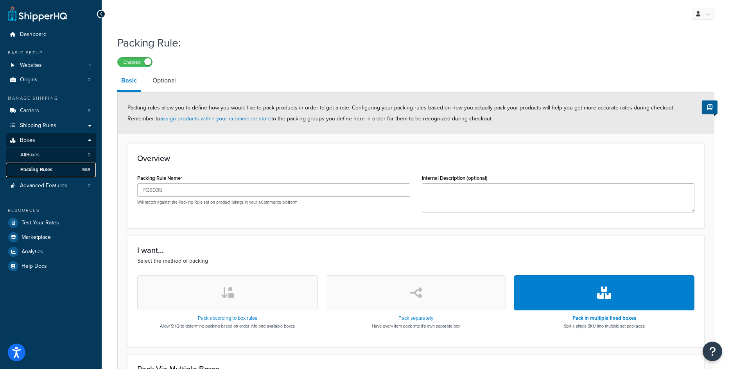
click at [41, 168] on span "Packing Rules" at bounding box center [36, 170] width 32 height 7
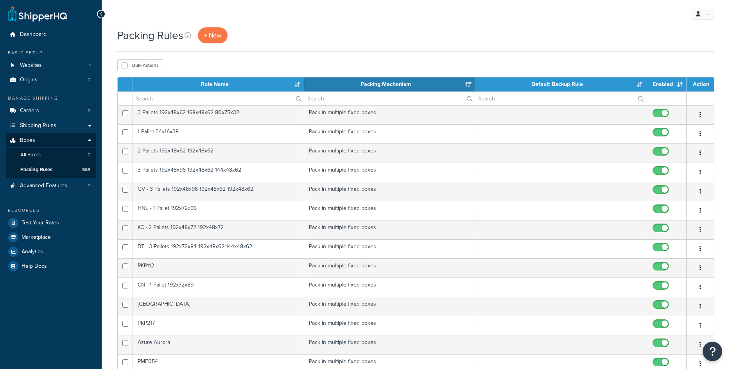
select select "15"
click at [213, 41] on link "+ New" at bounding box center [213, 35] width 30 height 16
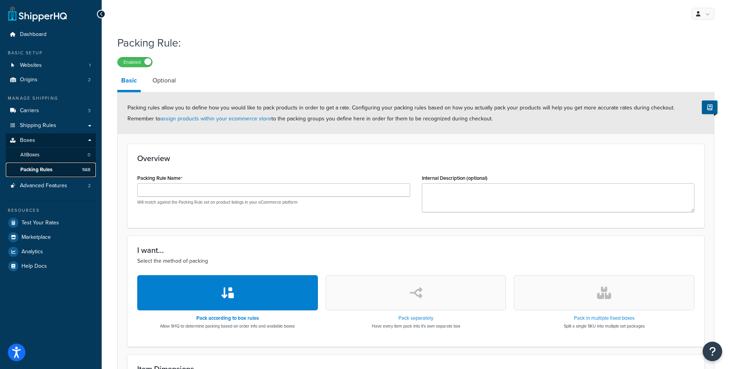
click at [43, 164] on link "Packing Rules 568" at bounding box center [51, 170] width 90 height 14
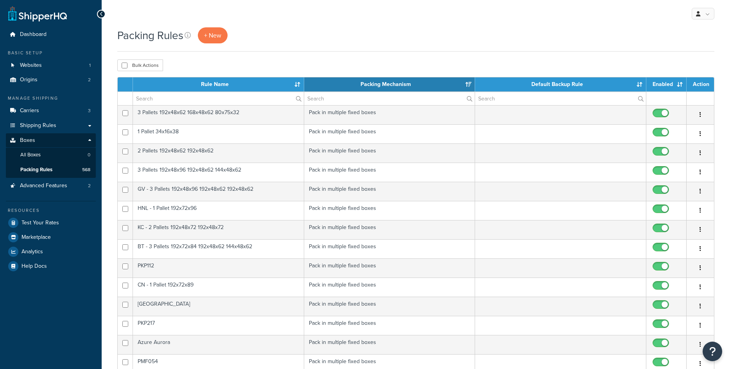
select select "15"
click at [151, 98] on input "text" at bounding box center [218, 98] width 171 height 13
paste input "PGS035"
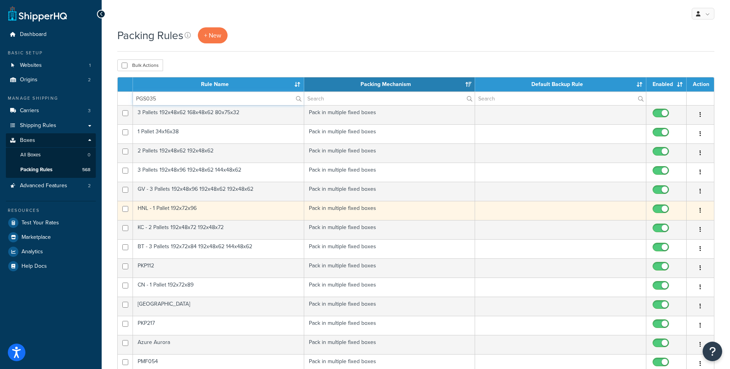
type input "PGS035"
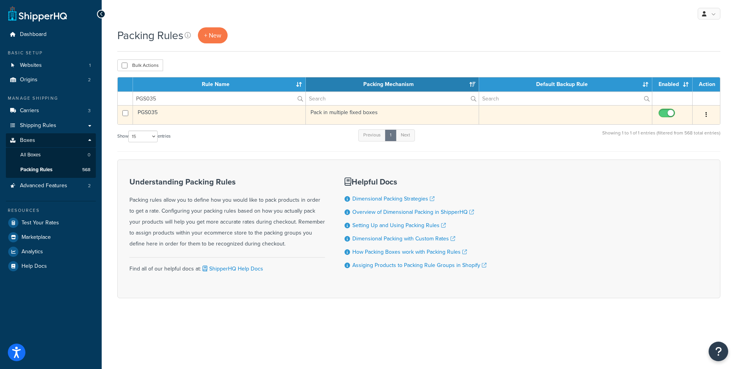
click at [162, 113] on td "PGS035" at bounding box center [219, 114] width 173 height 19
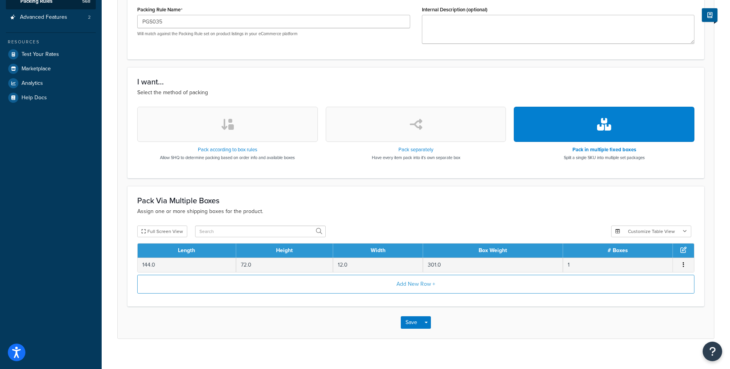
scroll to position [178, 0]
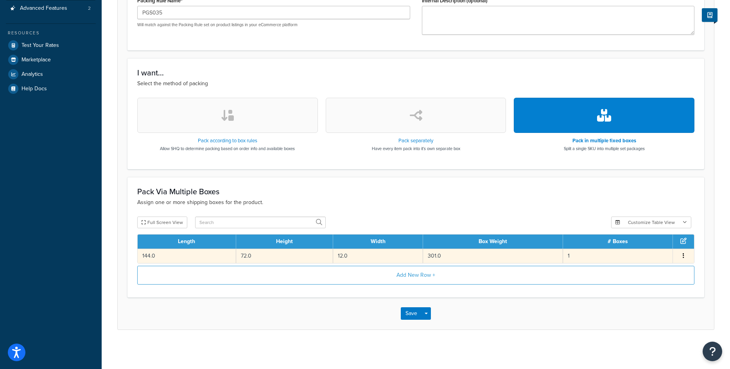
click at [441, 256] on td "301.0" at bounding box center [493, 256] width 140 height 14
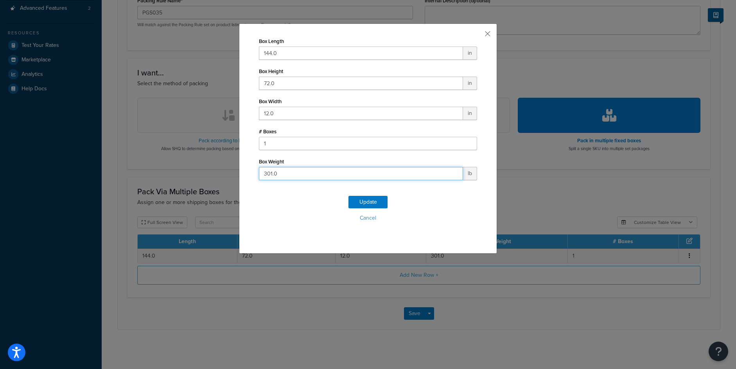
click at [283, 172] on input "301.0" at bounding box center [361, 173] width 204 height 13
type input "300"
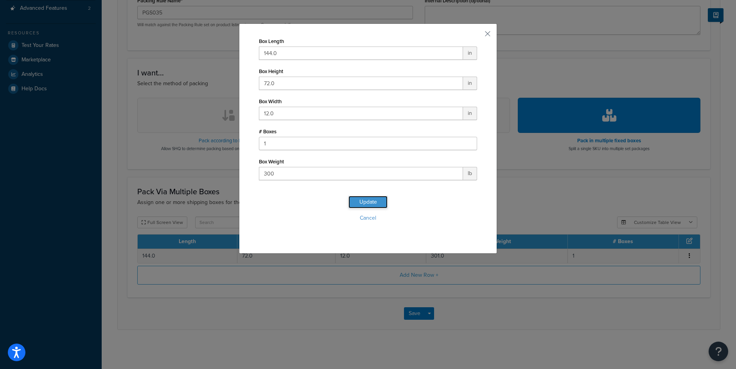
click at [364, 206] on button "Update" at bounding box center [368, 202] width 39 height 13
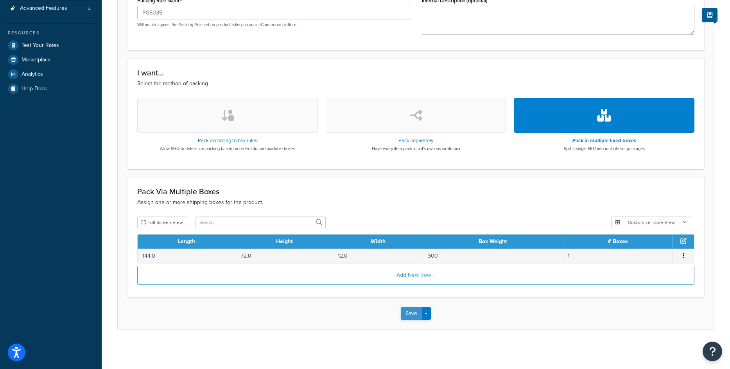
click at [414, 315] on button "Save" at bounding box center [411, 313] width 21 height 13
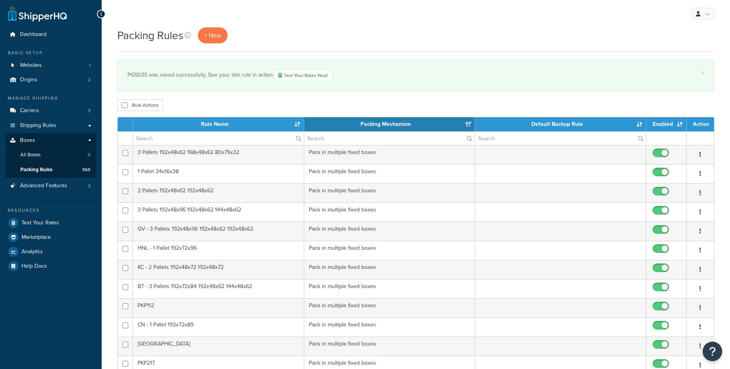
select select "15"
click at [221, 40] on link "+ New" at bounding box center [213, 35] width 30 height 16
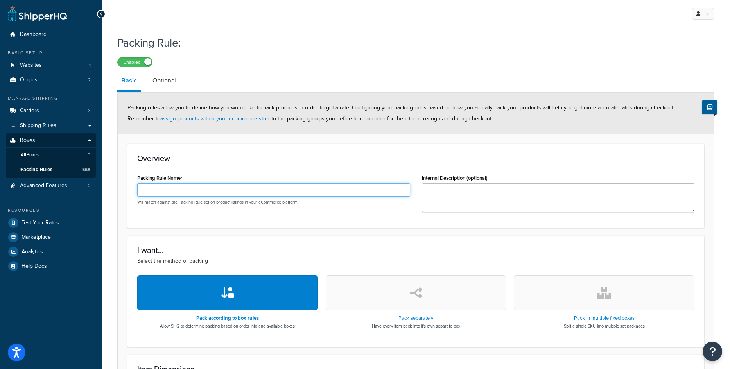
click at [237, 187] on input "Packing Rule Name" at bounding box center [273, 189] width 273 height 13
paste input "PGS034"
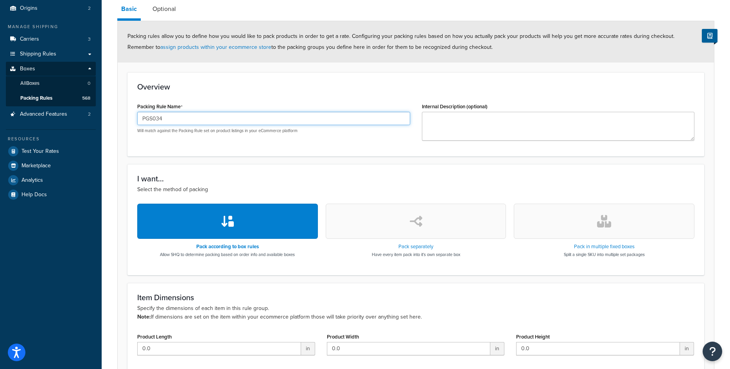
scroll to position [201, 0]
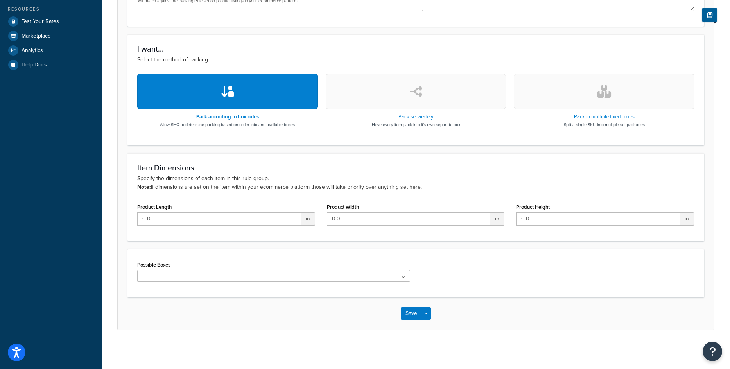
type input "PGS034"
click at [643, 102] on button "button" at bounding box center [604, 91] width 181 height 35
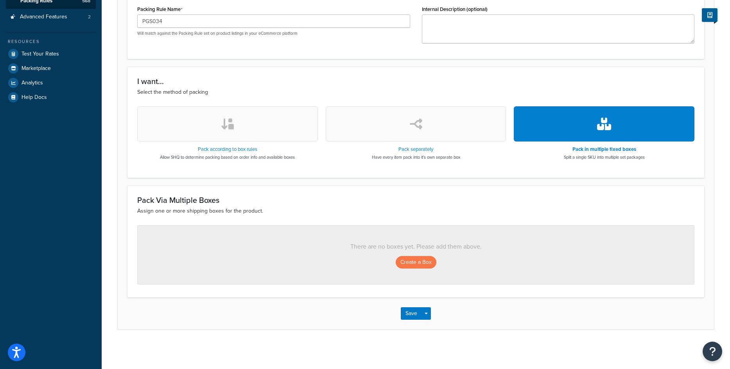
scroll to position [169, 0]
click at [399, 263] on button "Create a Box" at bounding box center [416, 262] width 41 height 13
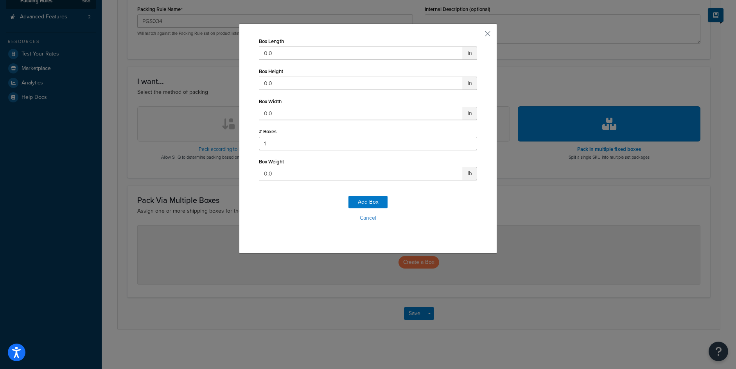
click at [288, 44] on div "Box Length 0.0 in" at bounding box center [368, 48] width 218 height 24
click at [284, 56] on input "0.0" at bounding box center [361, 53] width 204 height 13
type input "144"
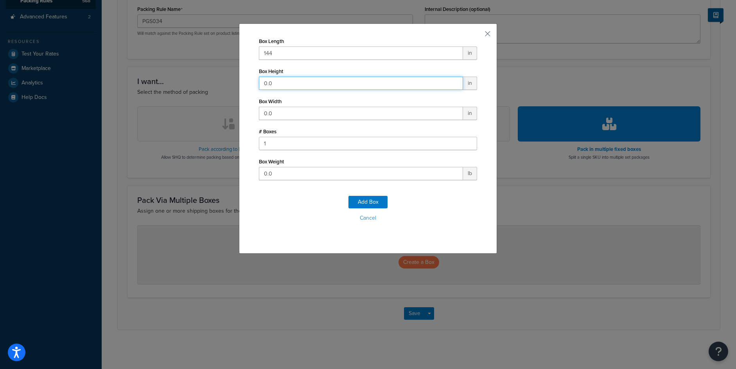
click at [300, 77] on input "0.0" at bounding box center [361, 83] width 204 height 13
type input "72"
click at [268, 114] on input "0.0" at bounding box center [361, 113] width 204 height 13
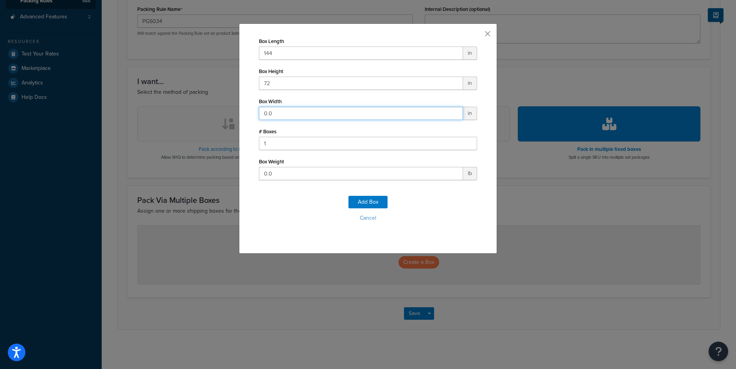
click at [268, 114] on input "0.0" at bounding box center [361, 113] width 204 height 13
type input "12"
click at [274, 173] on input "0.0" at bounding box center [361, 173] width 204 height 13
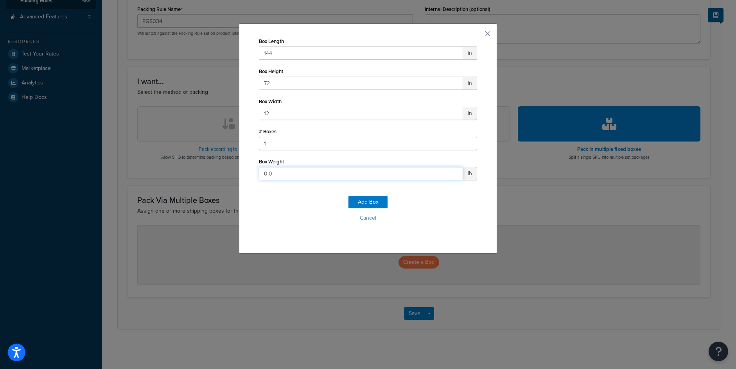
click at [274, 173] on input "0.0" at bounding box center [361, 173] width 204 height 13
type input "300"
click at [355, 200] on button "Add Box" at bounding box center [368, 202] width 39 height 13
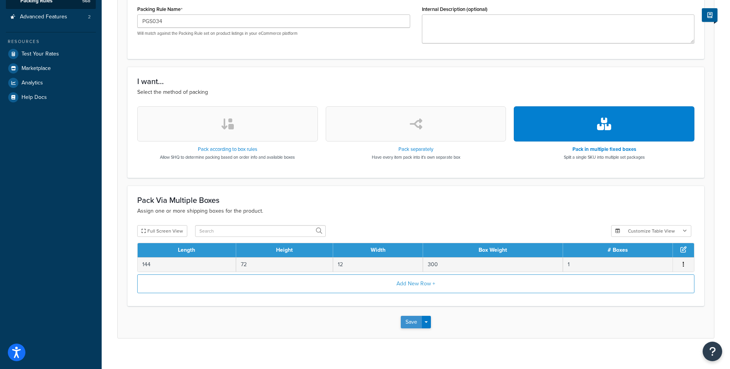
click at [413, 318] on button "Save" at bounding box center [411, 322] width 21 height 13
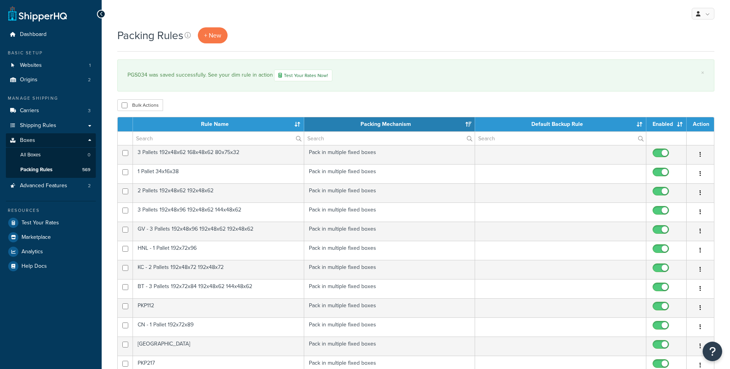
select select "15"
click at [209, 37] on span "+ New" at bounding box center [212, 35] width 17 height 9
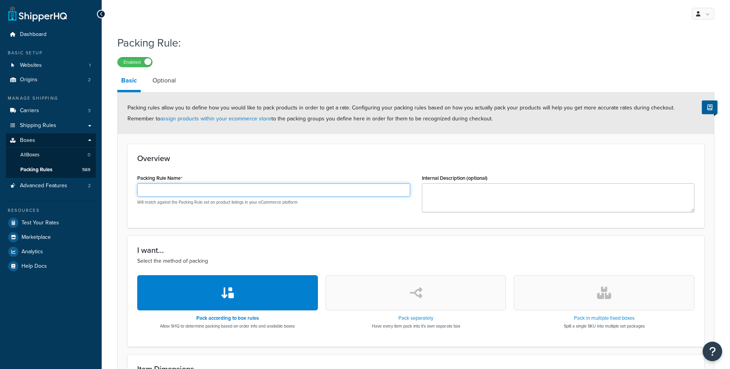
click at [264, 187] on input "Packing Rule Name" at bounding box center [273, 189] width 273 height 13
paste input "PGS033"
type input "PGS033"
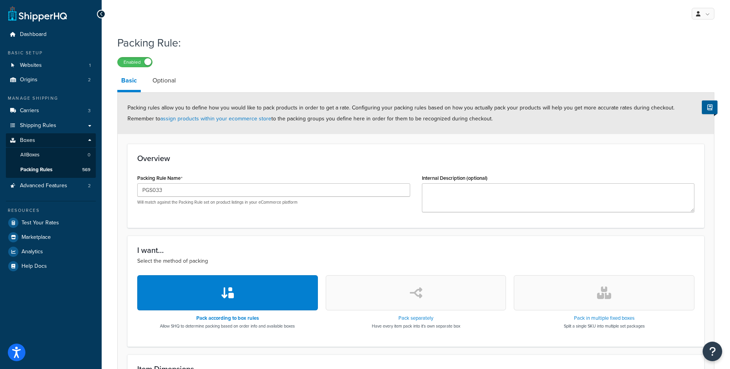
click at [612, 296] on button "button" at bounding box center [604, 292] width 181 height 35
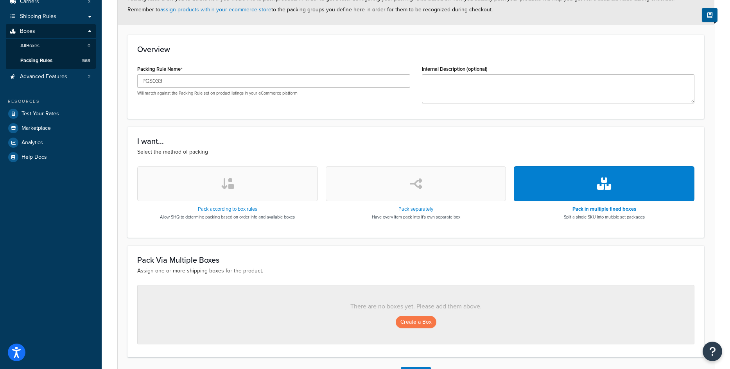
scroll to position [117, 0]
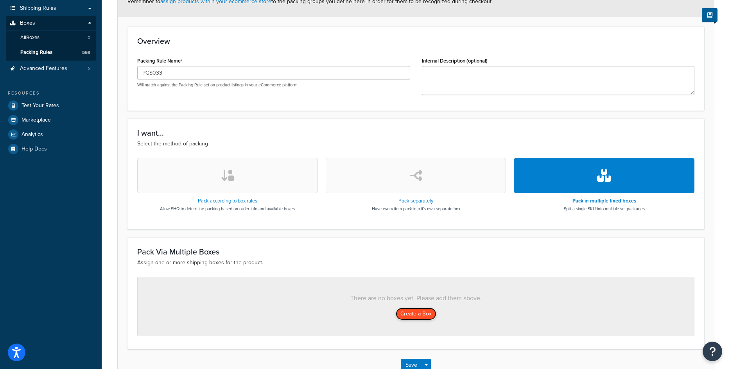
click at [421, 315] on button "Create a Box" at bounding box center [416, 314] width 41 height 13
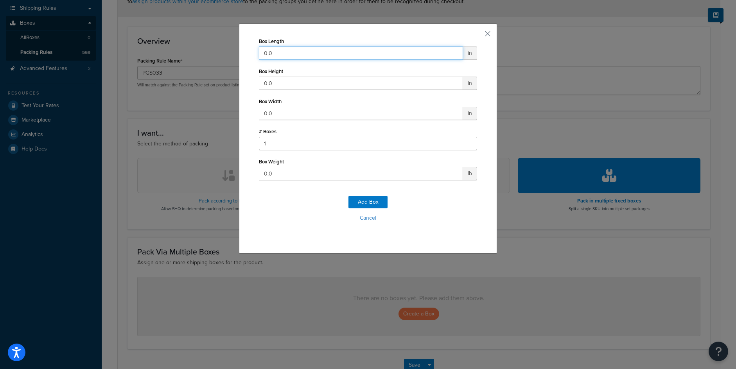
click at [279, 59] on input "0.0" at bounding box center [361, 53] width 204 height 13
type input "144"
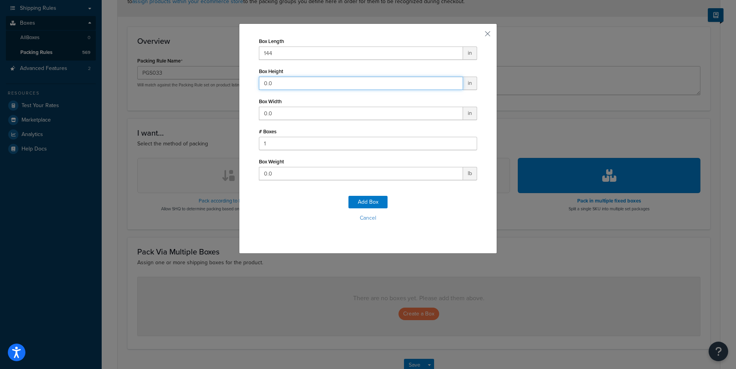
click at [288, 86] on input "0.0" at bounding box center [361, 83] width 204 height 13
type input "72"
click at [284, 111] on input "0.0" at bounding box center [361, 113] width 204 height 13
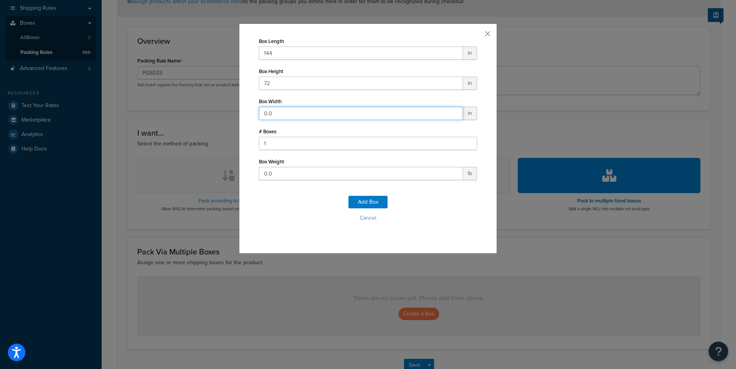
click at [284, 111] on input "0.0" at bounding box center [361, 113] width 204 height 13
type input "24"
click at [288, 173] on input "0.0" at bounding box center [361, 173] width 204 height 13
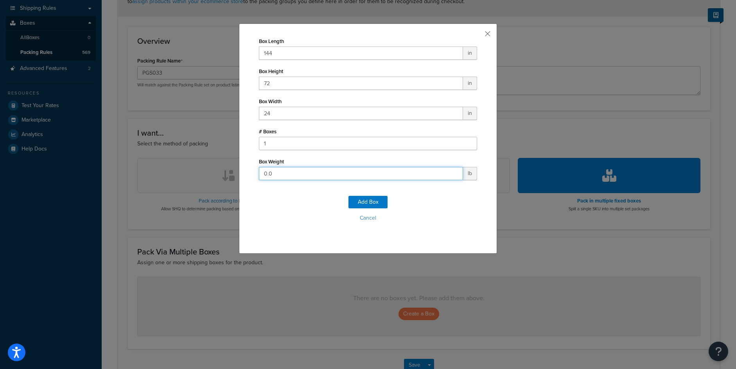
click at [288, 173] on input "0.0" at bounding box center [361, 173] width 204 height 13
type input "400"
click at [365, 193] on div "Add Box Cancel" at bounding box center [368, 212] width 218 height 52
click at [365, 201] on button "Add Box" at bounding box center [368, 202] width 39 height 13
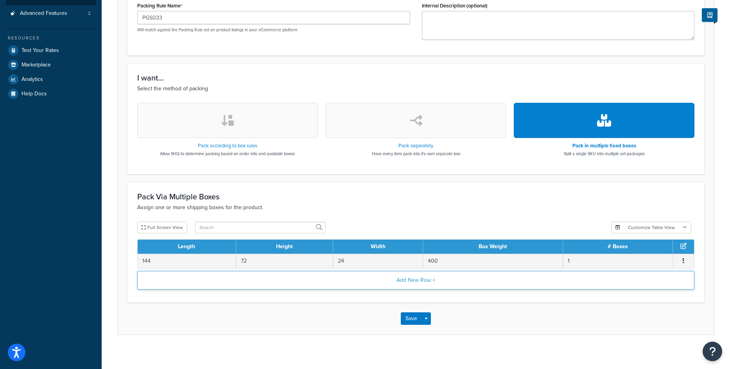
scroll to position [178, 0]
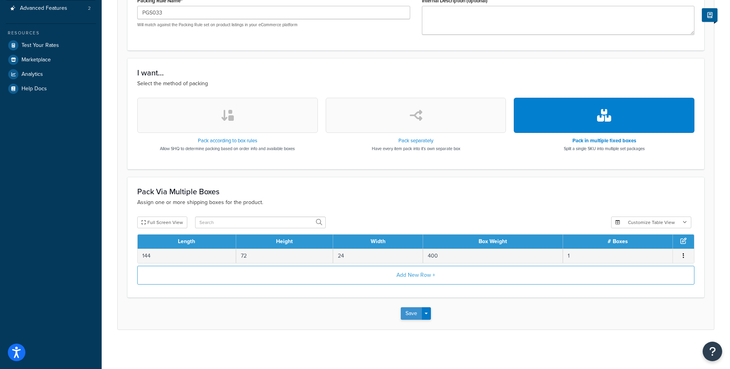
click at [413, 315] on button "Save" at bounding box center [411, 313] width 21 height 13
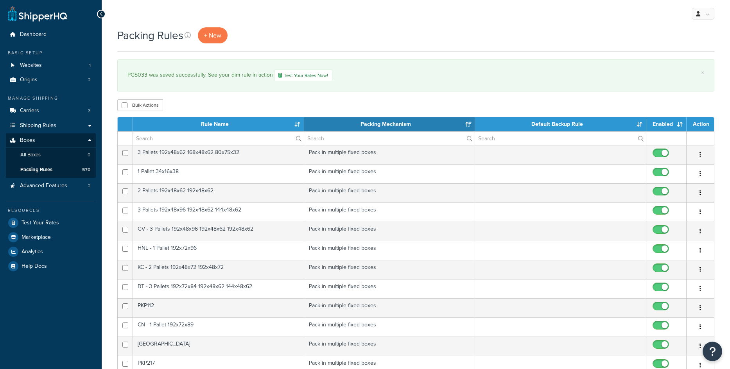
select select "15"
drag, startPoint x: 127, startPoint y: 72, endPoint x: 147, endPoint y: 73, distance: 20.0
click at [147, 73] on div "× PGS033 was saved successfully. See your dim rule in action Test Your Rates No…" at bounding box center [415, 75] width 597 height 32
copy div "PGS033"
click at [206, 43] on link "+ New" at bounding box center [213, 35] width 30 height 16
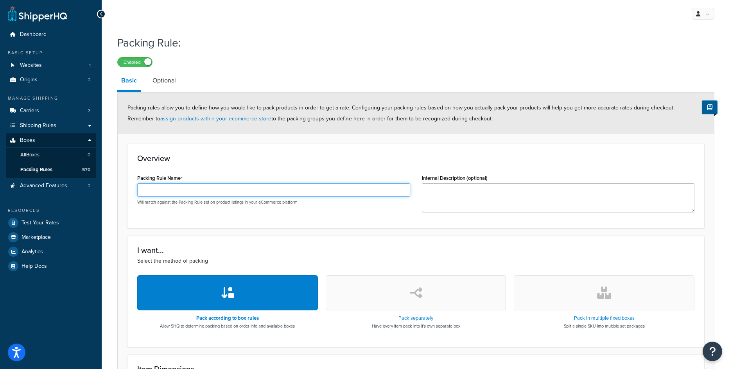
click at [208, 188] on input "Packing Rule Name" at bounding box center [273, 189] width 273 height 13
paste input "PGS032"
type input "PGS032"
click at [603, 308] on button "button" at bounding box center [604, 292] width 181 height 35
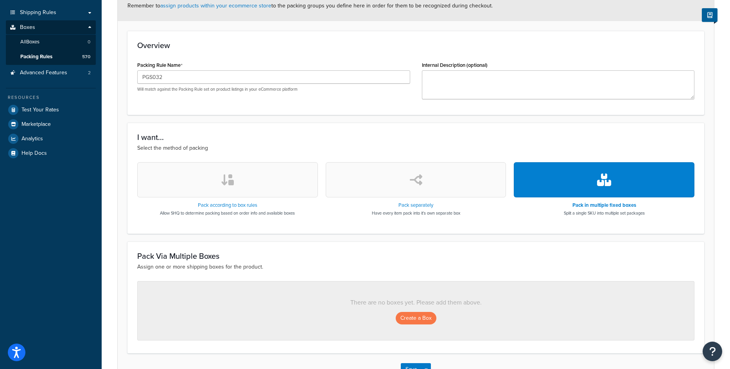
scroll to position [117, 0]
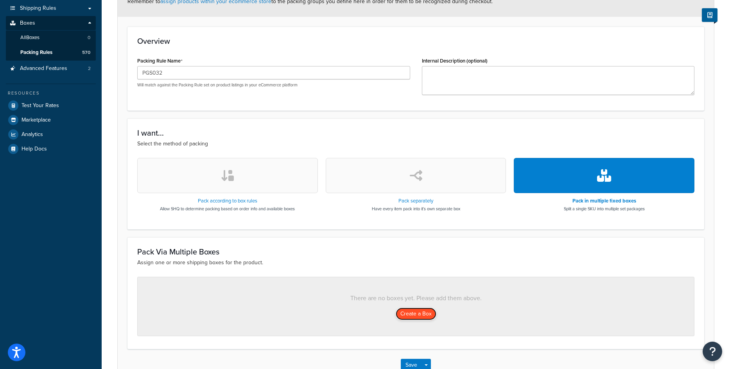
click at [417, 316] on button "Create a Box" at bounding box center [416, 314] width 41 height 13
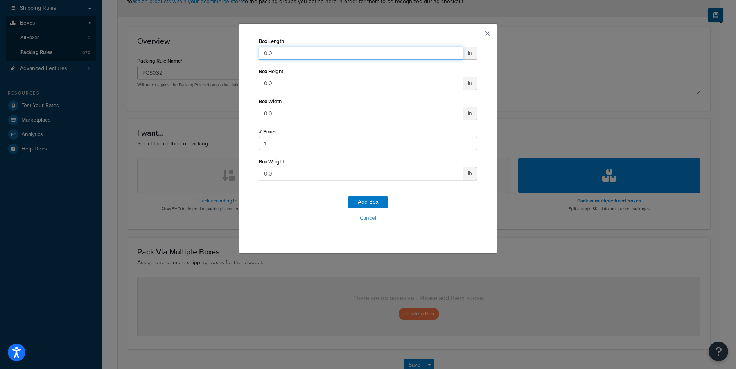
click at [276, 52] on input "0.0" at bounding box center [361, 53] width 204 height 13
type input "144"
click at [271, 88] on input "0.0" at bounding box center [361, 83] width 204 height 13
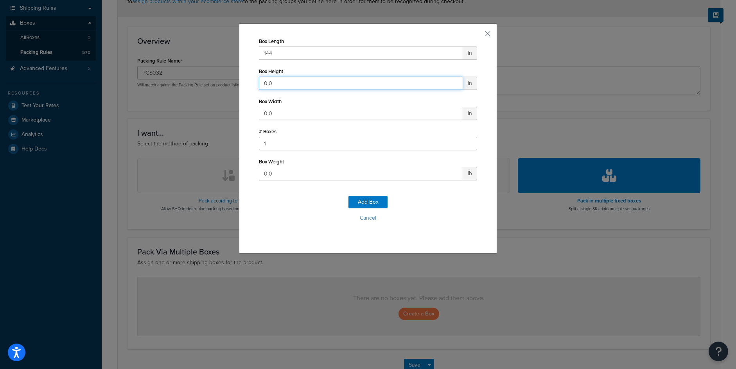
click at [271, 88] on input "0.0" at bounding box center [361, 83] width 204 height 13
type input "72"
click at [295, 110] on input "0.0" at bounding box center [361, 113] width 204 height 13
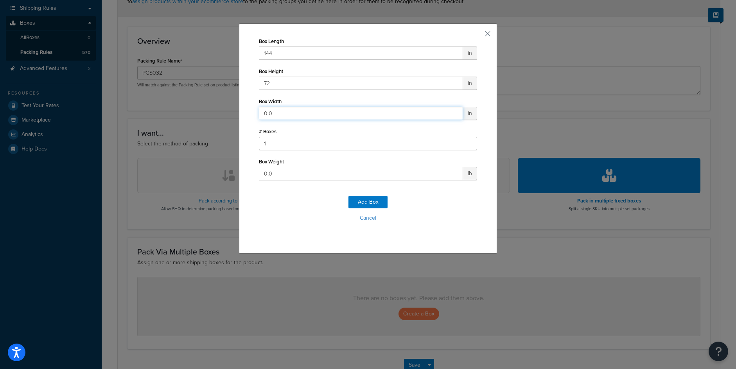
click at [295, 110] on input "0.0" at bounding box center [361, 113] width 204 height 13
type input "12"
click at [275, 173] on input "0.0" at bounding box center [361, 173] width 204 height 13
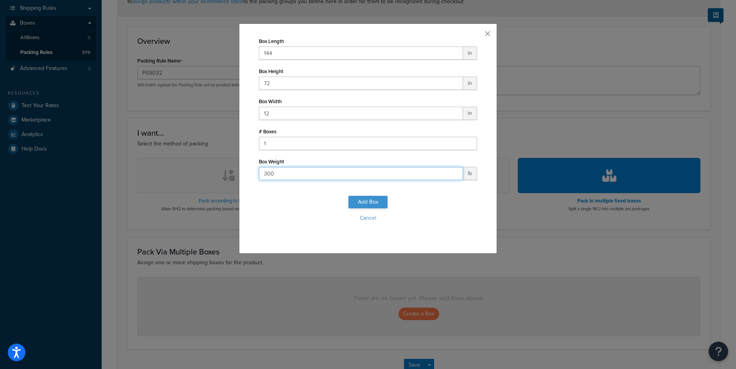
type input "300"
click at [365, 201] on button "Add Box" at bounding box center [368, 202] width 39 height 13
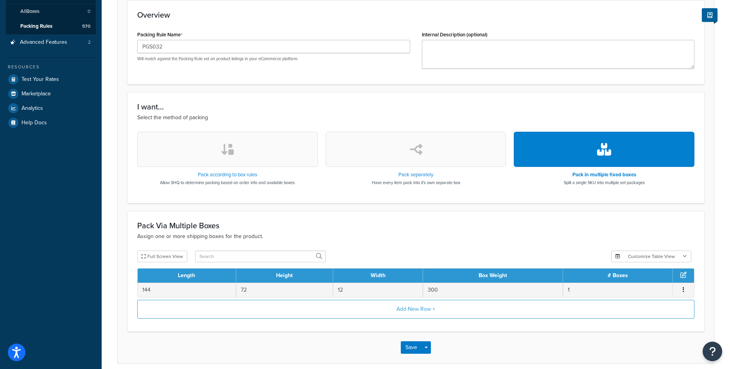
scroll to position [178, 0]
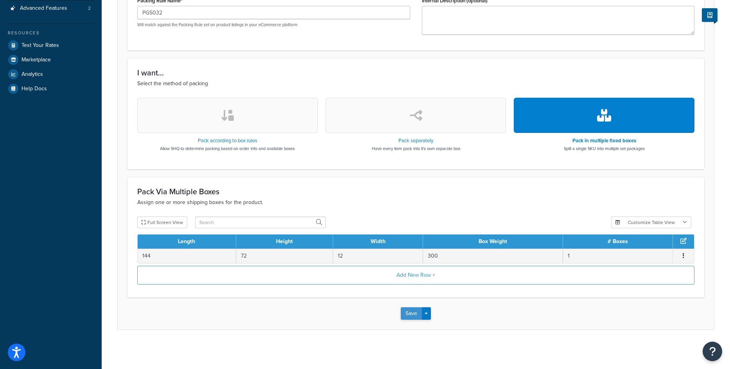
click at [418, 313] on button "Save" at bounding box center [411, 313] width 21 height 13
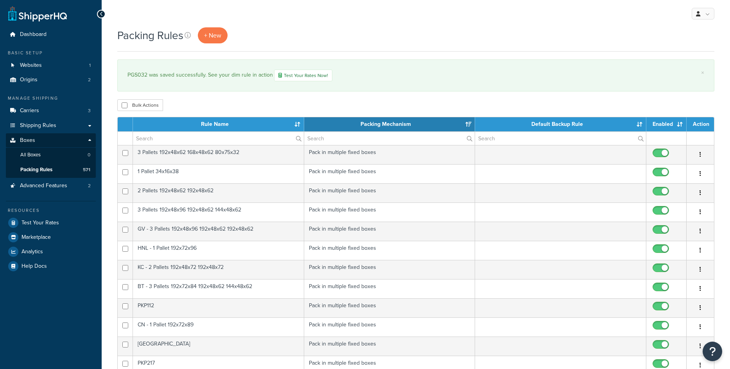
select select "15"
click at [219, 38] on span "+ New" at bounding box center [212, 35] width 17 height 9
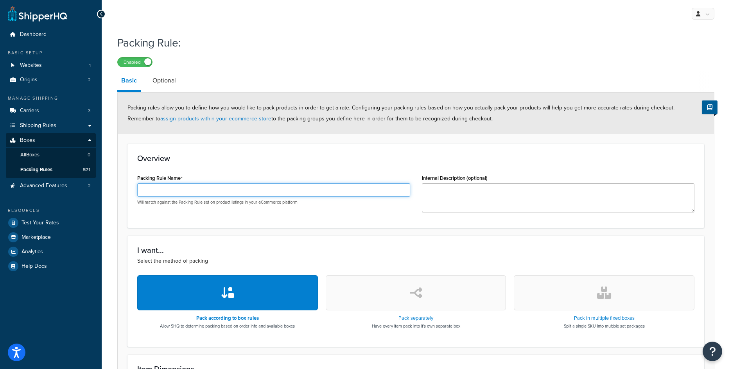
paste input "Curved Post Pebble Bridge"
type input "Curved Post Pebble Bridge"
click at [223, 183] on div "Packing Rule Name Curved Post Pebble Bridge Will match against the Packing Rule…" at bounding box center [273, 189] width 273 height 33
click at [223, 189] on input "Curved Post Pebble Bridge" at bounding box center [273, 189] width 273 height 13
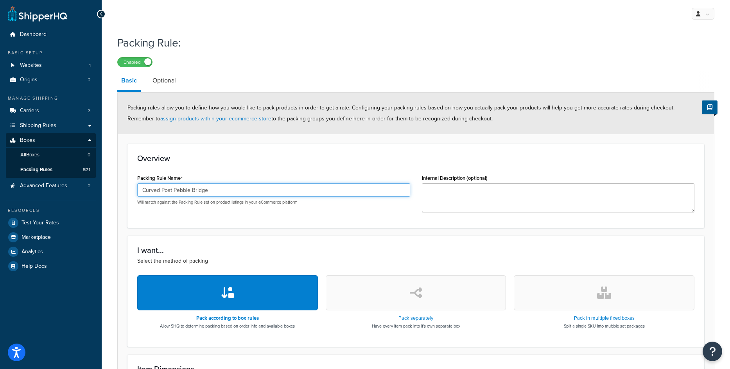
click at [223, 189] on input "Curved Post Pebble Bridge" at bounding box center [273, 189] width 273 height 13
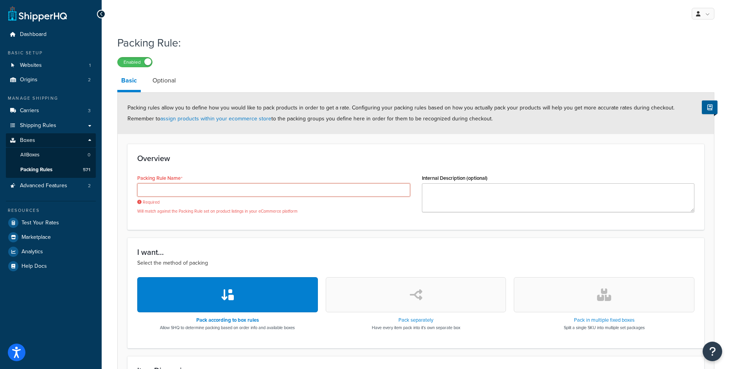
click at [403, 194] on input "Packing Rule Name" at bounding box center [273, 189] width 273 height 13
paste input "PGS031"
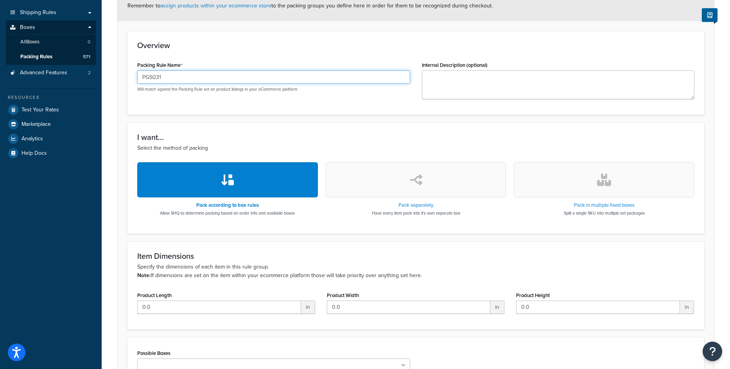
scroll to position [117, 0]
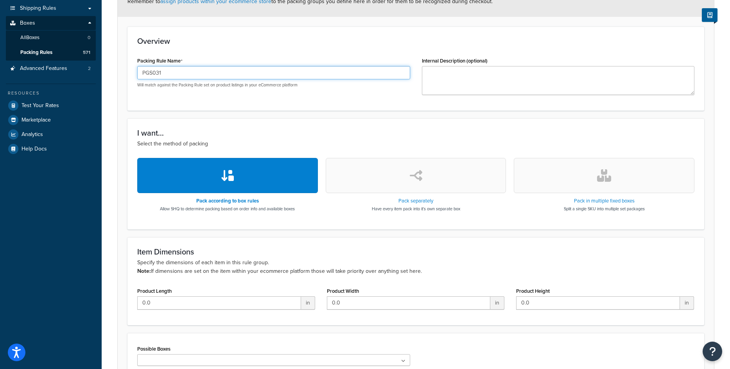
type input "PGS031"
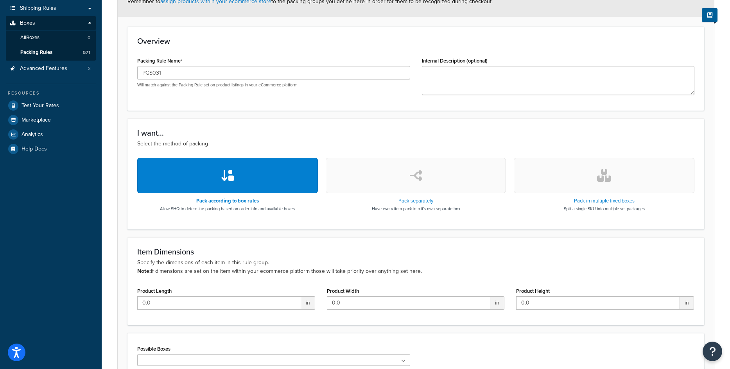
click at [619, 170] on button "button" at bounding box center [604, 175] width 181 height 35
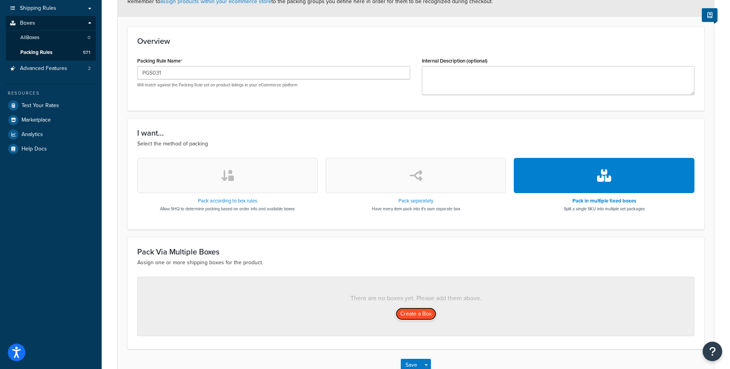
click at [408, 308] on button "Create a Box" at bounding box center [416, 314] width 41 height 13
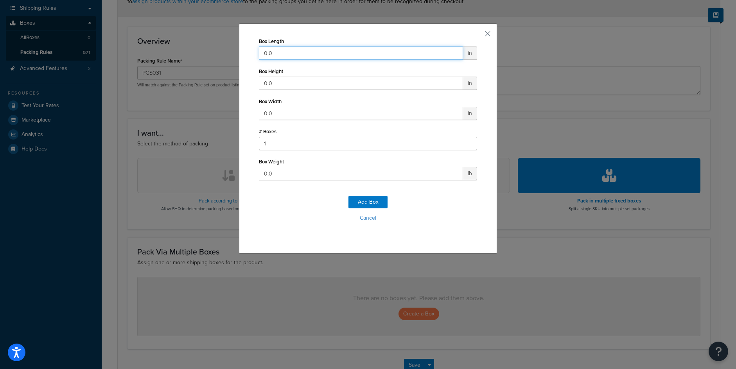
click at [307, 48] on input "0.0" at bounding box center [361, 53] width 204 height 13
type input "144"
click at [287, 79] on input "0.0" at bounding box center [361, 83] width 204 height 13
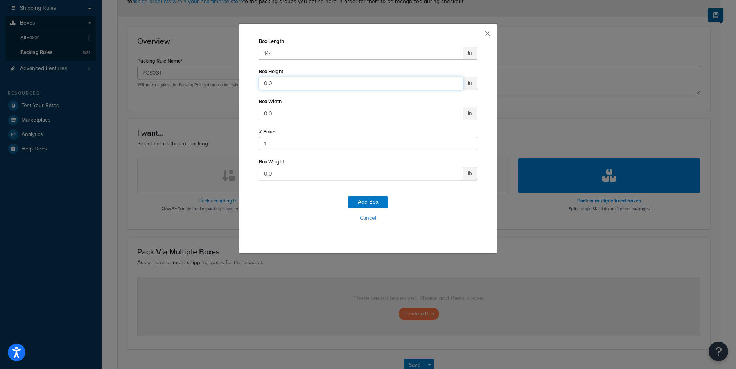
click at [287, 79] on input "0.0" at bounding box center [361, 83] width 204 height 13
type input "72"
click at [278, 112] on input "0.0" at bounding box center [361, 113] width 204 height 13
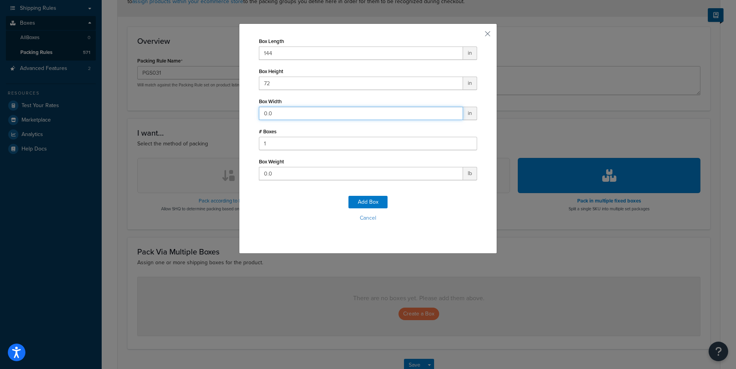
click at [278, 112] on input "0.0" at bounding box center [361, 113] width 204 height 13
type input "24"
click at [291, 176] on input "0.0" at bounding box center [361, 173] width 204 height 13
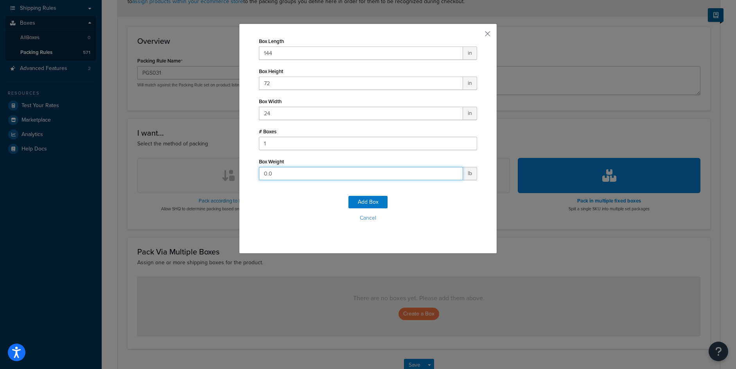
click at [291, 176] on input "0.0" at bounding box center [361, 173] width 204 height 13
type input "750"
click at [366, 203] on button "Add Box" at bounding box center [368, 202] width 39 height 13
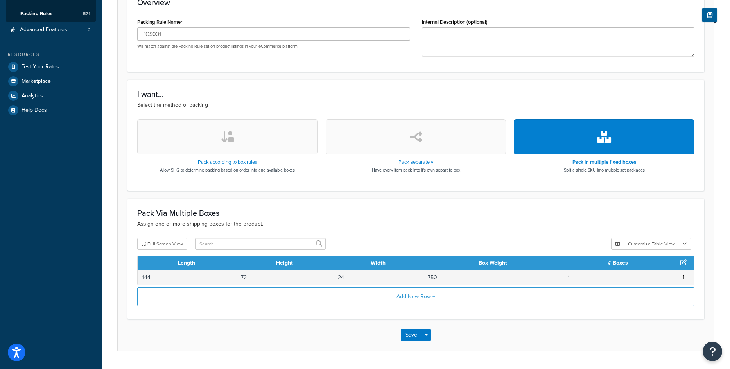
scroll to position [156, 0]
click at [416, 335] on button "Save" at bounding box center [411, 335] width 21 height 13
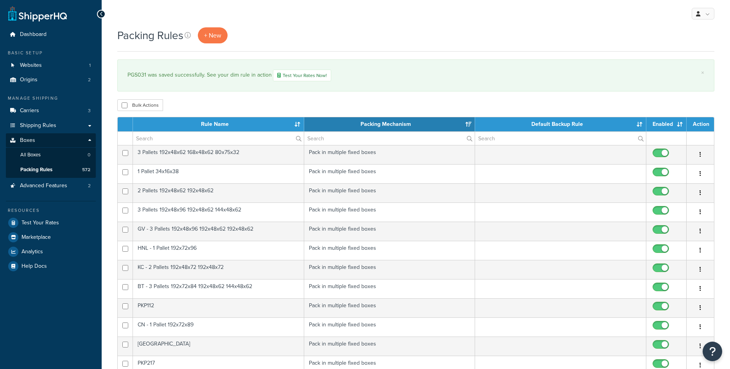
select select "15"
click at [215, 36] on span "+ New" at bounding box center [212, 35] width 17 height 9
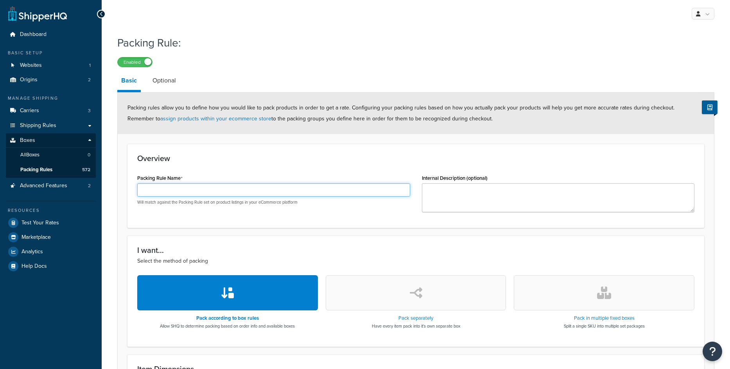
click at [166, 193] on input "Packing Rule Name" at bounding box center [273, 189] width 273 height 13
paste input "PGS030"
type input "PGS030"
click at [617, 300] on button "button" at bounding box center [604, 292] width 181 height 35
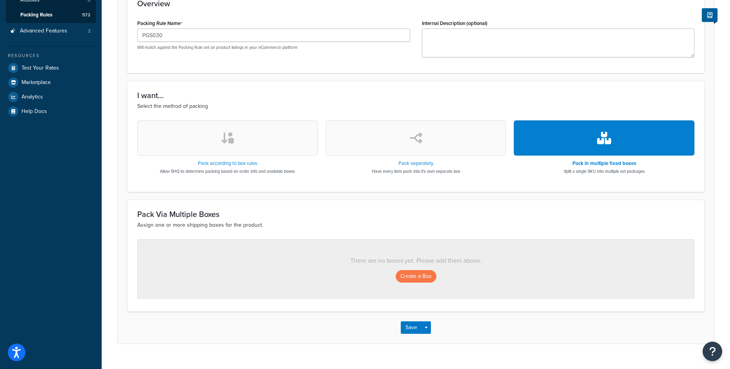
scroll to position [156, 0]
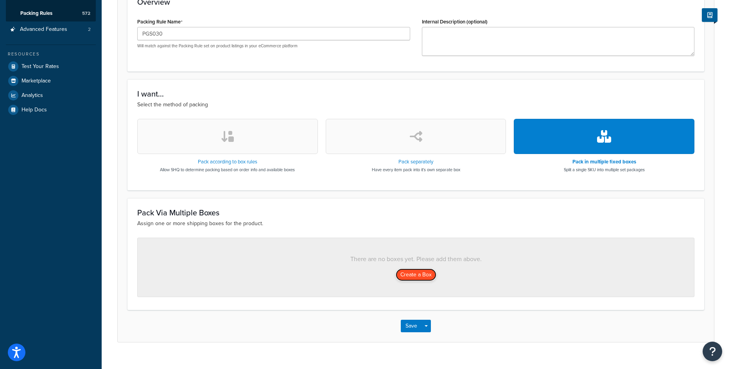
click at [401, 278] on button "Create a Box" at bounding box center [416, 275] width 41 height 13
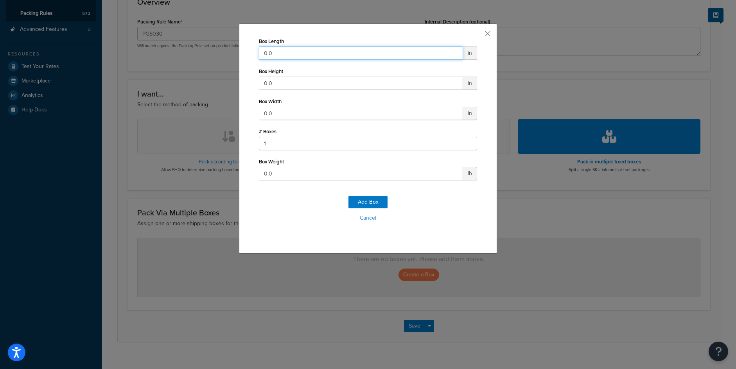
click at [268, 53] on input "0.0" at bounding box center [361, 53] width 204 height 13
type input "144"
click at [284, 81] on input "0.0" at bounding box center [361, 83] width 204 height 13
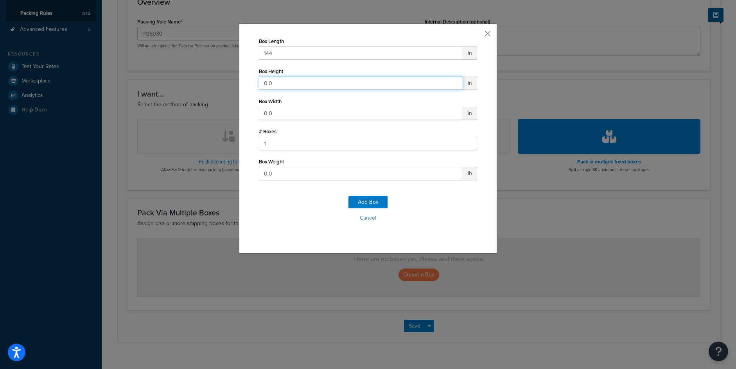
click at [284, 81] on input "0.0" at bounding box center [361, 83] width 204 height 13
type input "72"
click at [259, 115] on input "0.0" at bounding box center [361, 113] width 204 height 13
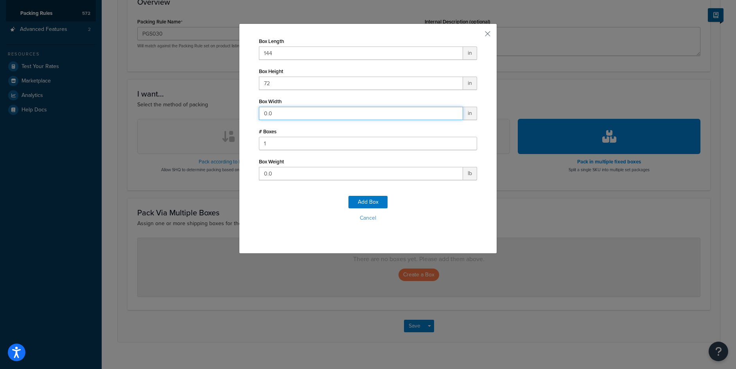
click at [259, 115] on input "0.0" at bounding box center [361, 113] width 204 height 13
type input "24"
click at [279, 176] on input "0.0" at bounding box center [361, 173] width 204 height 13
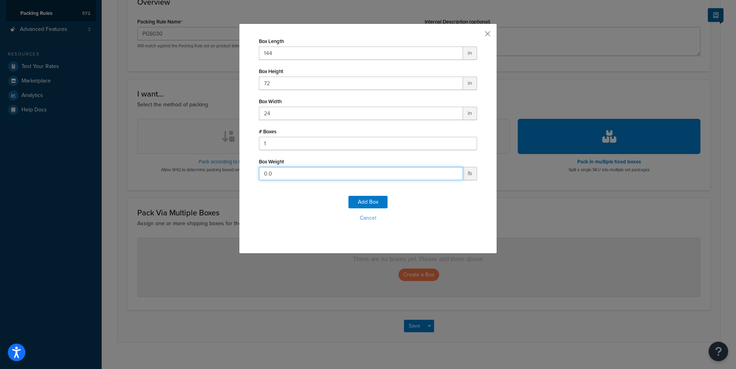
click at [279, 176] on input "0.0" at bounding box center [361, 173] width 204 height 13
type input "500"
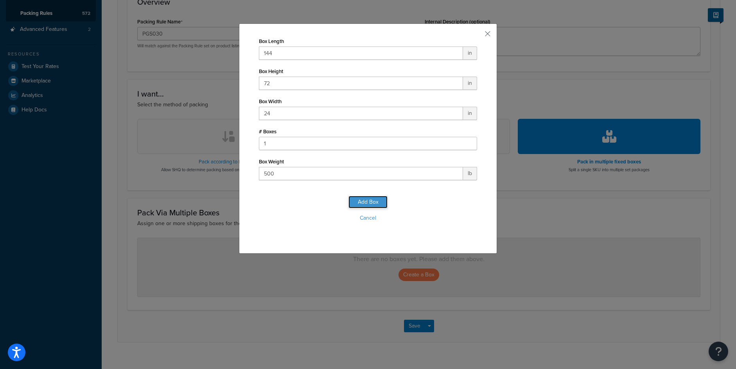
click at [353, 200] on button "Add Box" at bounding box center [368, 202] width 39 height 13
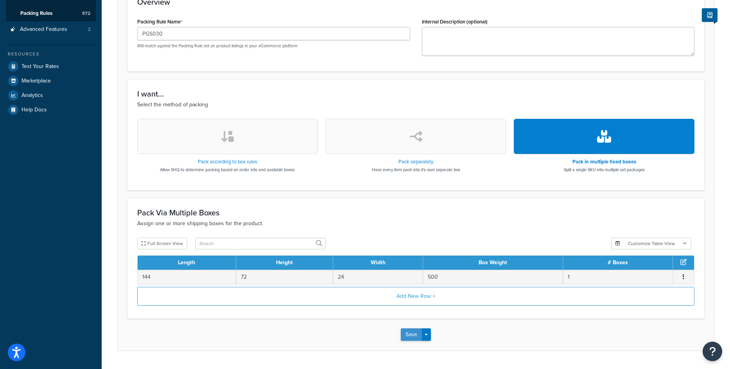
click at [413, 339] on button "Save" at bounding box center [411, 335] width 21 height 13
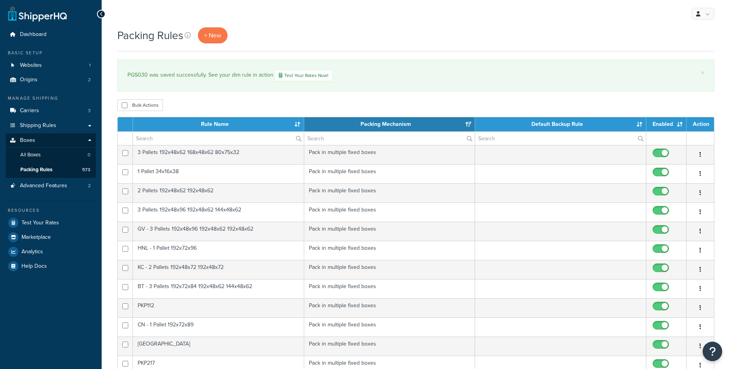
select select "15"
click at [211, 35] on span "+ New" at bounding box center [212, 35] width 17 height 9
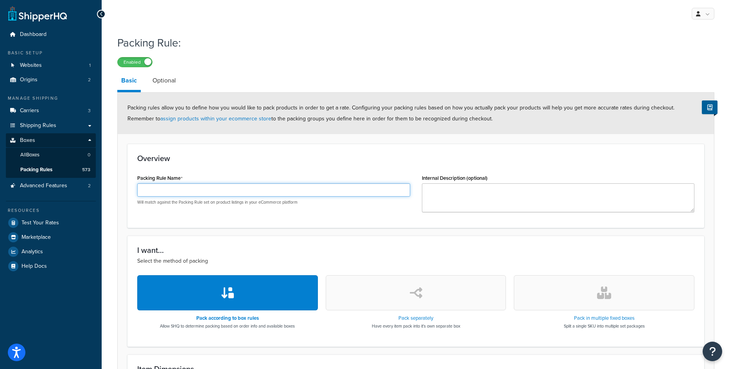
click at [295, 187] on input "Packing Rule Name" at bounding box center [273, 189] width 273 height 13
paste input "PGS029"
type input "PGS029"
click at [592, 298] on button "button" at bounding box center [604, 292] width 181 height 35
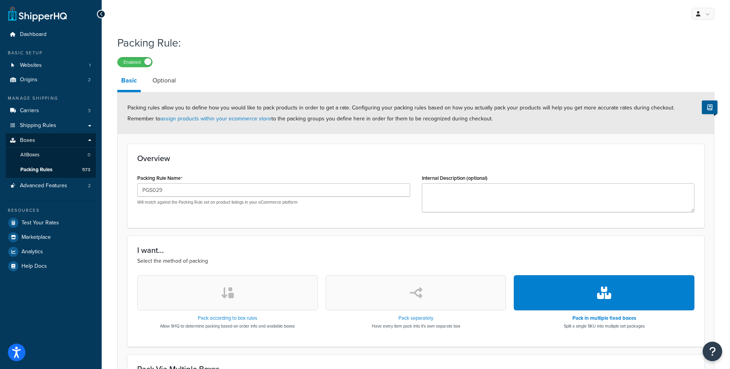
scroll to position [169, 0]
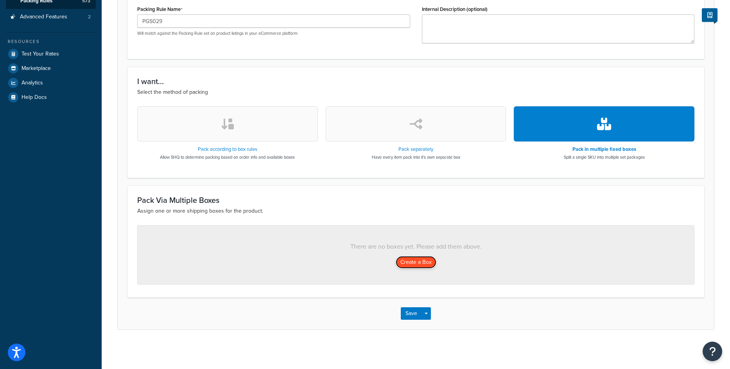
click at [412, 264] on button "Create a Box" at bounding box center [416, 262] width 41 height 13
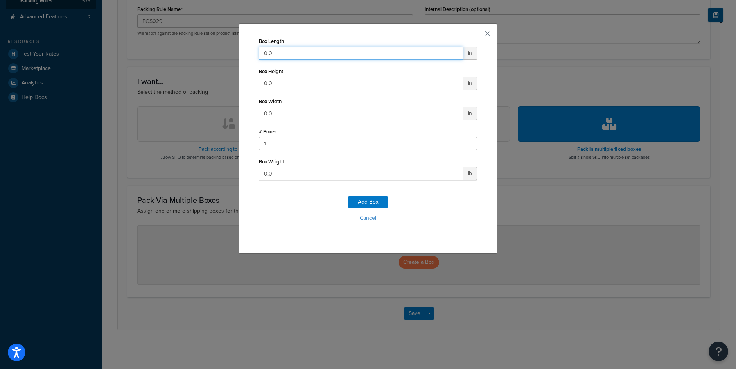
click at [309, 52] on input "0.0" at bounding box center [361, 53] width 204 height 13
type input "132"
click at [278, 84] on input "0.0" at bounding box center [361, 83] width 204 height 13
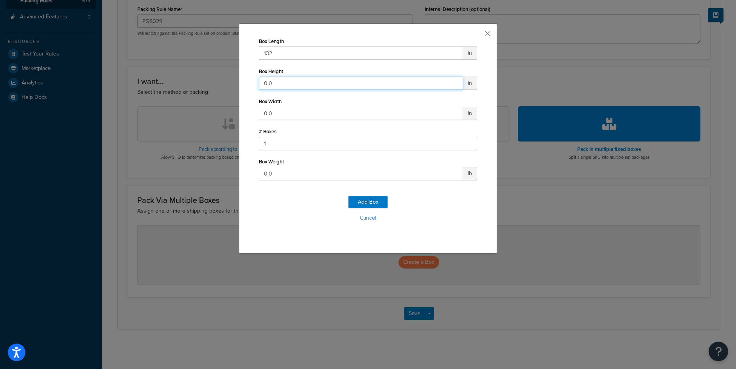
click at [278, 84] on input "0.0" at bounding box center [361, 83] width 204 height 13
type input "36"
click at [272, 117] on input "0.0" at bounding box center [361, 113] width 204 height 13
click at [272, 116] on input "0.0" at bounding box center [361, 113] width 204 height 13
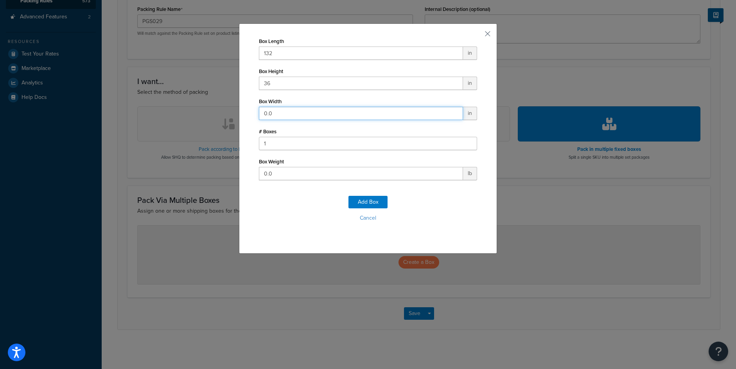
click at [272, 116] on input "0.0" at bounding box center [361, 113] width 204 height 13
type input "24"
click at [275, 174] on input "0.0" at bounding box center [361, 173] width 204 height 13
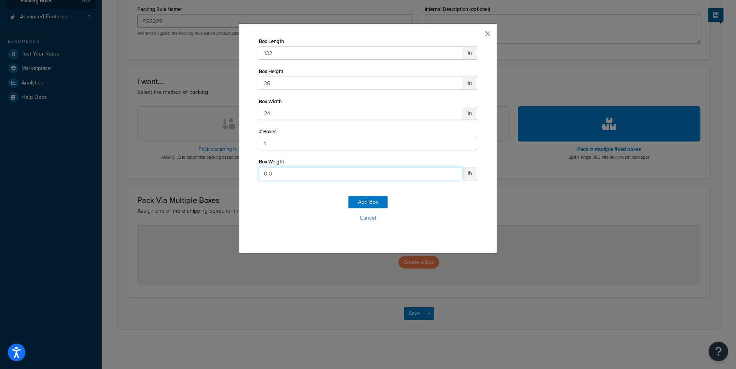
click at [275, 174] on input "0.0" at bounding box center [361, 173] width 204 height 13
type input "650"
click at [370, 202] on button "Add Box" at bounding box center [368, 202] width 39 height 13
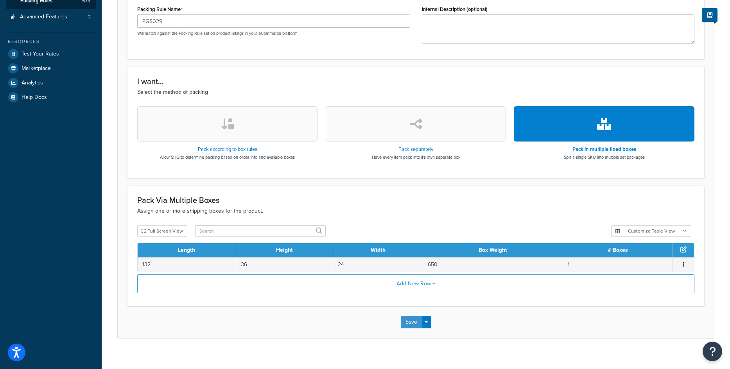
click at [416, 324] on button "Save" at bounding box center [411, 322] width 21 height 13
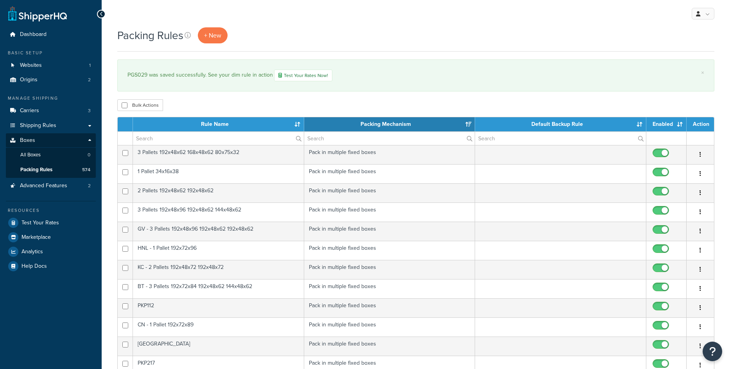
select select "15"
click at [218, 38] on span "+ New" at bounding box center [212, 35] width 17 height 9
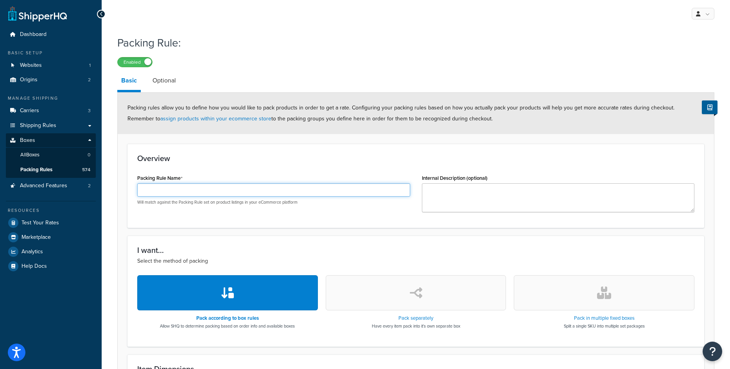
click at [166, 194] on input "Packing Rule Name" at bounding box center [273, 189] width 273 height 13
click at [167, 192] on input "Packing Rule Name" at bounding box center [273, 189] width 273 height 13
paste input "PGS028"
type input "PGS028"
click at [595, 300] on button "button" at bounding box center [604, 292] width 181 height 35
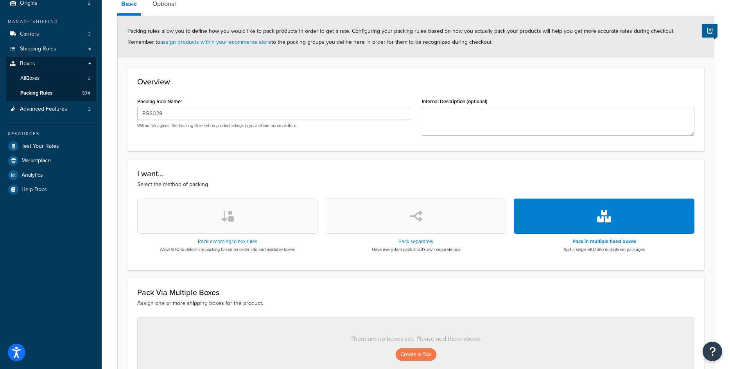
scroll to position [78, 0]
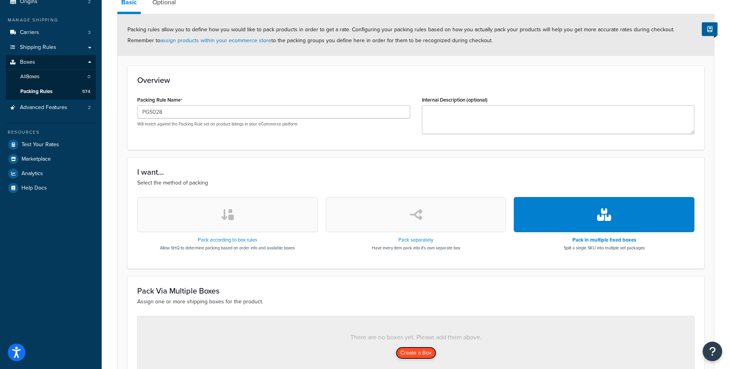
click at [417, 354] on button "Create a Box" at bounding box center [416, 353] width 41 height 13
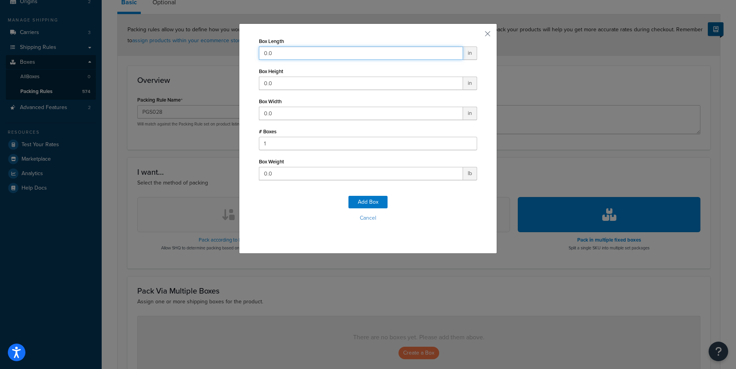
click at [302, 56] on input "0.0" at bounding box center [361, 53] width 204 height 13
type input "144"
click at [273, 86] on input "0.0" at bounding box center [361, 83] width 204 height 13
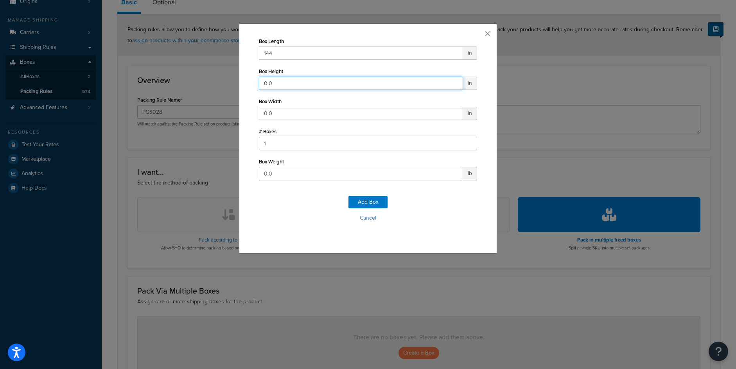
click at [273, 86] on input "0.0" at bounding box center [361, 83] width 204 height 13
type input "72"
click at [277, 110] on input "0.0" at bounding box center [361, 113] width 204 height 13
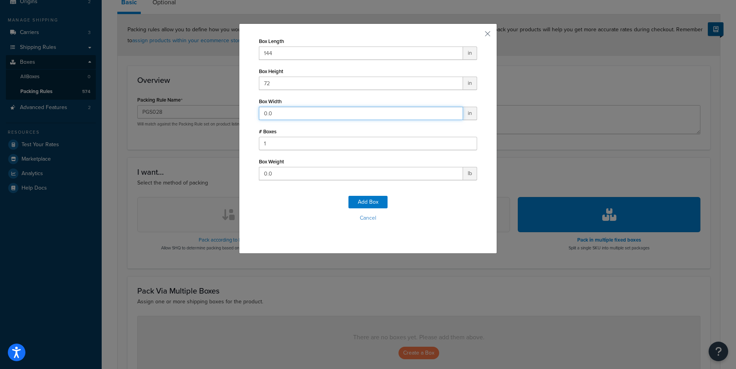
click at [277, 110] on input "0.0" at bounding box center [361, 113] width 204 height 13
type input "24"
click at [266, 178] on input "0.0" at bounding box center [361, 173] width 204 height 13
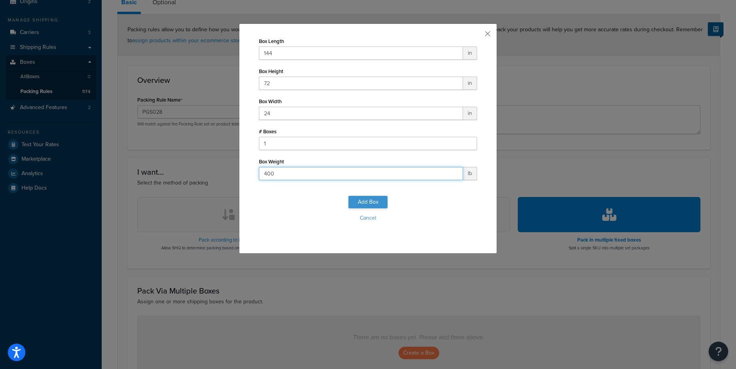
type input "400"
click at [351, 198] on button "Add Box" at bounding box center [368, 202] width 39 height 13
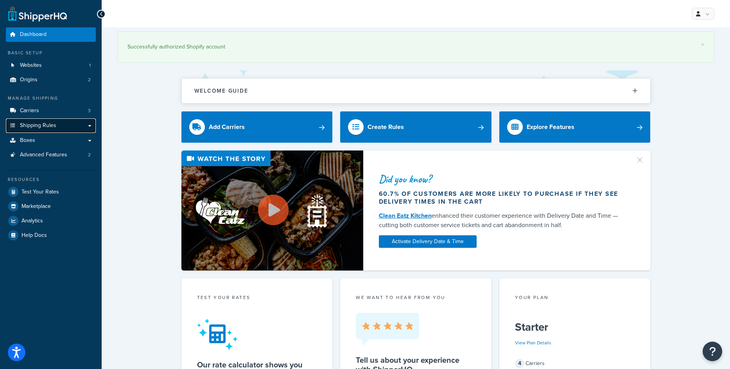
click at [47, 131] on link "Shipping Rules" at bounding box center [51, 126] width 90 height 14
click at [48, 138] on link "Boxes" at bounding box center [51, 140] width 90 height 14
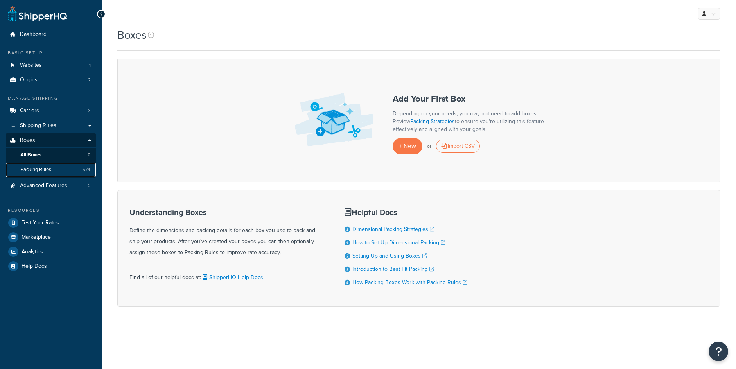
click at [34, 164] on link "Packing Rules 574" at bounding box center [51, 170] width 90 height 14
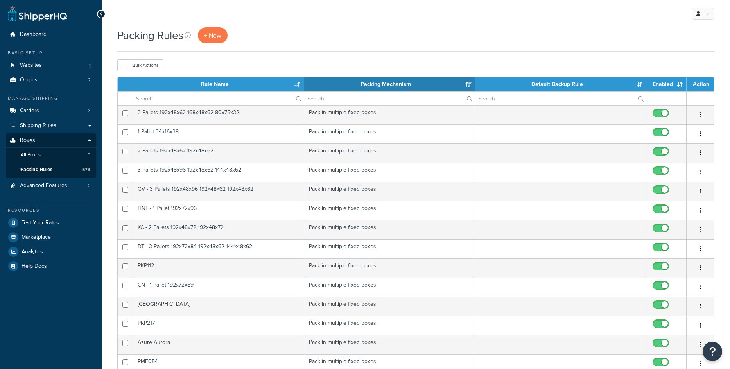
select select "15"
click at [137, 96] on input "text" at bounding box center [218, 98] width 171 height 13
paste input "PGS028"
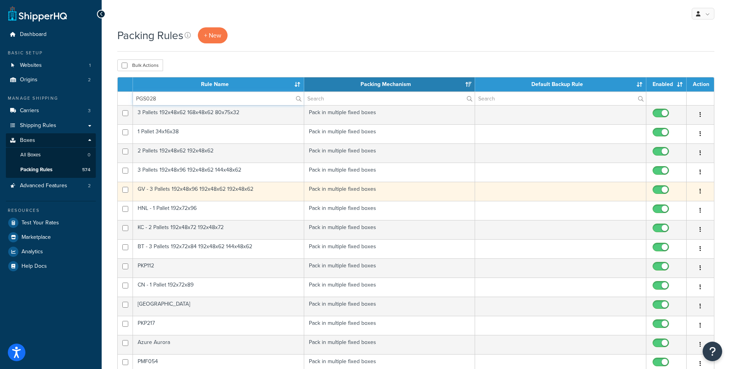
type input "PGS028"
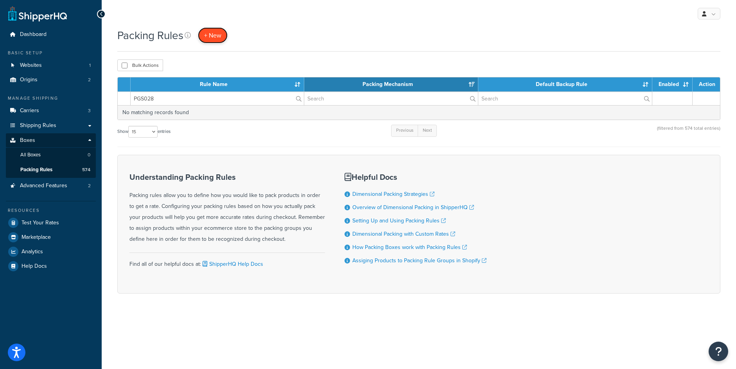
click at [207, 35] on span "+ New" at bounding box center [212, 35] width 17 height 9
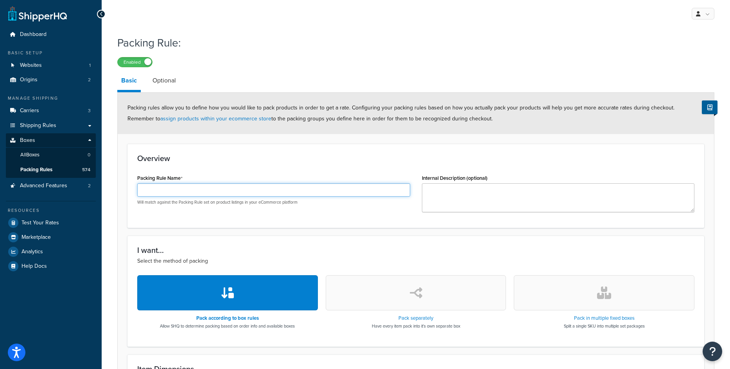
click at [239, 189] on input "Packing Rule Name" at bounding box center [273, 189] width 273 height 13
paste input "PGS028"
type input "PGS028"
click at [604, 288] on icon "button" at bounding box center [604, 293] width 14 height 13
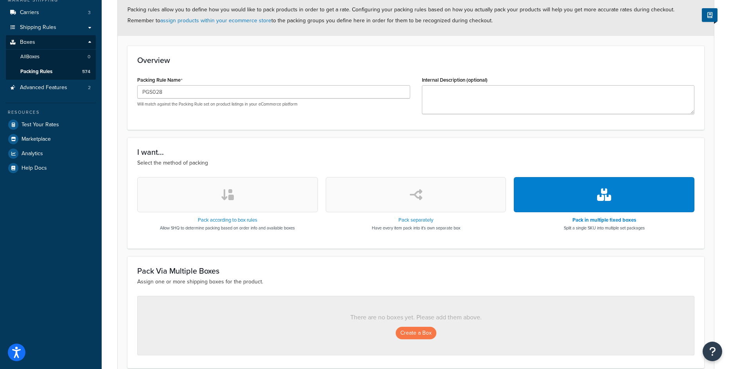
scroll to position [156, 0]
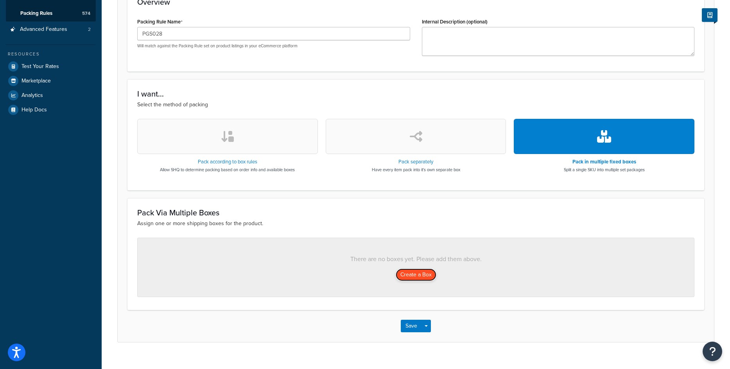
click at [410, 275] on button "Create a Box" at bounding box center [416, 275] width 41 height 13
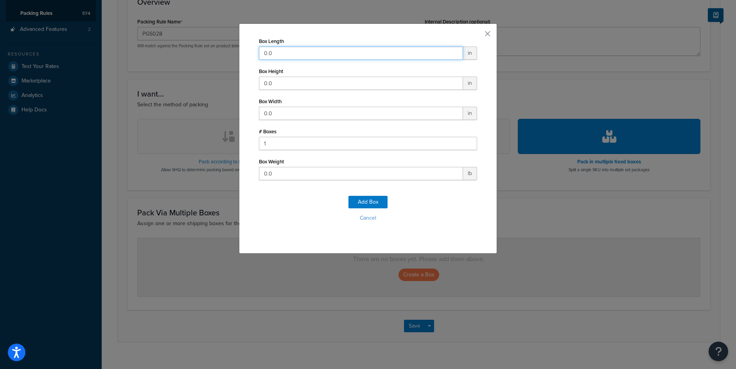
click at [325, 56] on input "0.0" at bounding box center [361, 53] width 204 height 13
type input "144"
click at [294, 82] on input "0.0" at bounding box center [361, 83] width 204 height 13
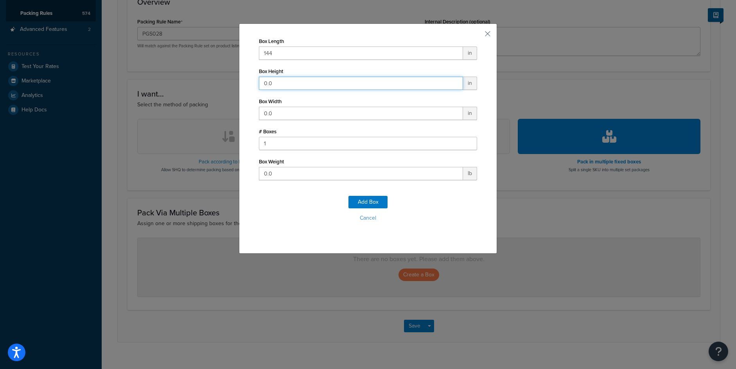
click at [294, 82] on input "0.0" at bounding box center [361, 83] width 204 height 13
click at [293, 82] on input "0.0" at bounding box center [361, 83] width 204 height 13
type input "72"
click at [297, 115] on input "0.0" at bounding box center [361, 113] width 204 height 13
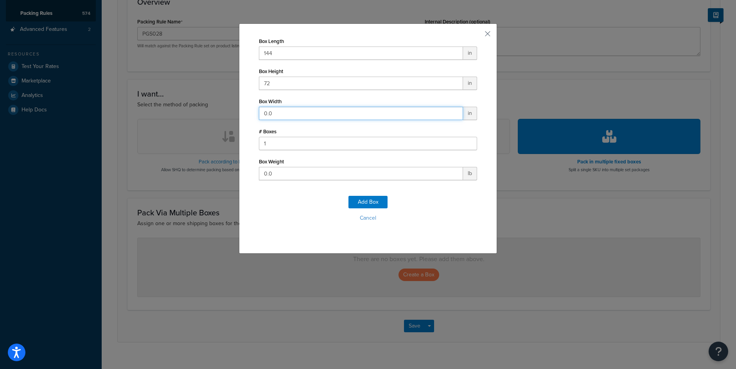
click at [297, 115] on input "0.0" at bounding box center [361, 113] width 204 height 13
type input "24"
click at [281, 172] on input "0.0" at bounding box center [361, 173] width 204 height 13
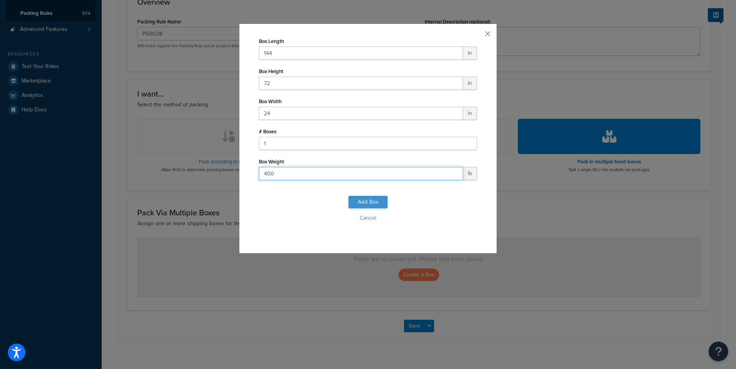
type input "400"
click at [366, 204] on button "Add Box" at bounding box center [368, 202] width 39 height 13
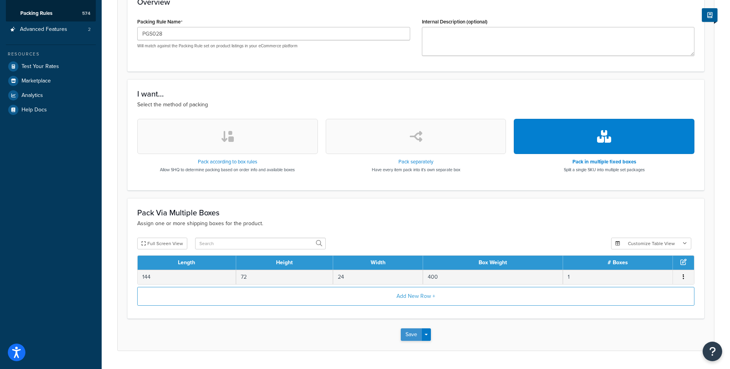
click at [412, 337] on button "Save" at bounding box center [411, 335] width 21 height 13
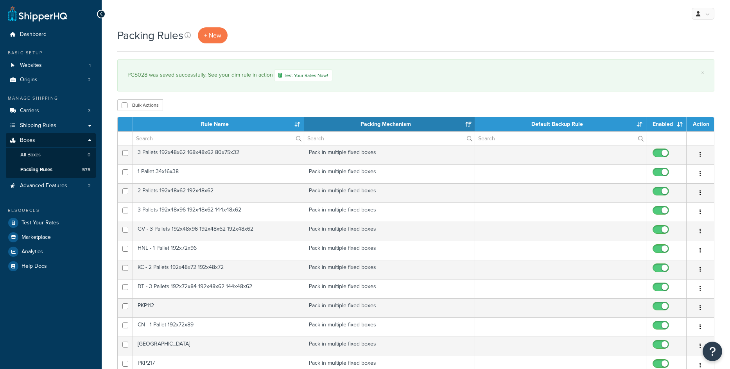
select select "15"
